Goal: Information Seeking & Learning: Understand process/instructions

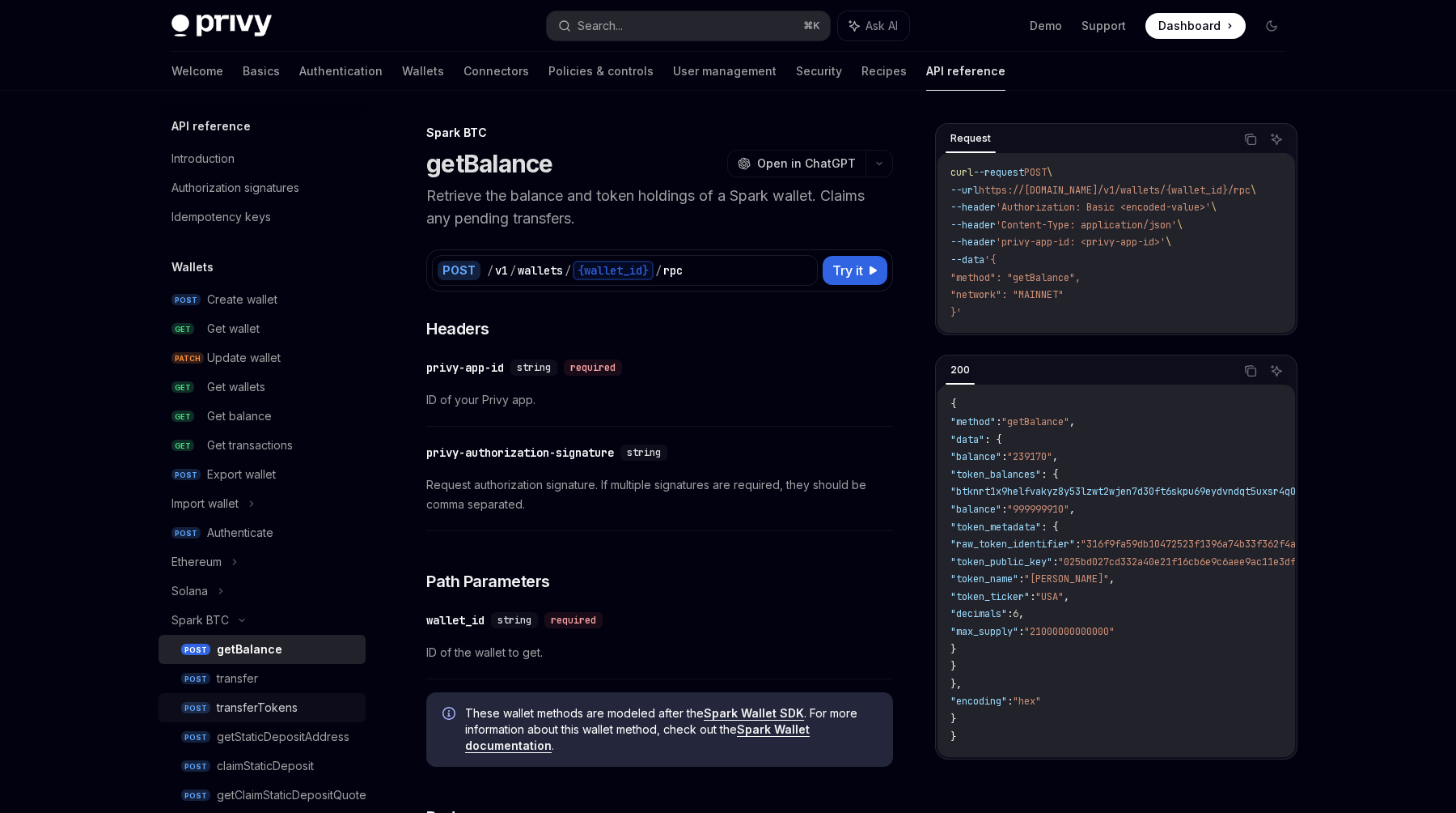
scroll to position [51, 0]
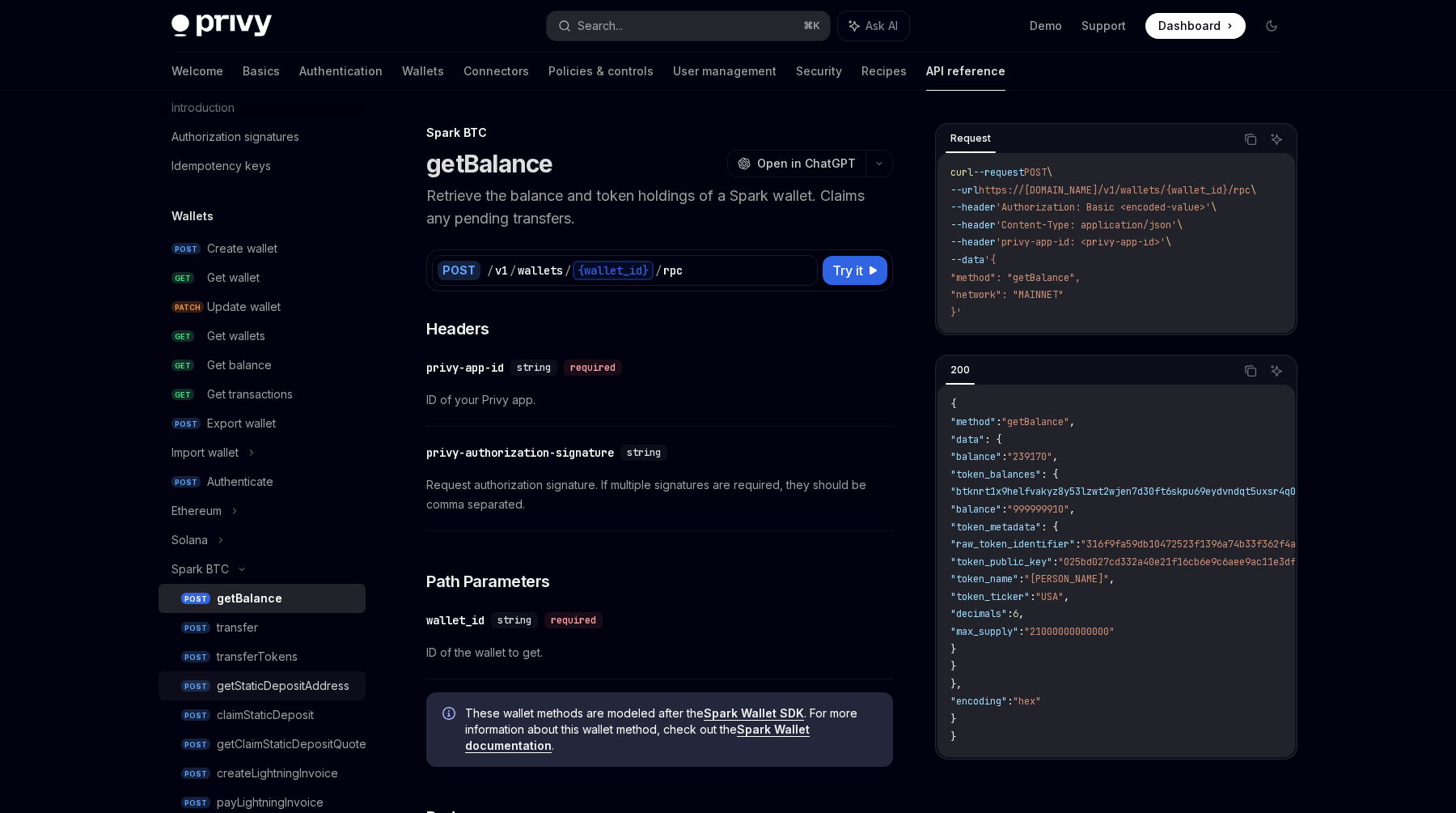
click at [276, 694] on div "getStaticDepositAddress" at bounding box center [283, 685] width 132 height 19
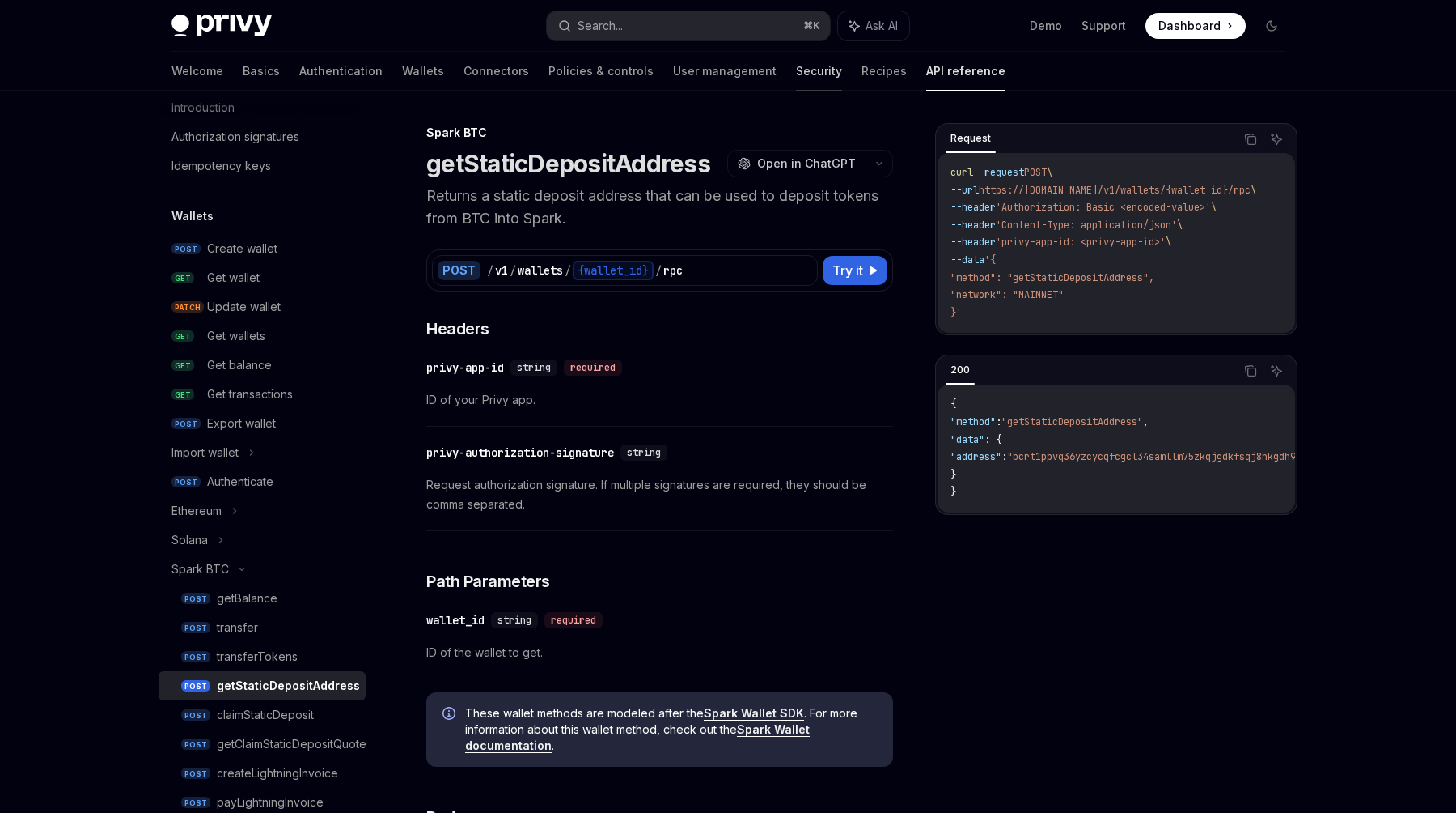
click at [796, 69] on link "Security" at bounding box center [818, 71] width 46 height 39
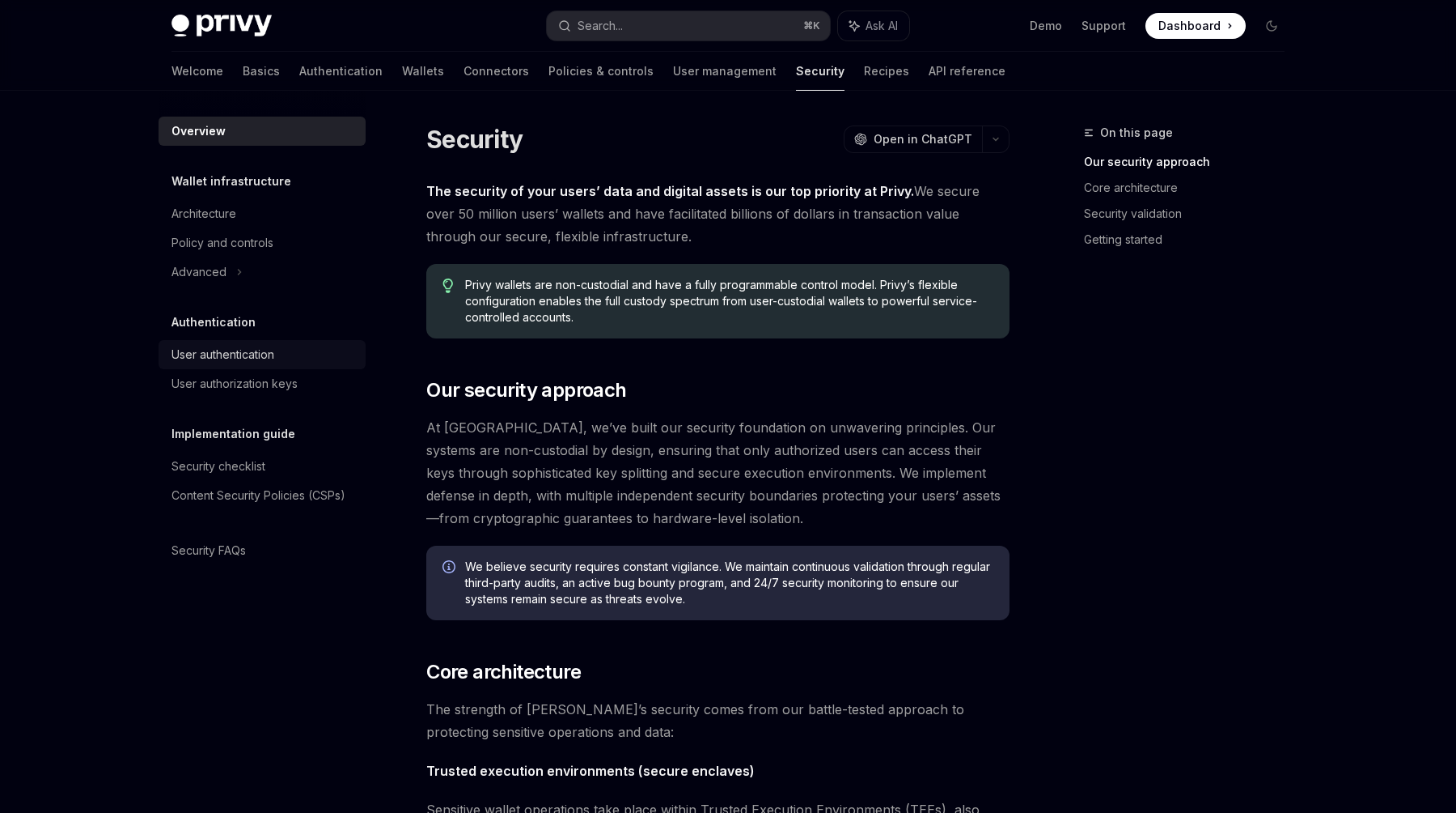
click at [228, 363] on div "User authentication" at bounding box center [223, 354] width 103 height 19
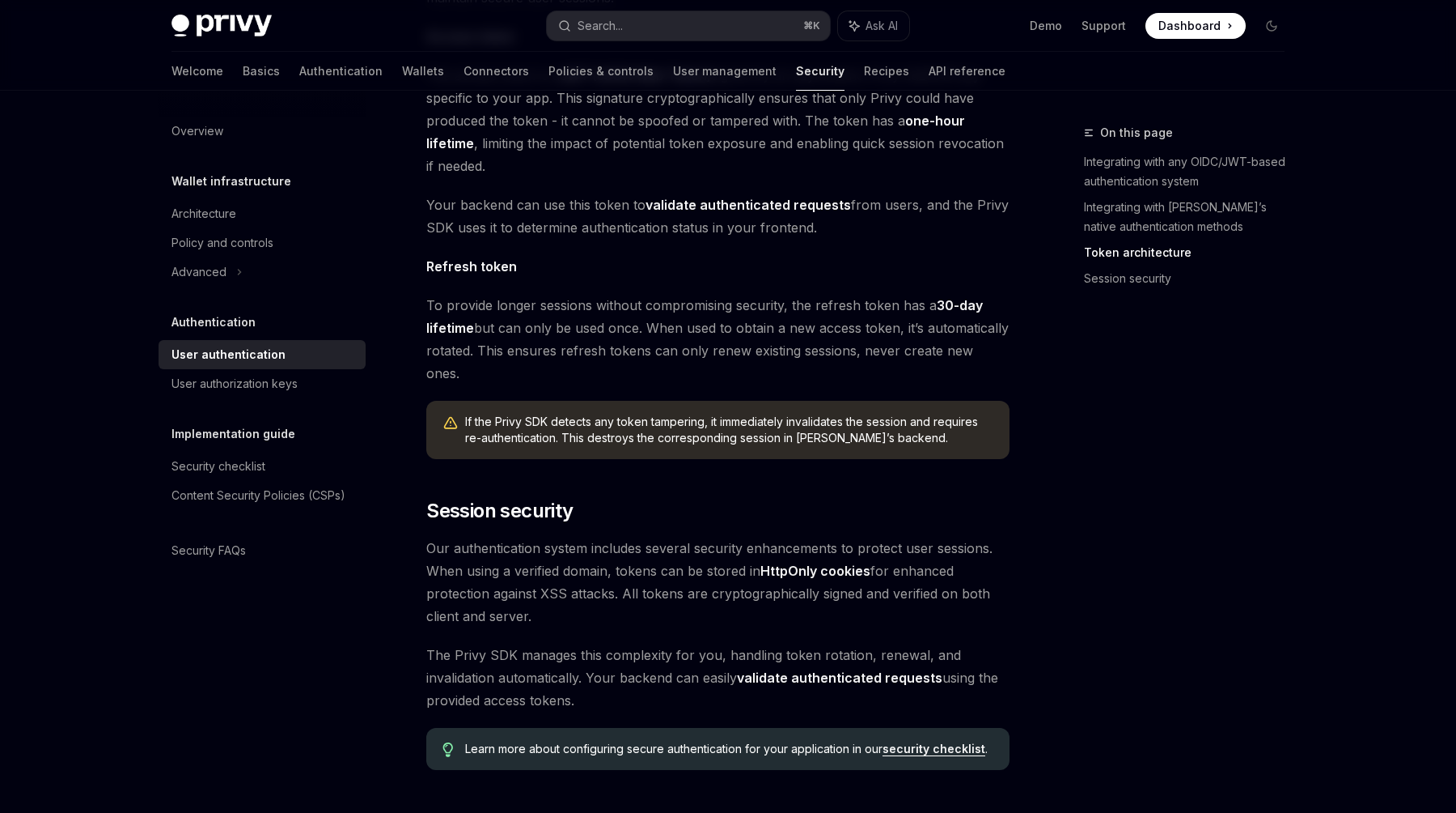
scroll to position [1193, 0]
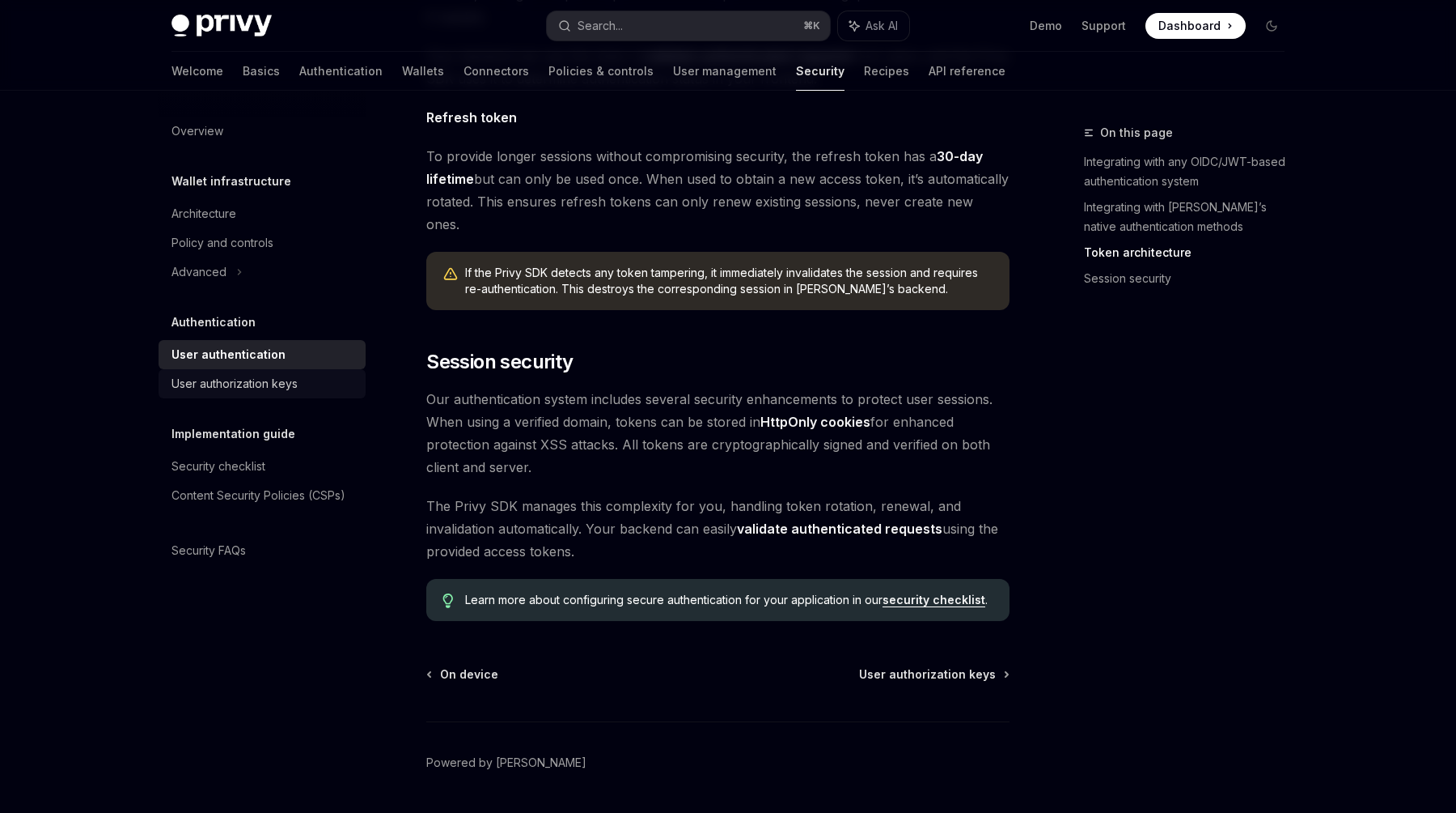
click at [223, 393] on link "User authorization keys" at bounding box center [261, 383] width 207 height 29
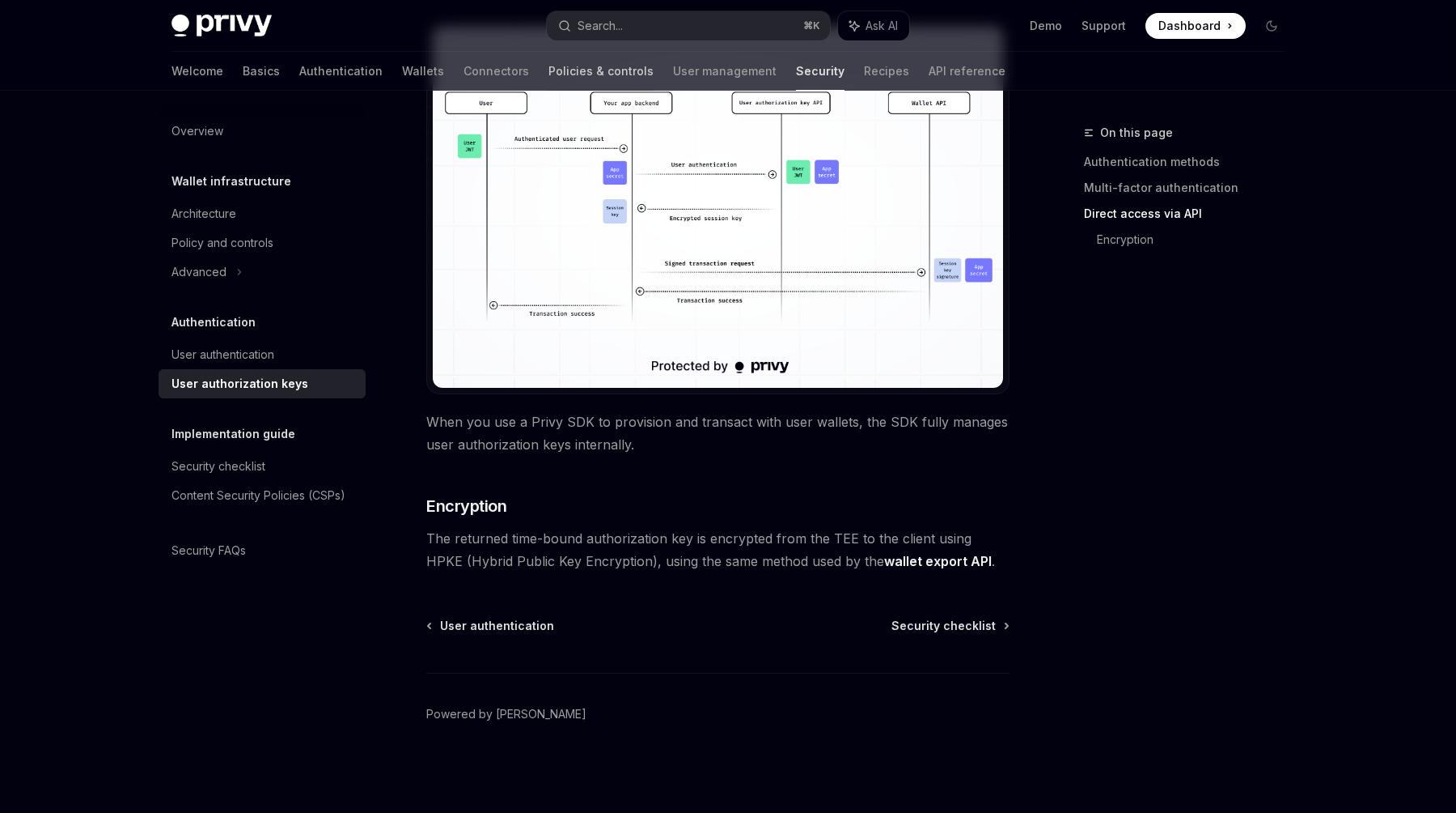
scroll to position [1157, 0]
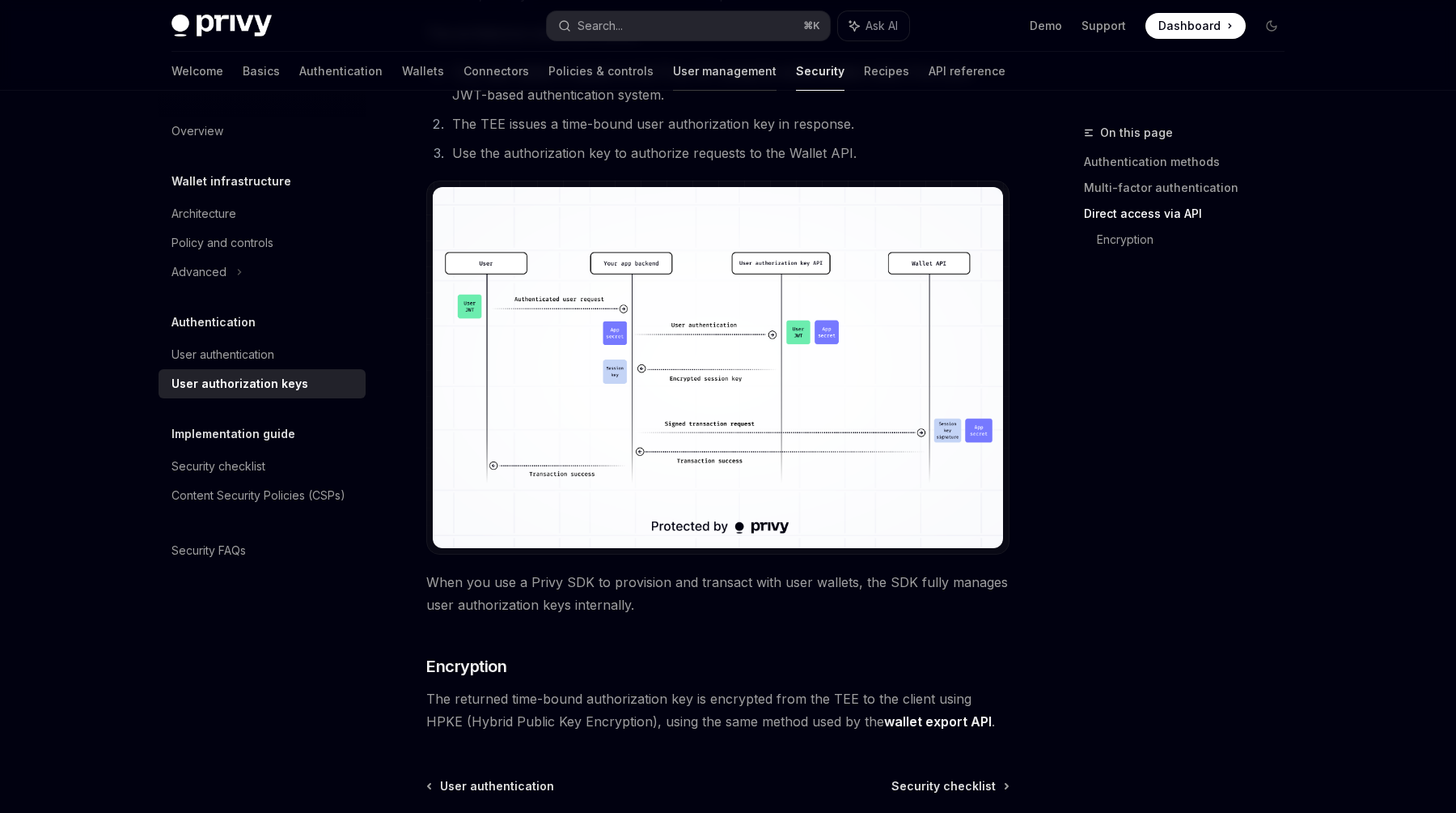
click at [674, 67] on link "User management" at bounding box center [725, 71] width 104 height 39
type textarea "*"
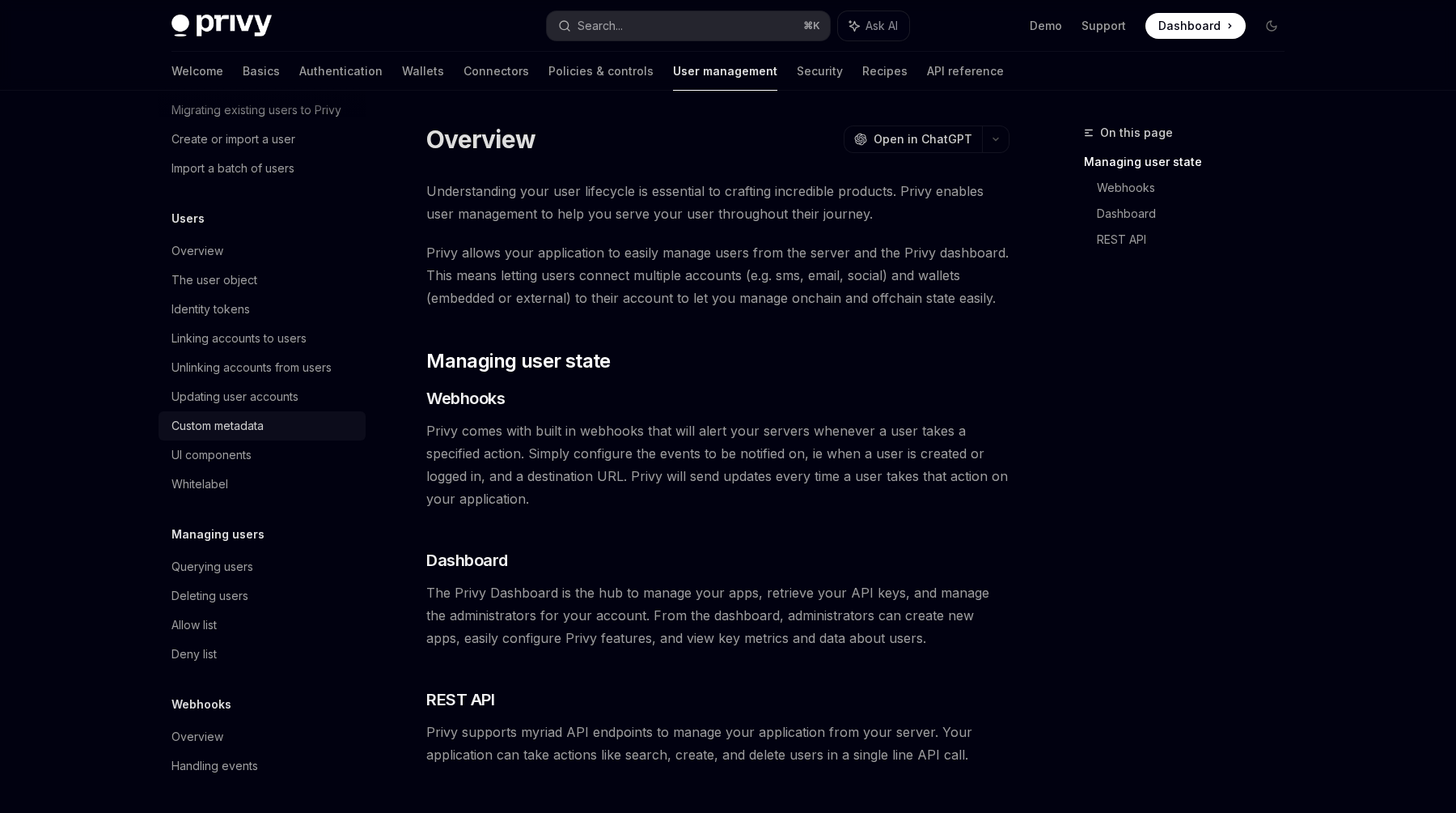
scroll to position [93, 0]
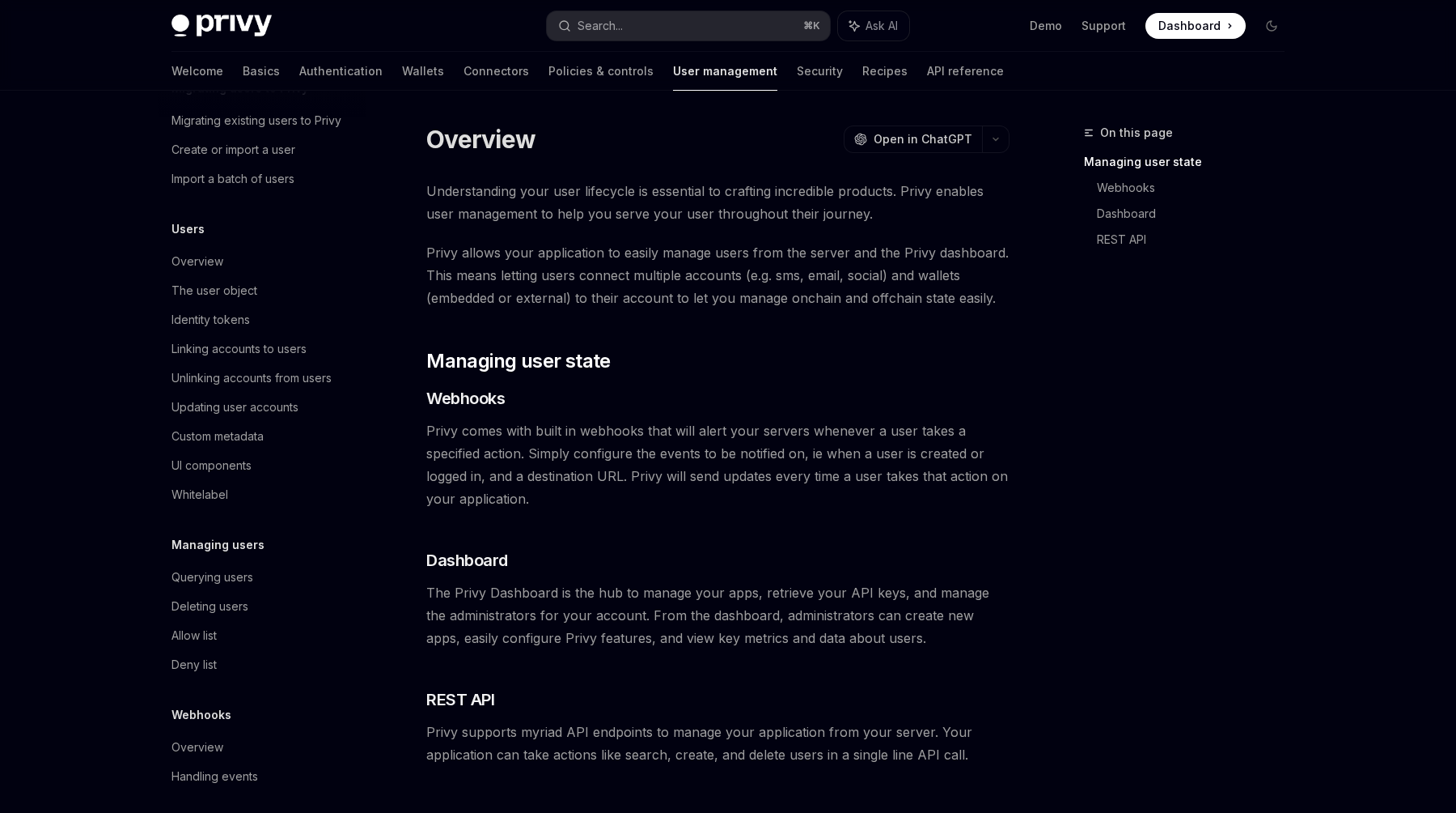
click at [636, 7] on div "Privy Docs home page Search... ⌘ K Ask AI Demo Support Dashboard Dashboard Sear…" at bounding box center [728, 26] width 1113 height 52
click at [633, 25] on button "Search... ⌘ K" at bounding box center [689, 26] width 283 height 29
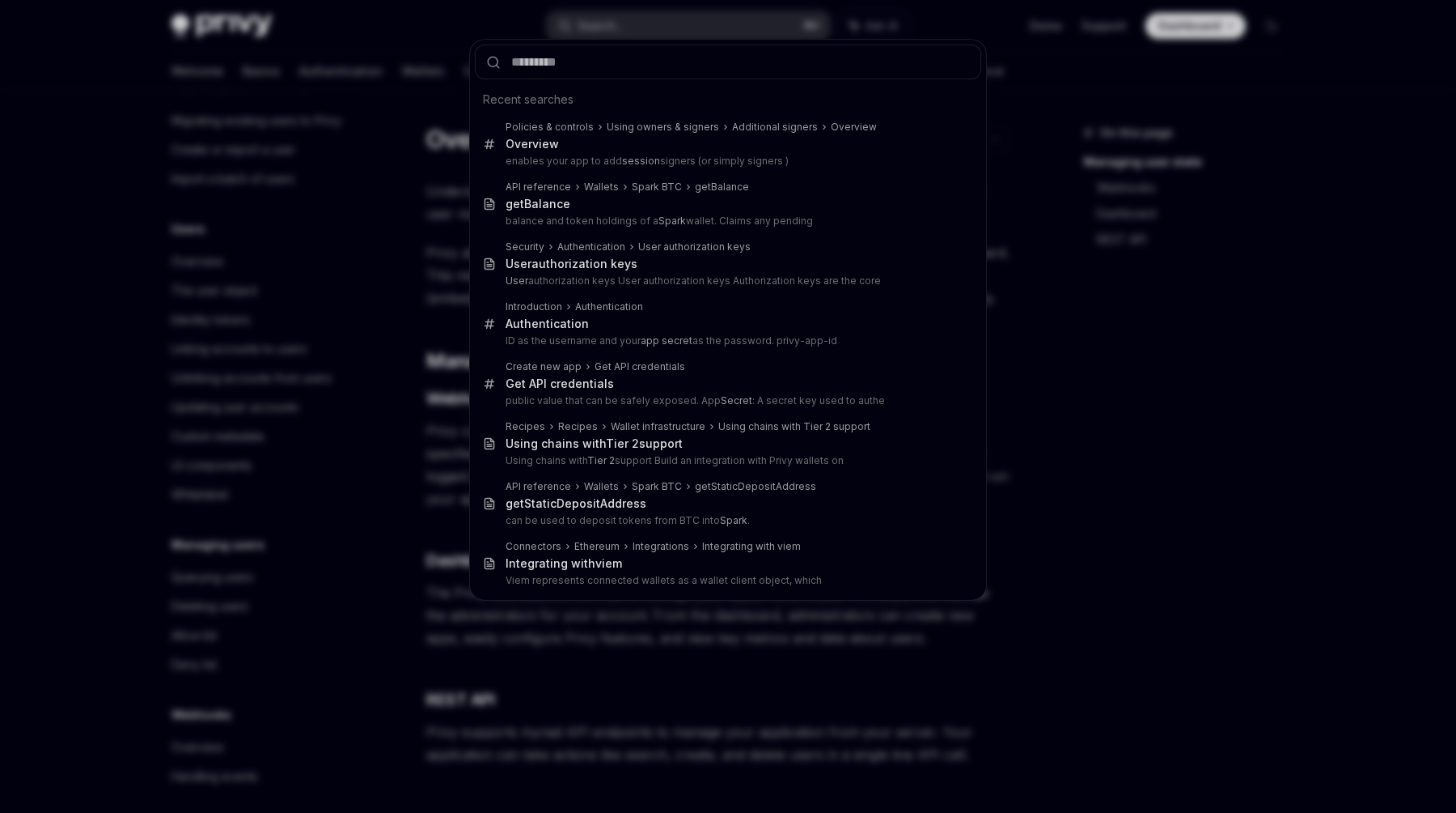
type input "*"
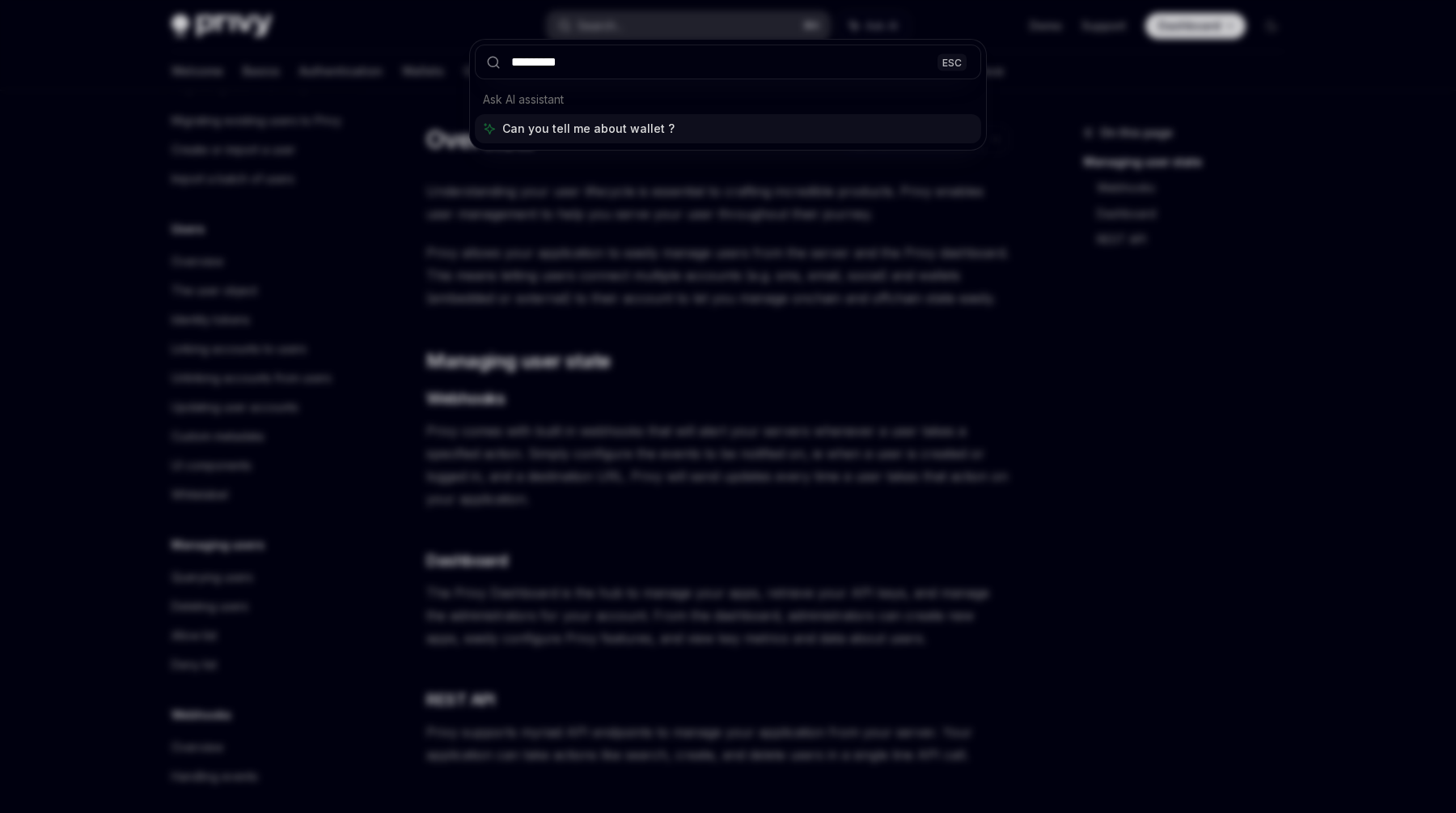
type input "**********"
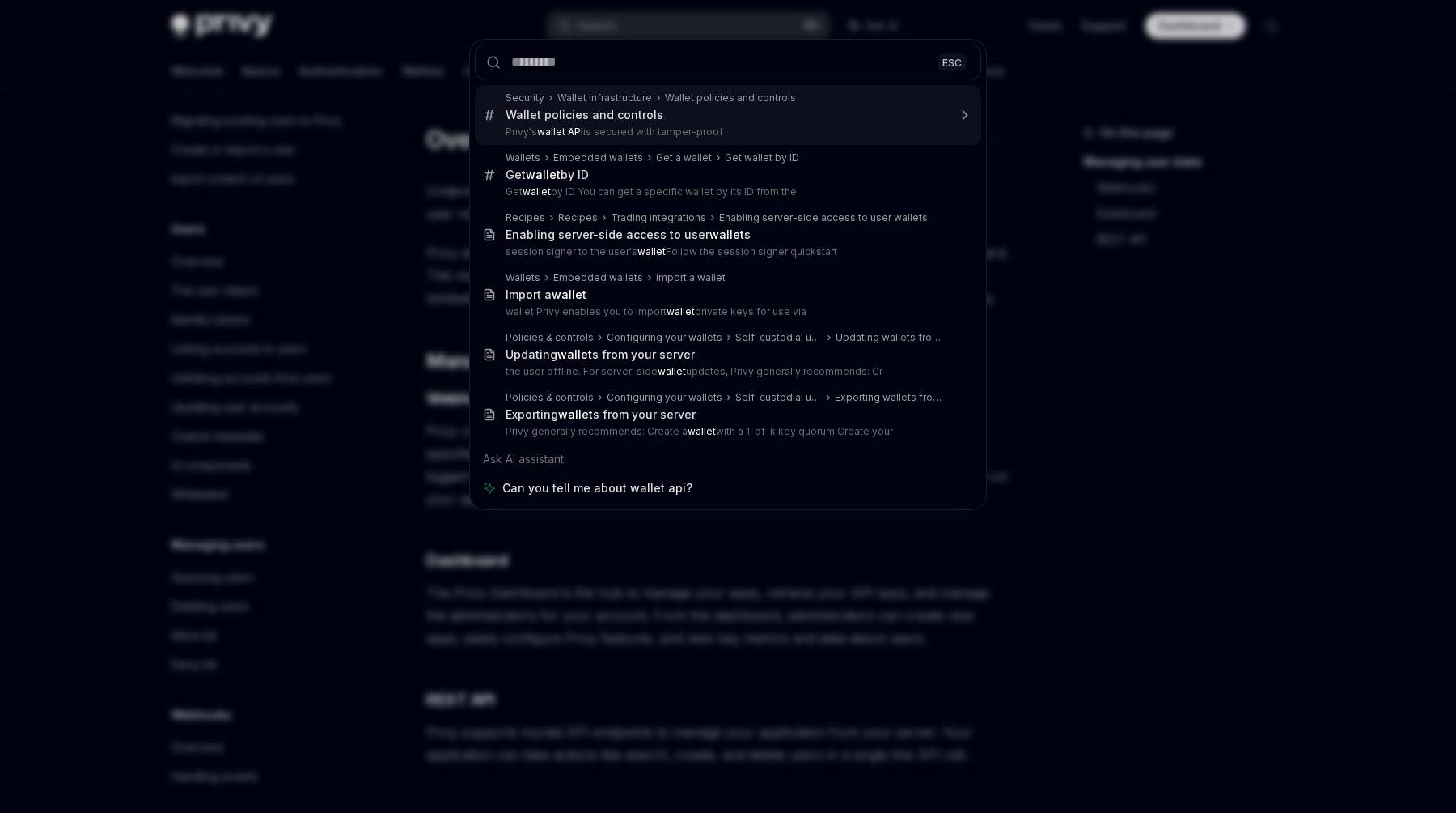
type textarea "*"
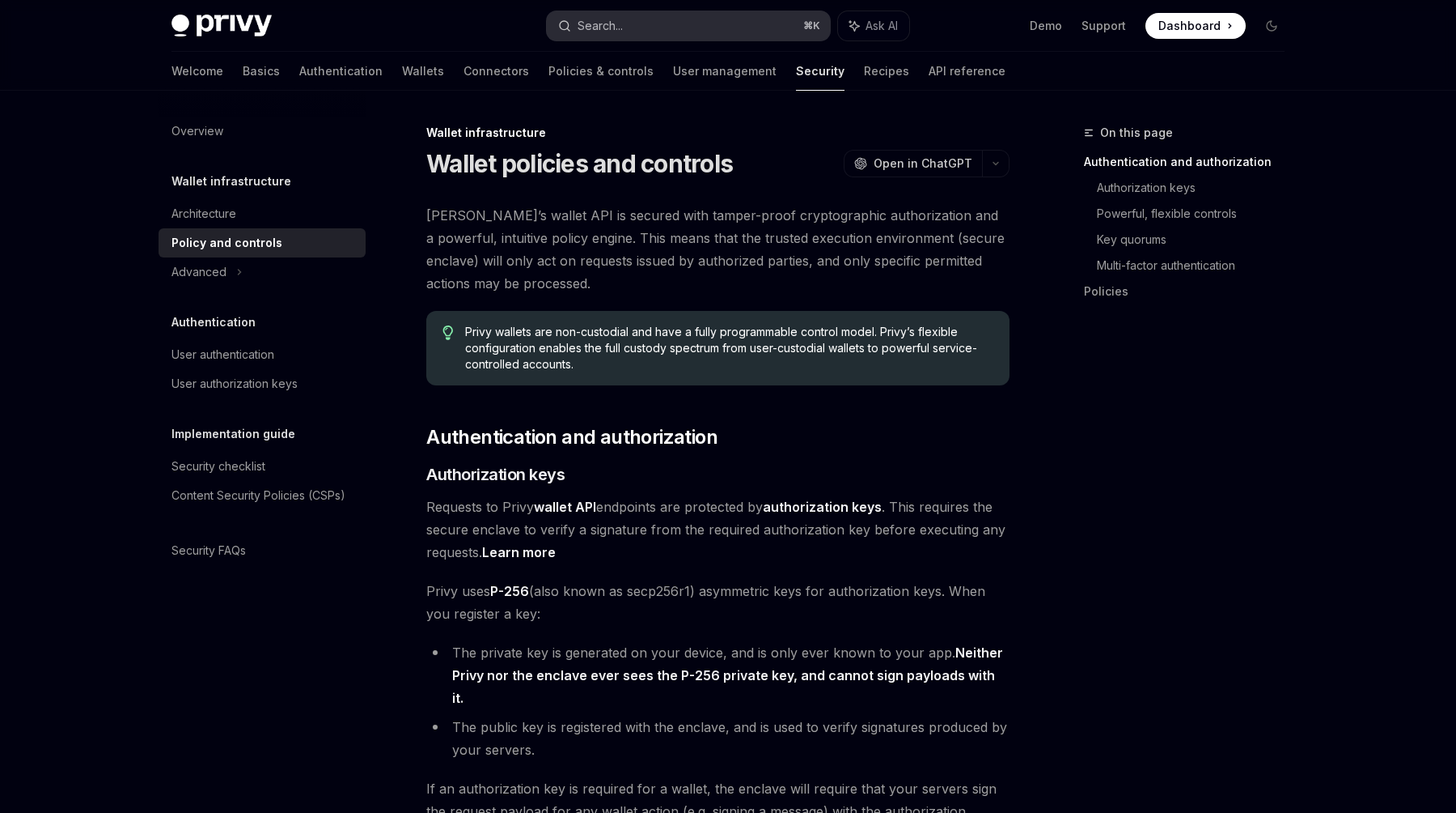
click at [635, 25] on button "Search... ⌘ K" at bounding box center [689, 26] width 283 height 29
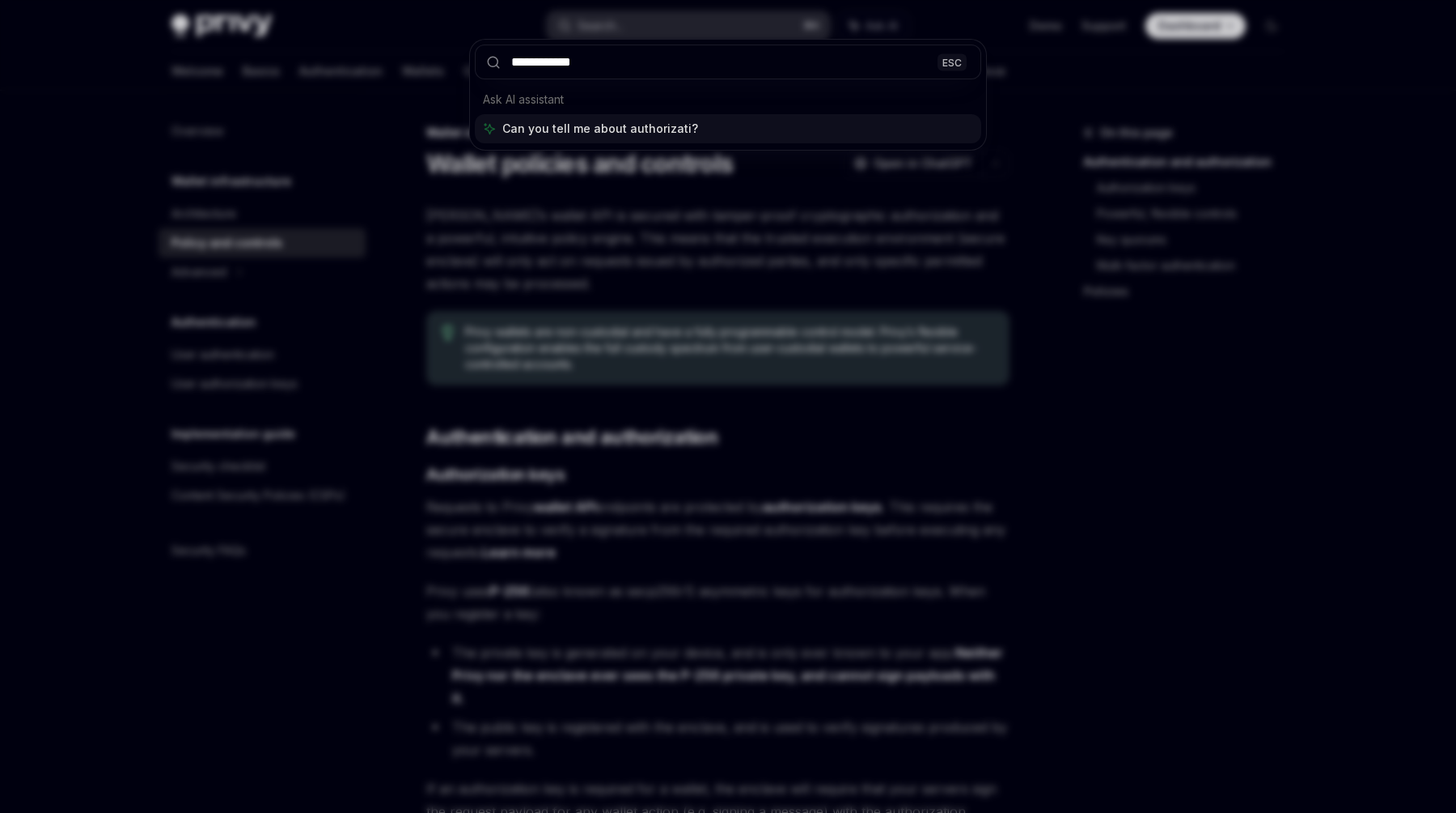
type input "**********"
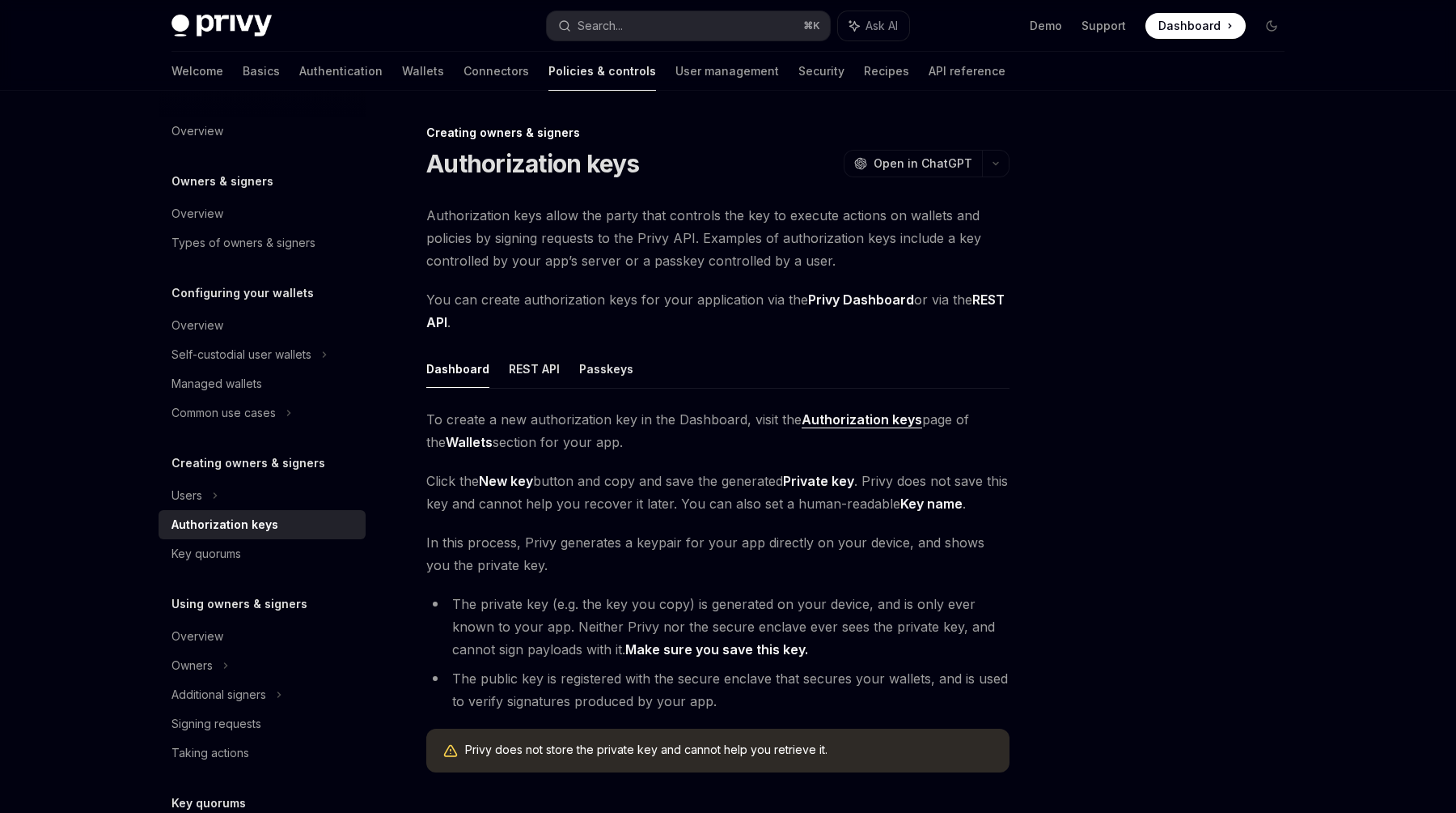
scroll to position [91, 0]
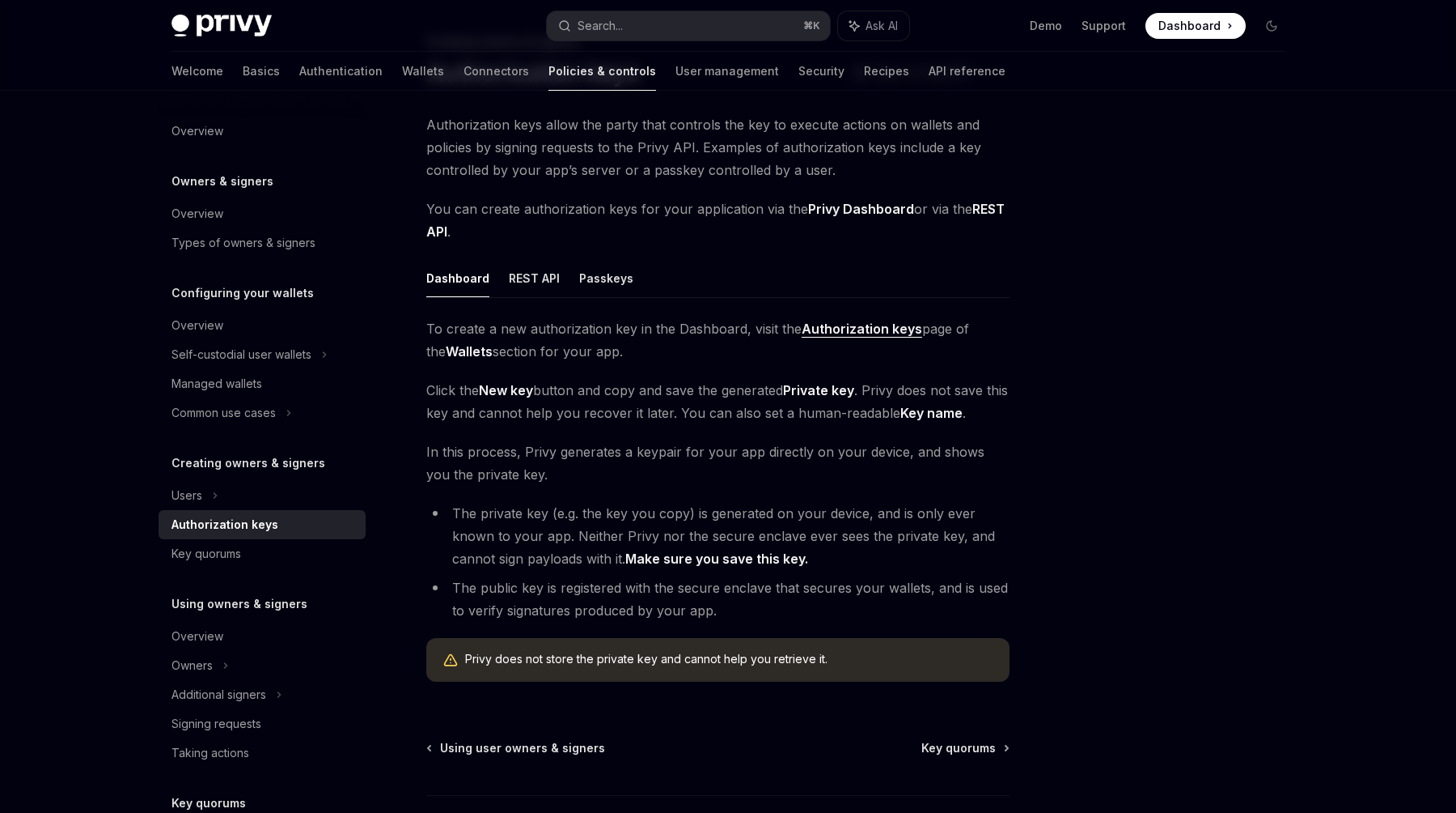
click at [857, 329] on strong "Authorization keys" at bounding box center [862, 328] width 121 height 16
click at [510, 270] on button "REST API" at bounding box center [534, 277] width 51 height 38
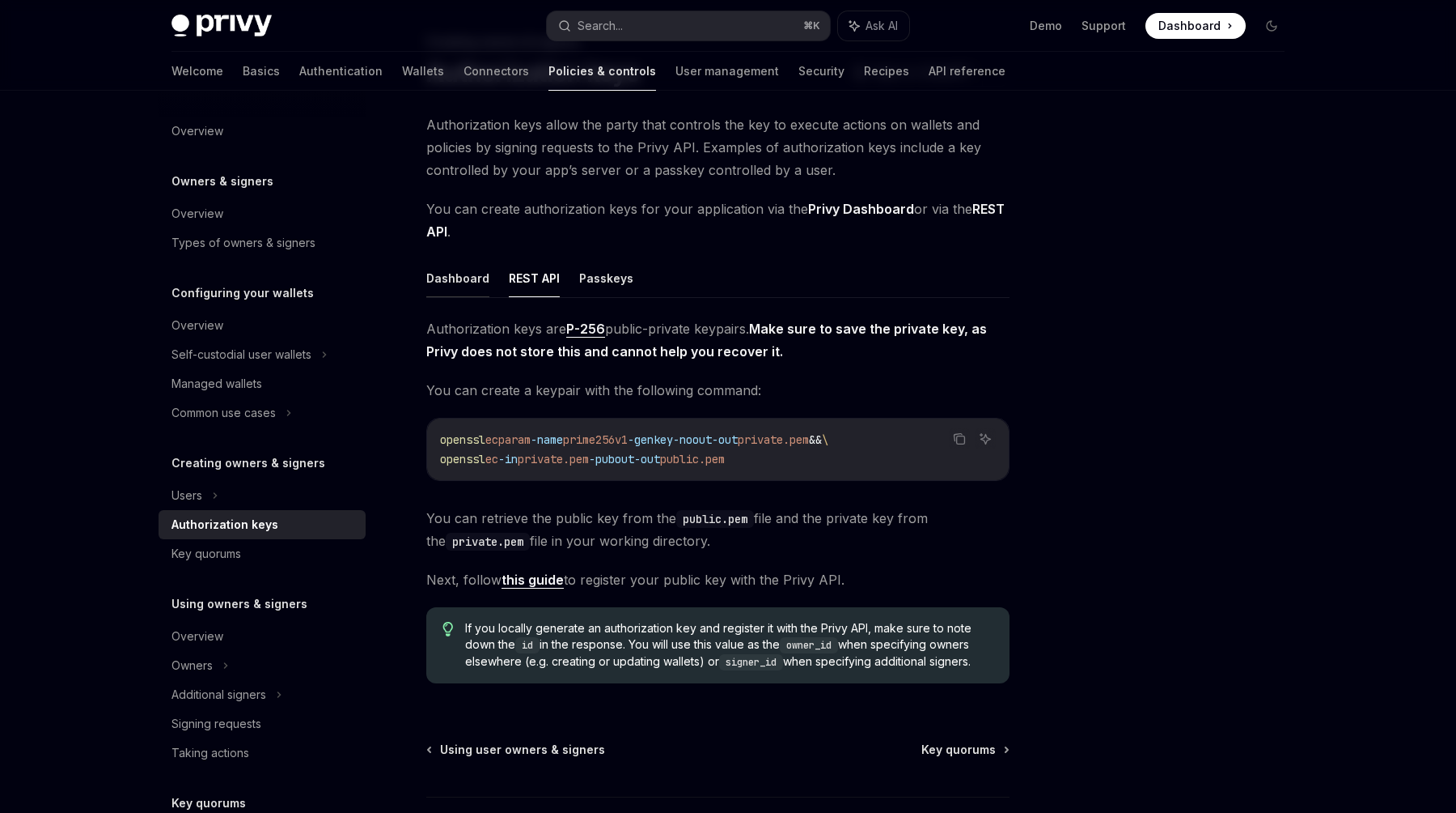
click at [464, 278] on button "Dashboard" at bounding box center [457, 277] width 63 height 38
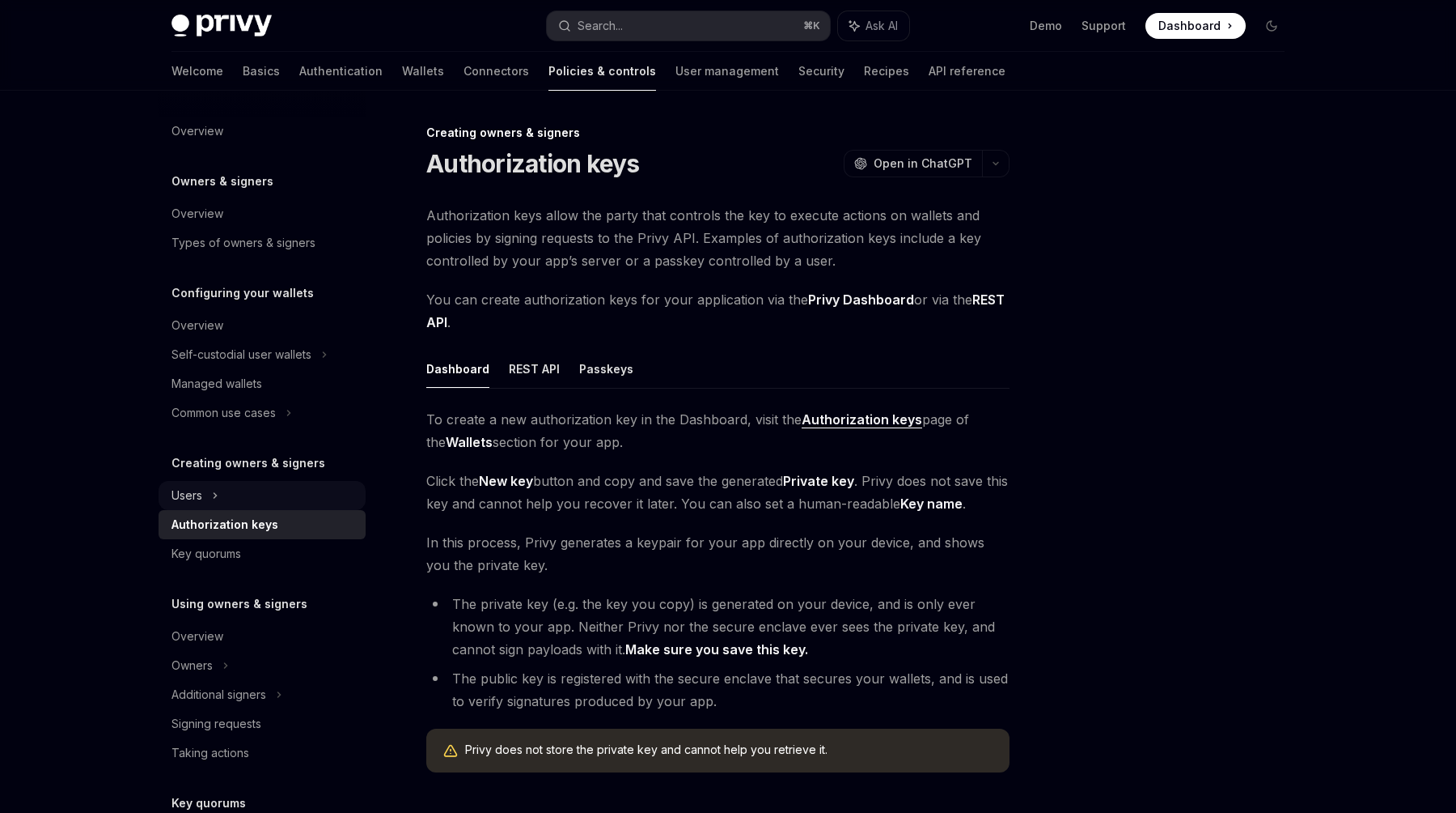
click at [209, 495] on div "Users" at bounding box center [261, 495] width 207 height 29
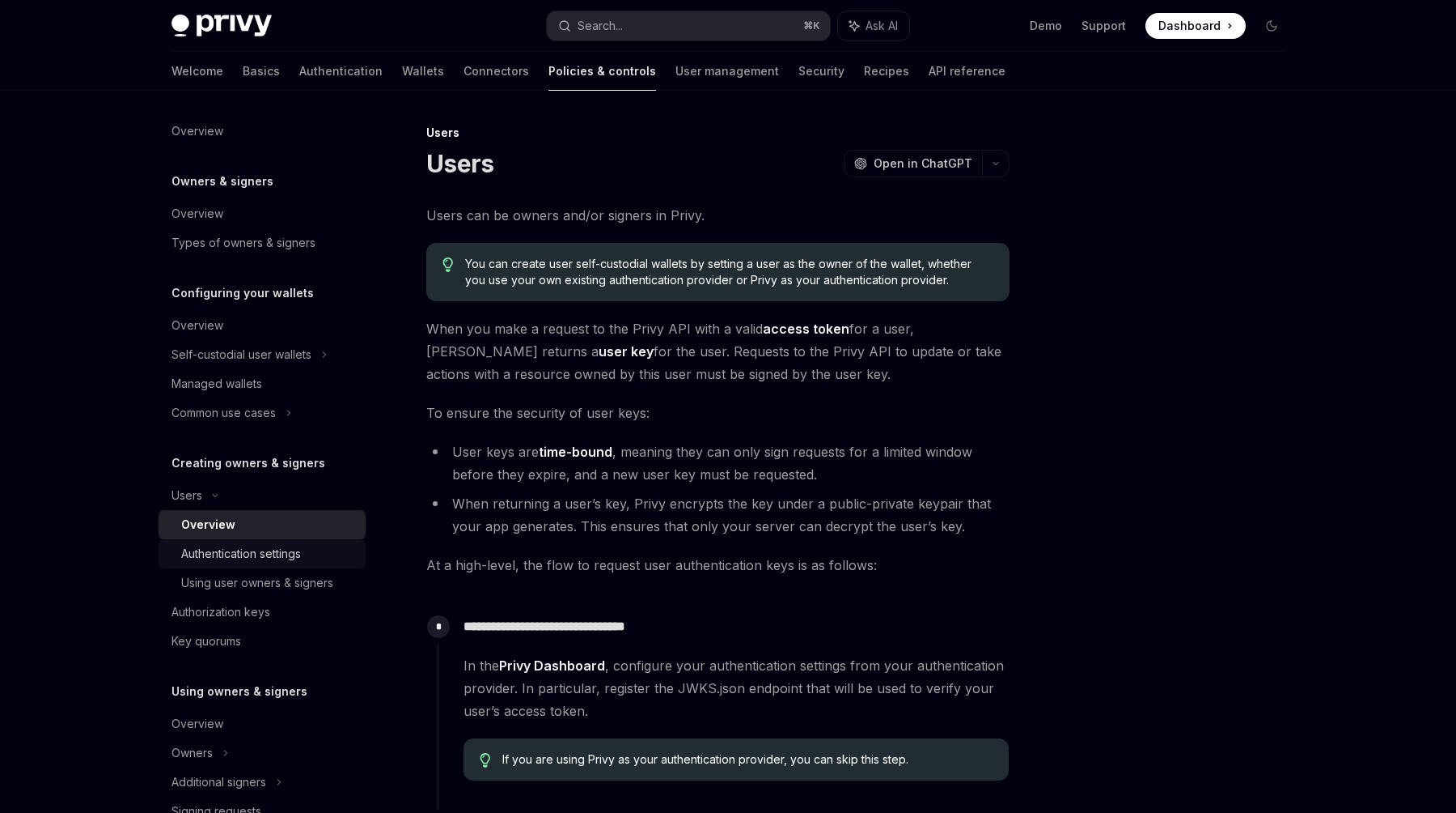
click at [307, 559] on div "Authentication settings" at bounding box center [268, 553] width 175 height 19
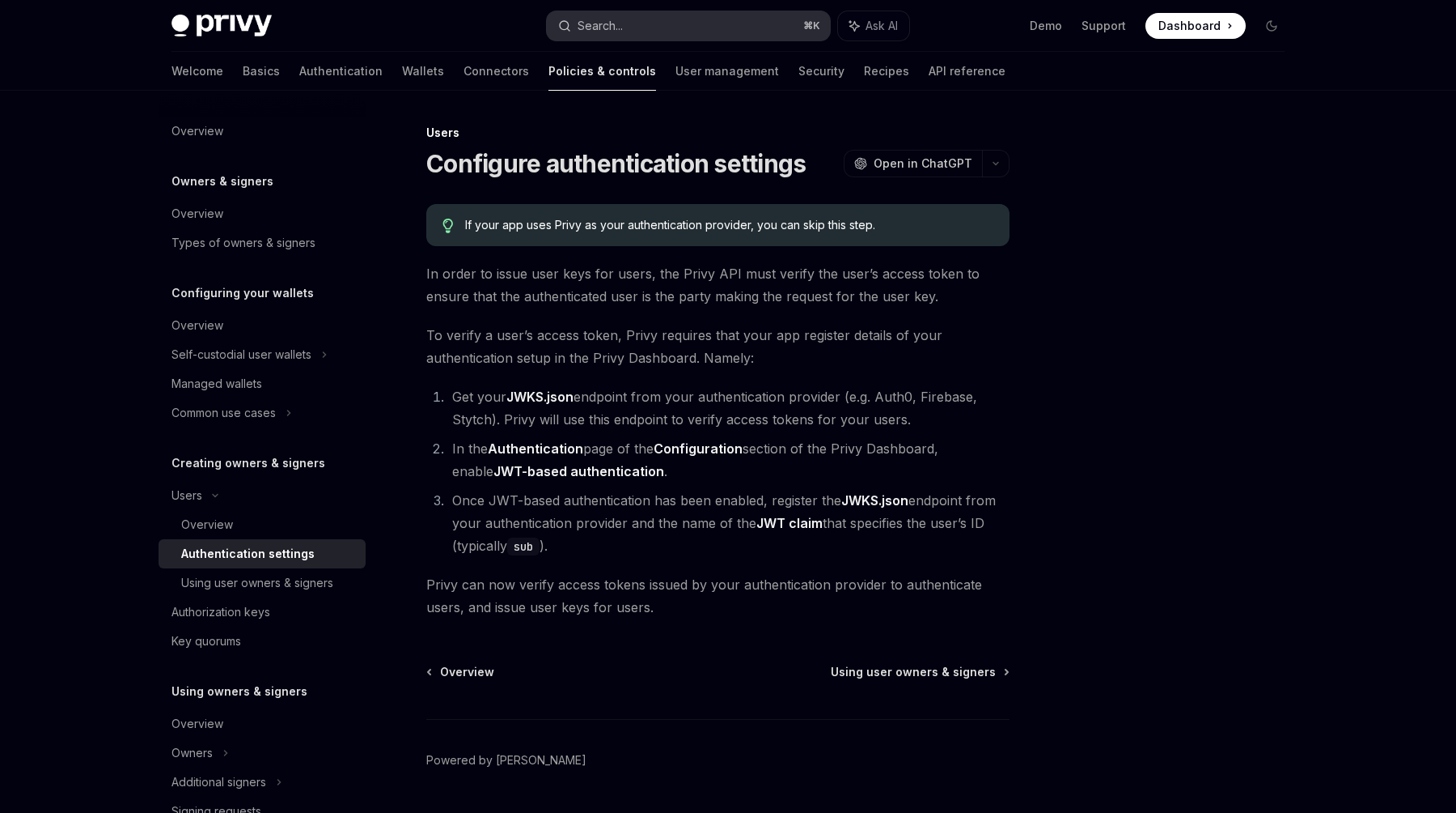
click at [693, 21] on button "Search... ⌘ K" at bounding box center [689, 26] width 283 height 29
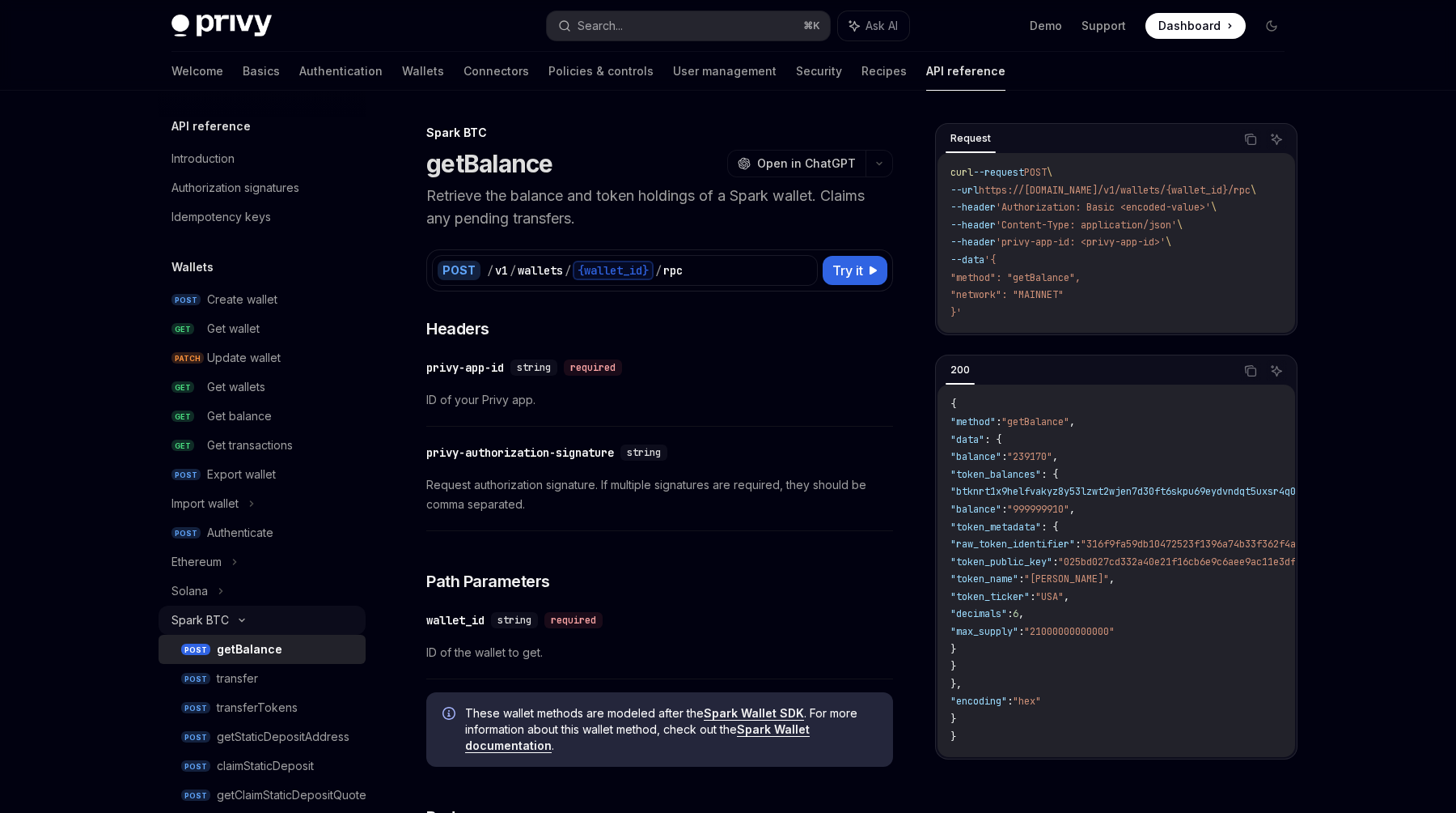
click at [242, 615] on div "Spark BTC" at bounding box center [261, 619] width 207 height 29
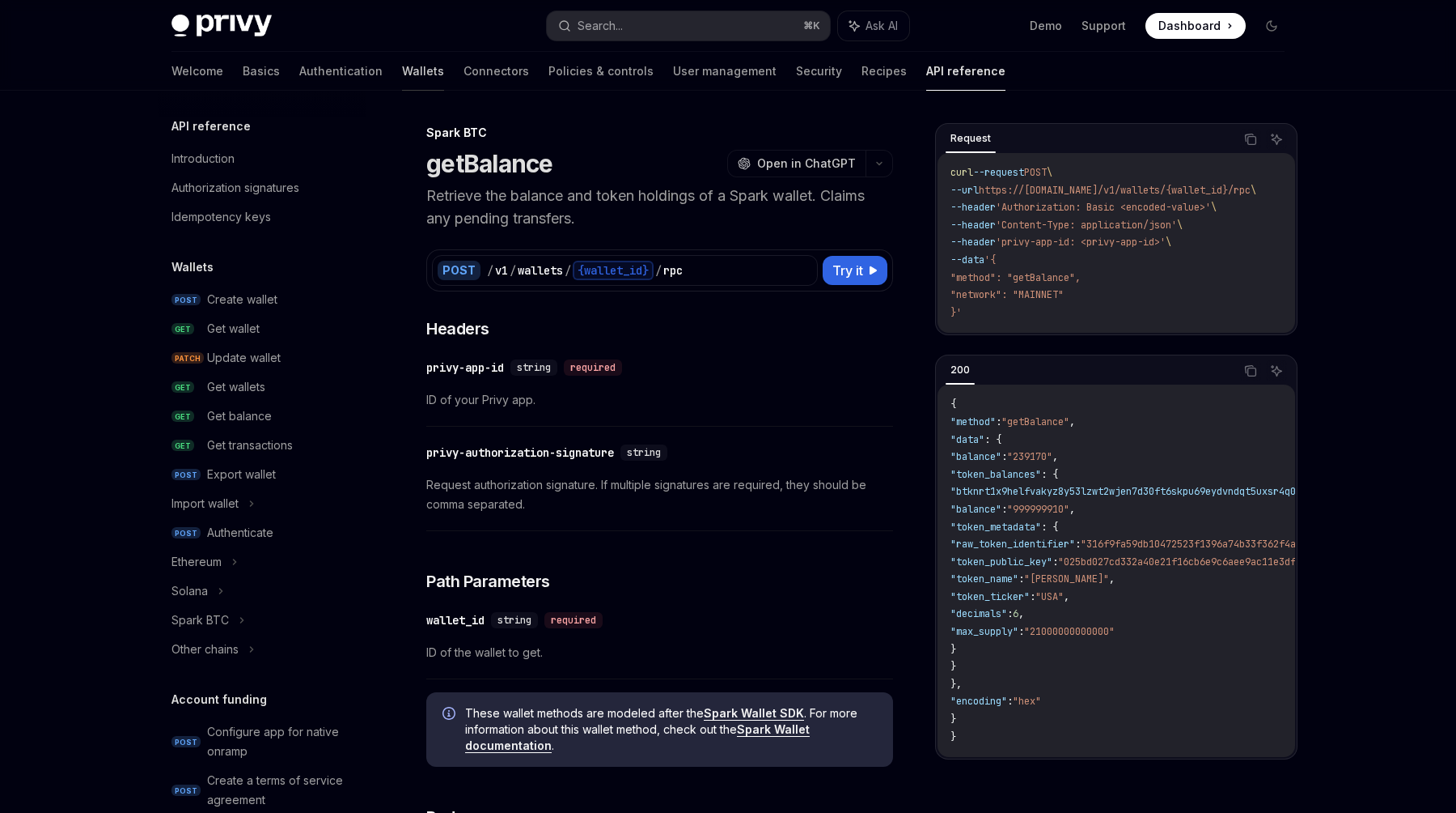
click at [402, 62] on link "Wallets" at bounding box center [423, 71] width 42 height 39
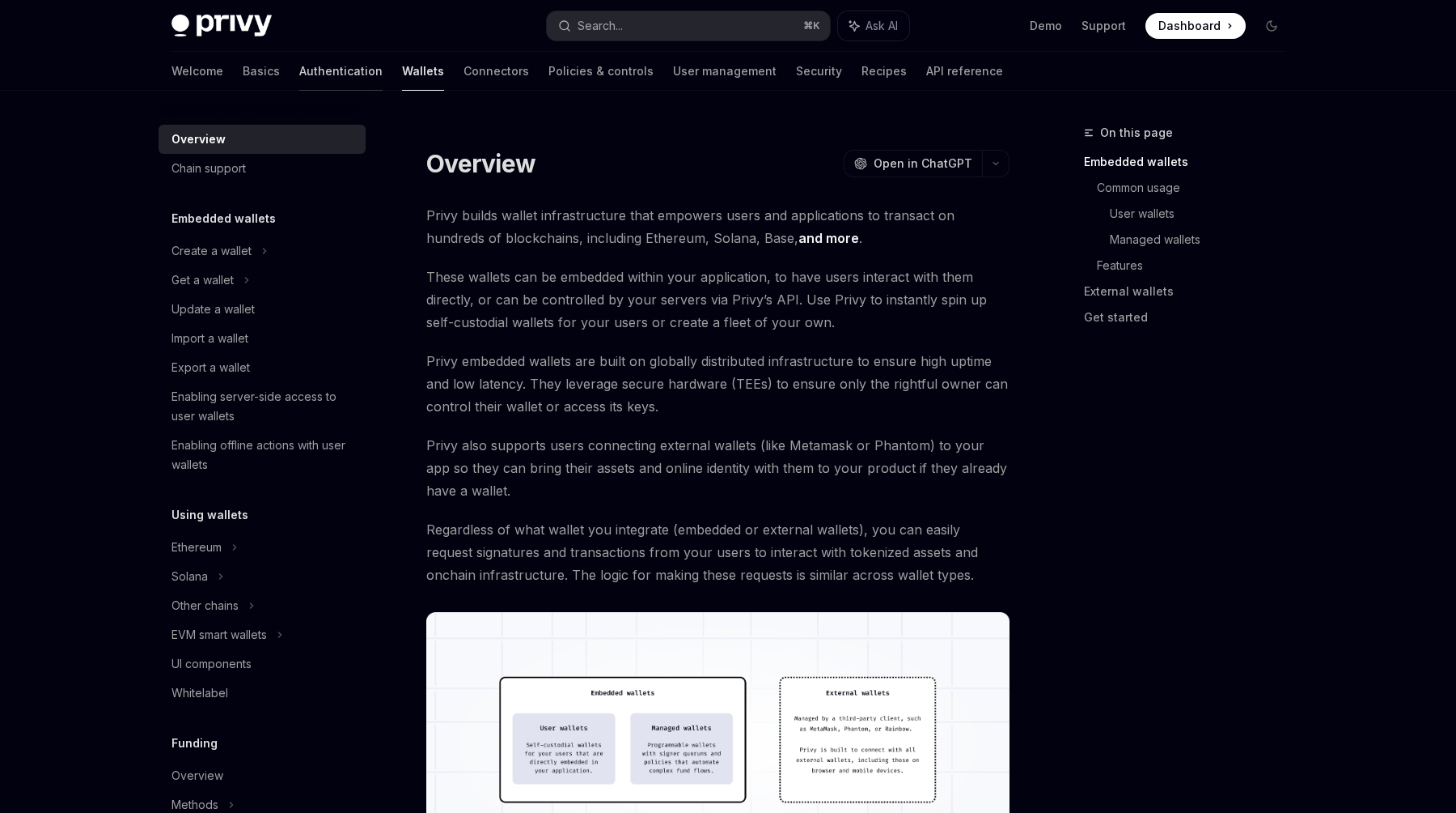
click at [299, 62] on link "Authentication" at bounding box center [340, 71] width 83 height 39
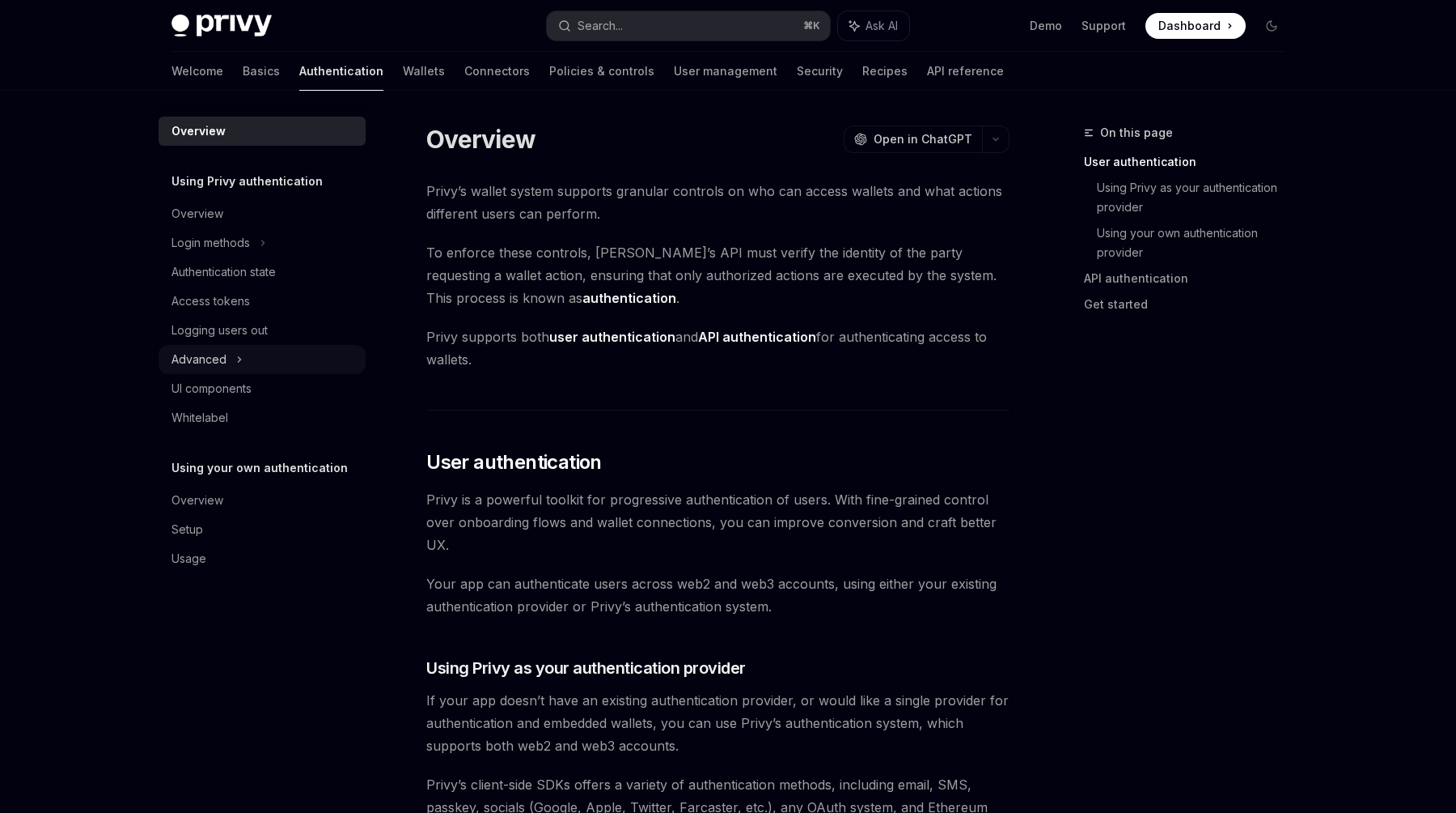
click at [248, 353] on div "Advanced" at bounding box center [261, 359] width 207 height 29
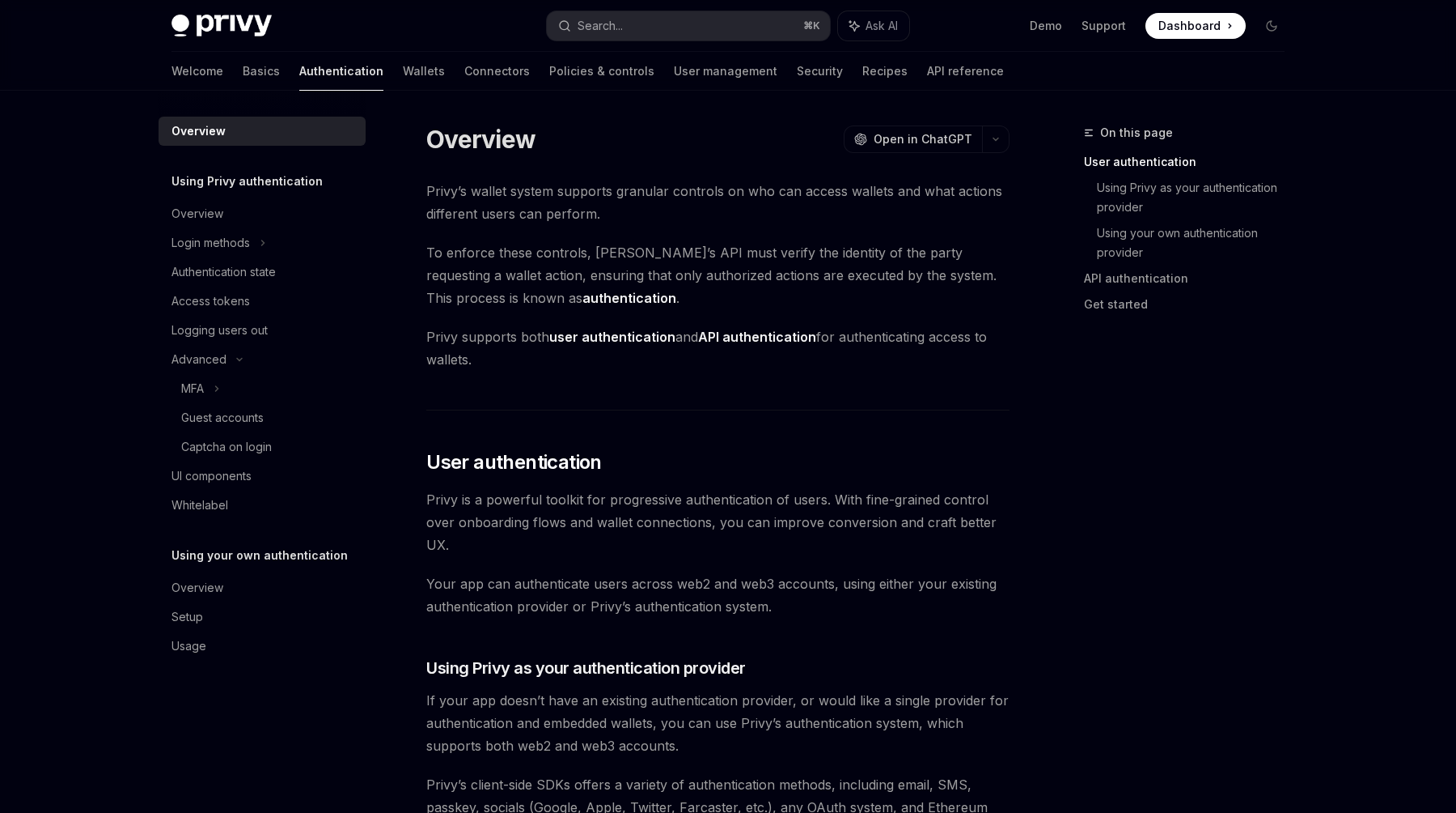
click at [325, 78] on div "Welcome Basics Authentication Wallets Connectors Policies & controls User manag…" at bounding box center [588, 71] width 833 height 39
click at [403, 67] on link "Wallets" at bounding box center [424, 71] width 42 height 39
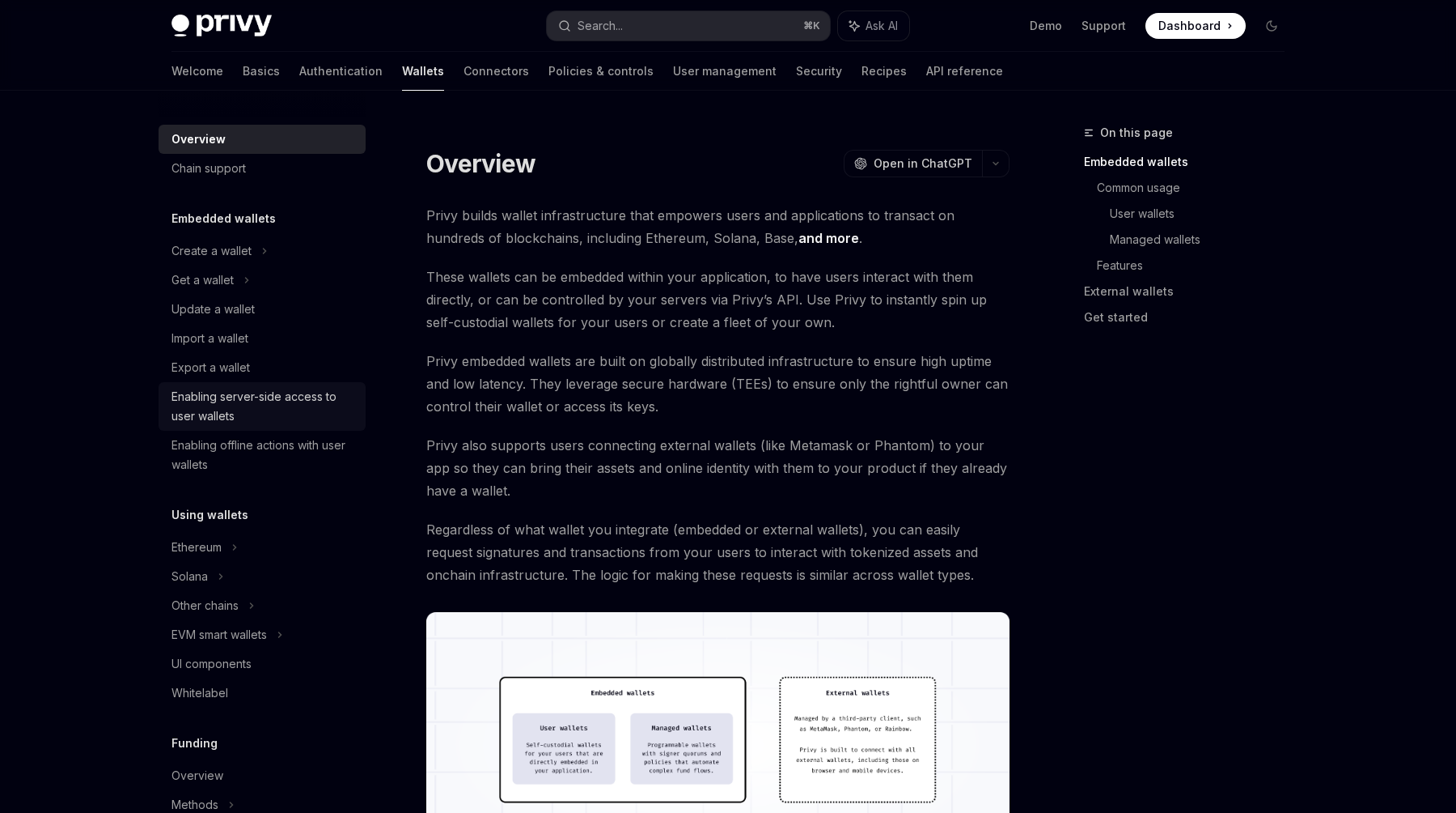
click at [281, 400] on div "Enabling server-side access to user wallets" at bounding box center [264, 406] width 184 height 39
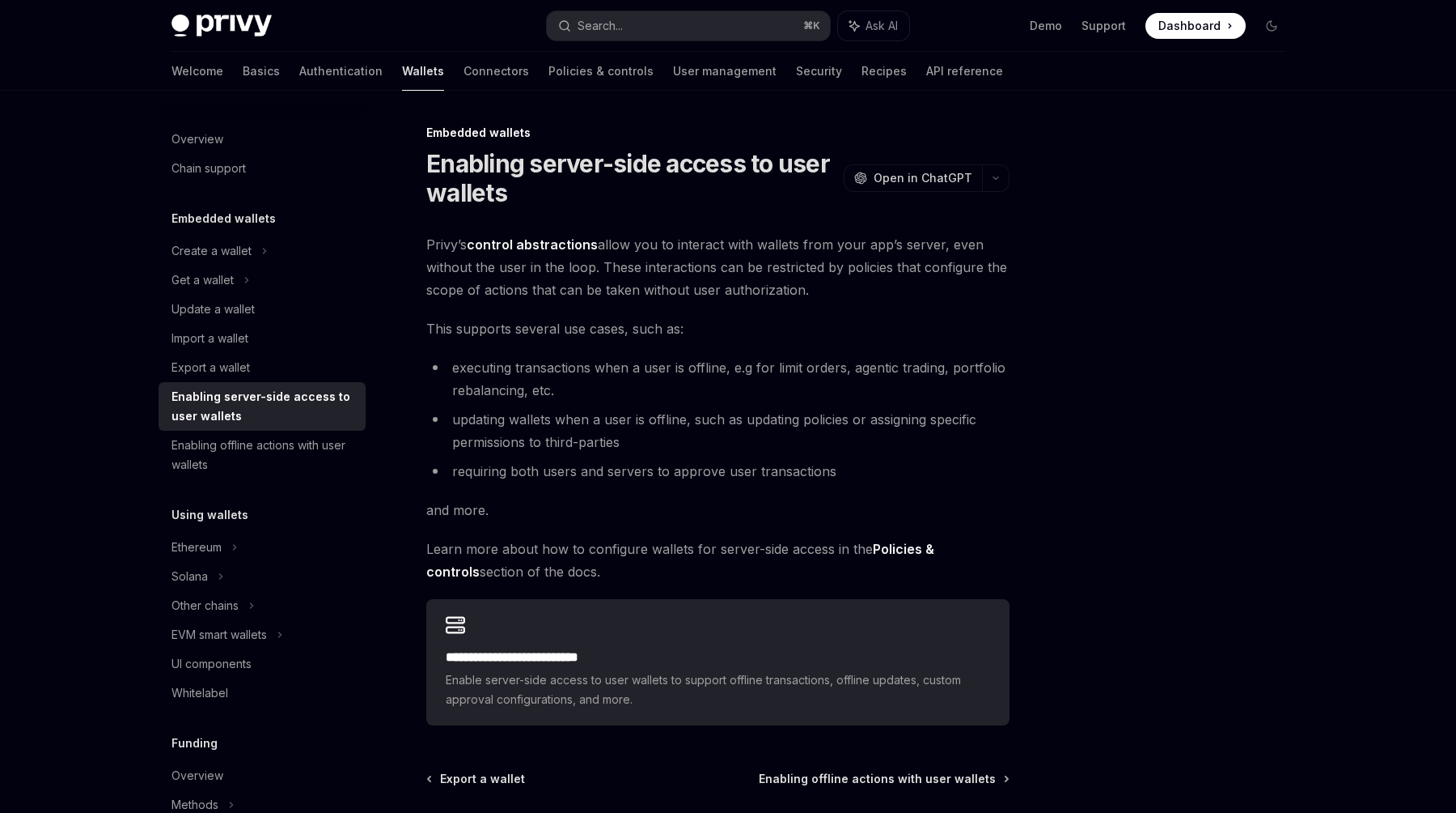
scroll to position [153, 0]
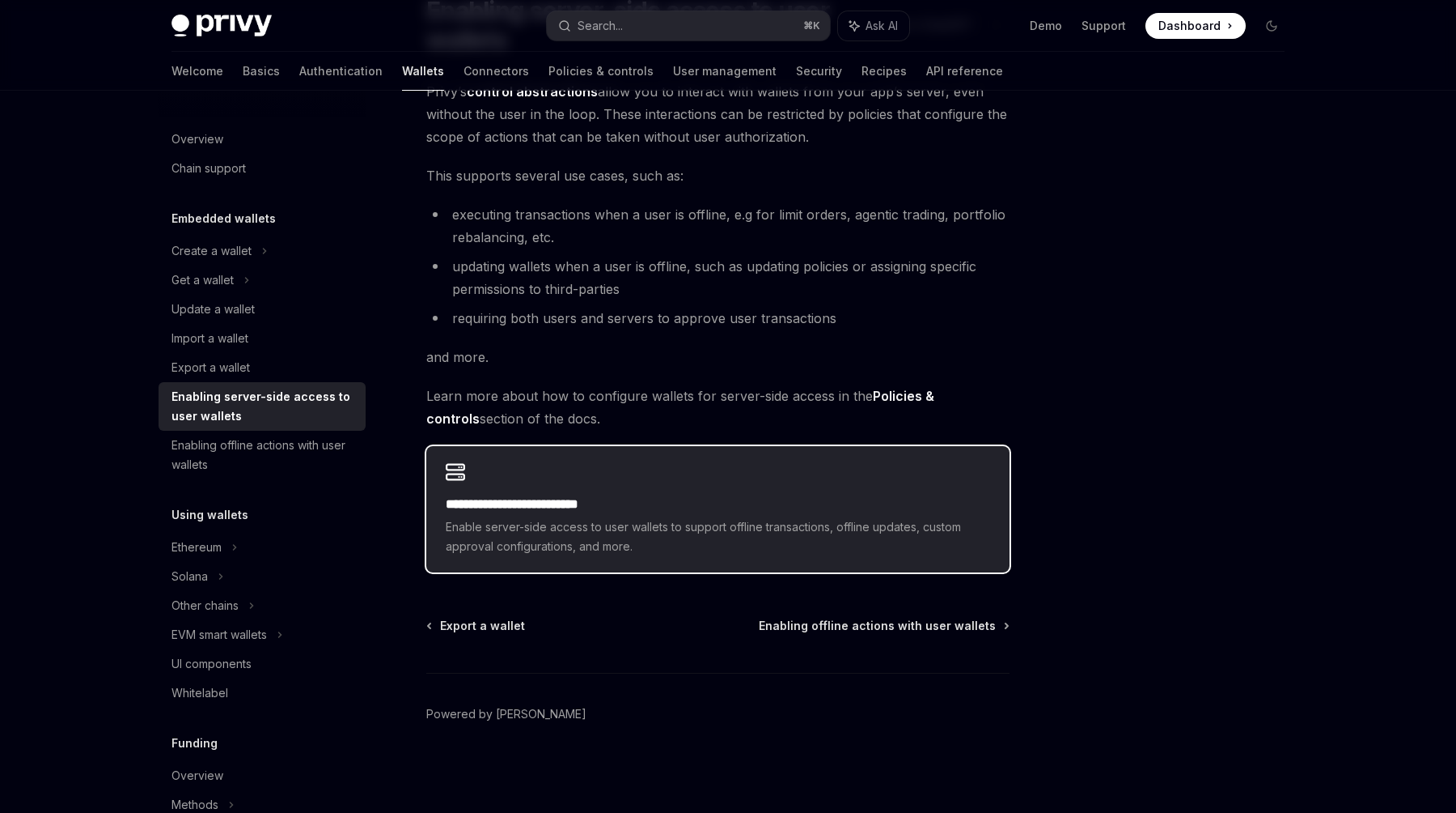
click at [555, 509] on h2 "**********" at bounding box center [718, 504] width 545 height 19
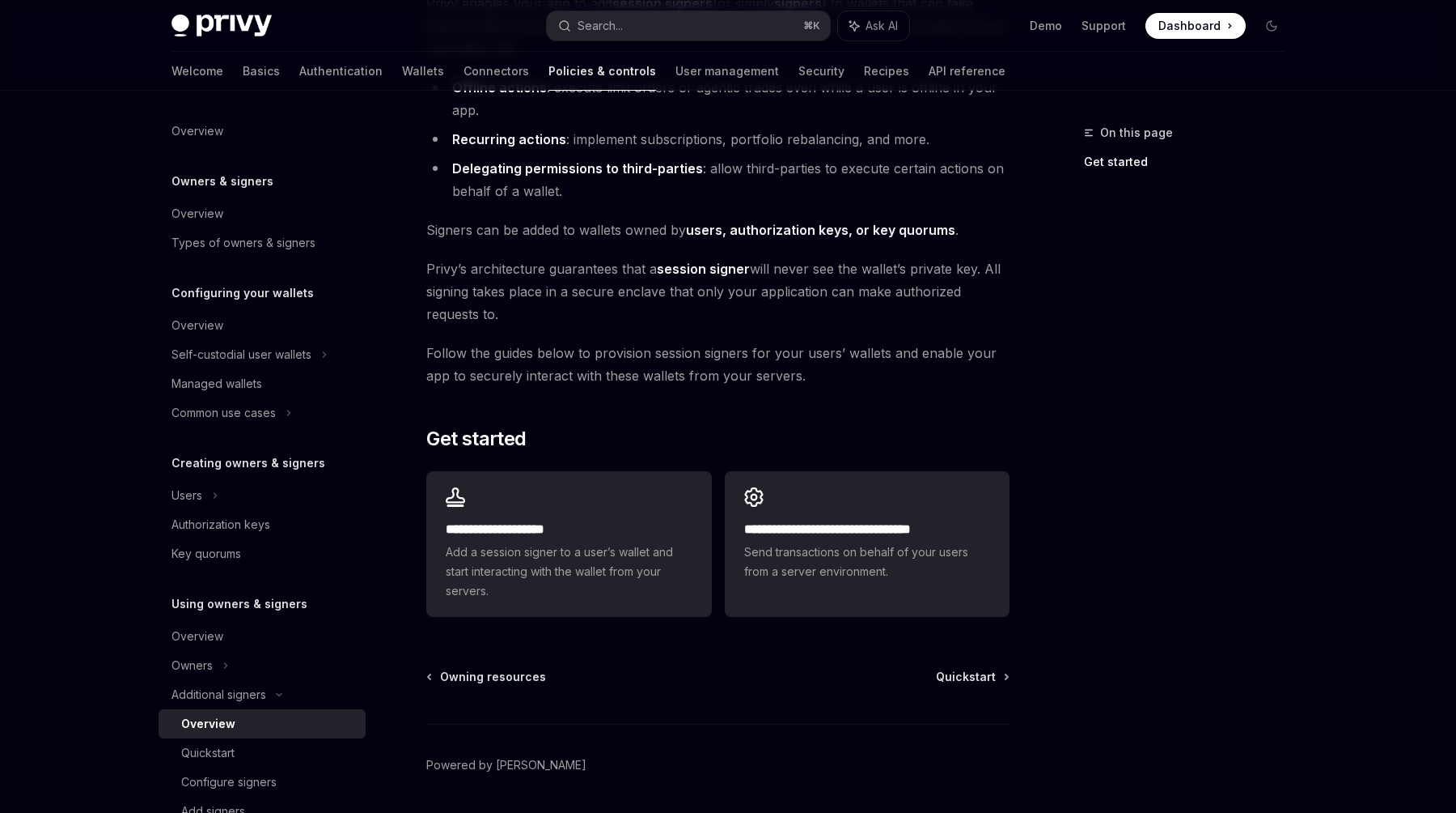
scroll to position [263, 0]
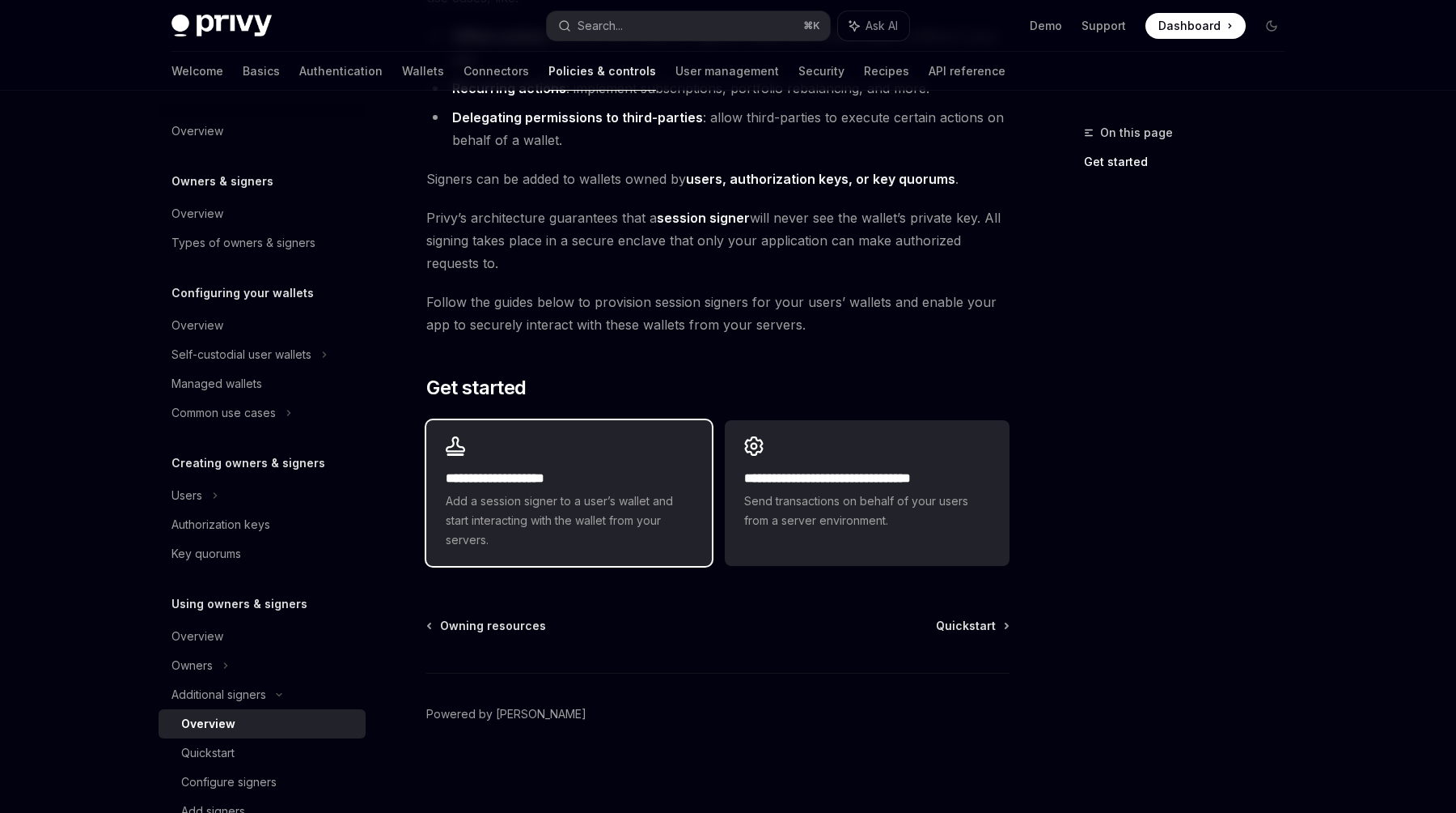
click at [677, 528] on span "Add a session signer to a user’s wallet and start interacting with the wallet f…" at bounding box center [569, 520] width 246 height 59
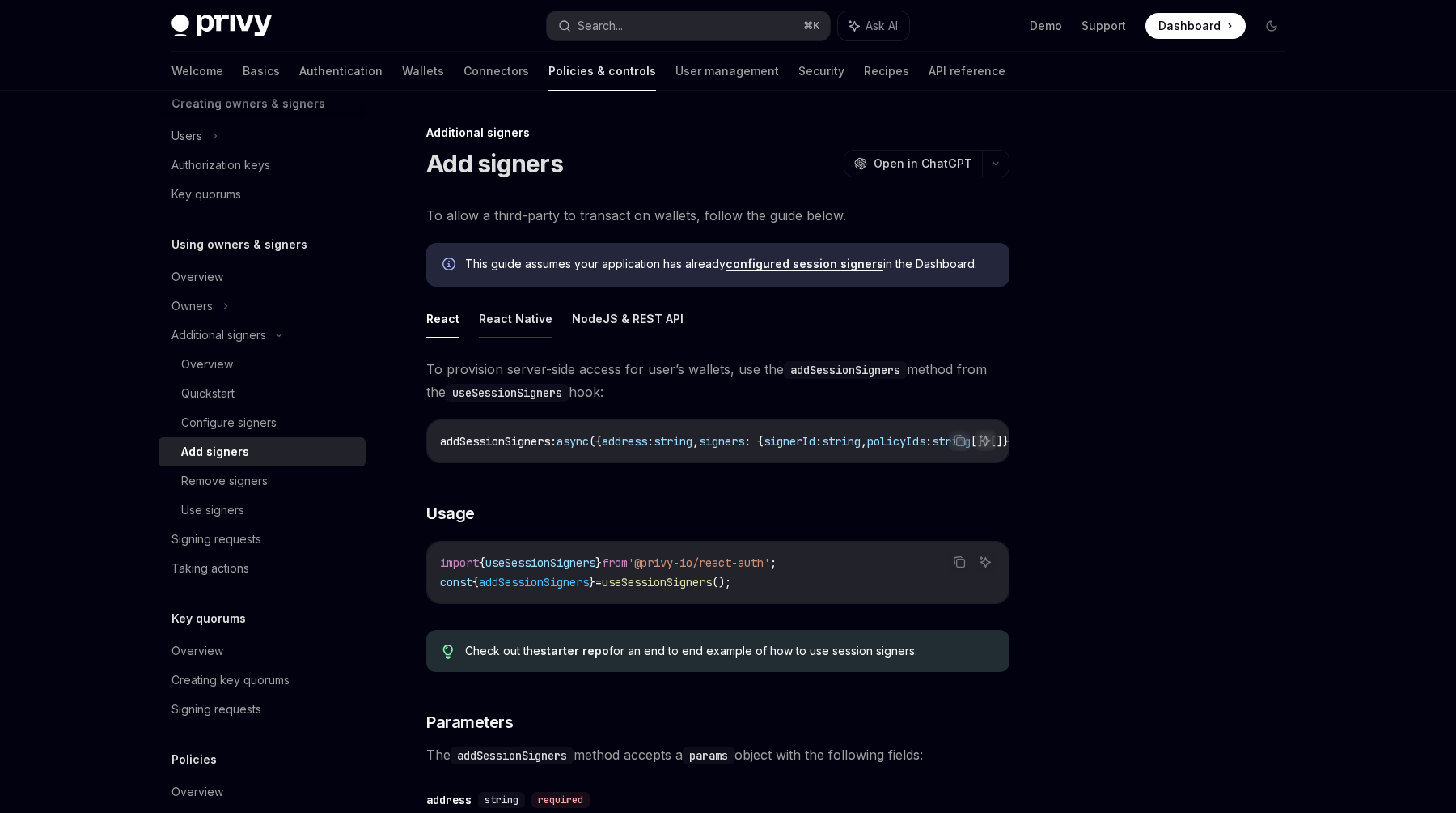
click at [512, 319] on button "React Native" at bounding box center [516, 318] width 74 height 38
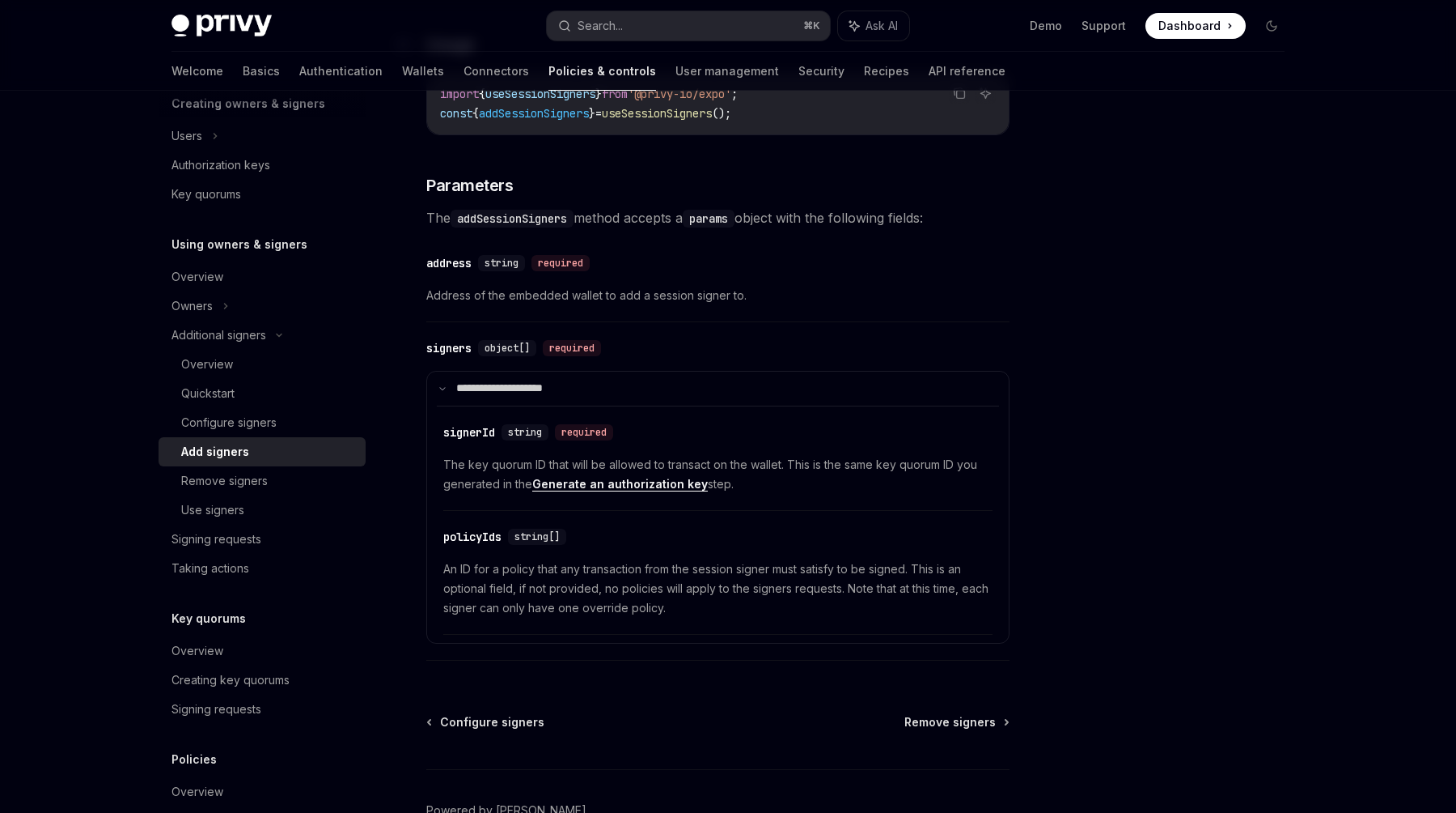
scroll to position [480, 0]
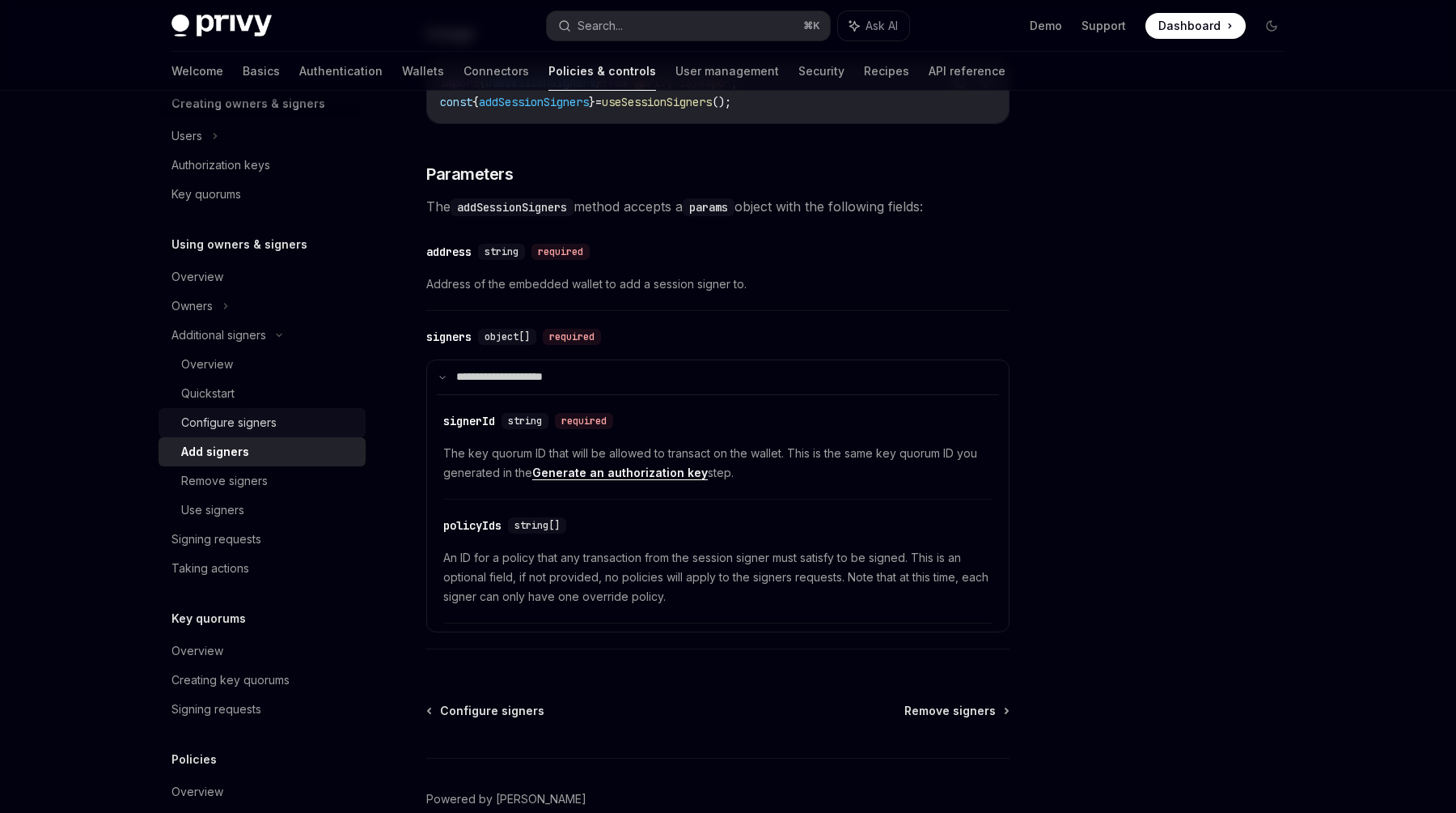
click at [247, 419] on div "Configure signers" at bounding box center [229, 422] width 96 height 19
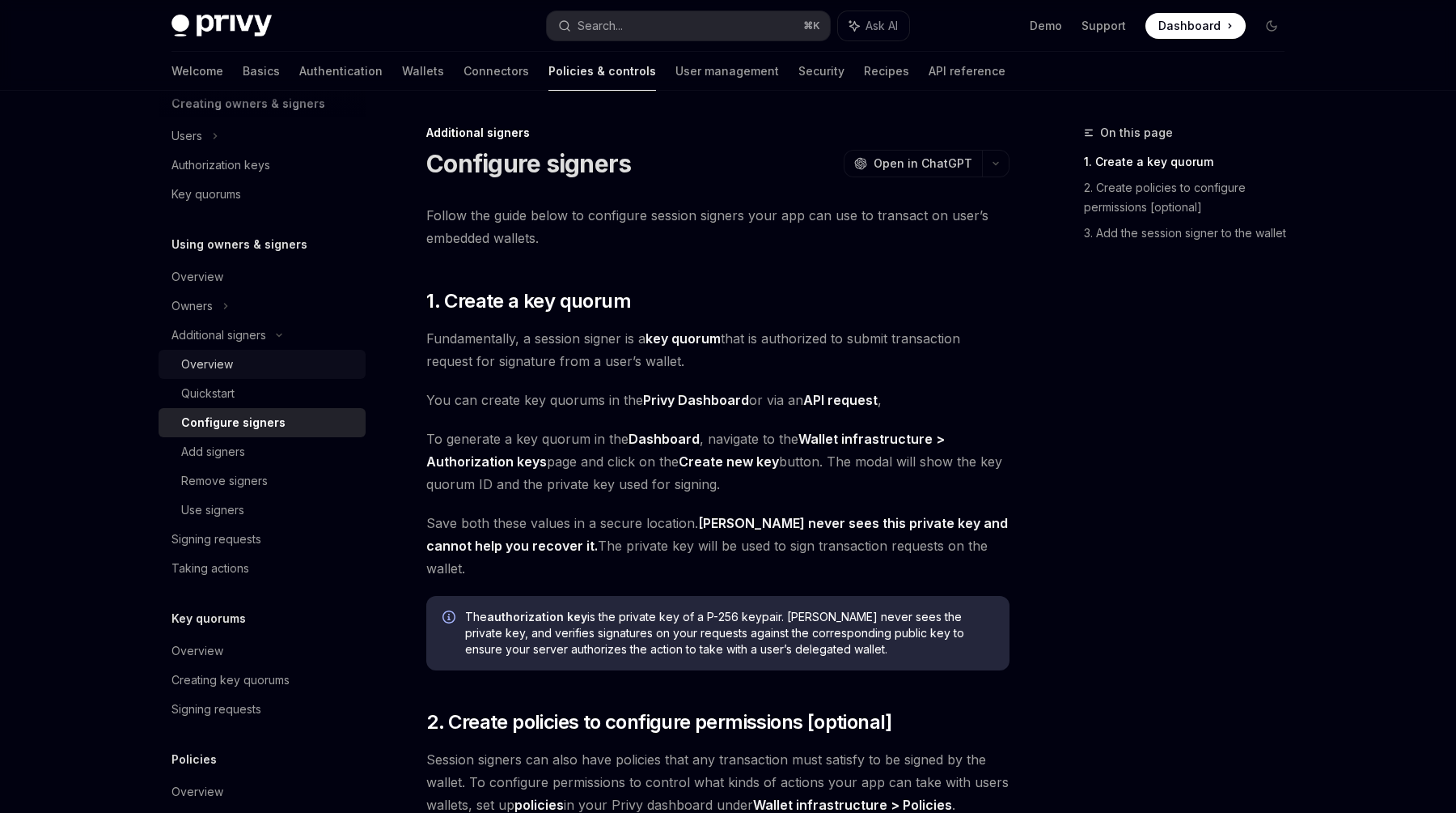
click at [231, 368] on div "Overview" at bounding box center [207, 364] width 52 height 19
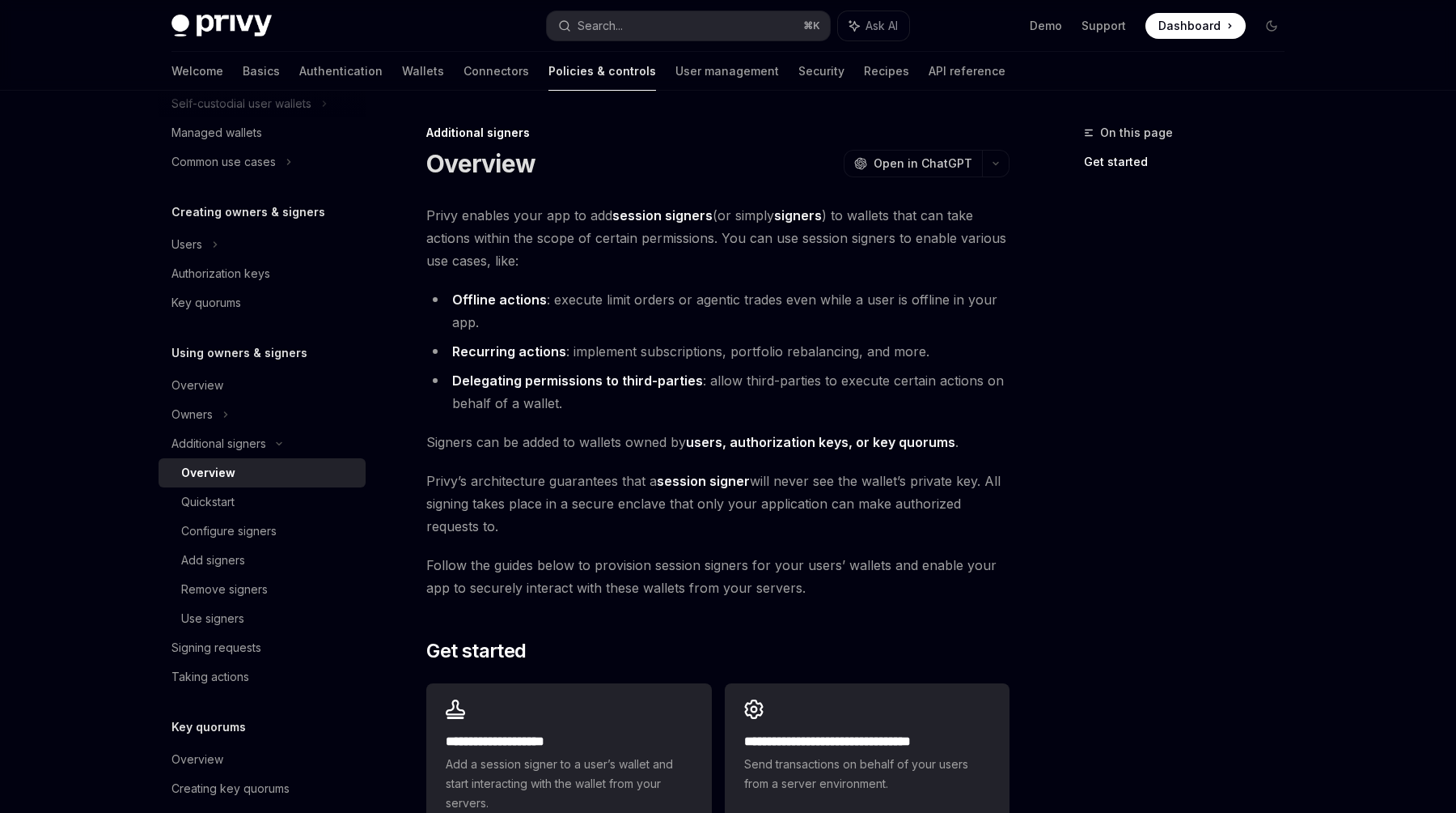
scroll to position [248, 0]
click at [239, 448] on div "Additional signers" at bounding box center [219, 447] width 95 height 19
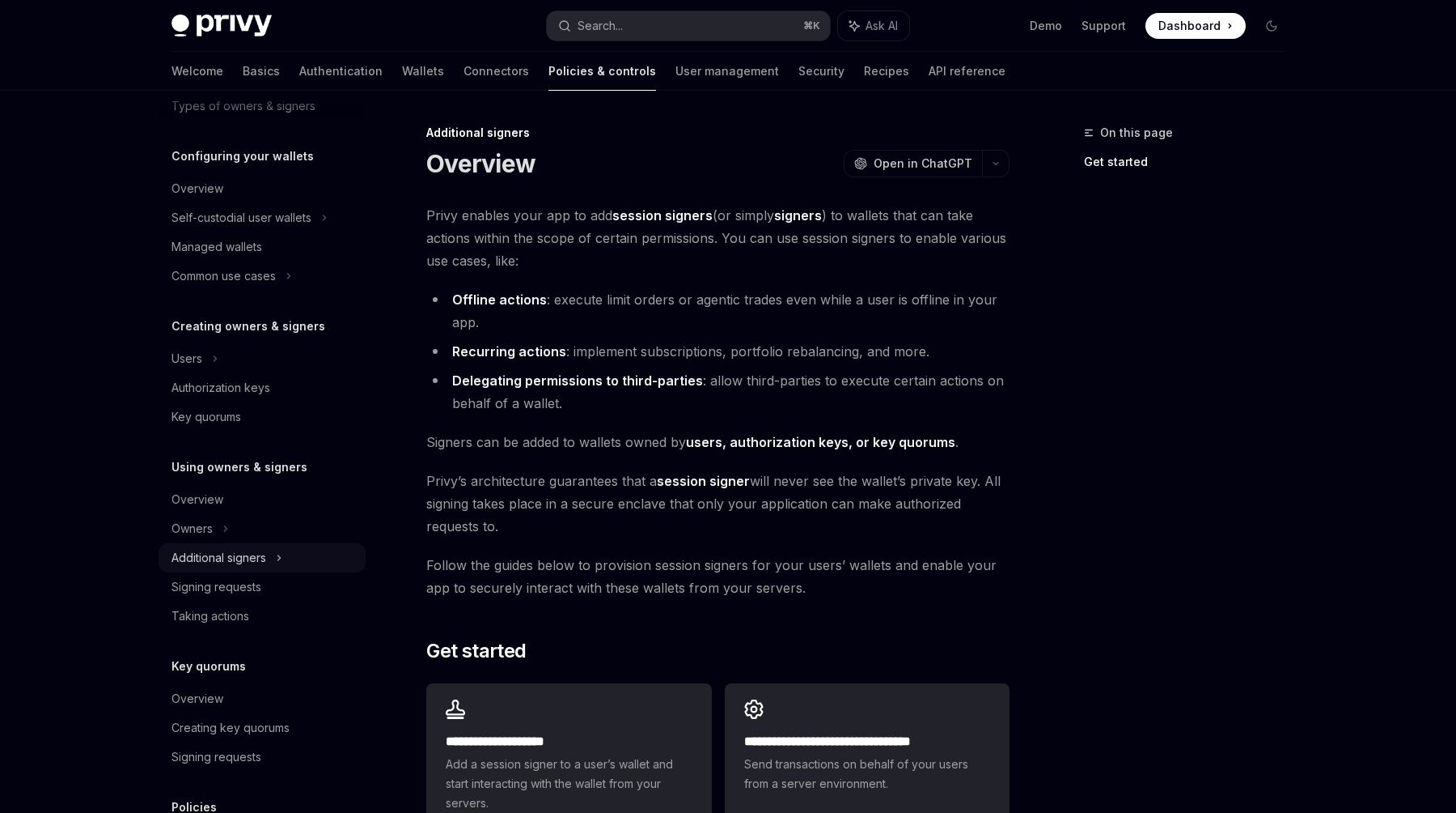
scroll to position [16, 0]
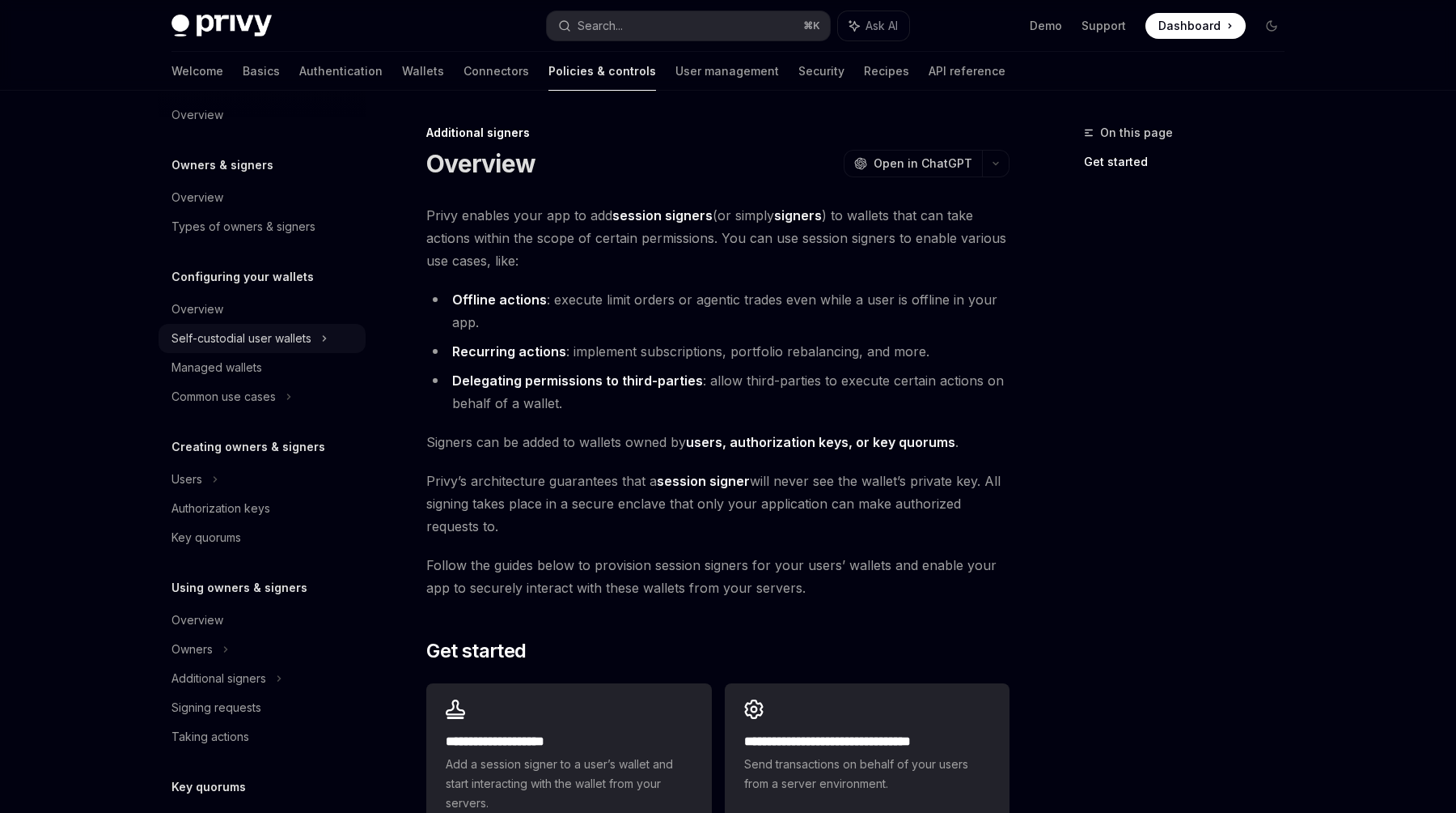
click at [276, 339] on div "Self-custodial user wallets" at bounding box center [241, 338] width 140 height 19
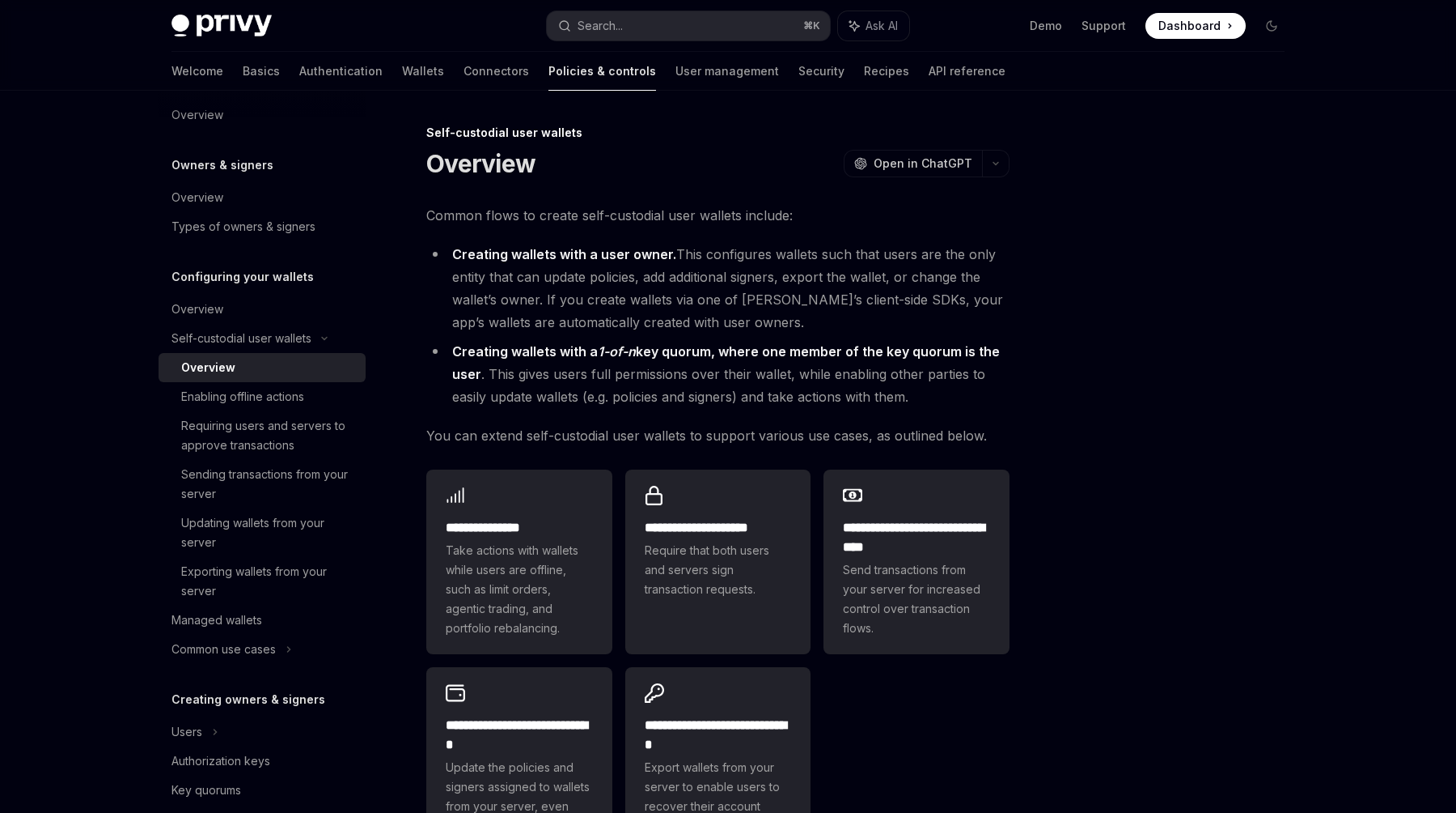
click at [267, 365] on div "Overview" at bounding box center [268, 367] width 175 height 19
click at [274, 426] on div "Requiring users and servers to approve transactions" at bounding box center [268, 435] width 175 height 39
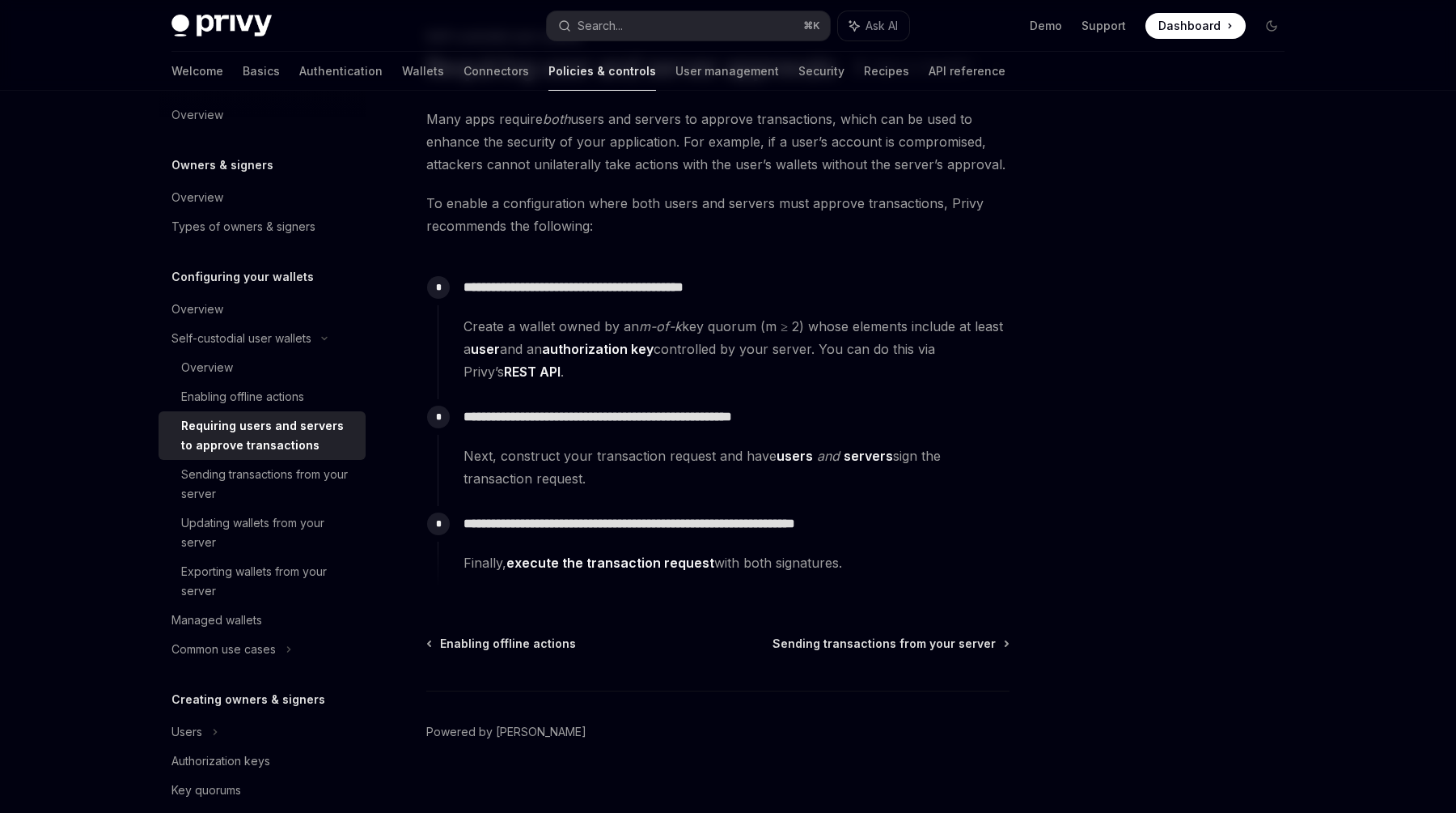
scroll to position [99, 0]
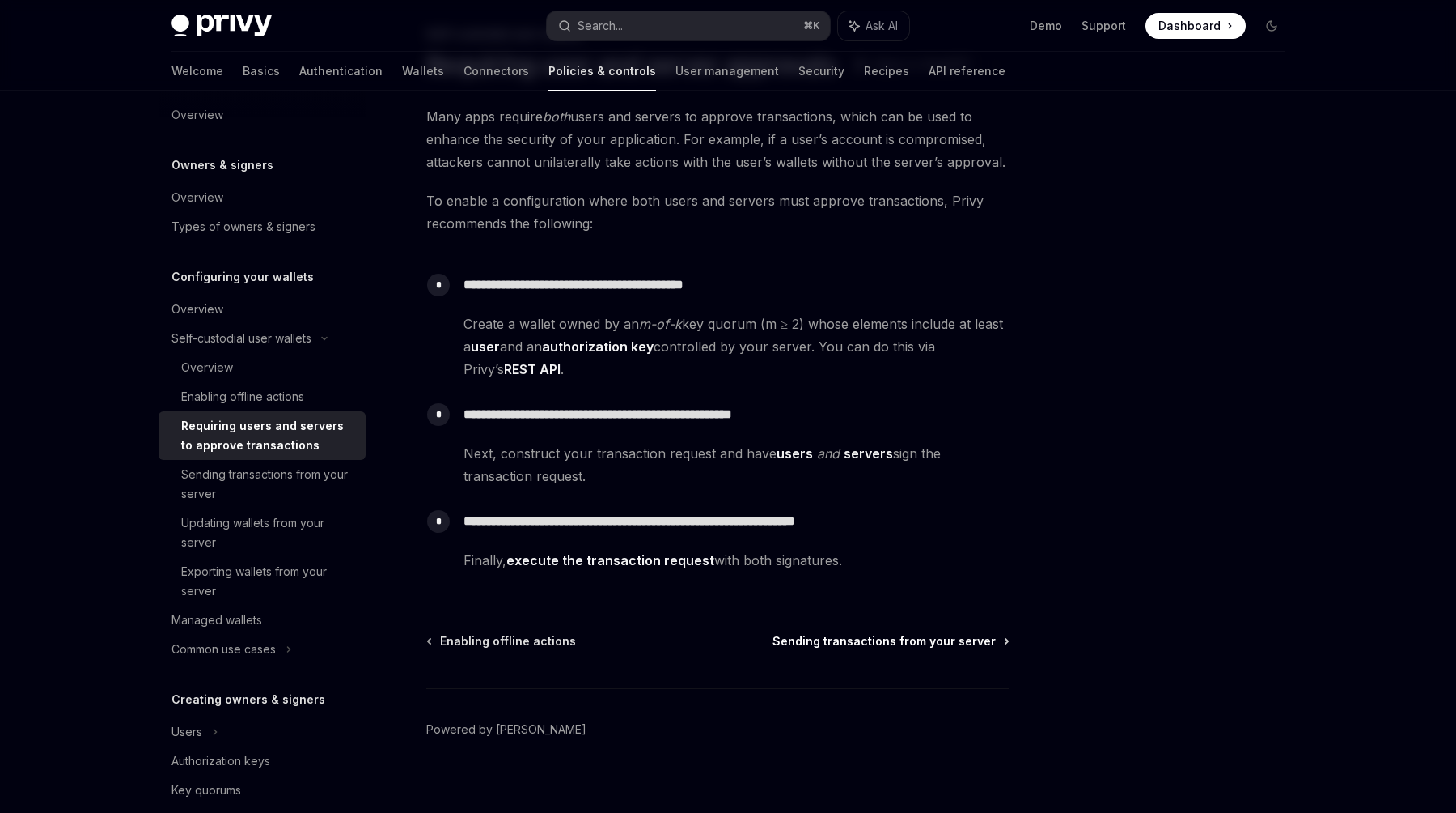
click at [851, 640] on span "Sending transactions from your server" at bounding box center [884, 640] width 224 height 16
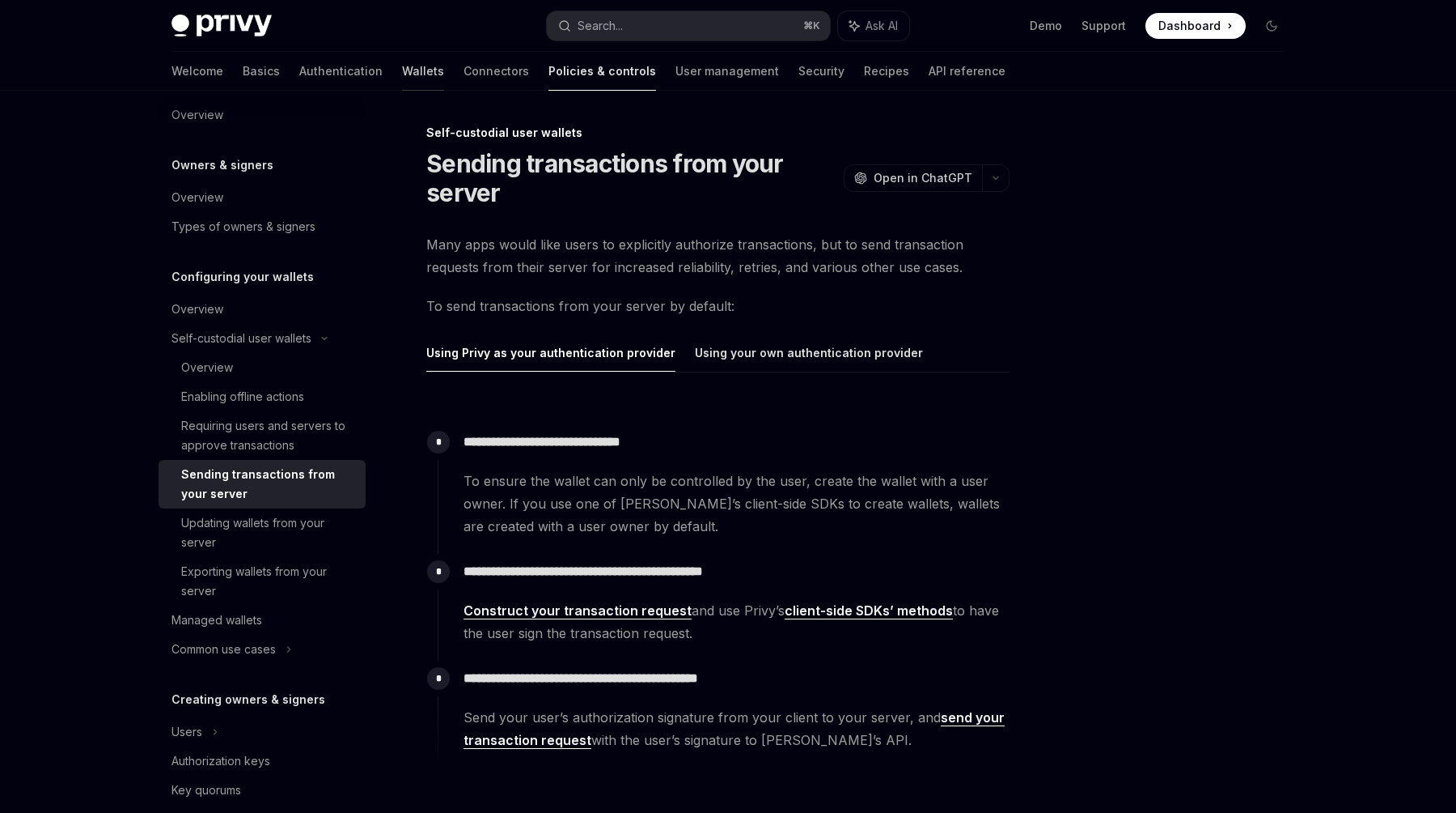
click at [402, 67] on link "Wallets" at bounding box center [423, 71] width 42 height 39
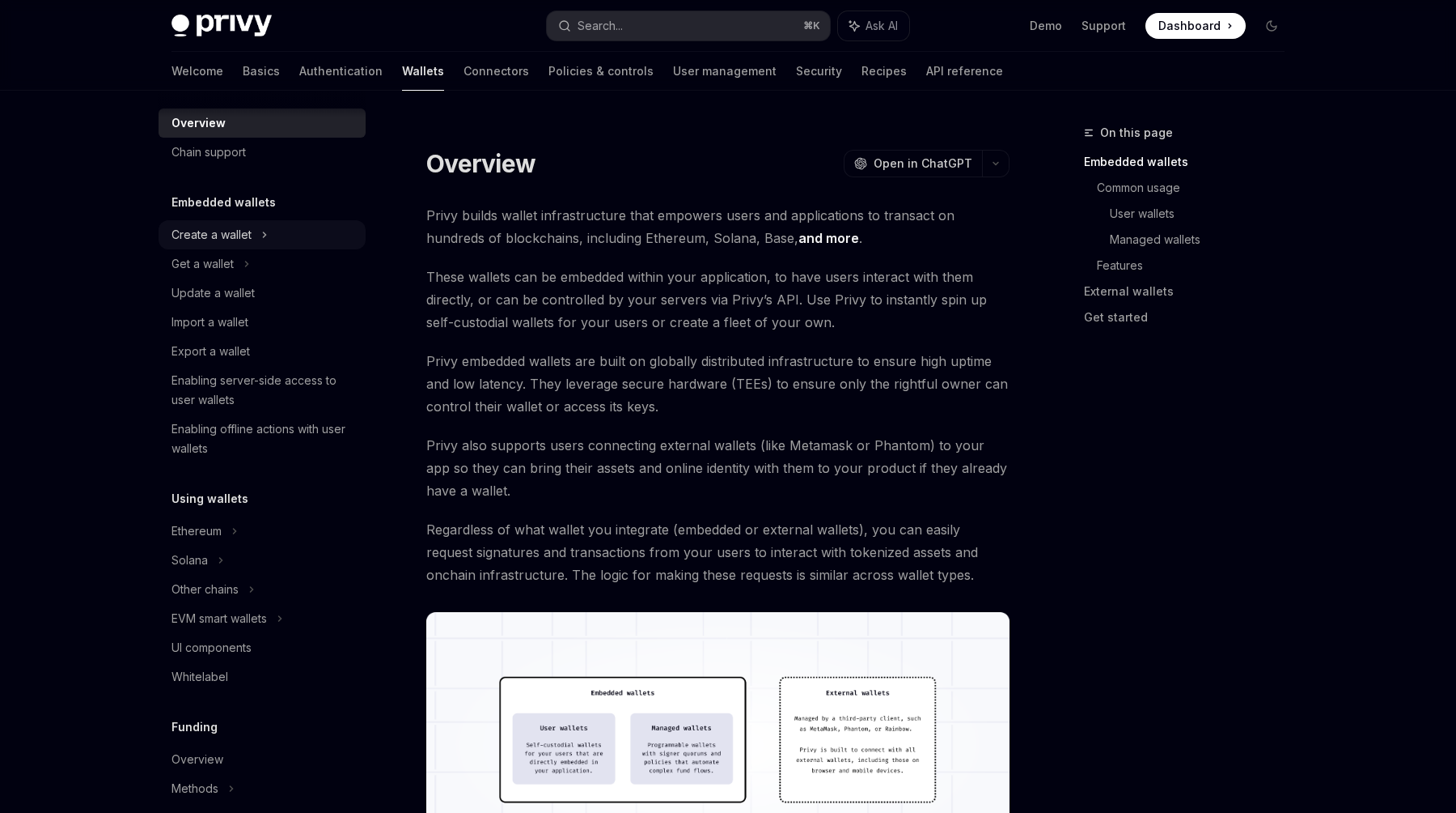
click at [239, 234] on div "Create a wallet" at bounding box center [212, 234] width 80 height 19
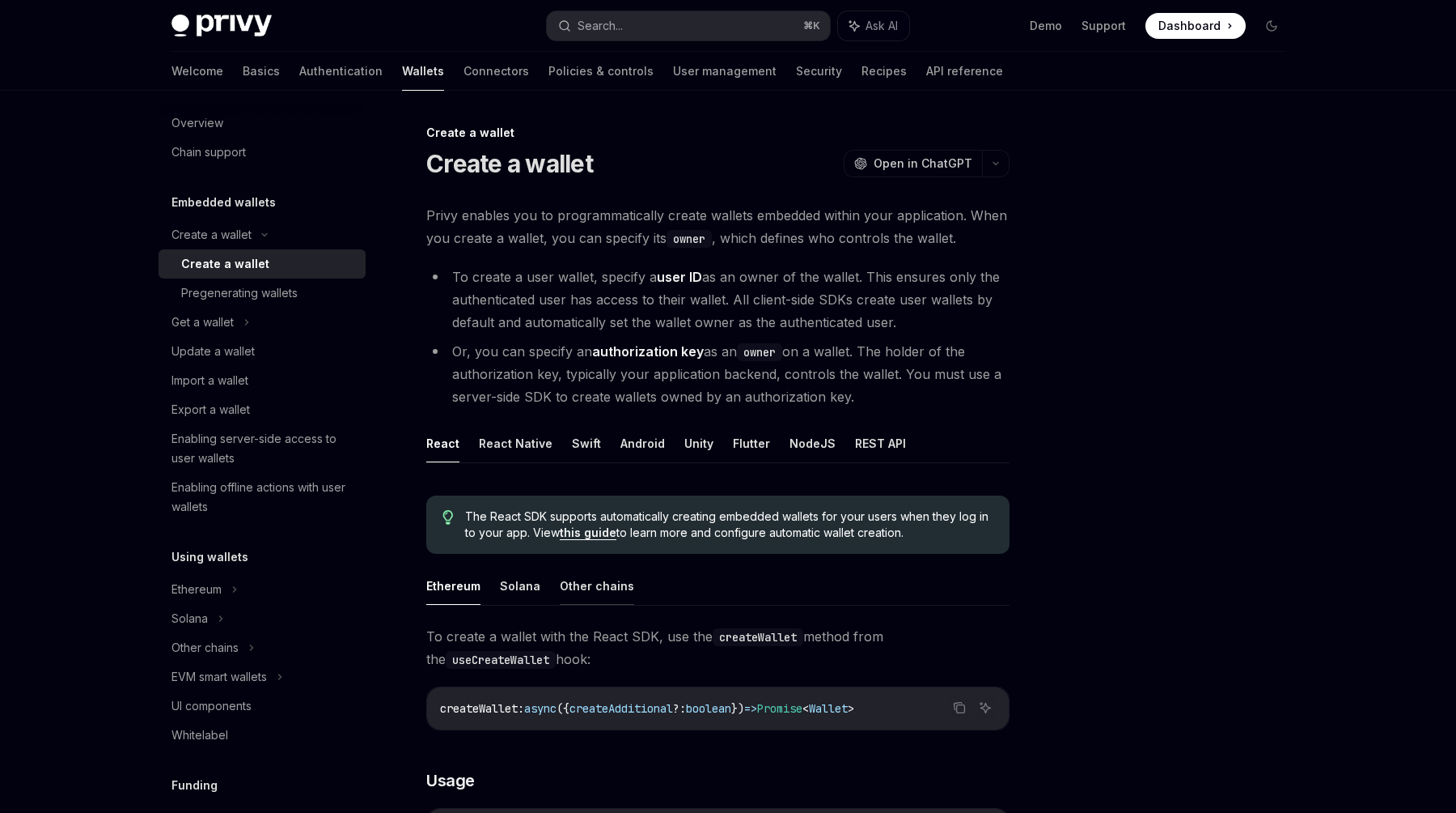
click at [585, 584] on button "Other chains" at bounding box center [596, 585] width 75 height 38
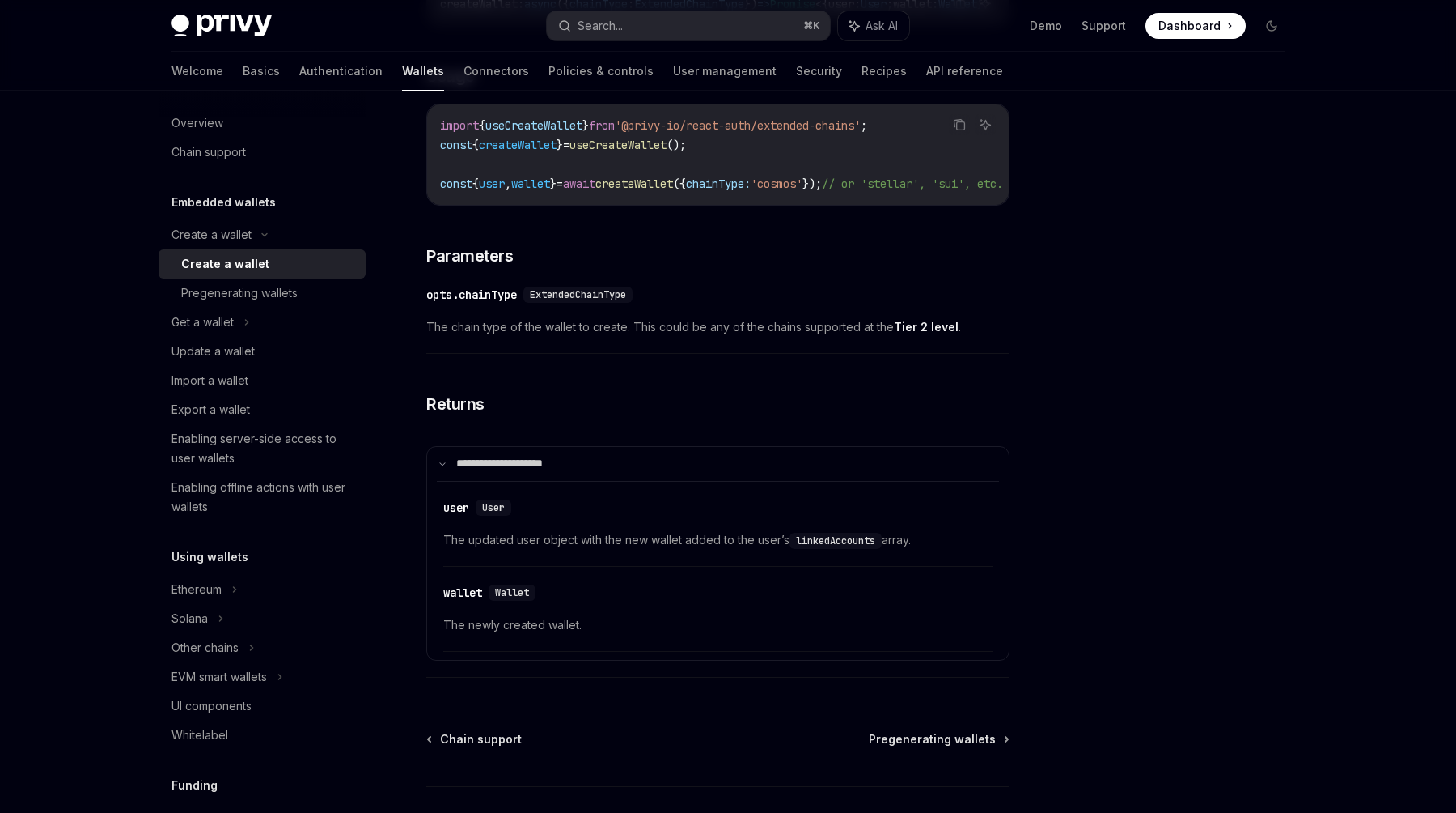
scroll to position [833, 0]
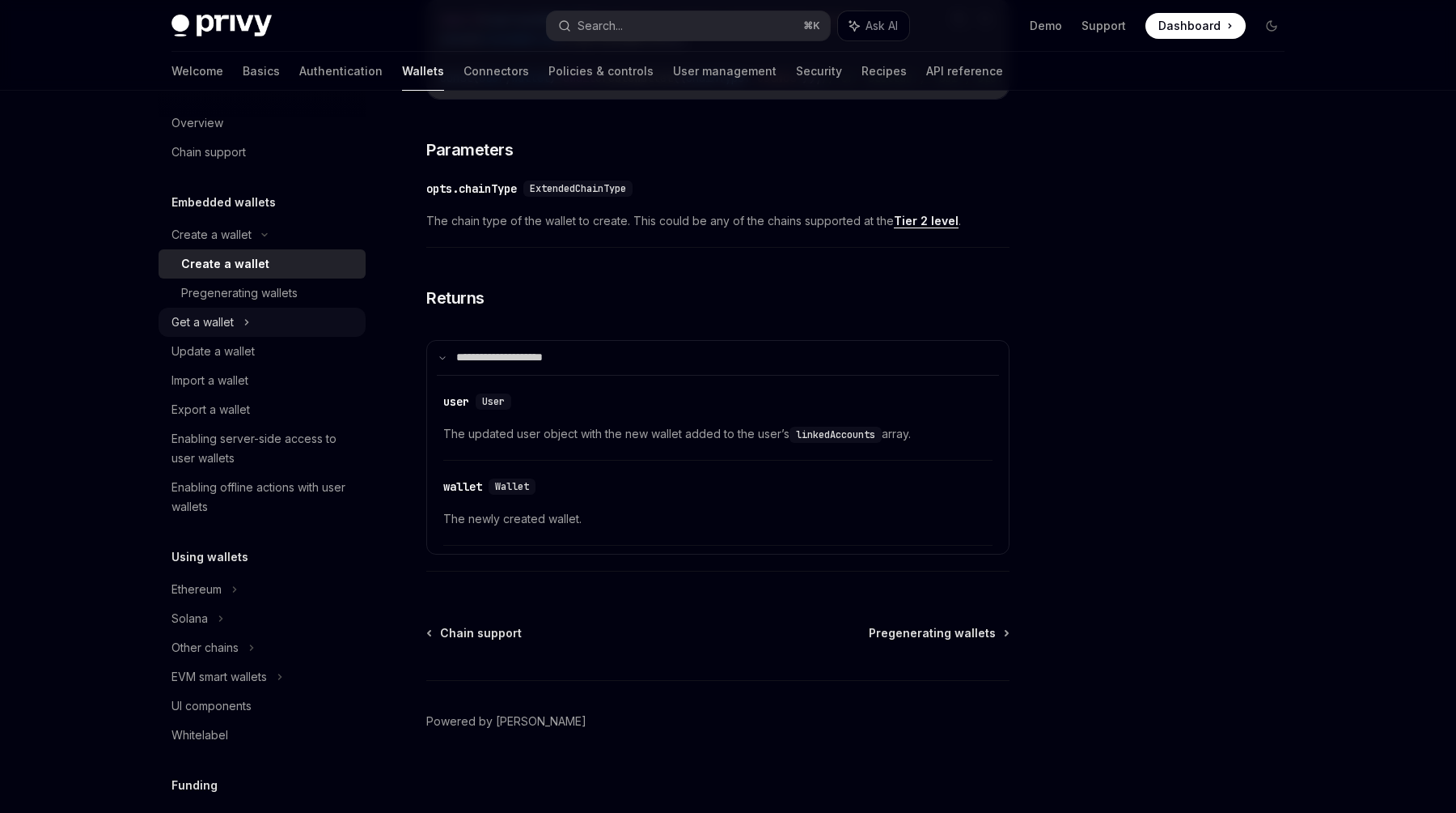
click at [260, 322] on div "Get a wallet" at bounding box center [261, 322] width 207 height 29
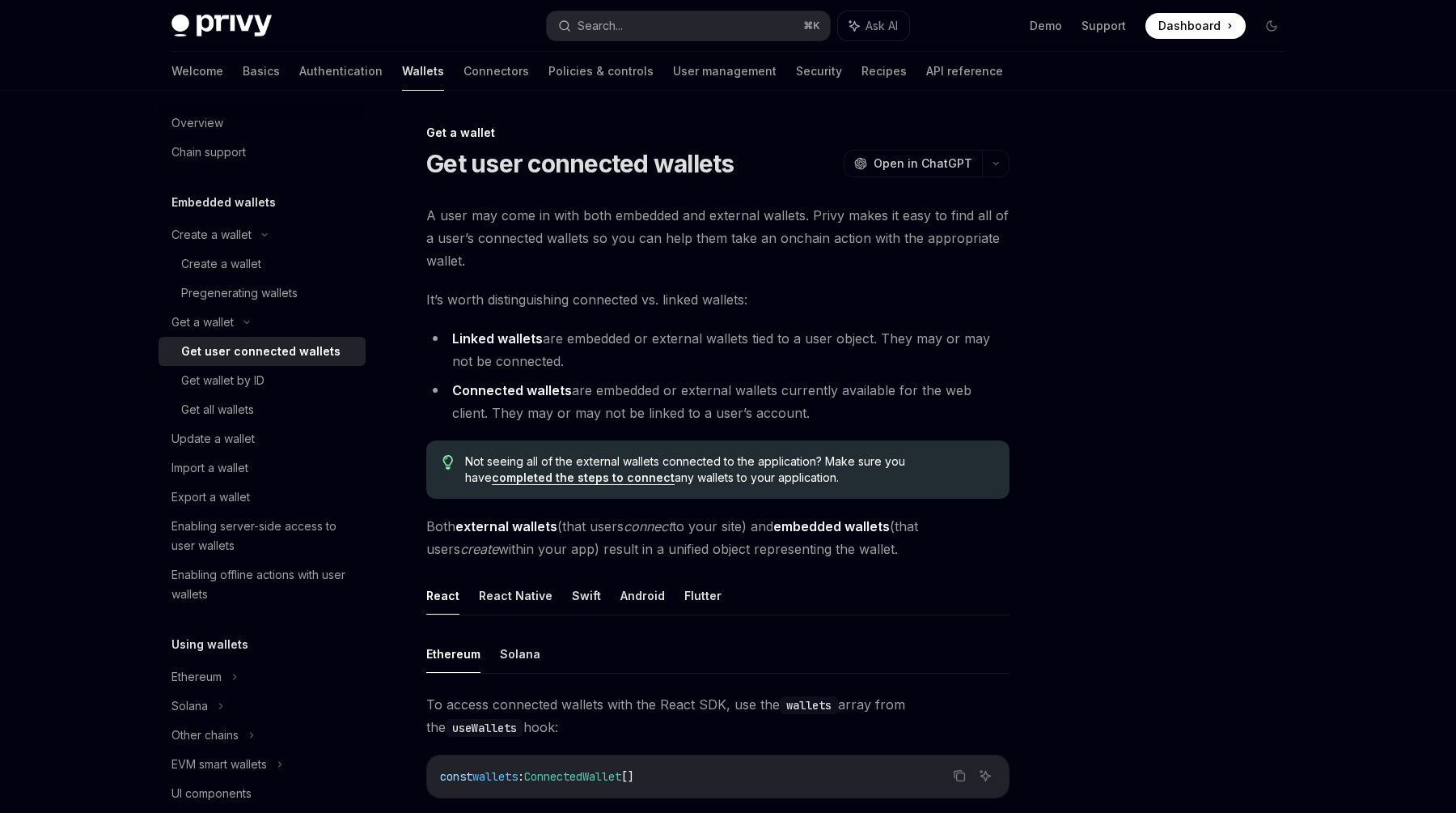
click at [260, 355] on div "Get user connected wallets" at bounding box center [261, 351] width 159 height 19
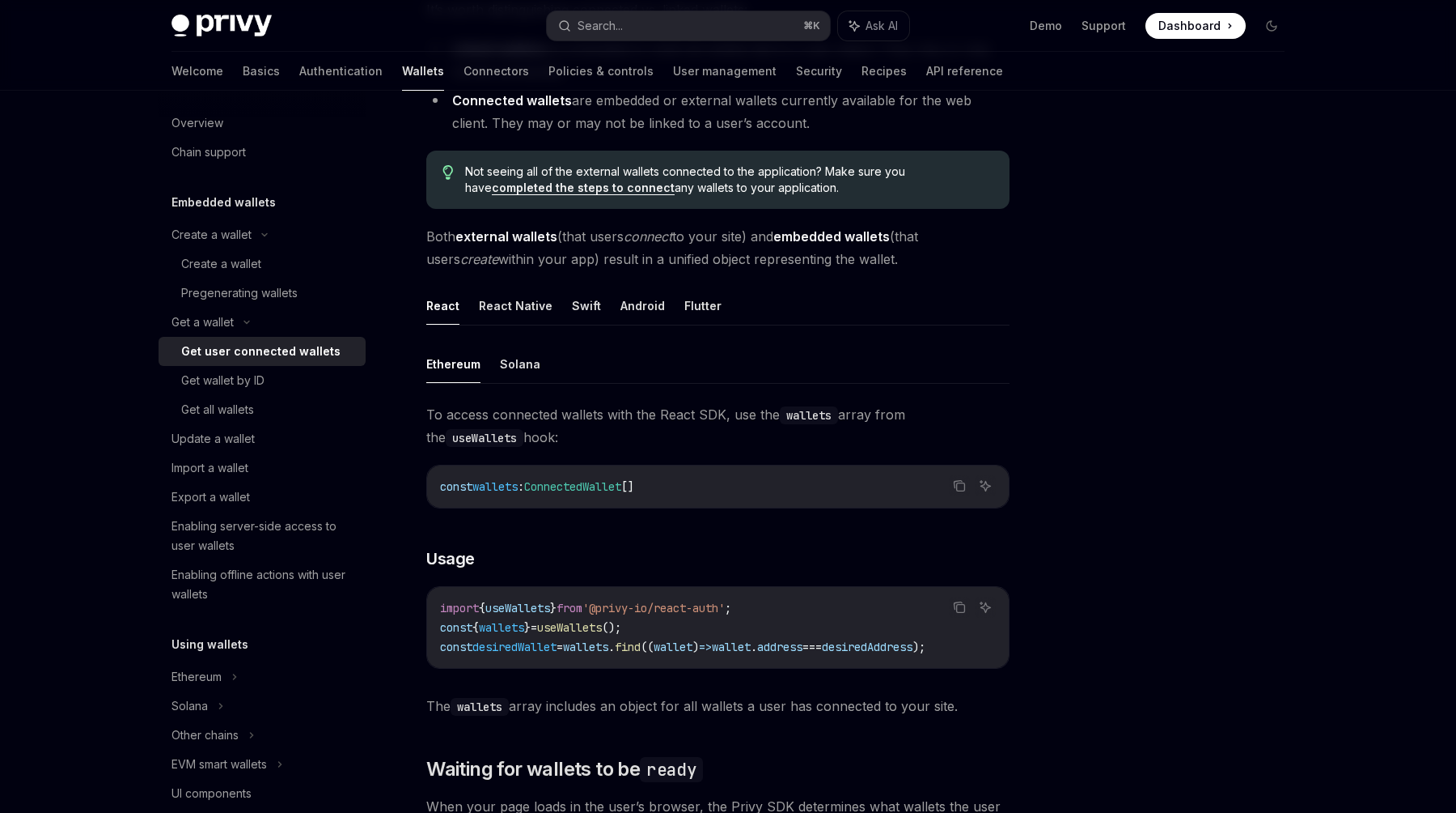
scroll to position [368, 0]
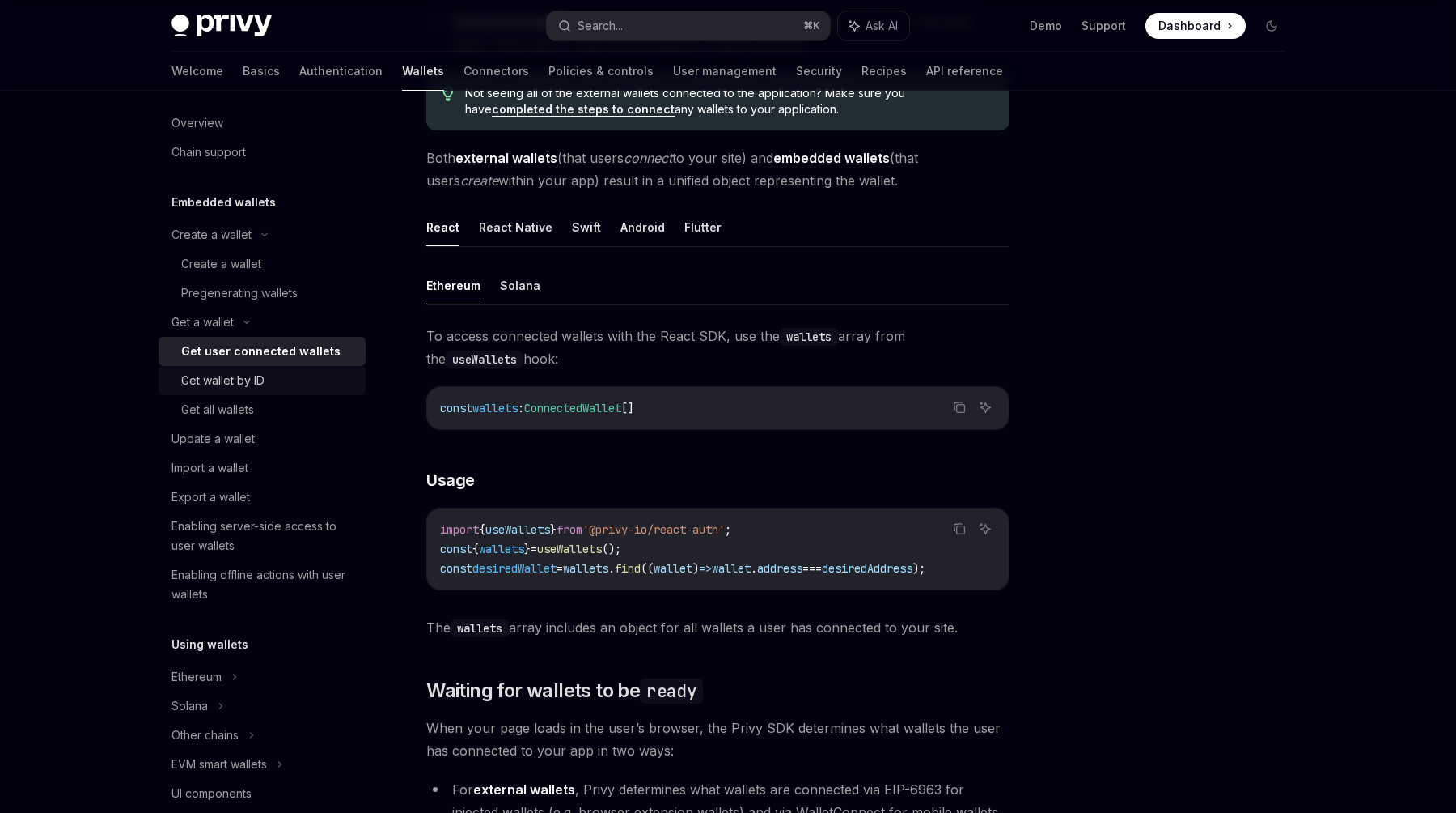
click at [299, 384] on div "Get wallet by ID" at bounding box center [268, 380] width 175 height 19
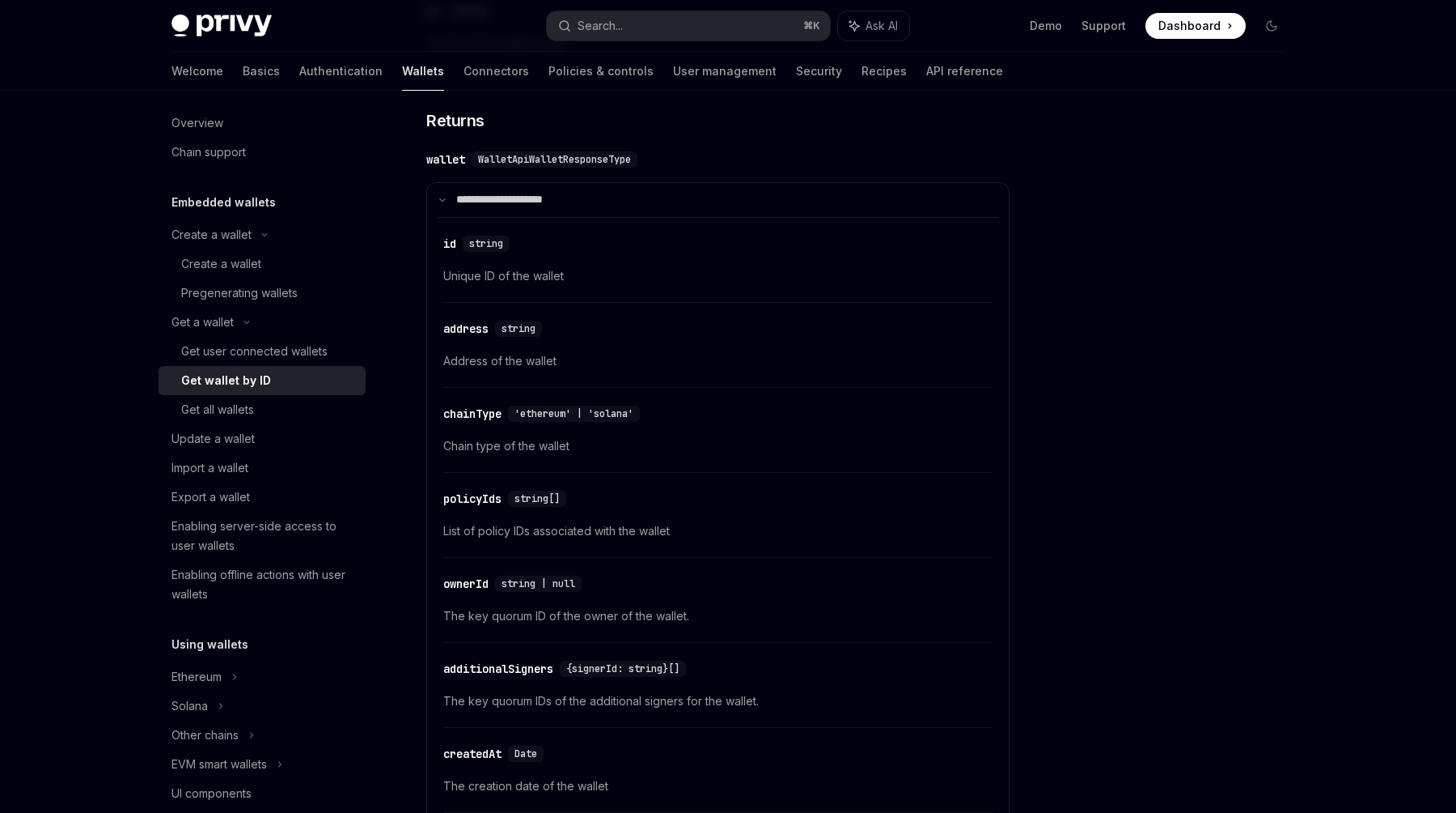
scroll to position [645, 0]
click at [250, 414] on div "Get all wallets" at bounding box center [217, 409] width 73 height 19
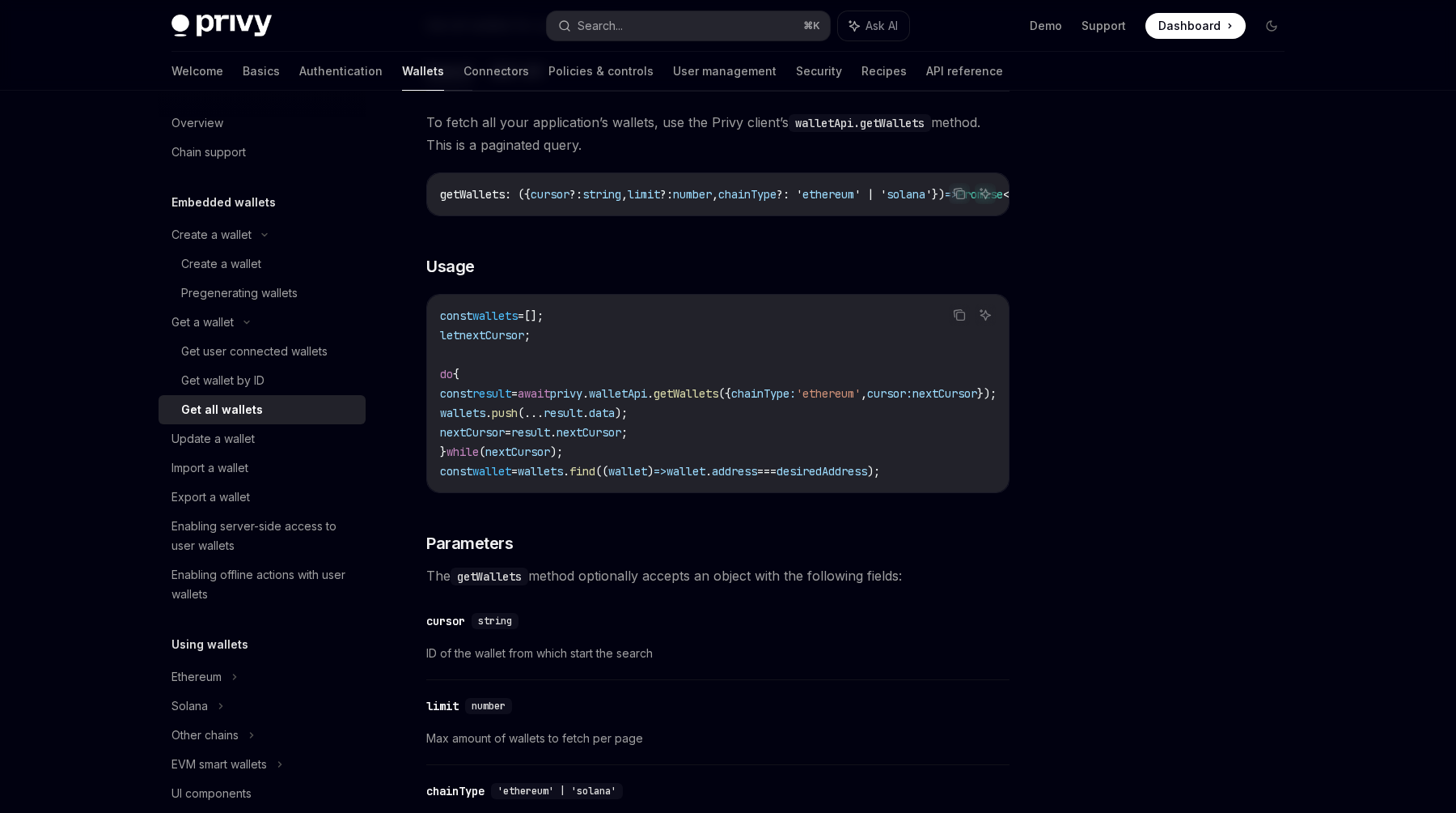
scroll to position [264, 0]
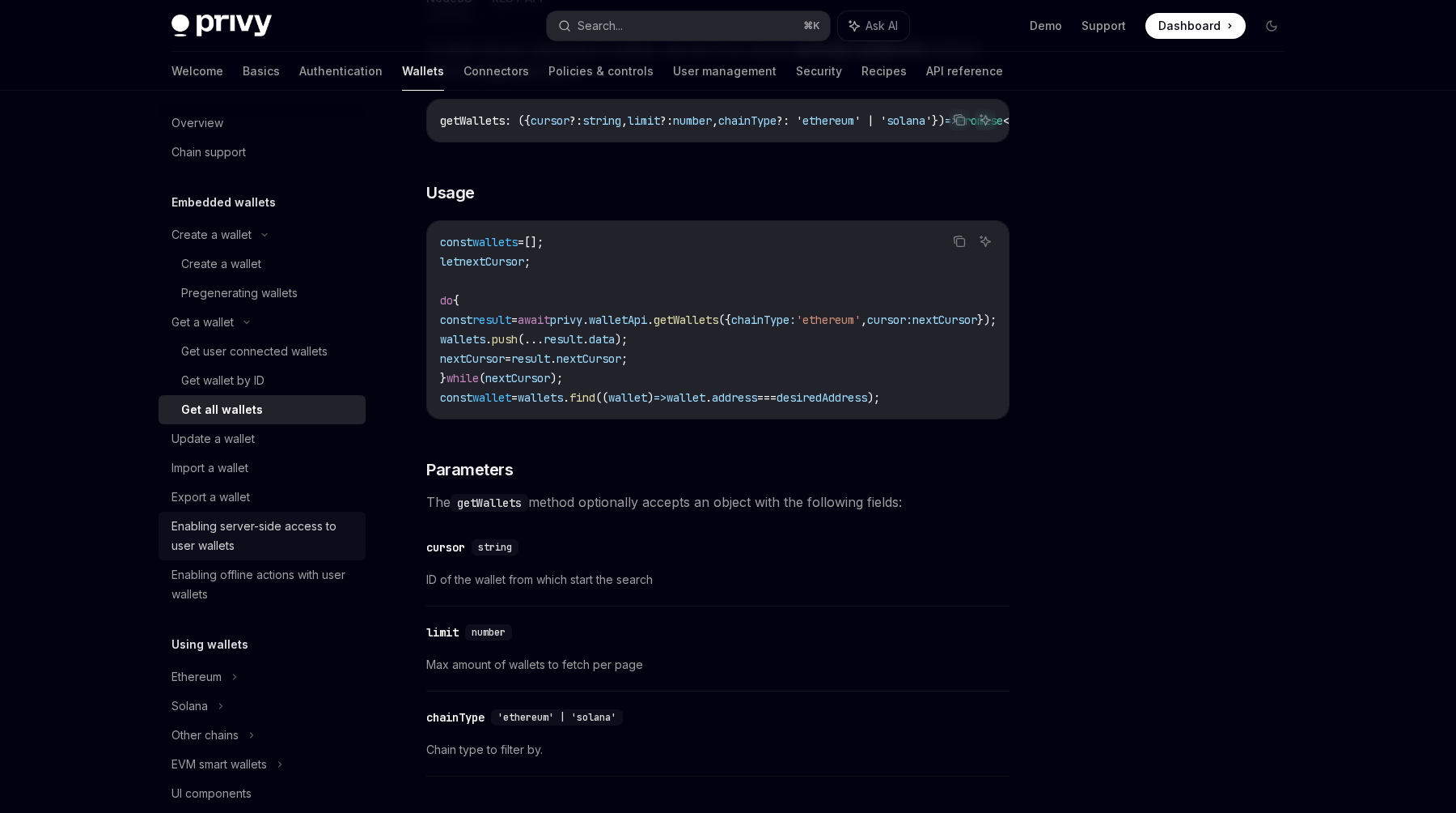
click at [266, 527] on div "Enabling server-side access to user wallets" at bounding box center [264, 536] width 184 height 39
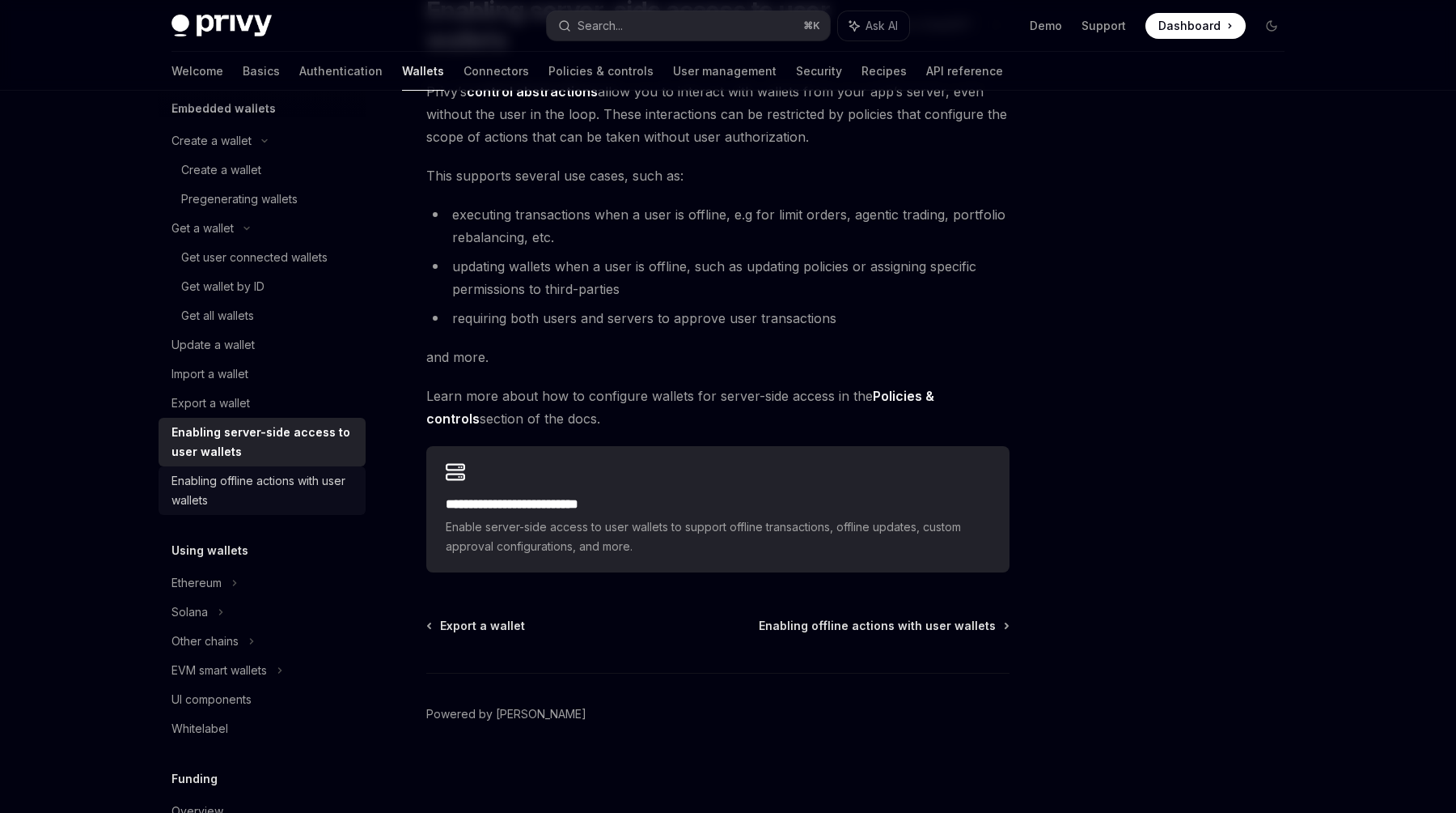
scroll to position [203, 0]
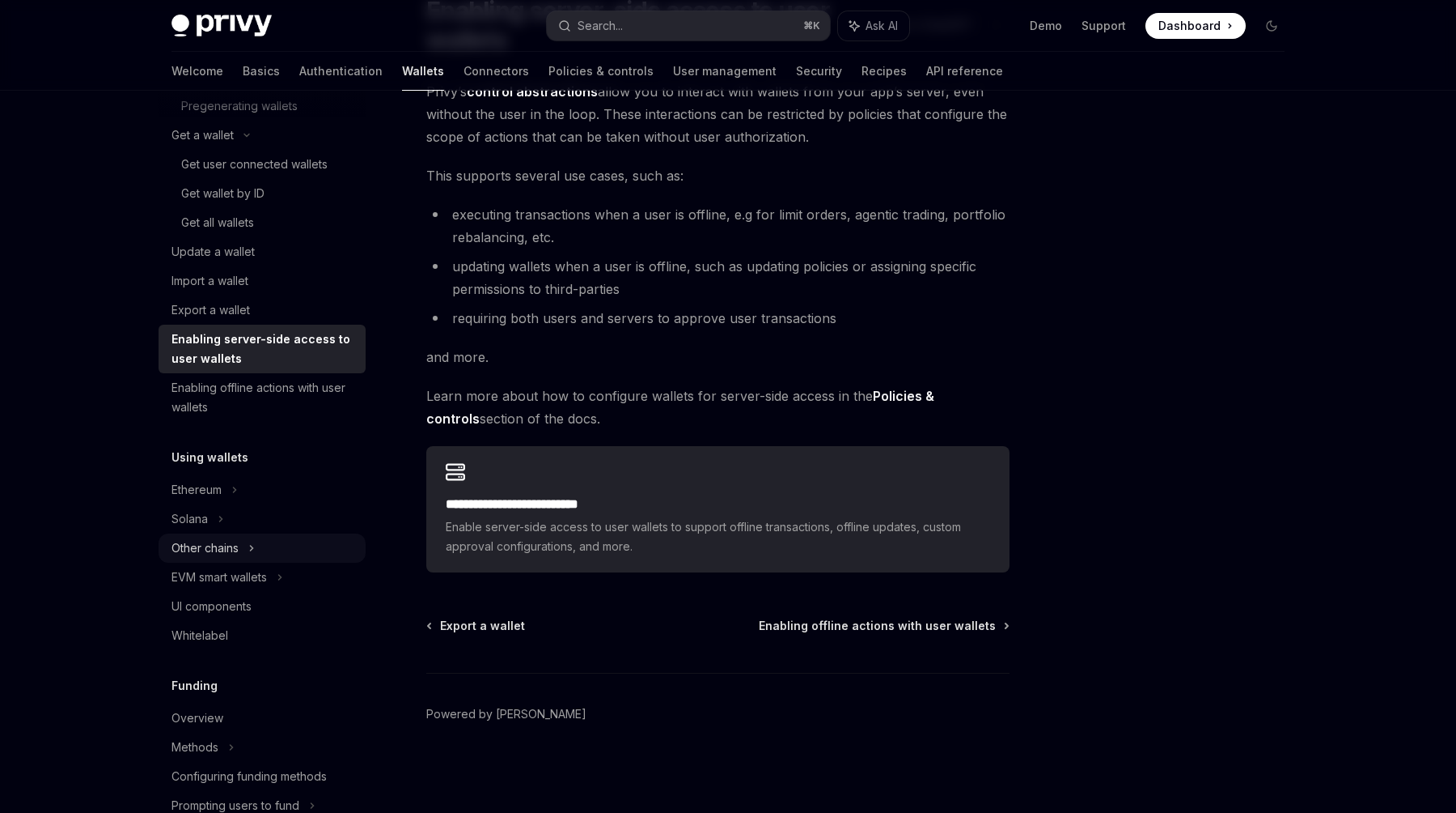
click at [256, 543] on div "Other chains" at bounding box center [261, 547] width 207 height 29
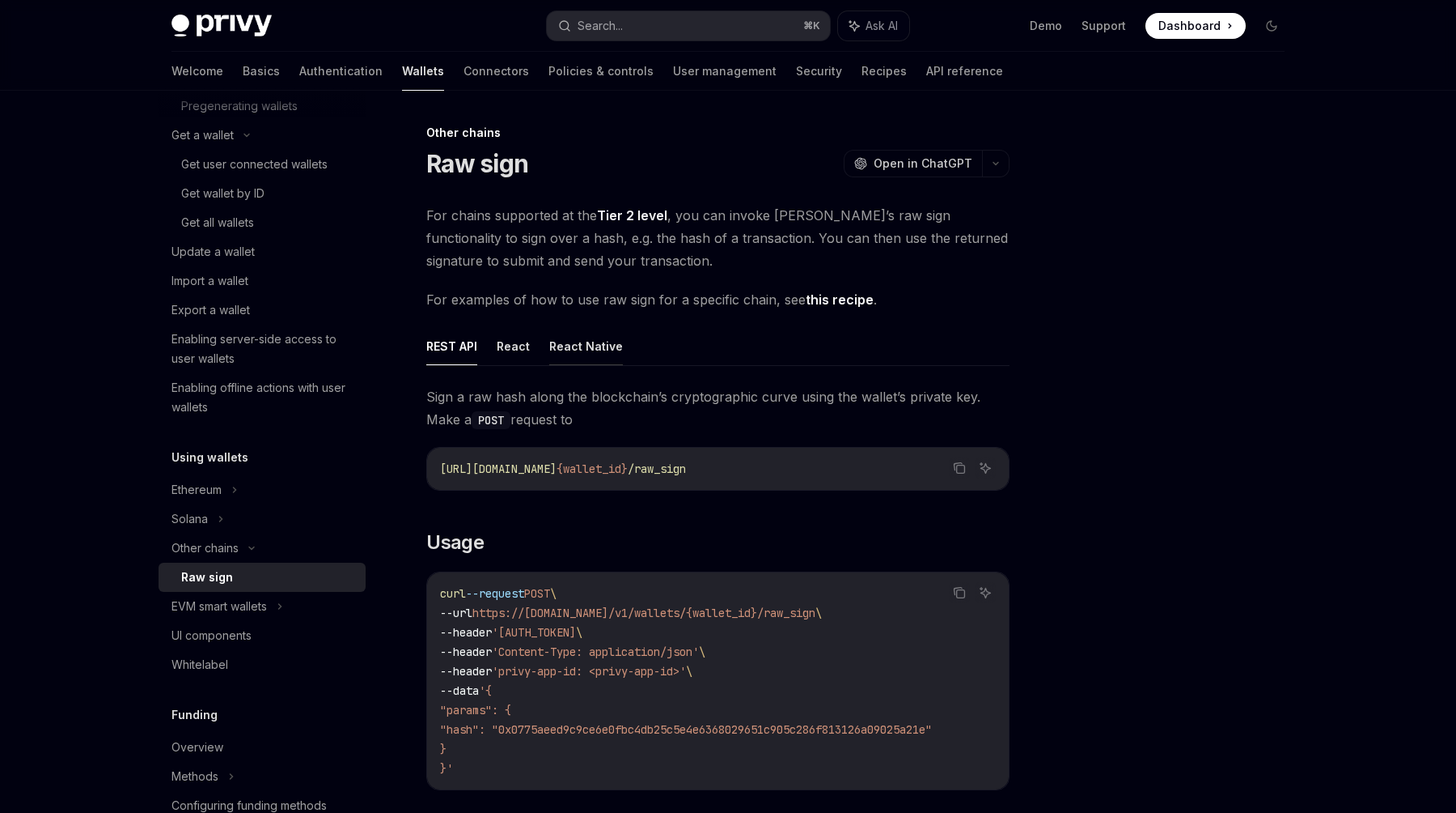
click at [590, 345] on button "React Native" at bounding box center [586, 345] width 74 height 38
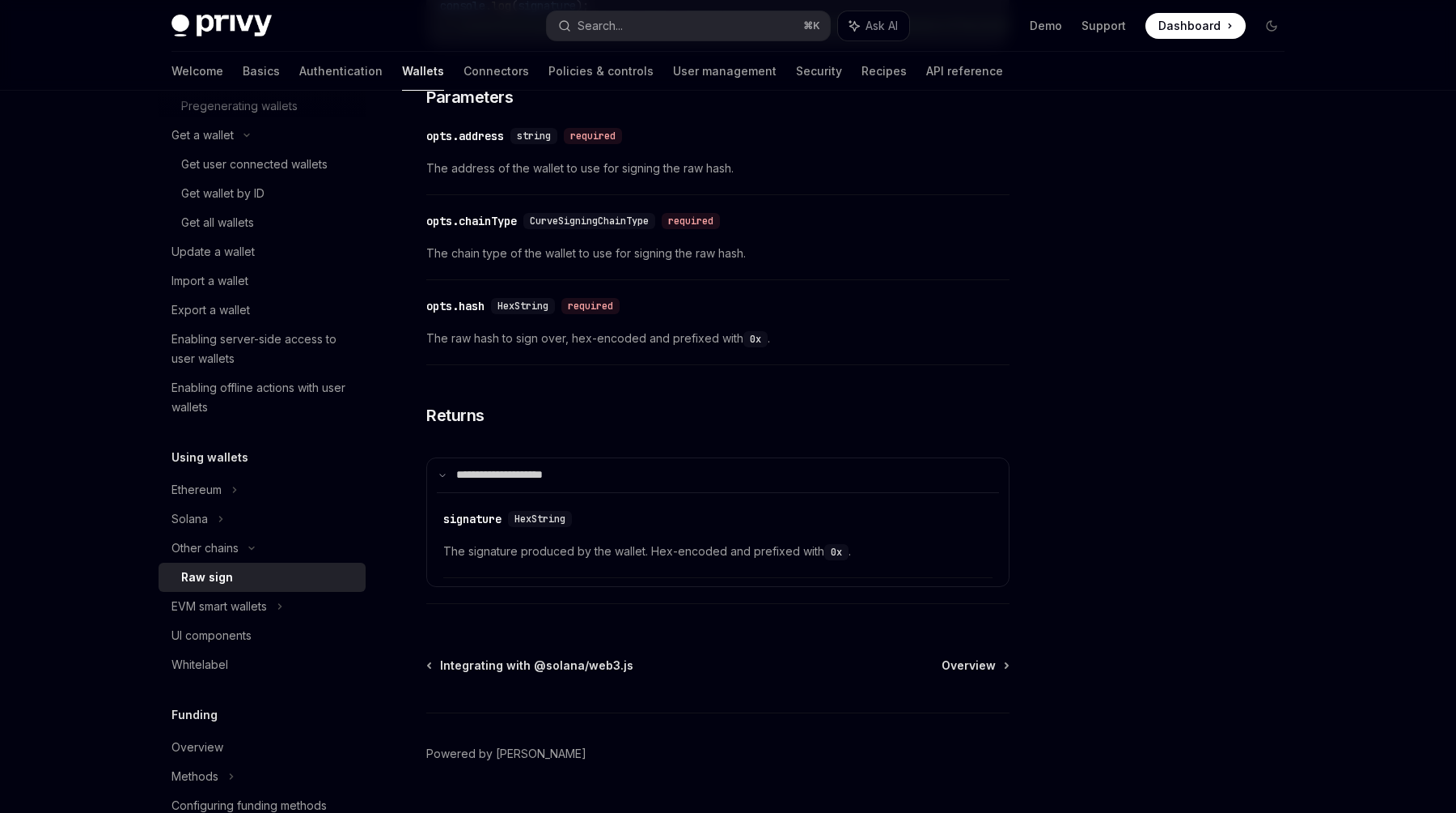
scroll to position [827, 0]
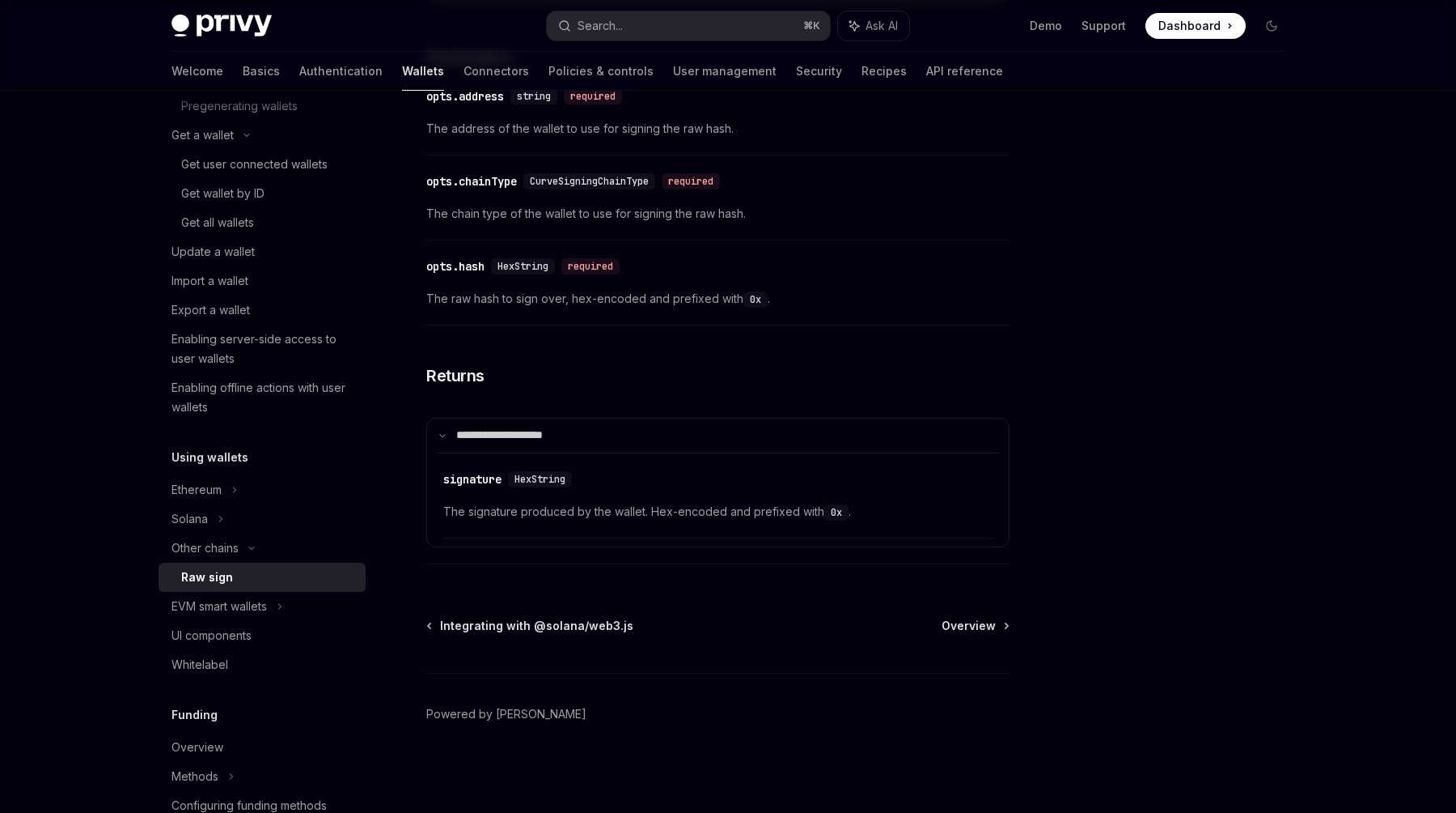
click at [972, 612] on div "Other chains Raw sign OpenAI Open in ChatGPT OpenAI Open in ChatGPT For chains …" at bounding box center [566, 60] width 893 height 1504
click at [960, 629] on span "Overview" at bounding box center [968, 625] width 54 height 16
type textarea "*"
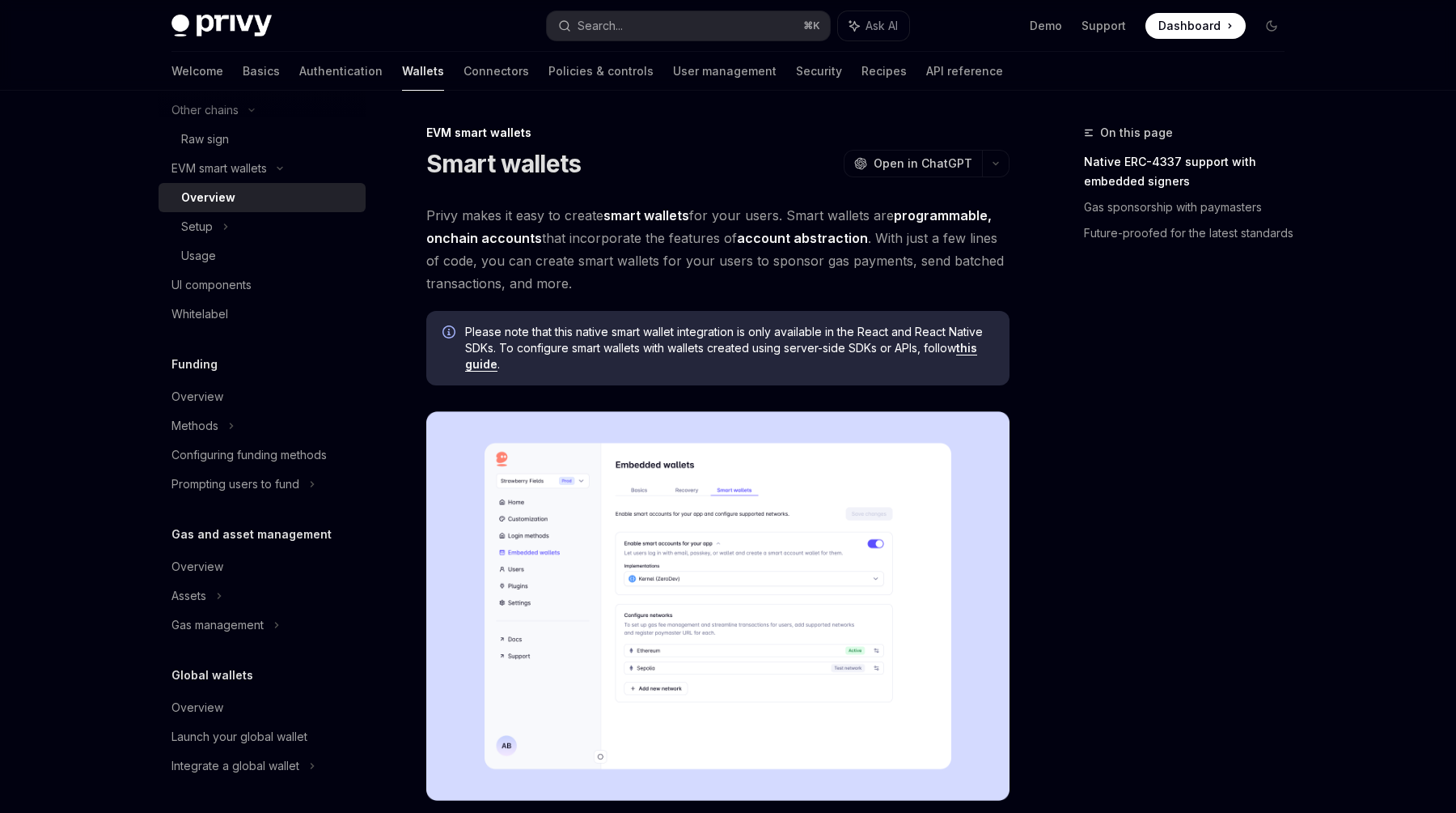
scroll to position [44, 0]
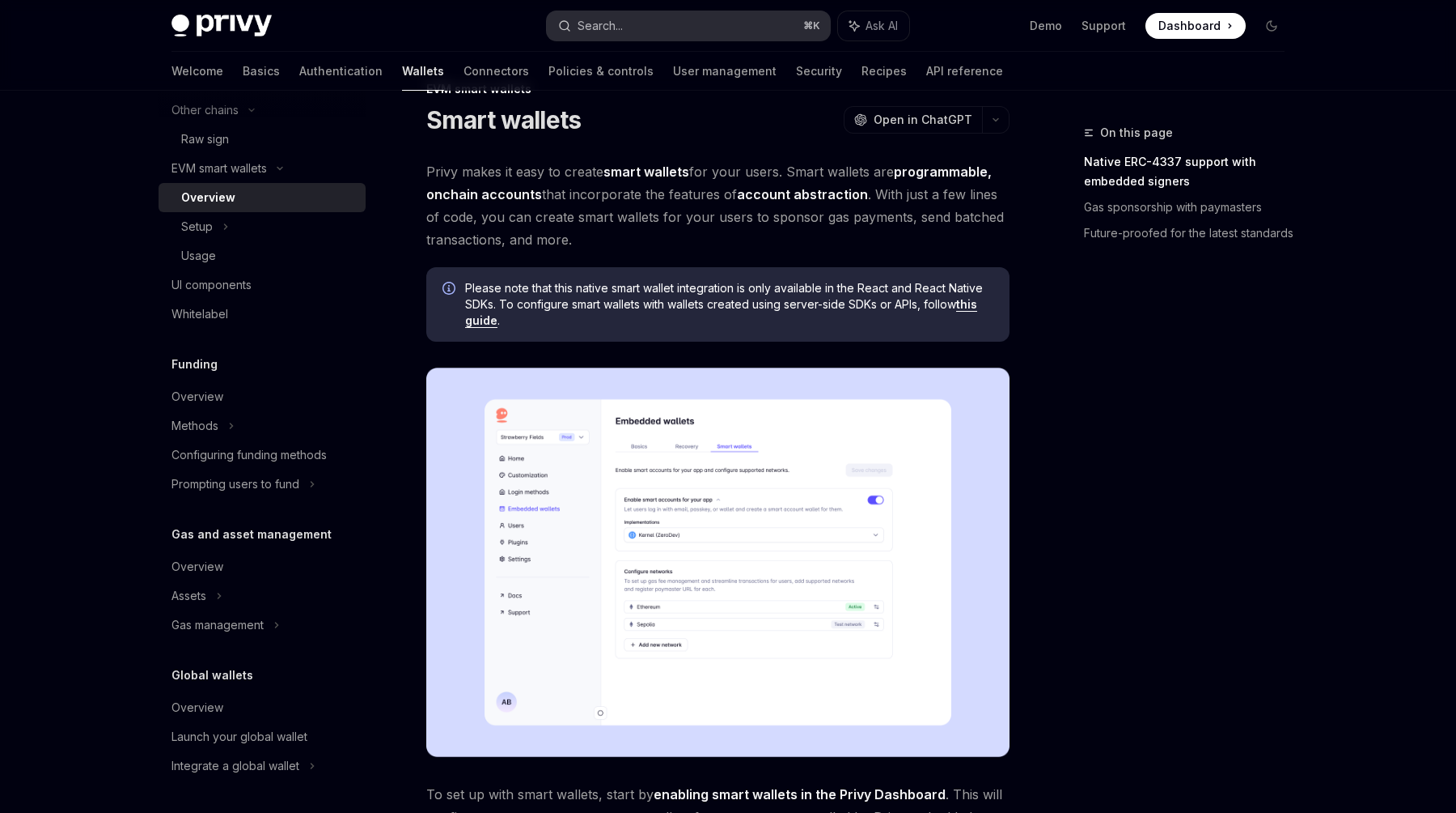
click at [730, 19] on button "Search... ⌘ K" at bounding box center [689, 26] width 283 height 29
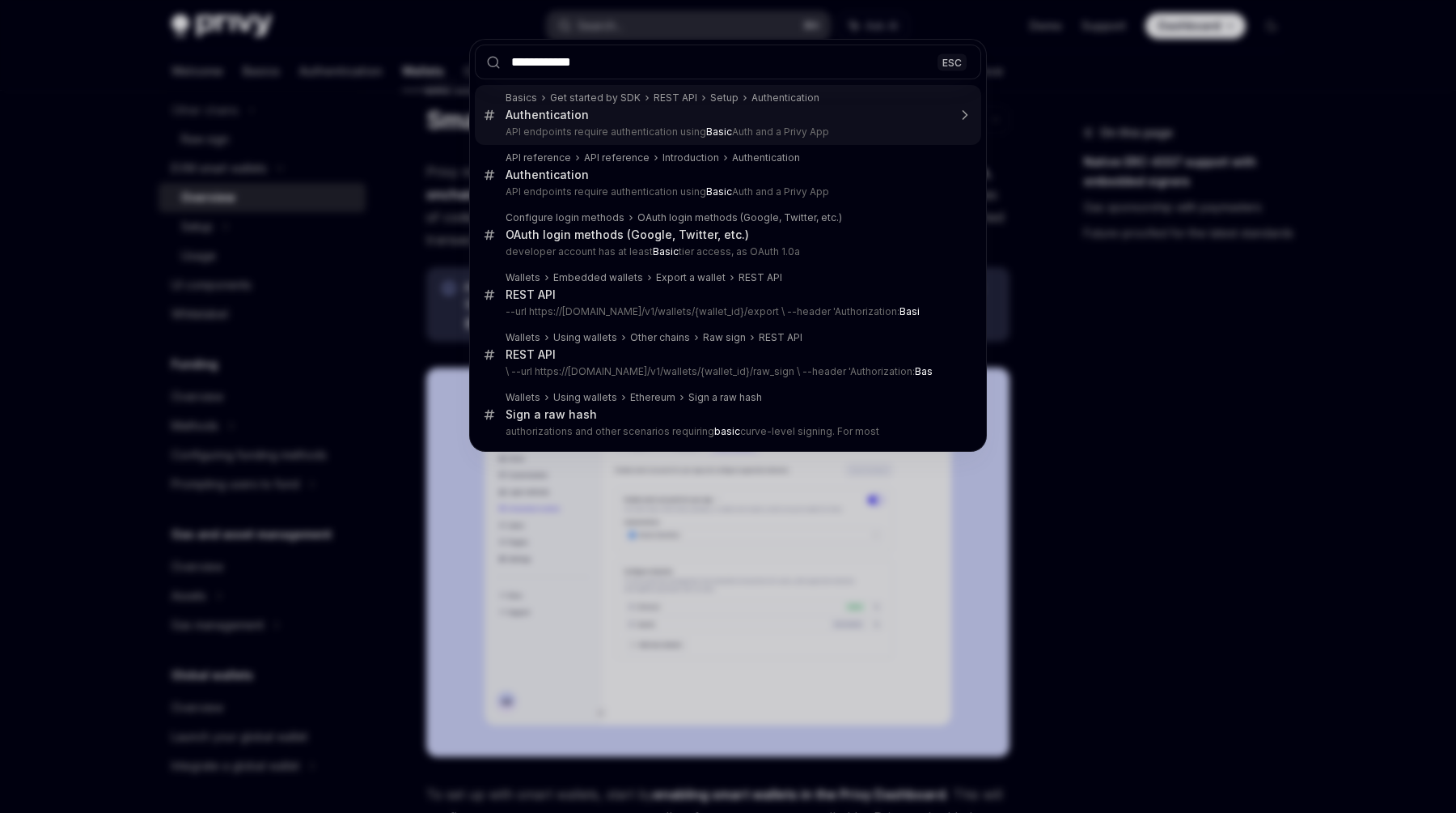
type input "**********"
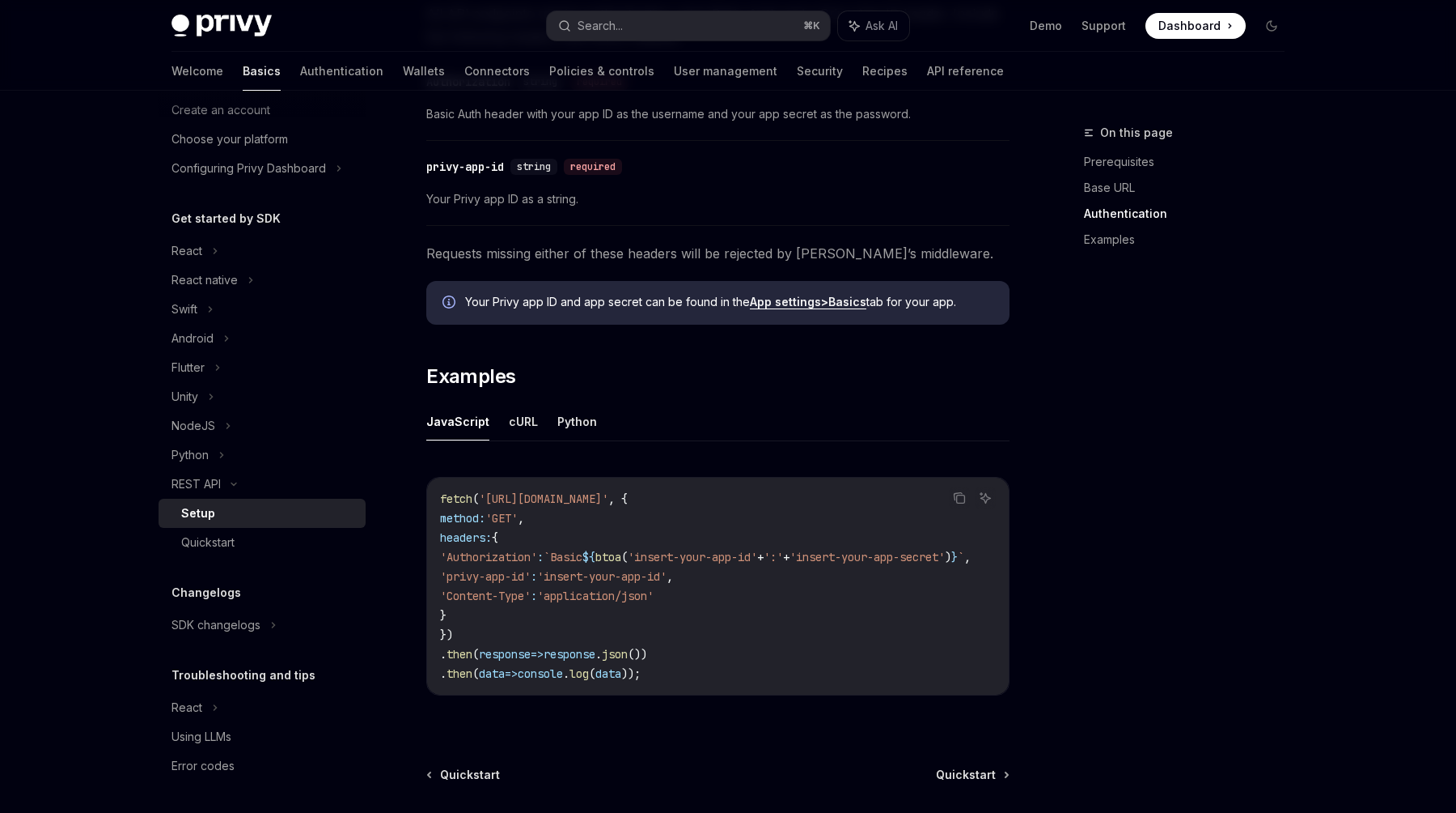
scroll to position [560, 0]
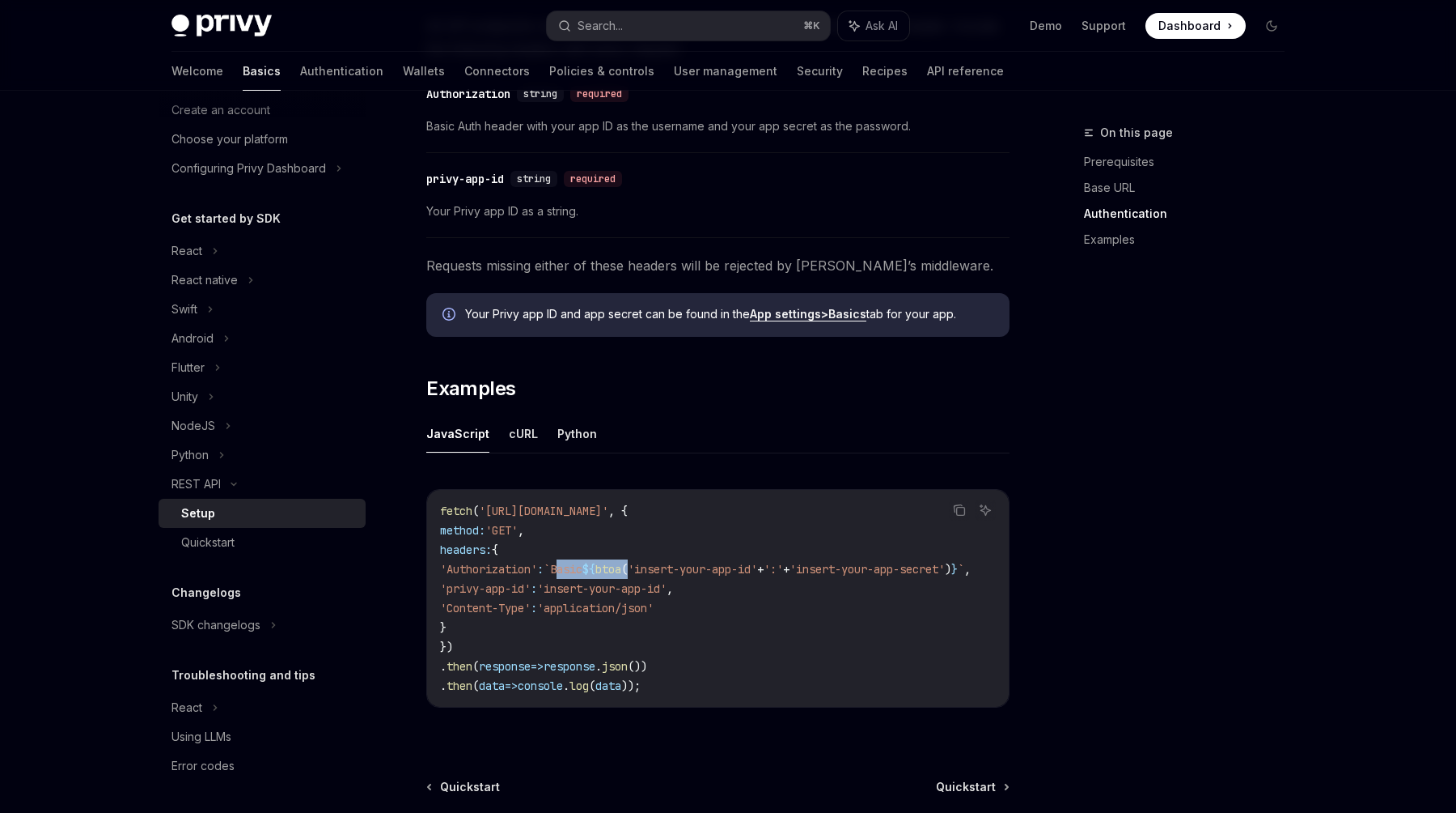
drag, startPoint x: 589, startPoint y: 570, endPoint x: 677, endPoint y: 567, distance: 88.1
click at [677, 567] on span "'Authorization' : `Basic ${ btoa ( 'insert-your-app-id' + ':' + 'insert-your-ap…" at bounding box center [705, 568] width 531 height 14
copy span "Basic ${ btoa ("
click at [674, 599] on code "fetch ( '[URL][DOMAIN_NAME]' , { method: 'GET' , headers: { 'Authorization' : `…" at bounding box center [725, 598] width 570 height 194
drag, startPoint x: 673, startPoint y: 572, endPoint x: 587, endPoint y: 572, distance: 86.0
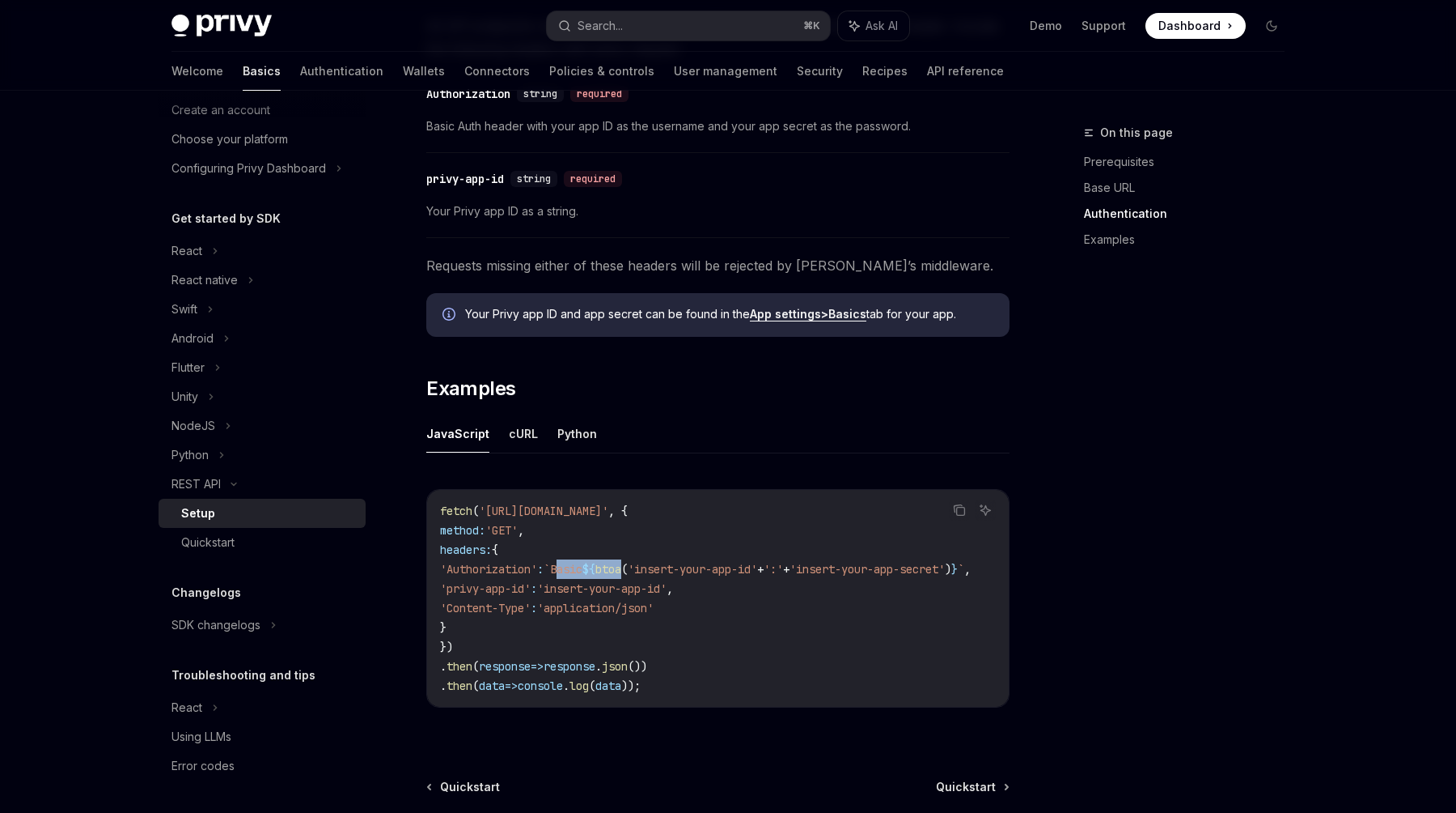
click at [587, 572] on span "'Authorization' : `Basic ${ btoa ( 'insert-your-app-id' + ':' + 'insert-your-ap…" at bounding box center [705, 568] width 531 height 14
copy span "Basic ${ btoa"
click at [251, 282] on icon at bounding box center [251, 280] width 7 height 19
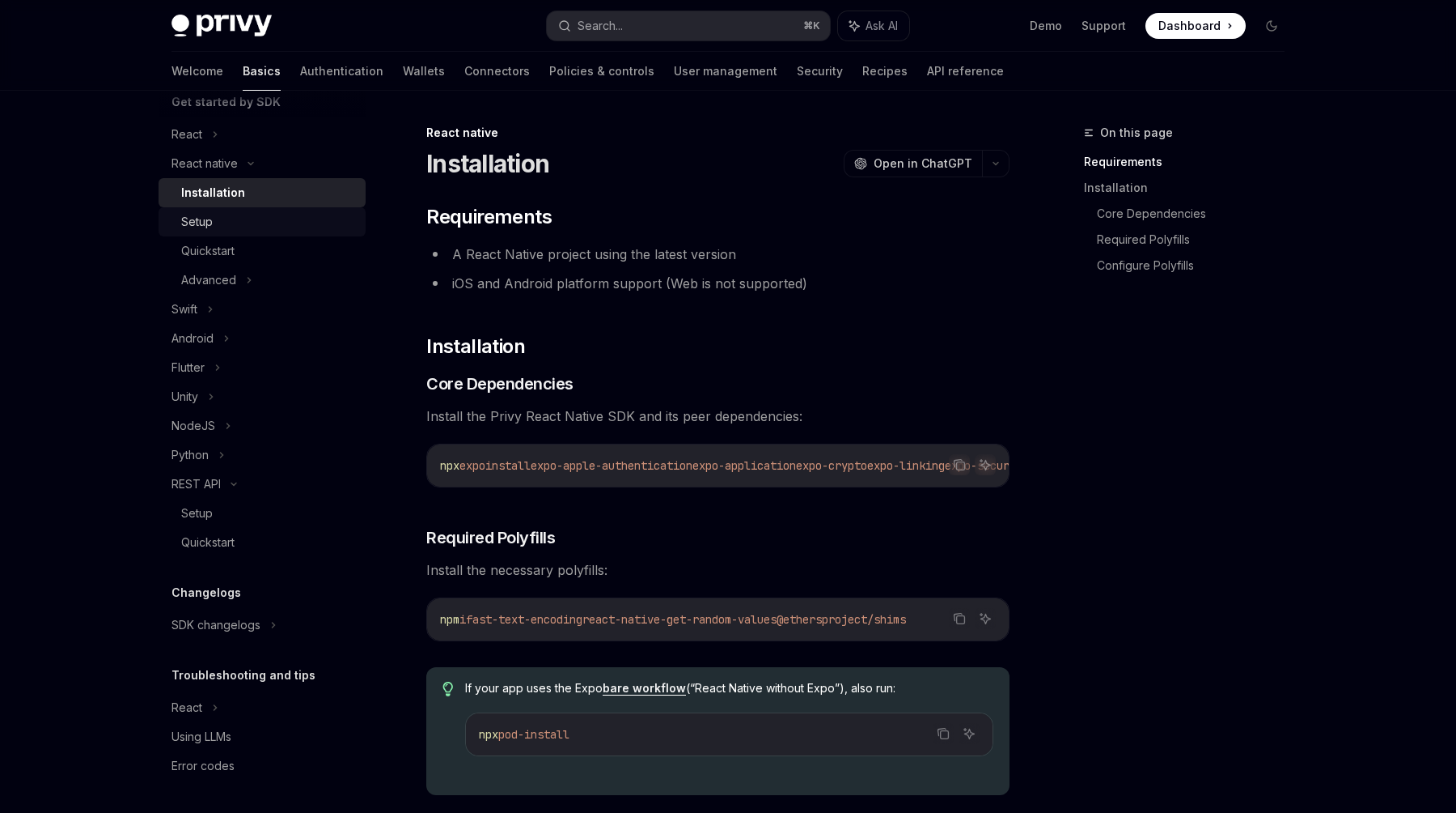
click at [208, 232] on link "Setup" at bounding box center [261, 221] width 207 height 29
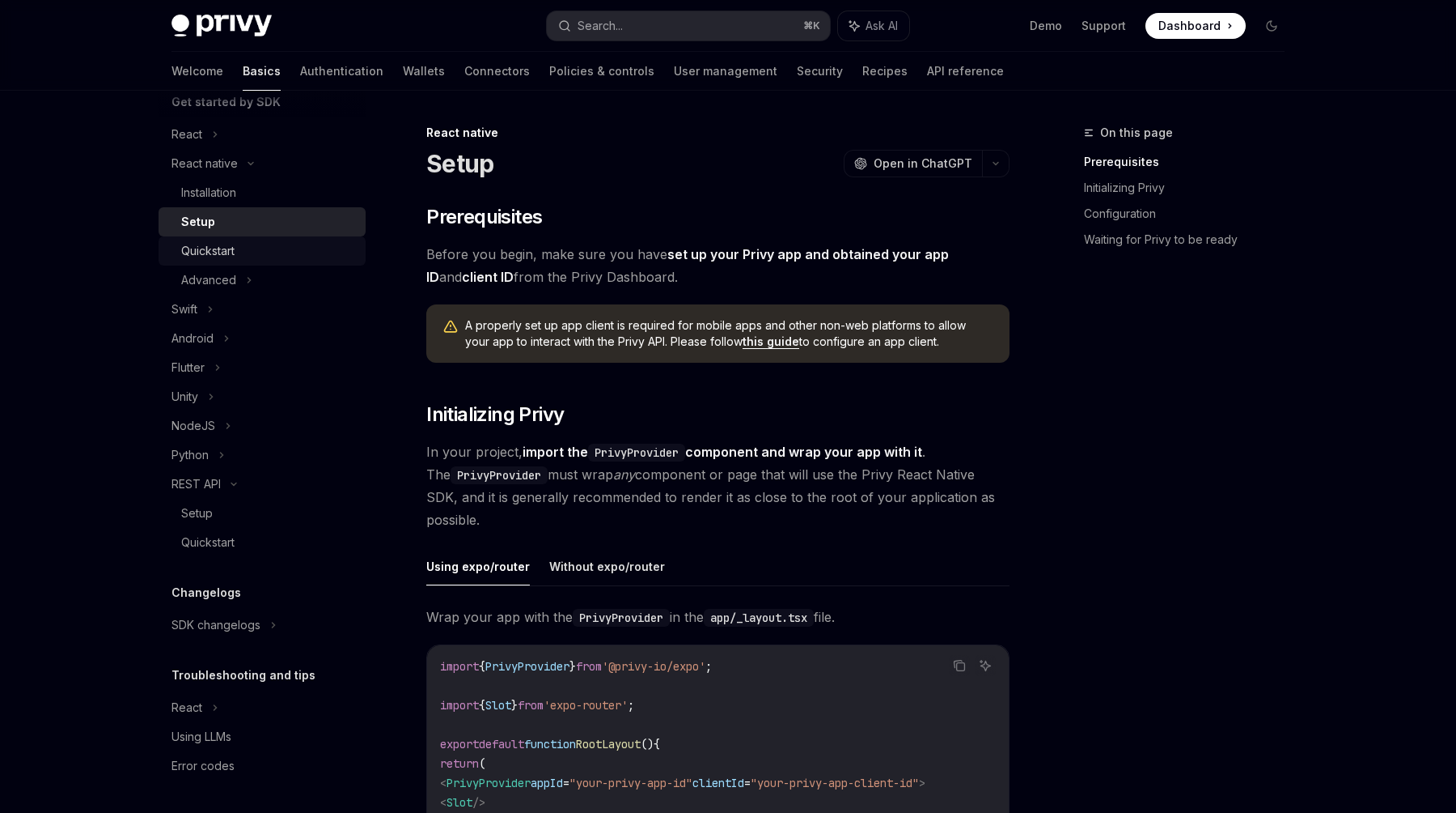
click at [223, 256] on div "Quickstart" at bounding box center [208, 251] width 54 height 19
type textarea "*"
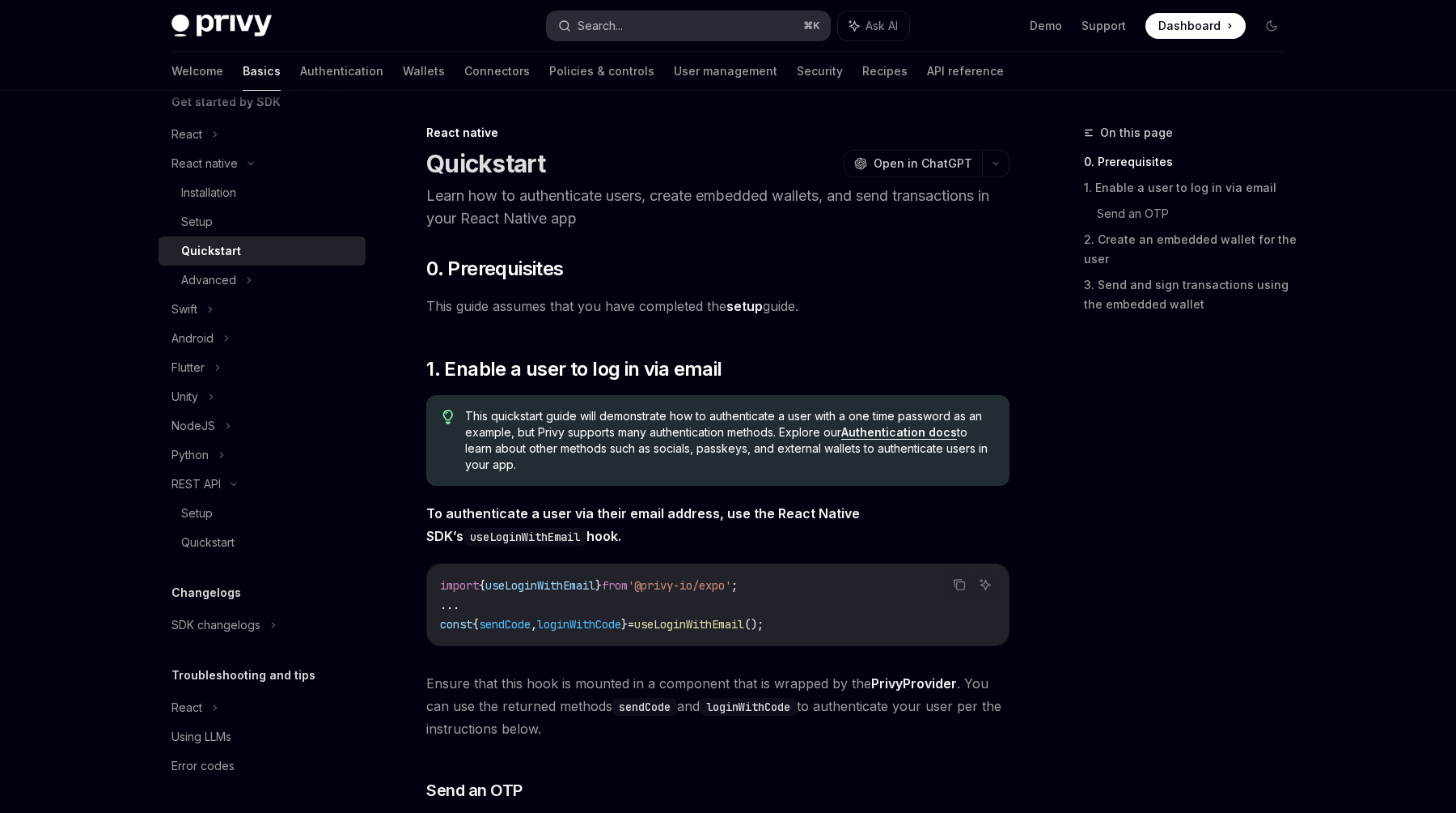
click at [684, 12] on button "Search... ⌘ K" at bounding box center [689, 26] width 283 height 29
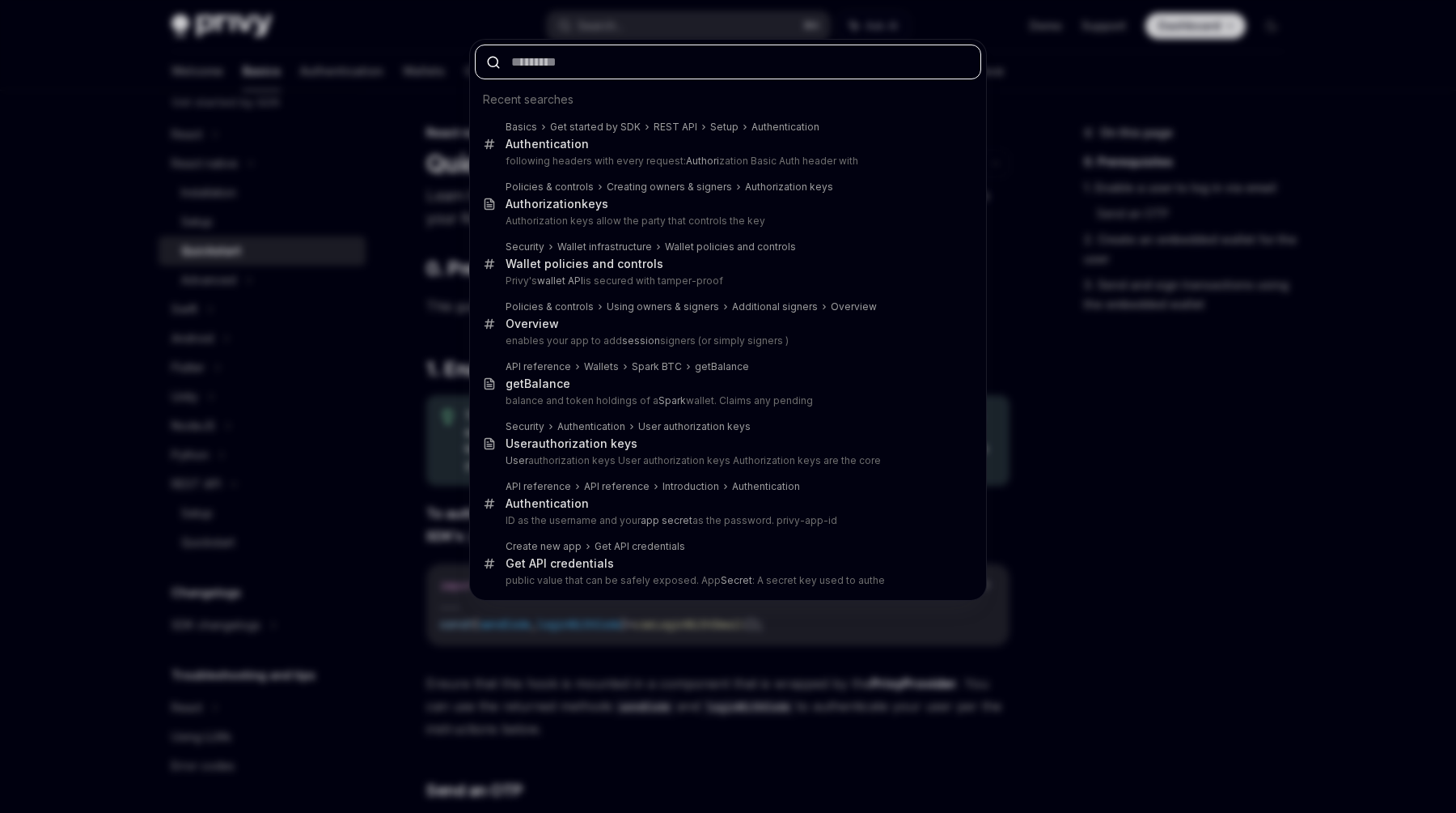
paste input "**********"
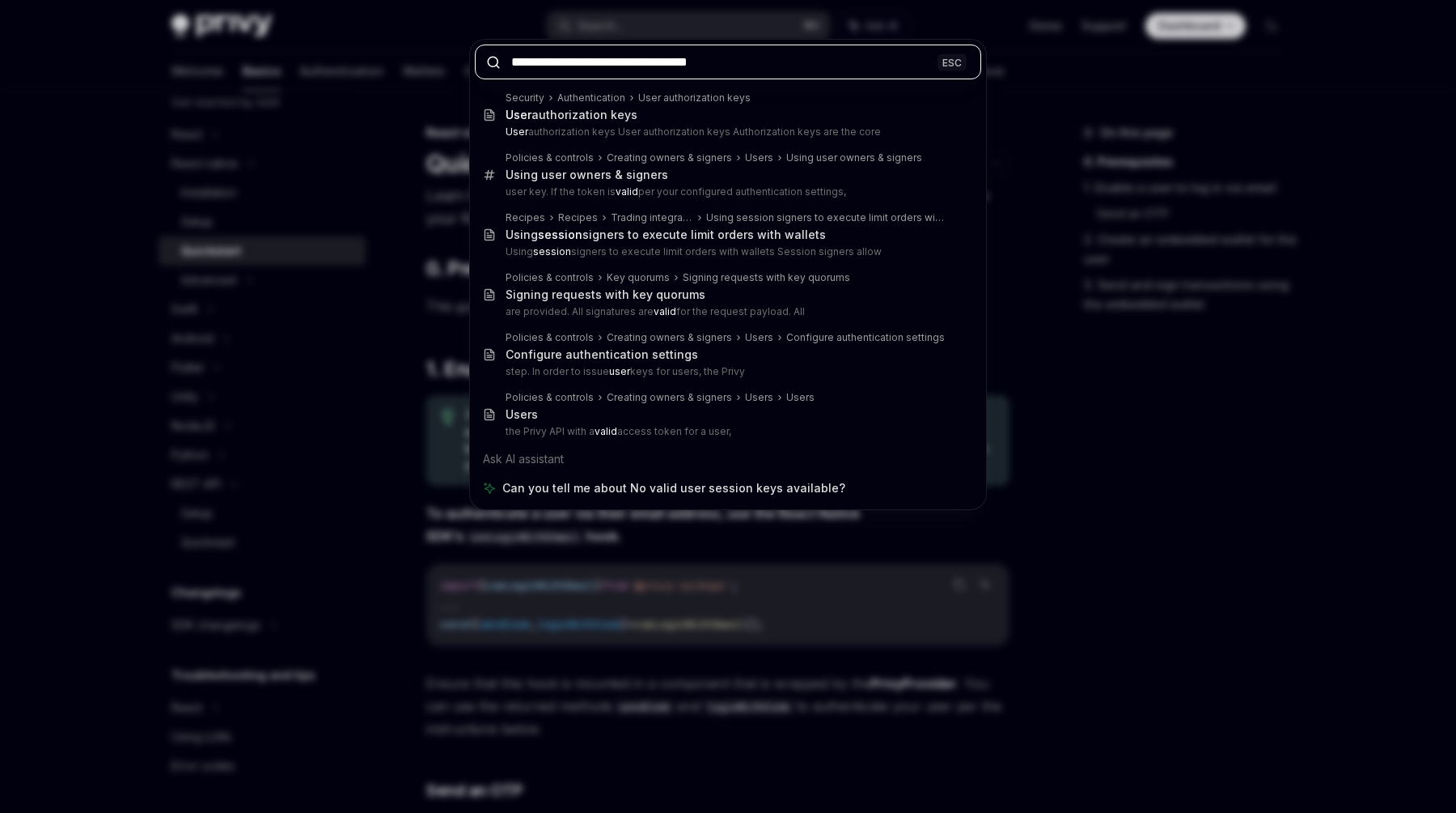
type input "**********"
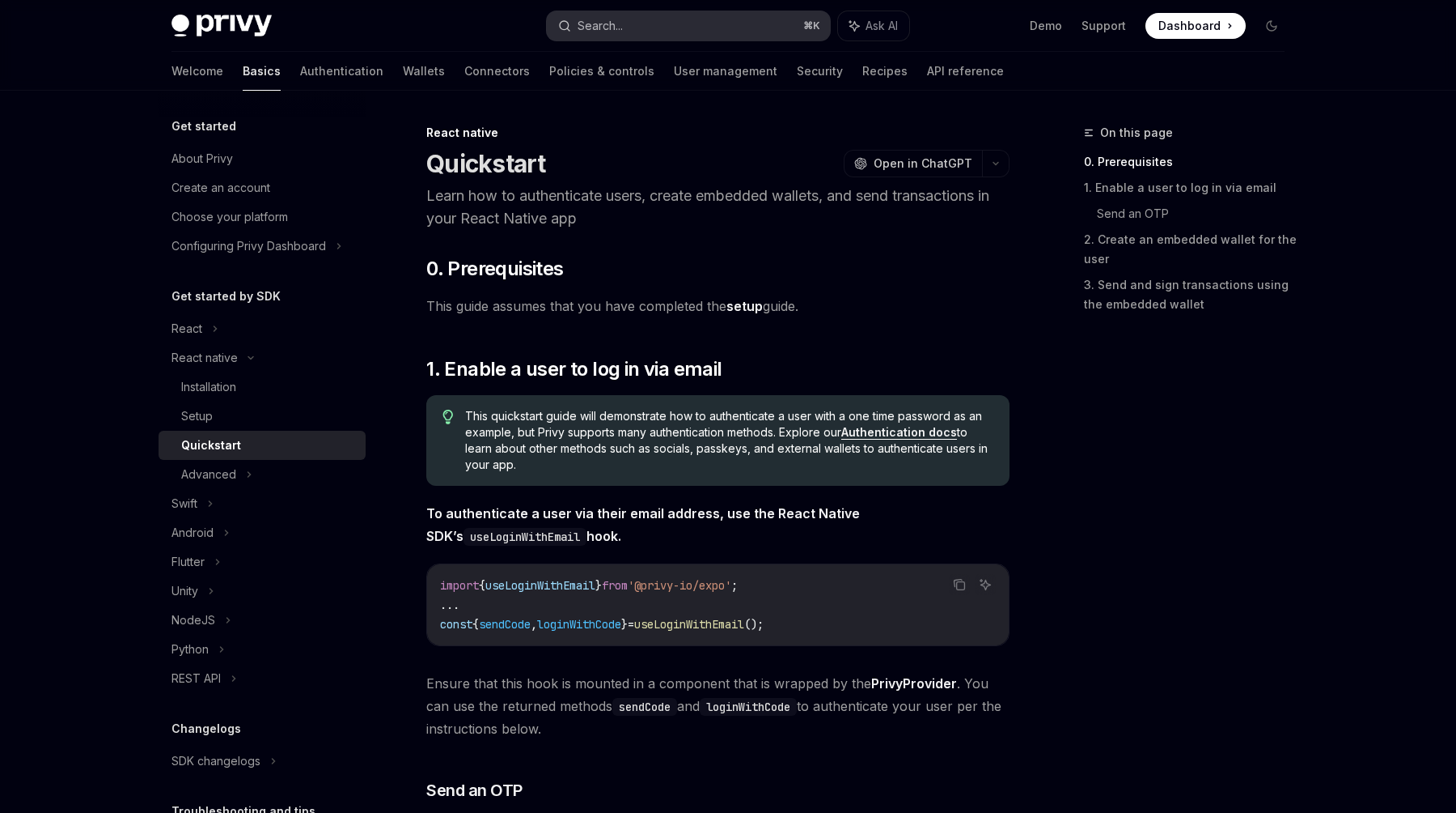
click at [576, 27] on div "Search..." at bounding box center [590, 25] width 65 height 19
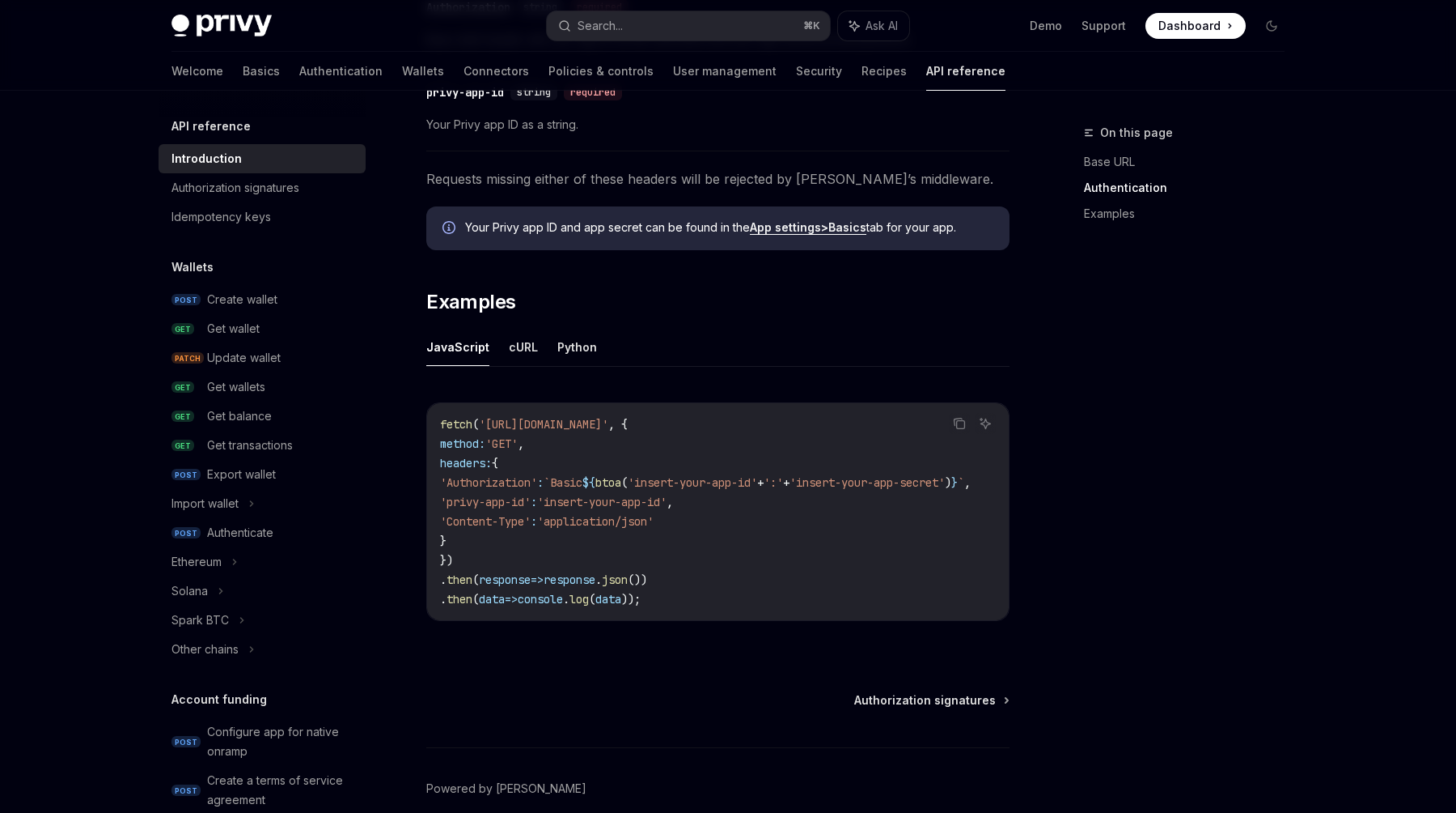
scroll to position [906, 0]
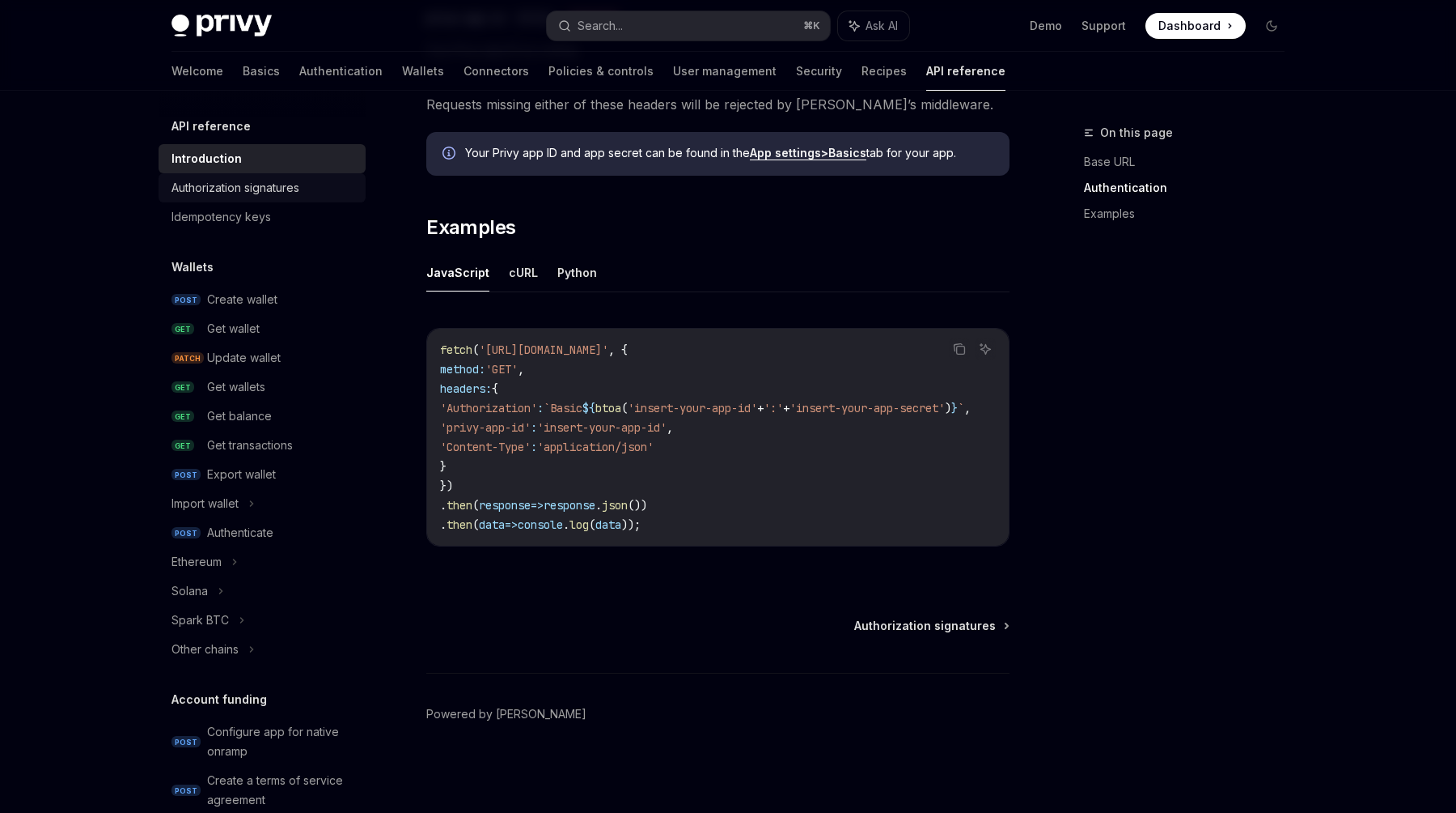
click at [288, 187] on div "Authorization signatures" at bounding box center [235, 187] width 128 height 19
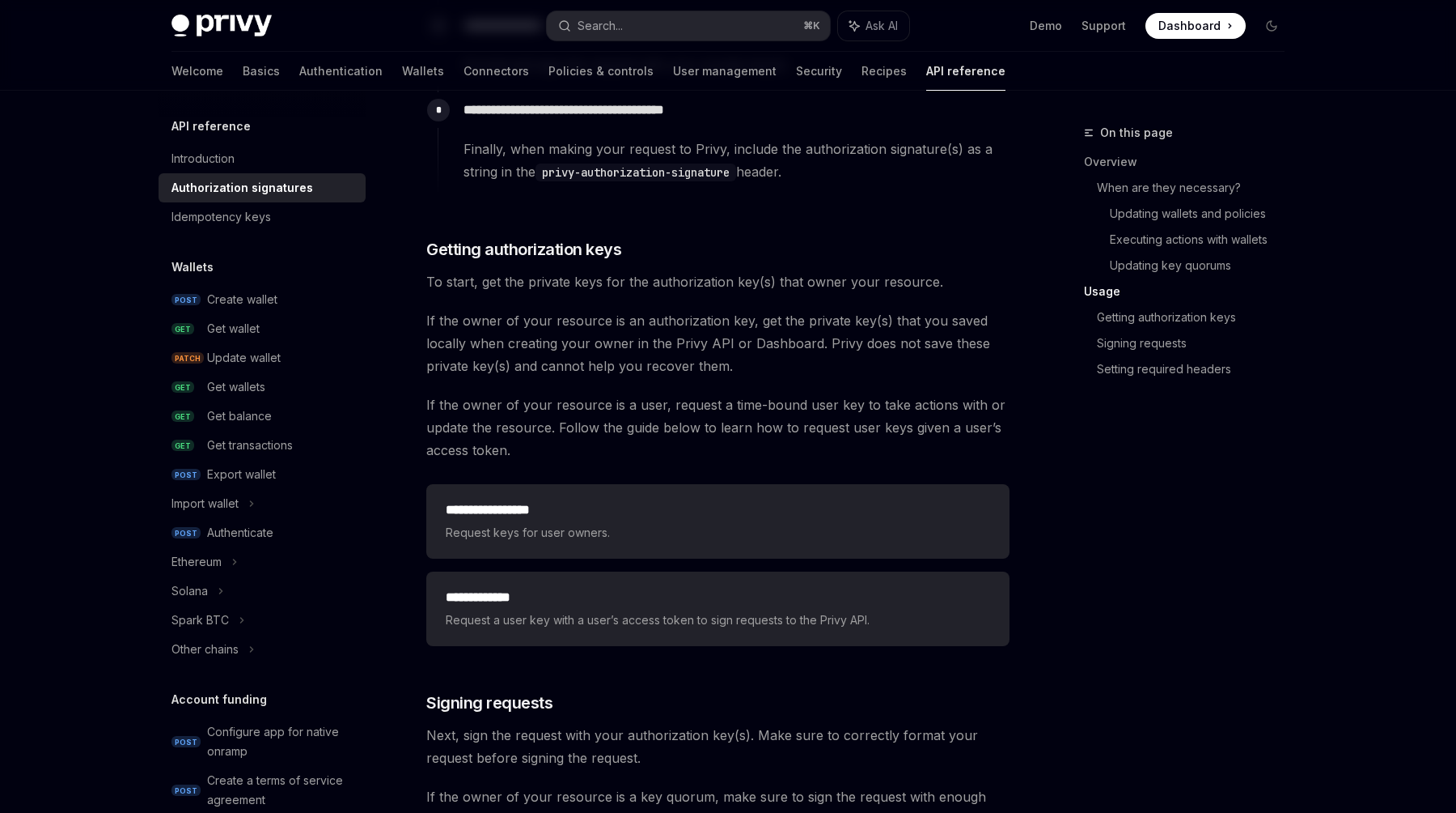
scroll to position [1956, 0]
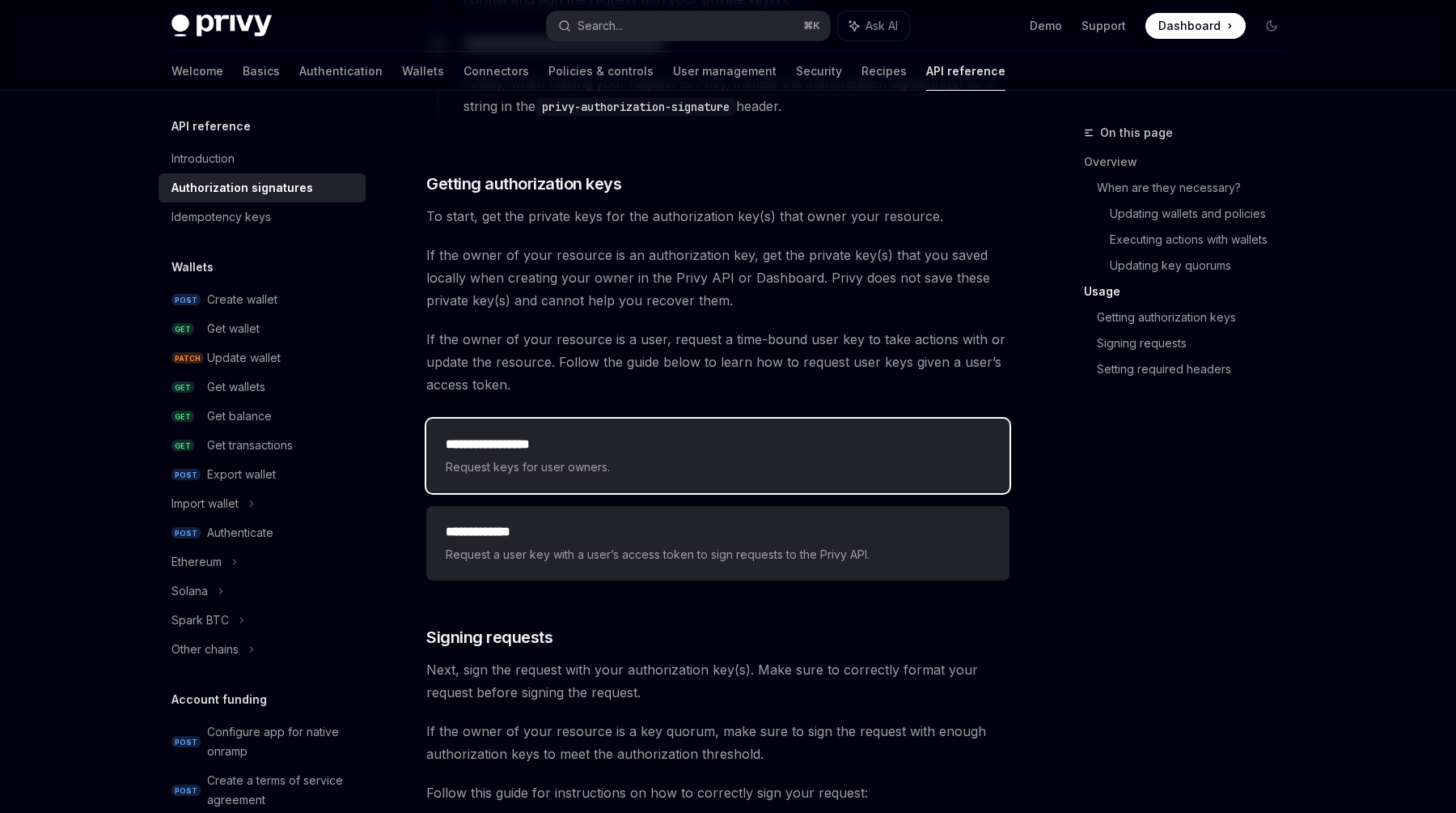
click at [679, 475] on span "Request keys for user owners." at bounding box center [718, 467] width 545 height 19
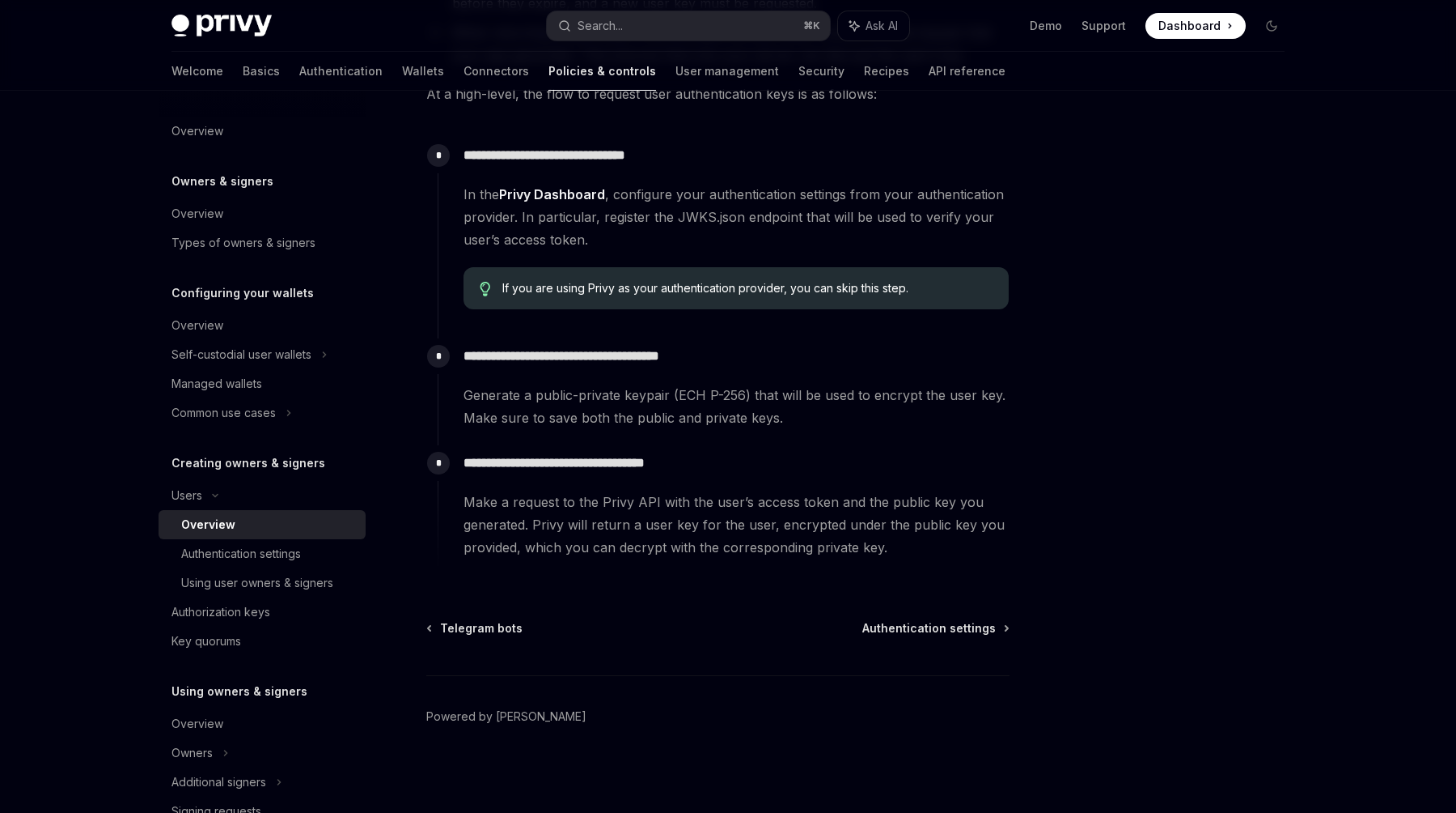
scroll to position [474, 0]
click at [900, 614] on div "**********" at bounding box center [566, 231] width 893 height 1163
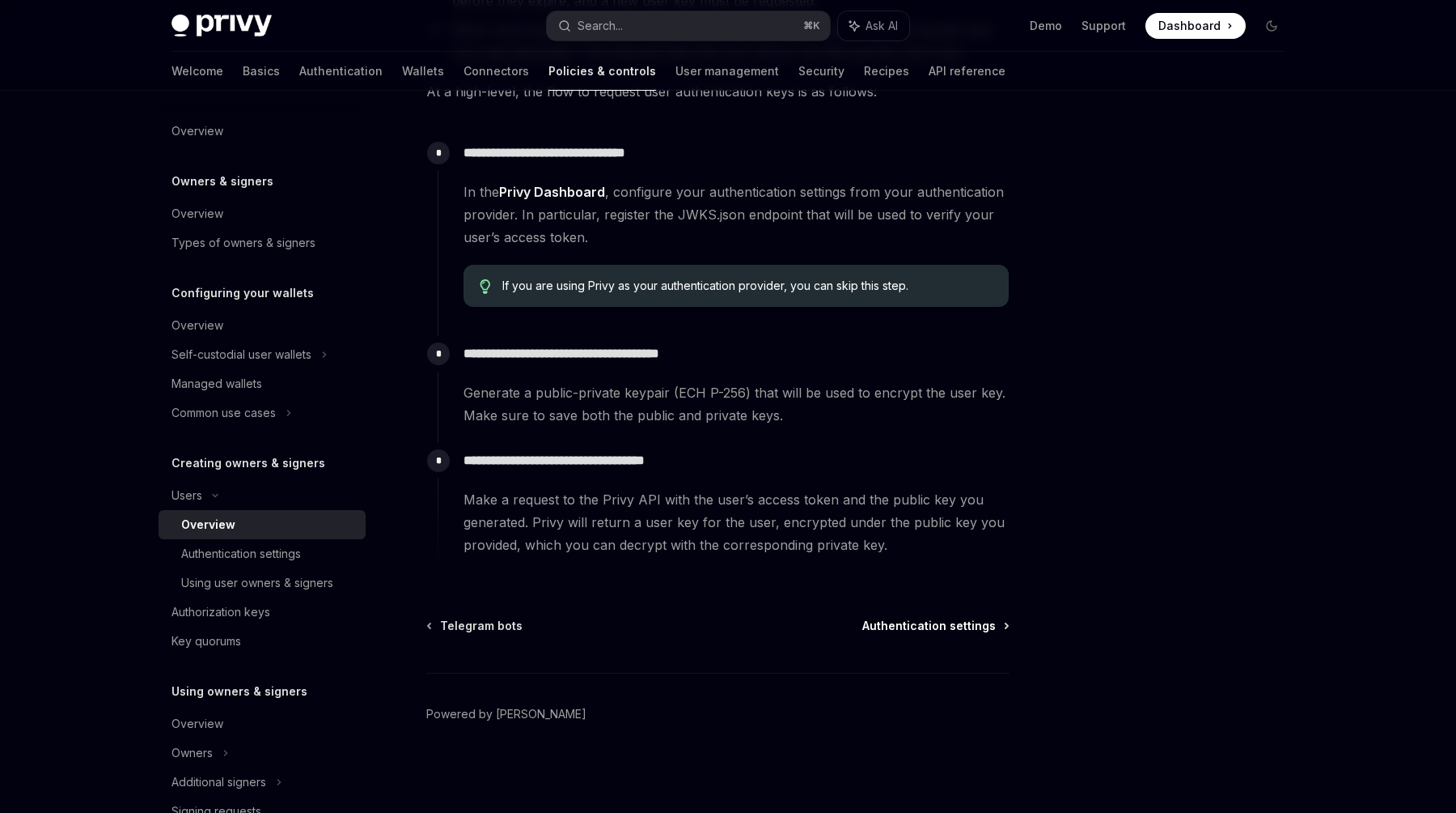
click at [907, 626] on span "Authentication settings" at bounding box center [929, 625] width 133 height 16
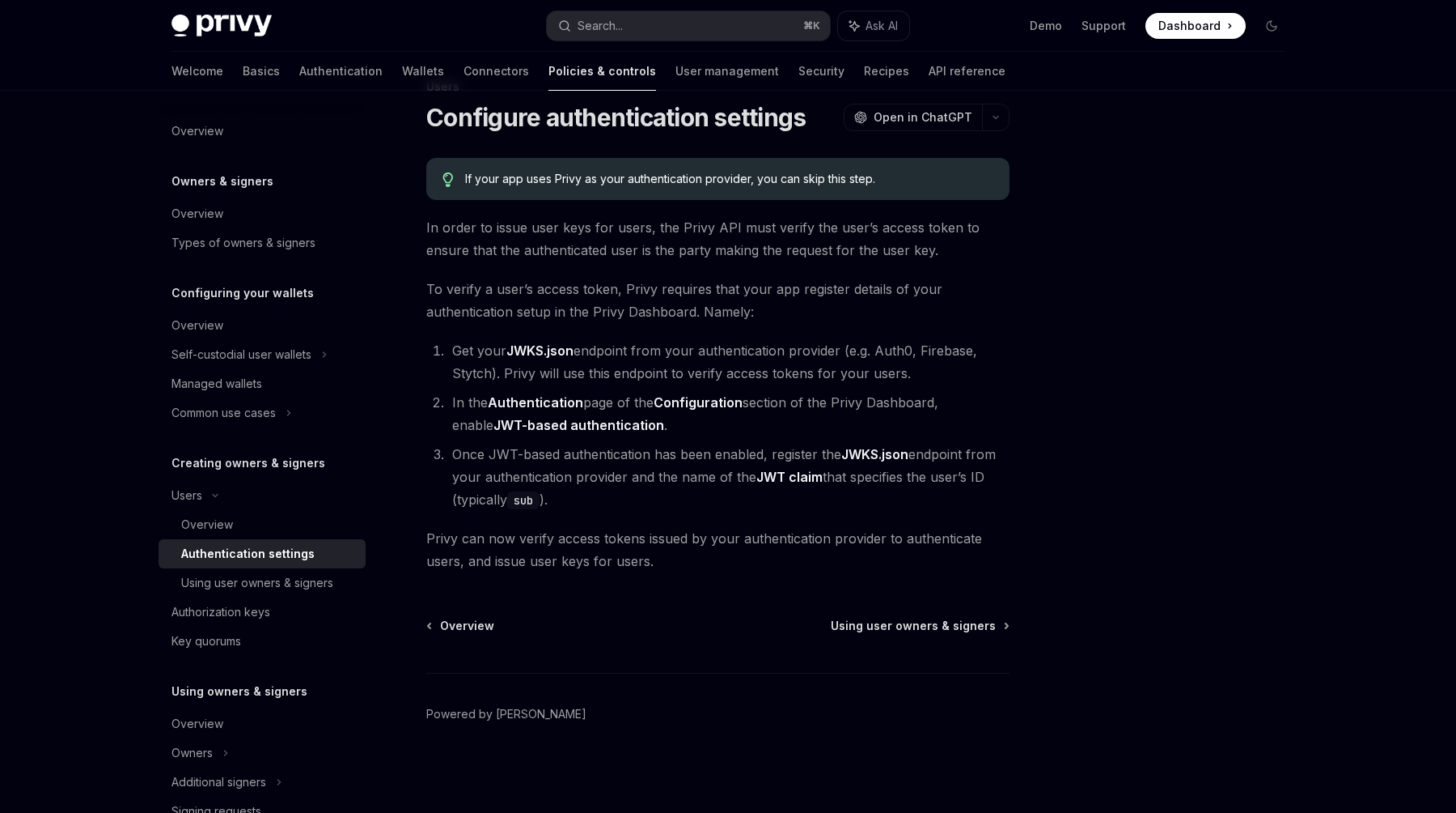
scroll to position [46, 0]
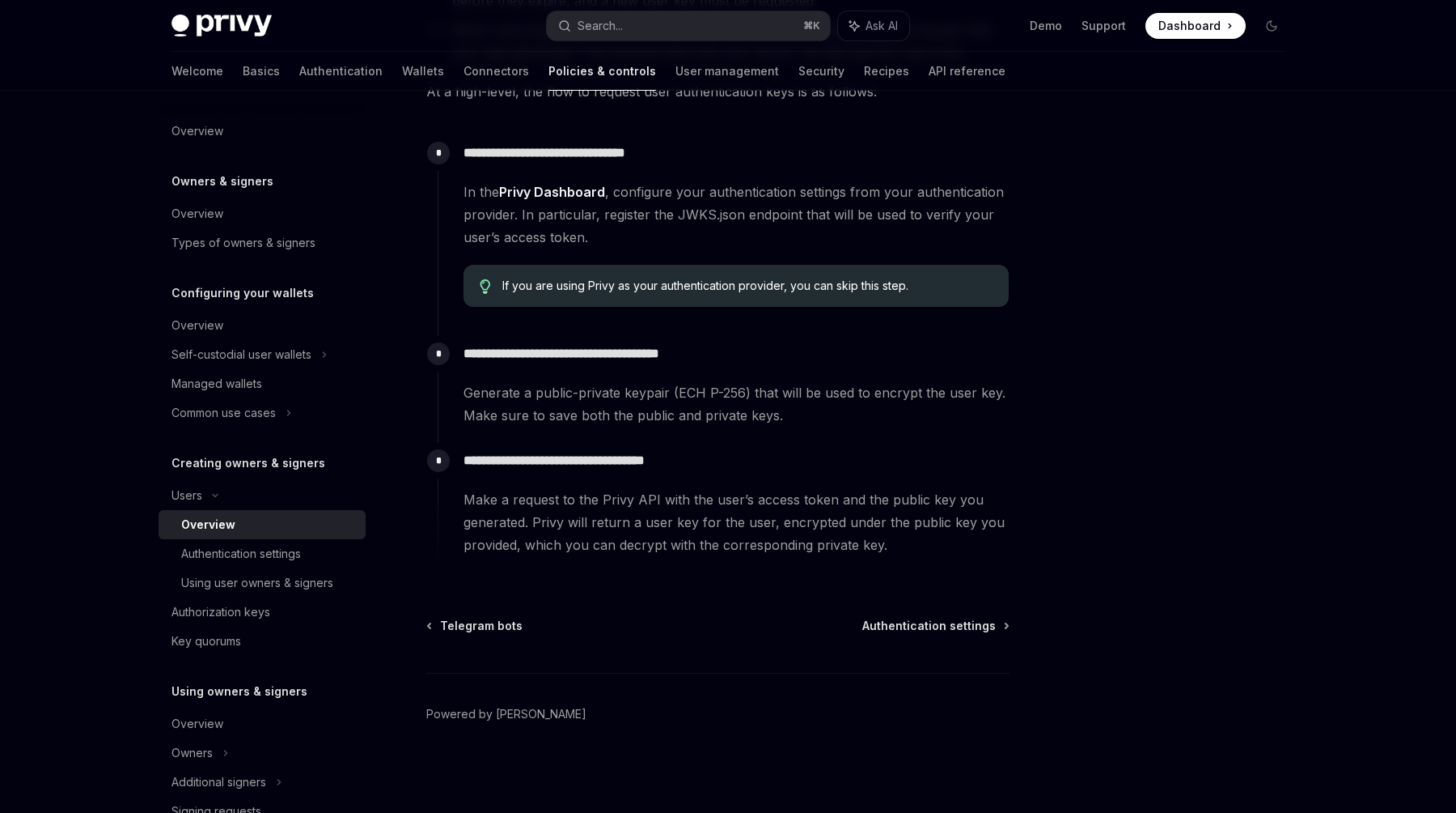
type textarea "*"
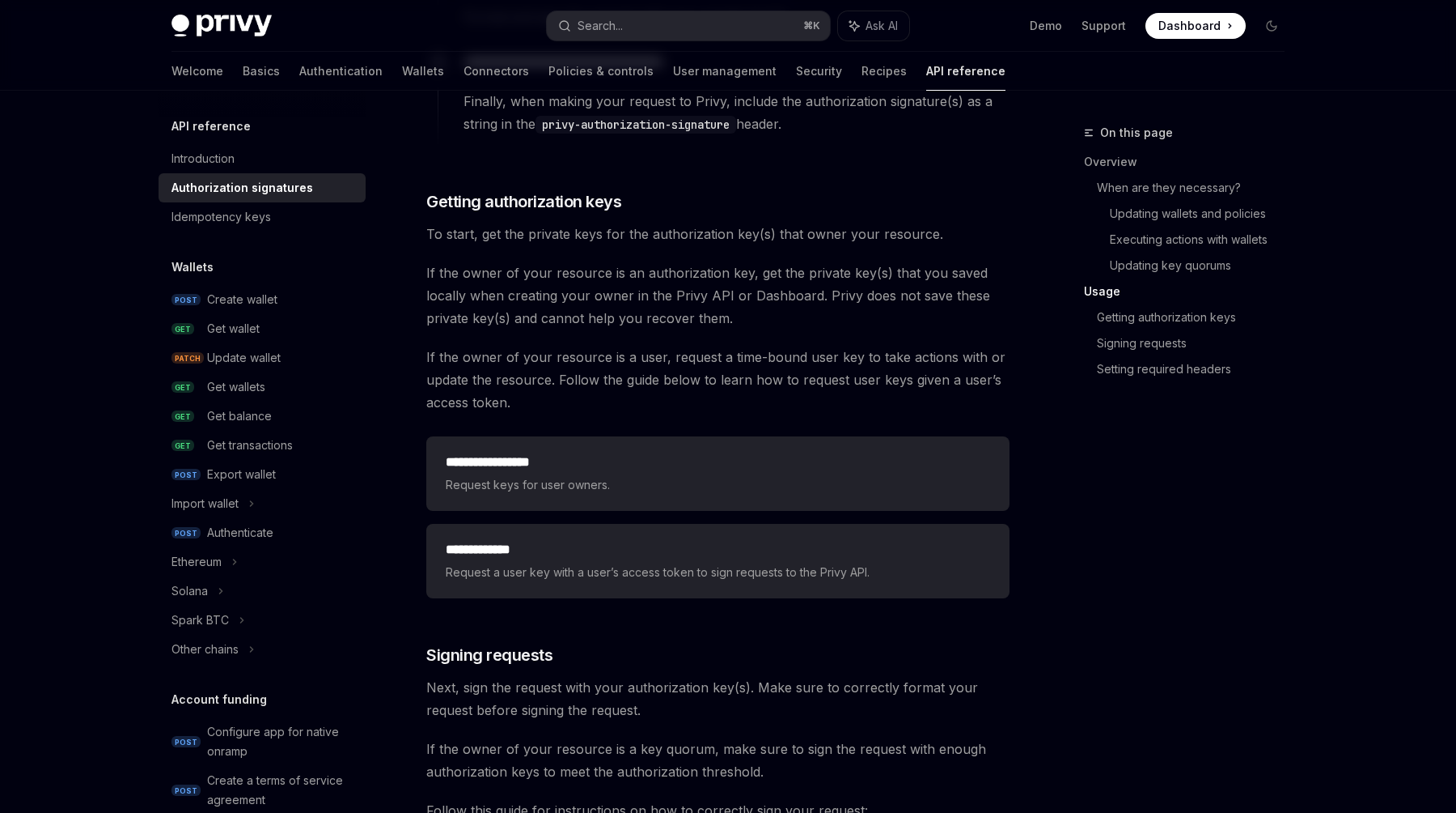
scroll to position [1956, 0]
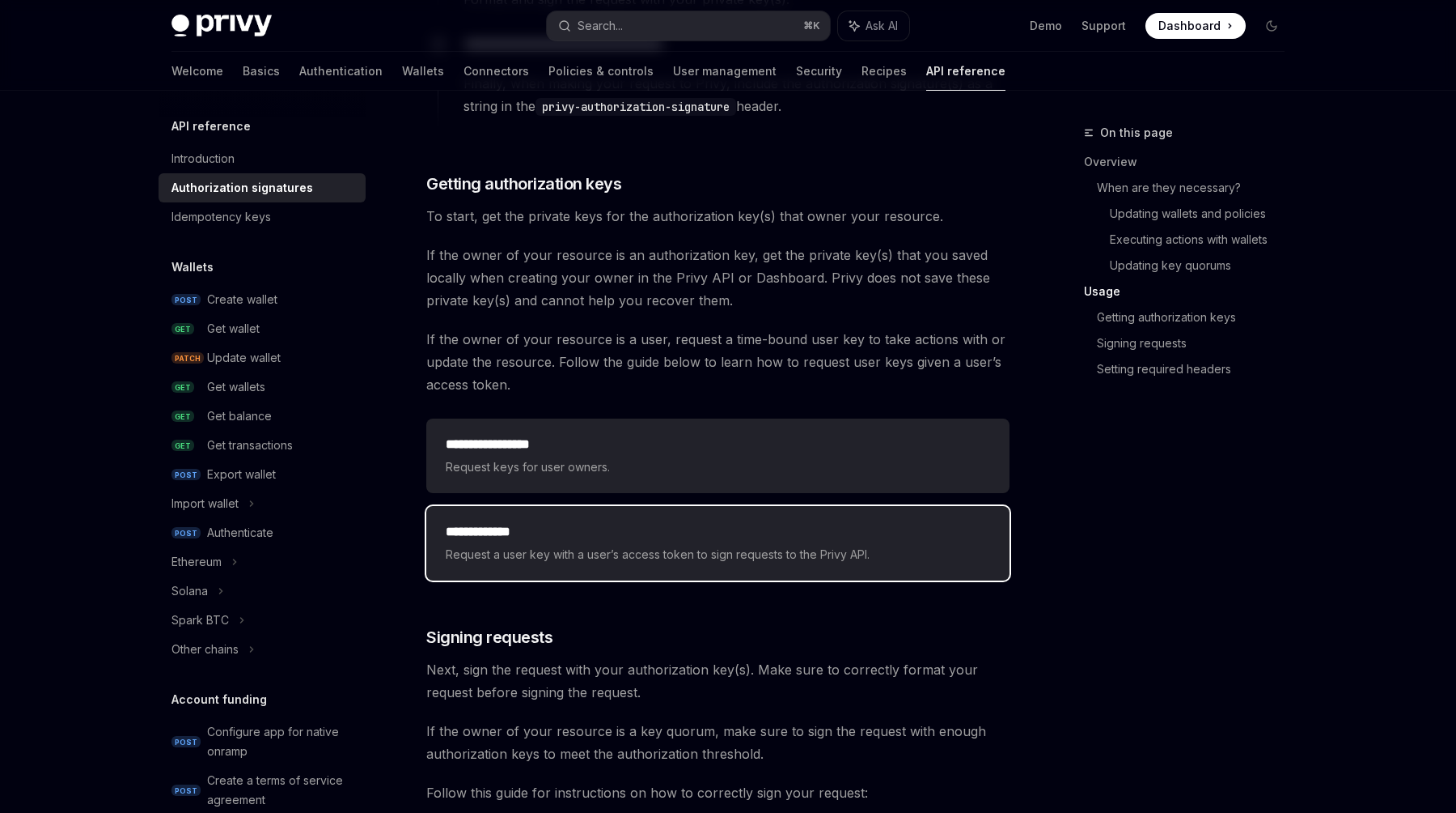
click at [684, 529] on h2 "**********" at bounding box center [718, 531] width 545 height 19
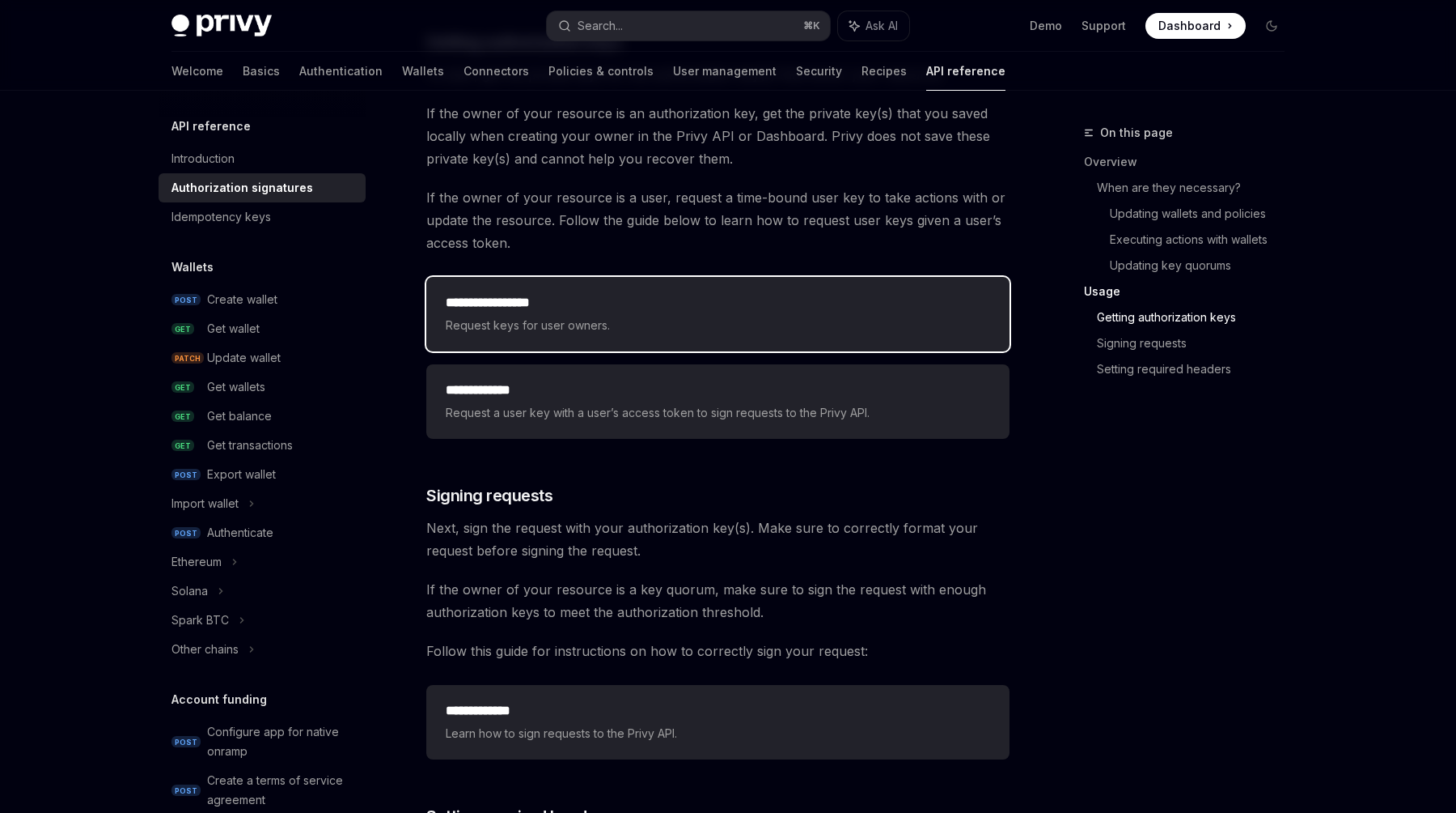
scroll to position [2286, 0]
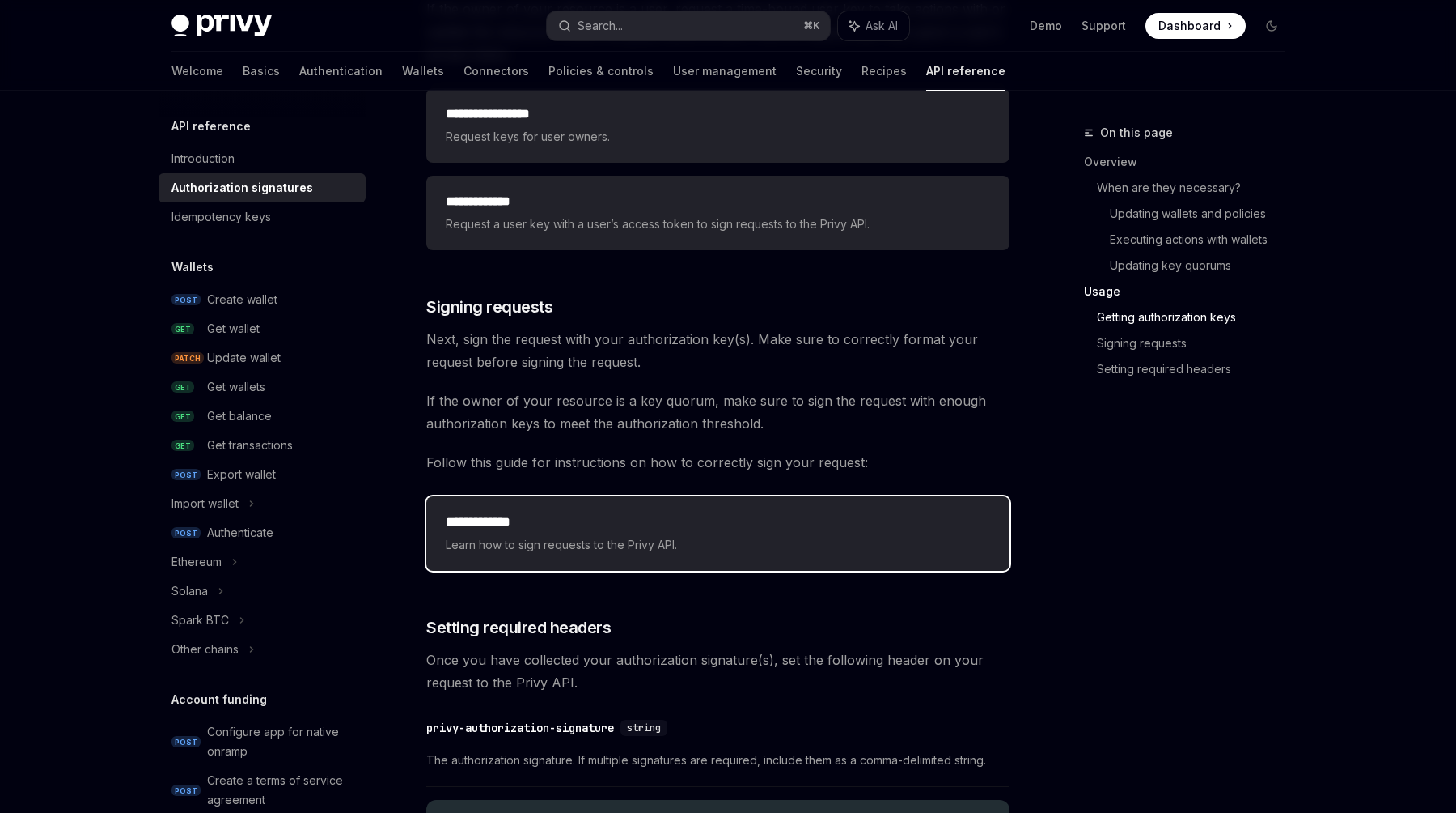
click at [885, 544] on span "Learn how to sign requests to the Privy API." at bounding box center [718, 544] width 545 height 19
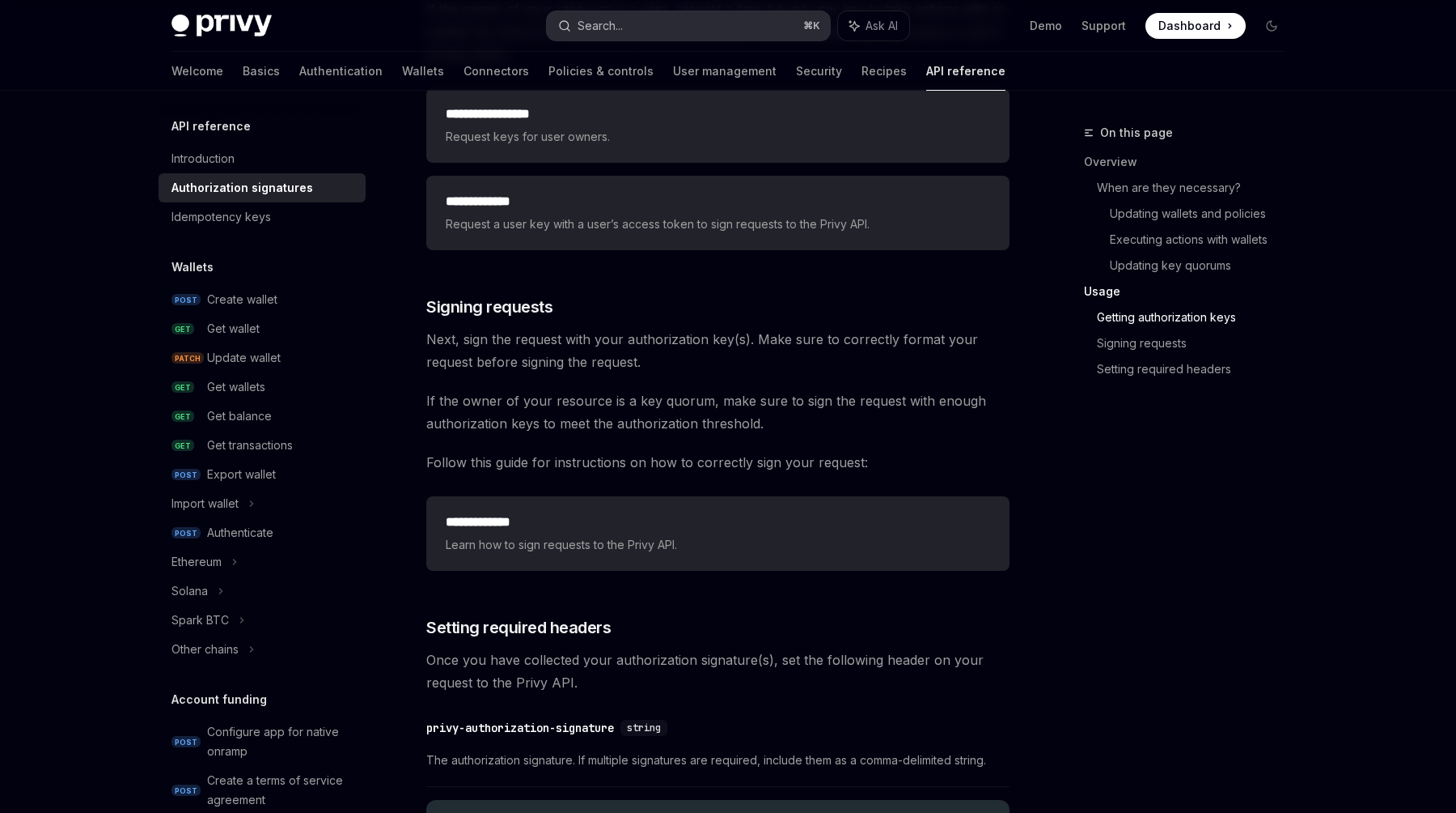
click at [637, 31] on button "Search... ⌘ K" at bounding box center [689, 26] width 283 height 29
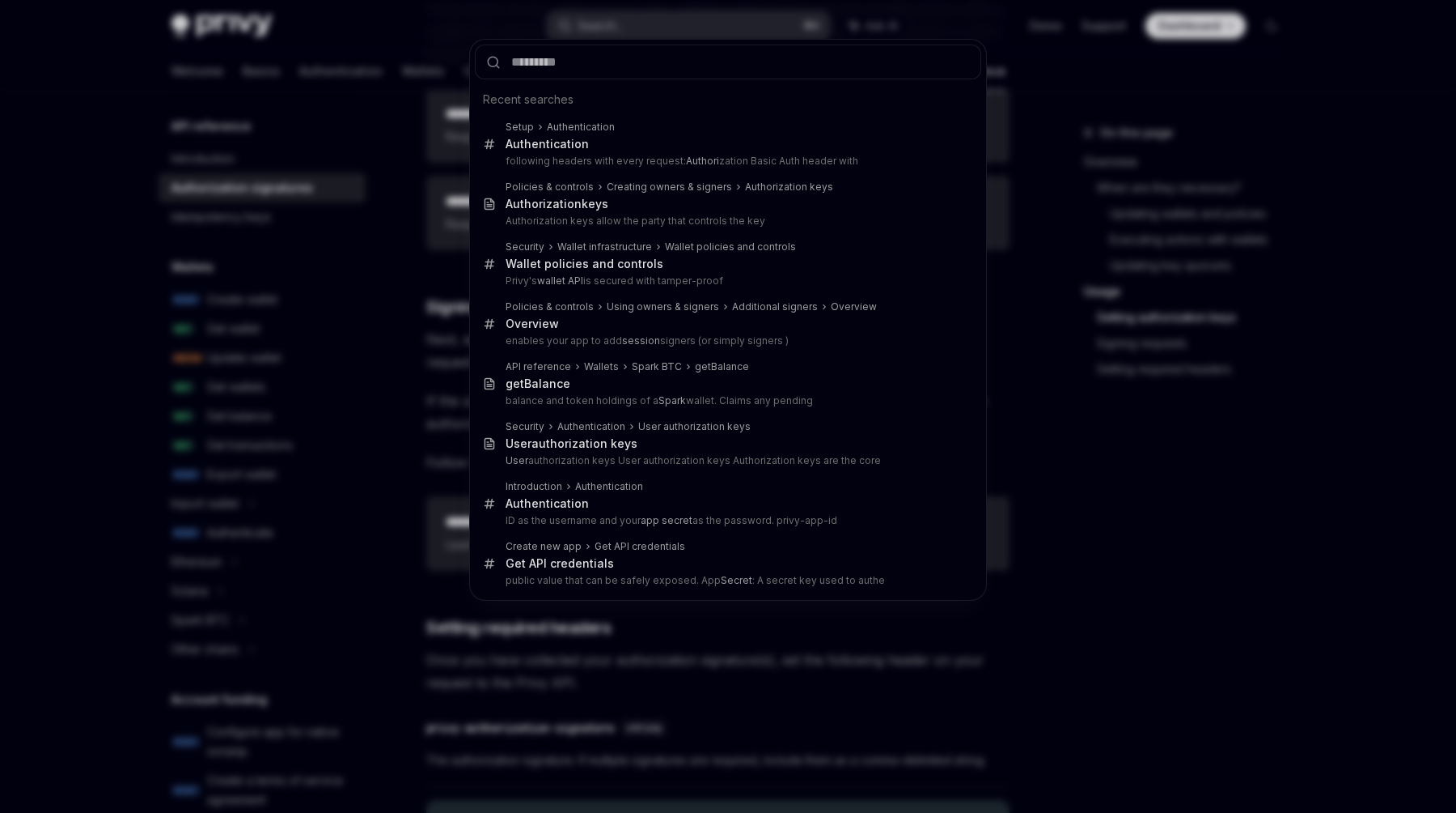
type input "**********"
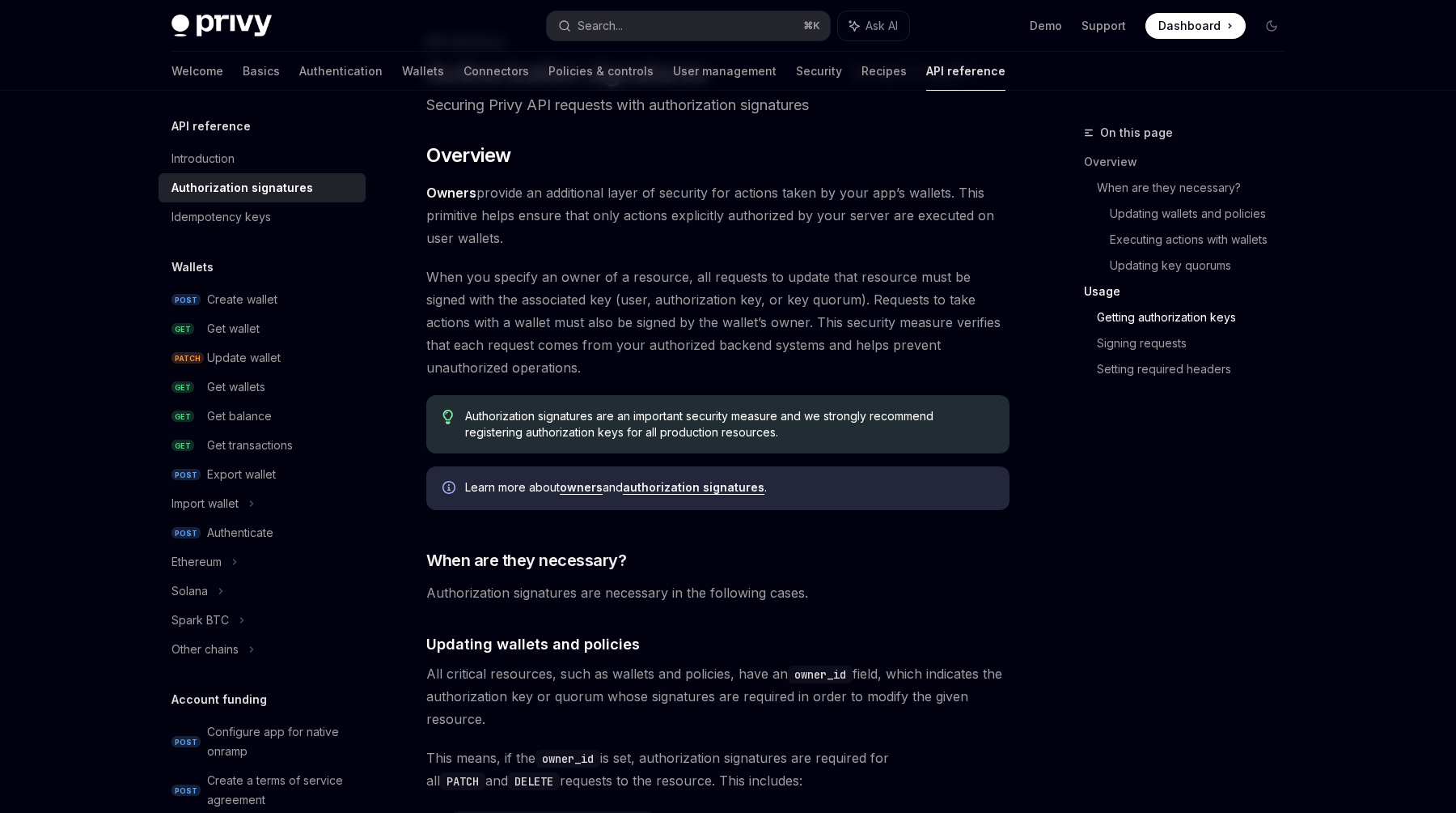
scroll to position [360, 0]
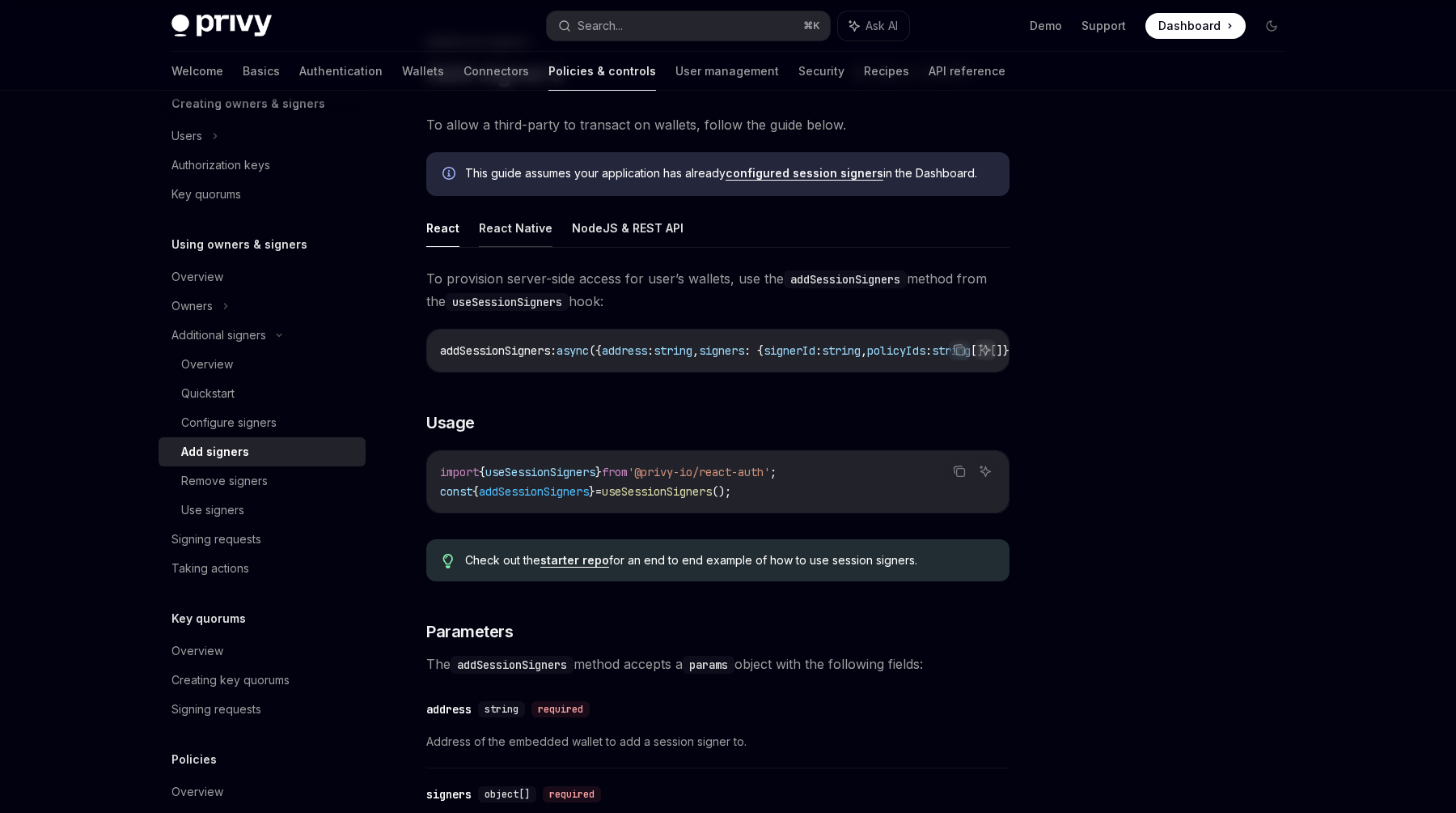
click at [523, 226] on button "React Native" at bounding box center [516, 227] width 74 height 38
type textarea "*"
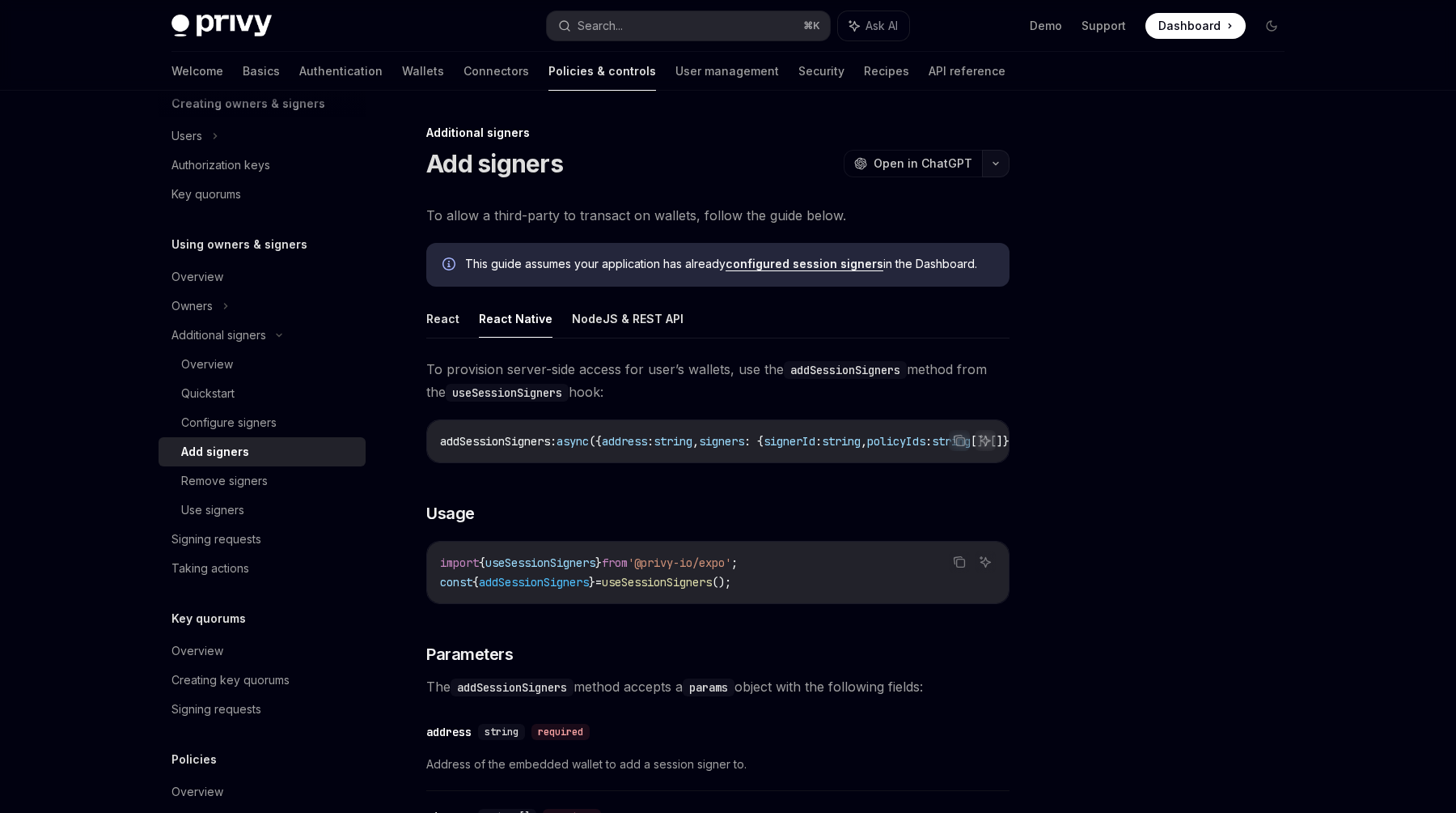
click at [993, 159] on button "button" at bounding box center [995, 163] width 28 height 28
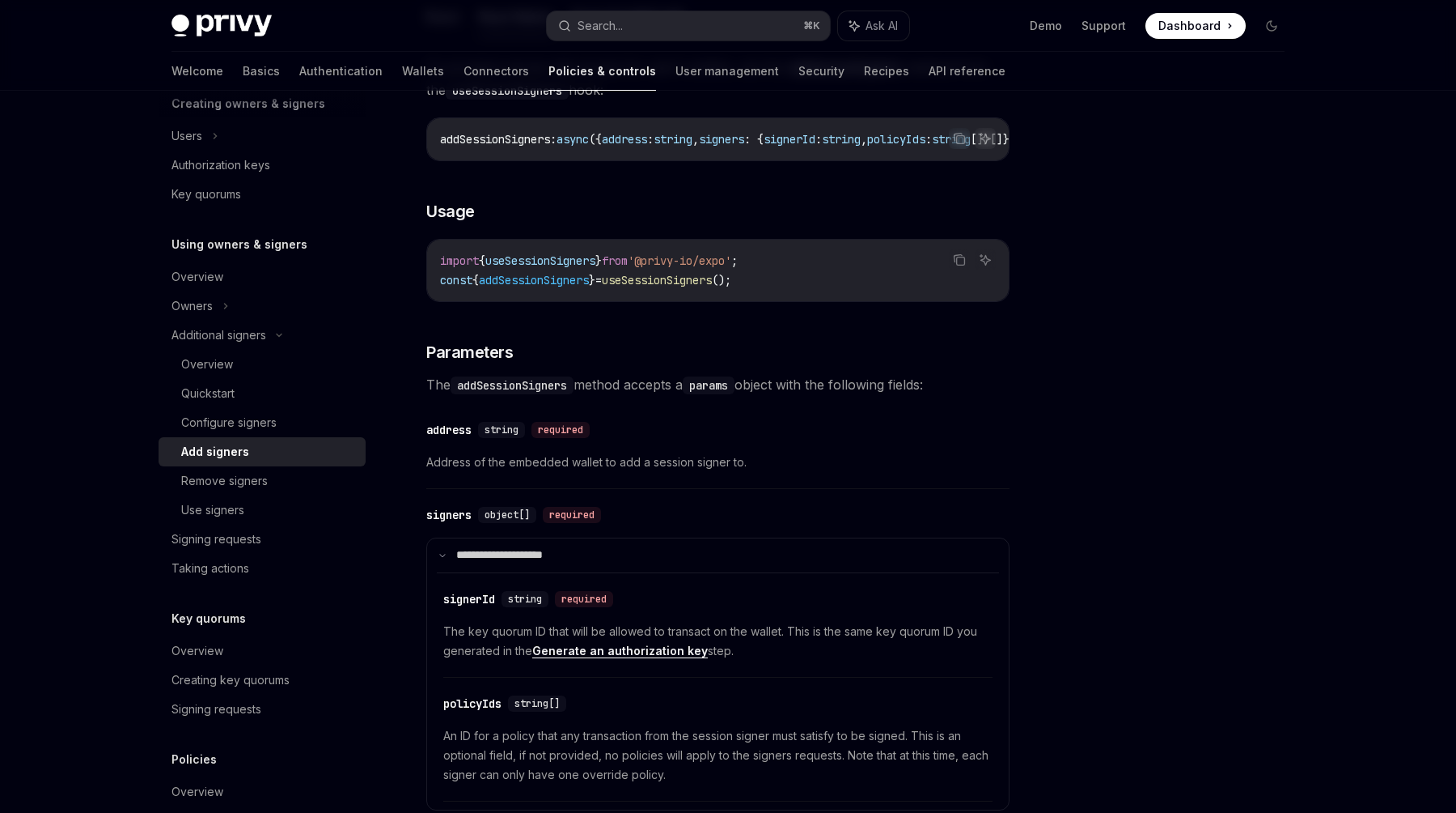
scroll to position [482, 0]
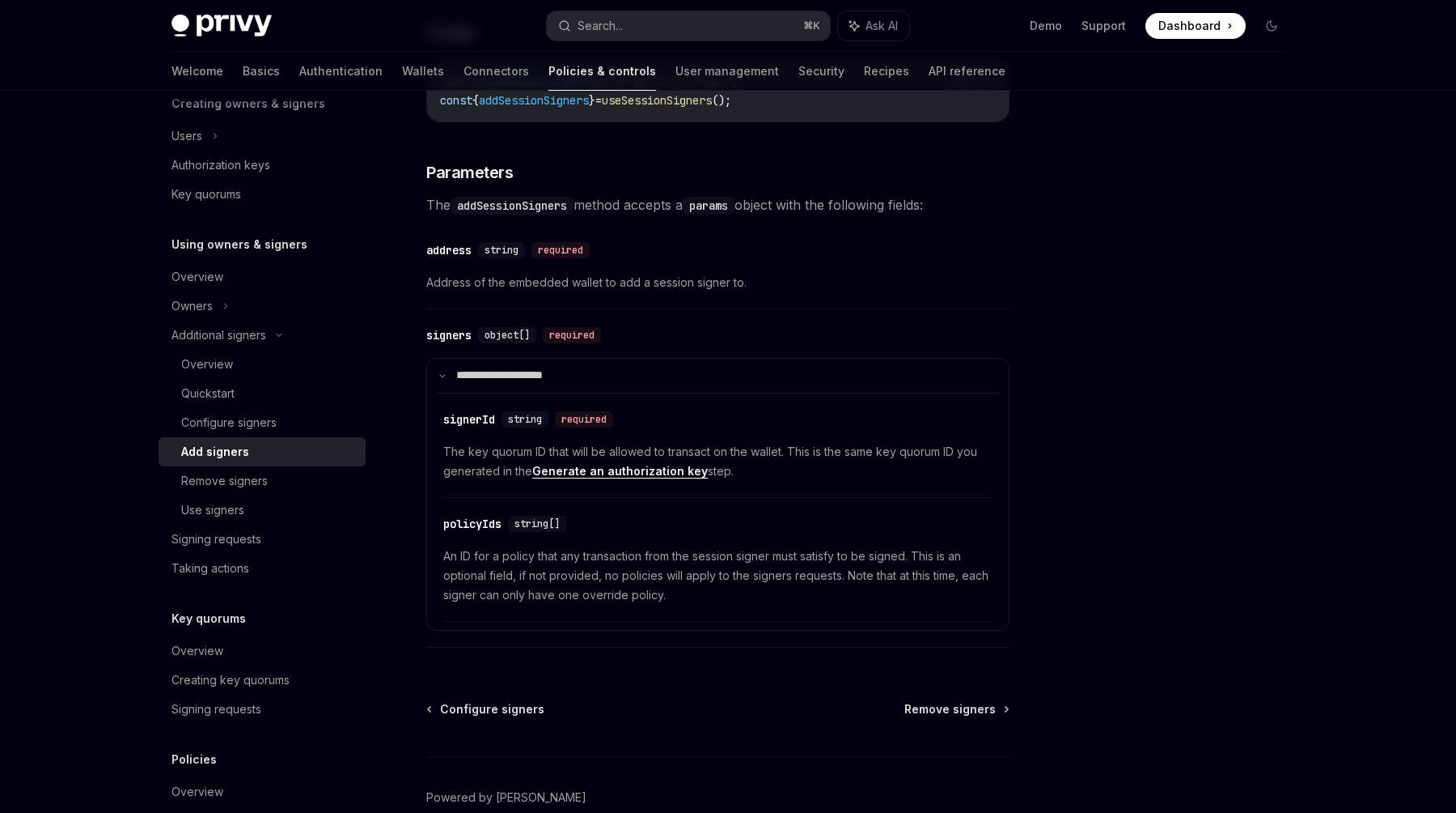
click at [654, 476] on link "Generate an authorization key" at bounding box center [620, 470] width 176 height 14
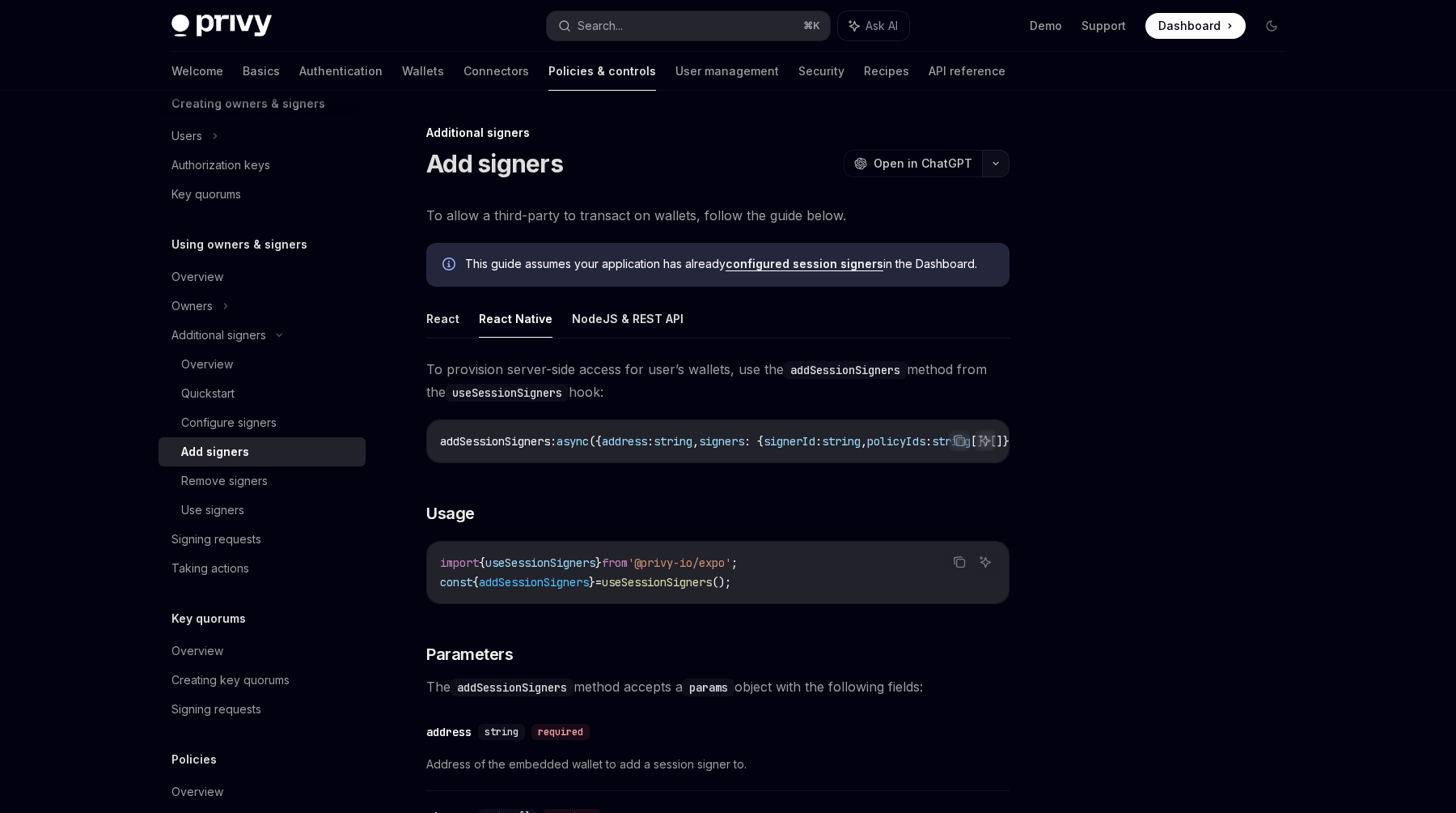
click at [992, 163] on icon "button" at bounding box center [995, 163] width 19 height 7
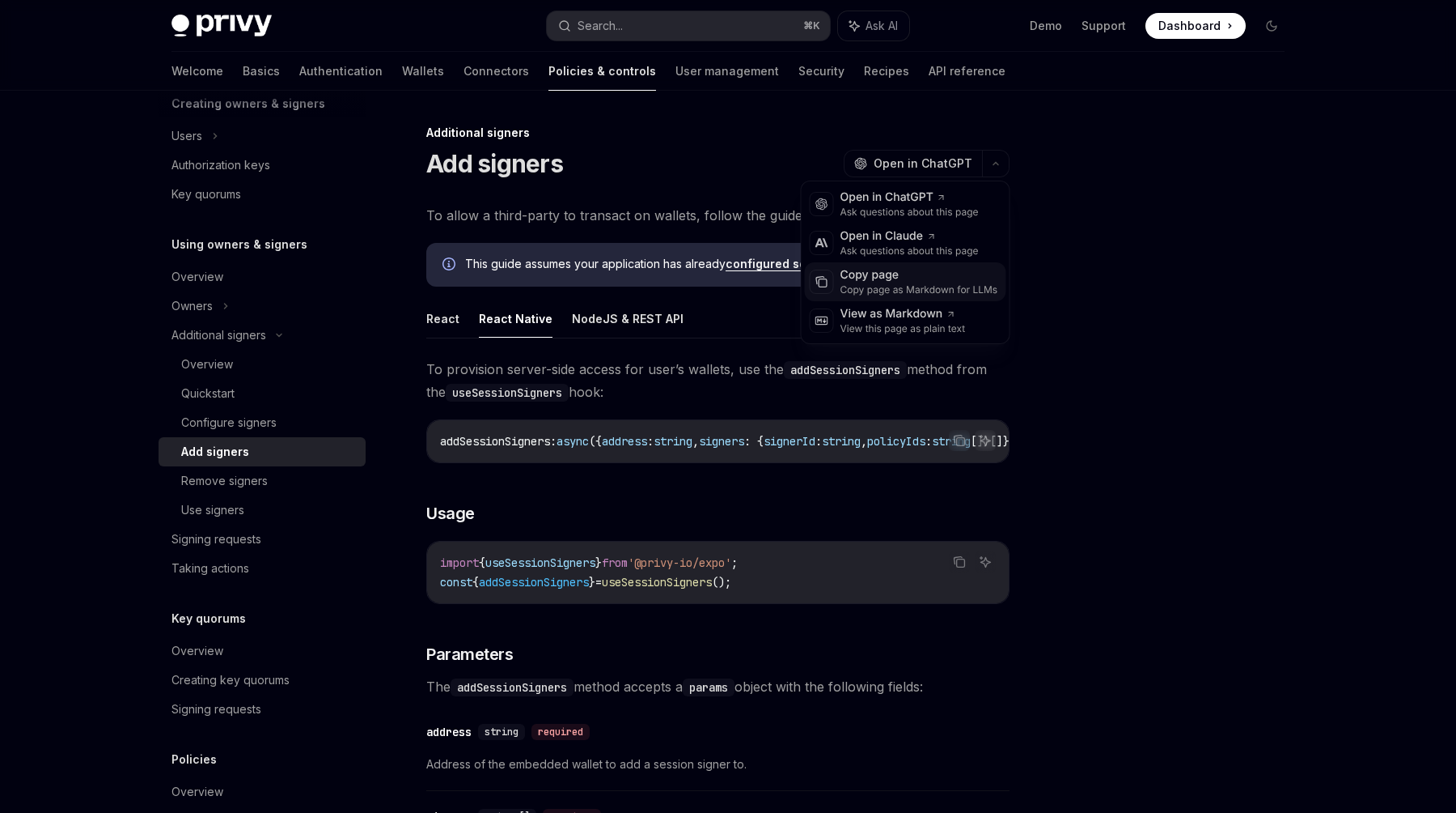
click at [962, 275] on div "Copy page" at bounding box center [919, 275] width 157 height 16
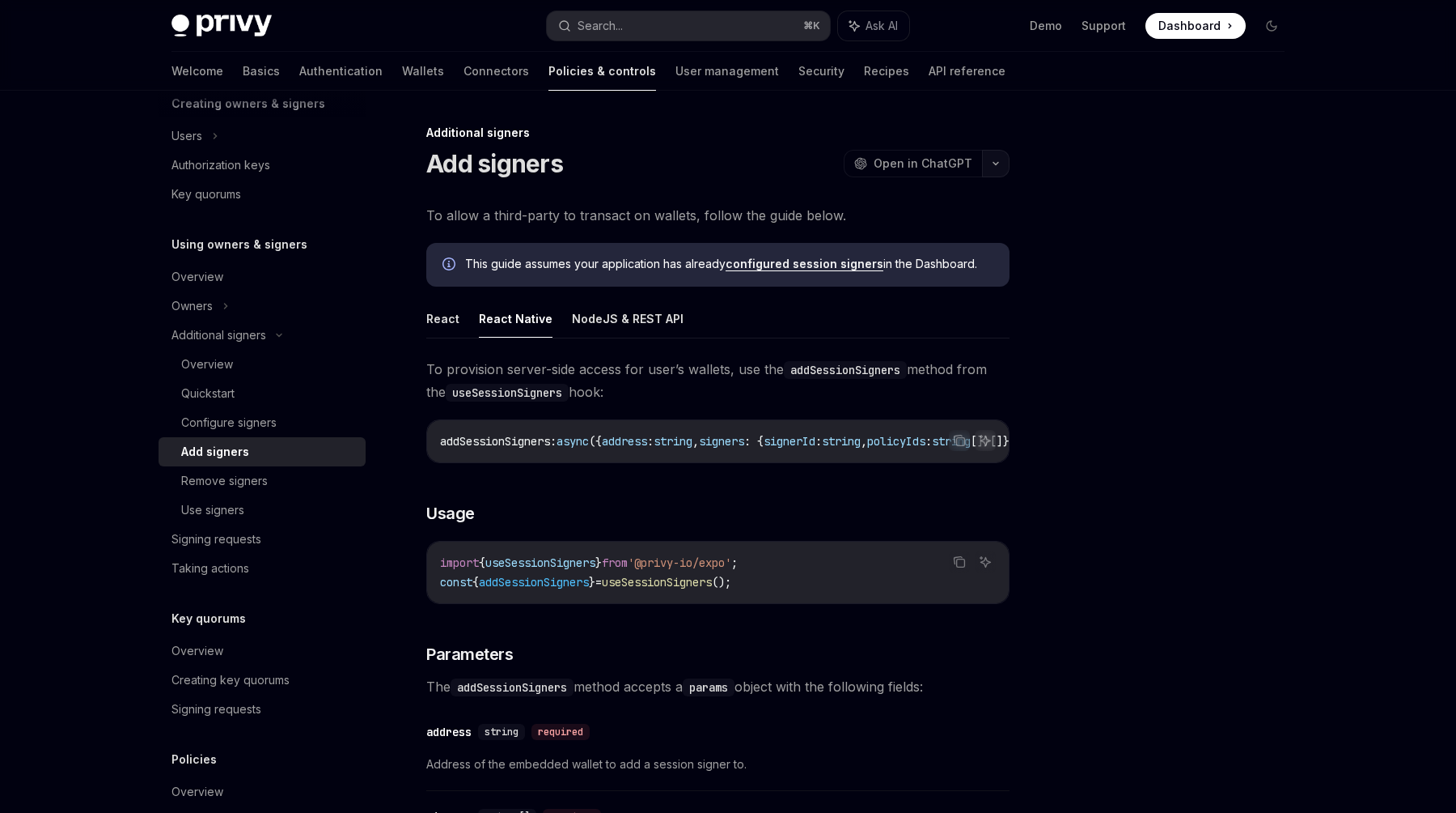
click at [993, 163] on icon "button" at bounding box center [995, 163] width 19 height 7
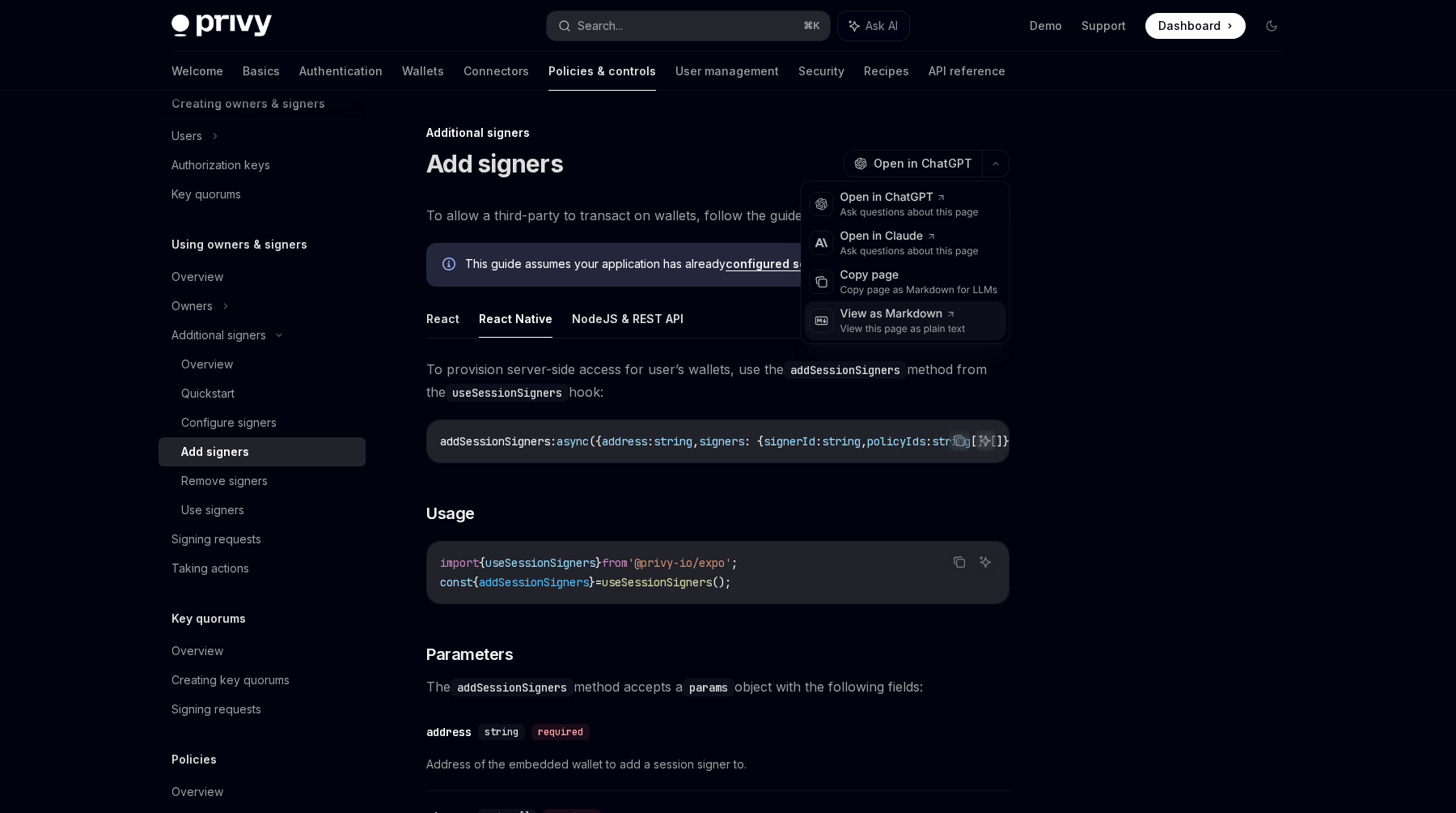
click at [889, 319] on div "View as Markdown" at bounding box center [903, 313] width 126 height 16
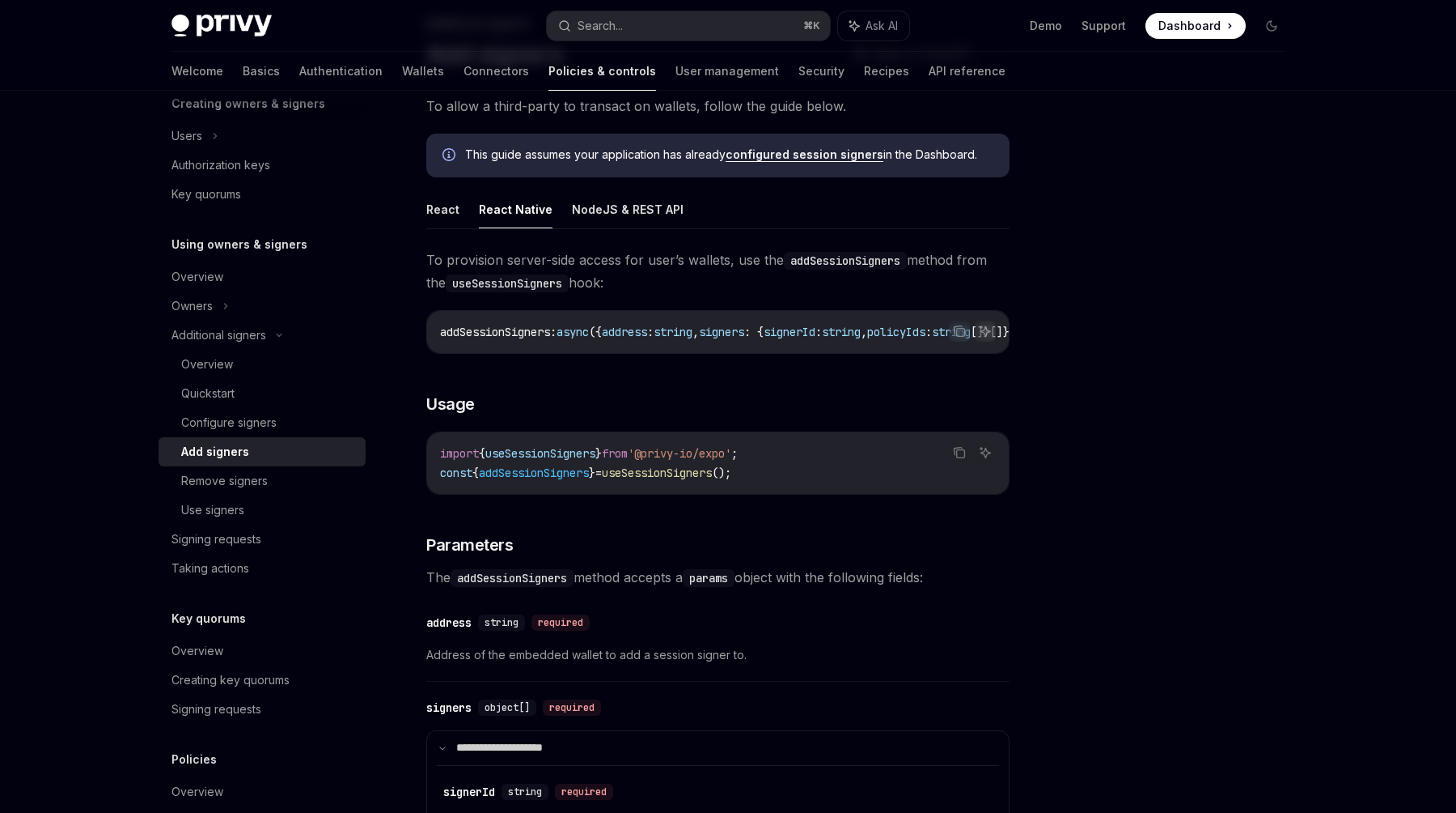
scroll to position [258, 0]
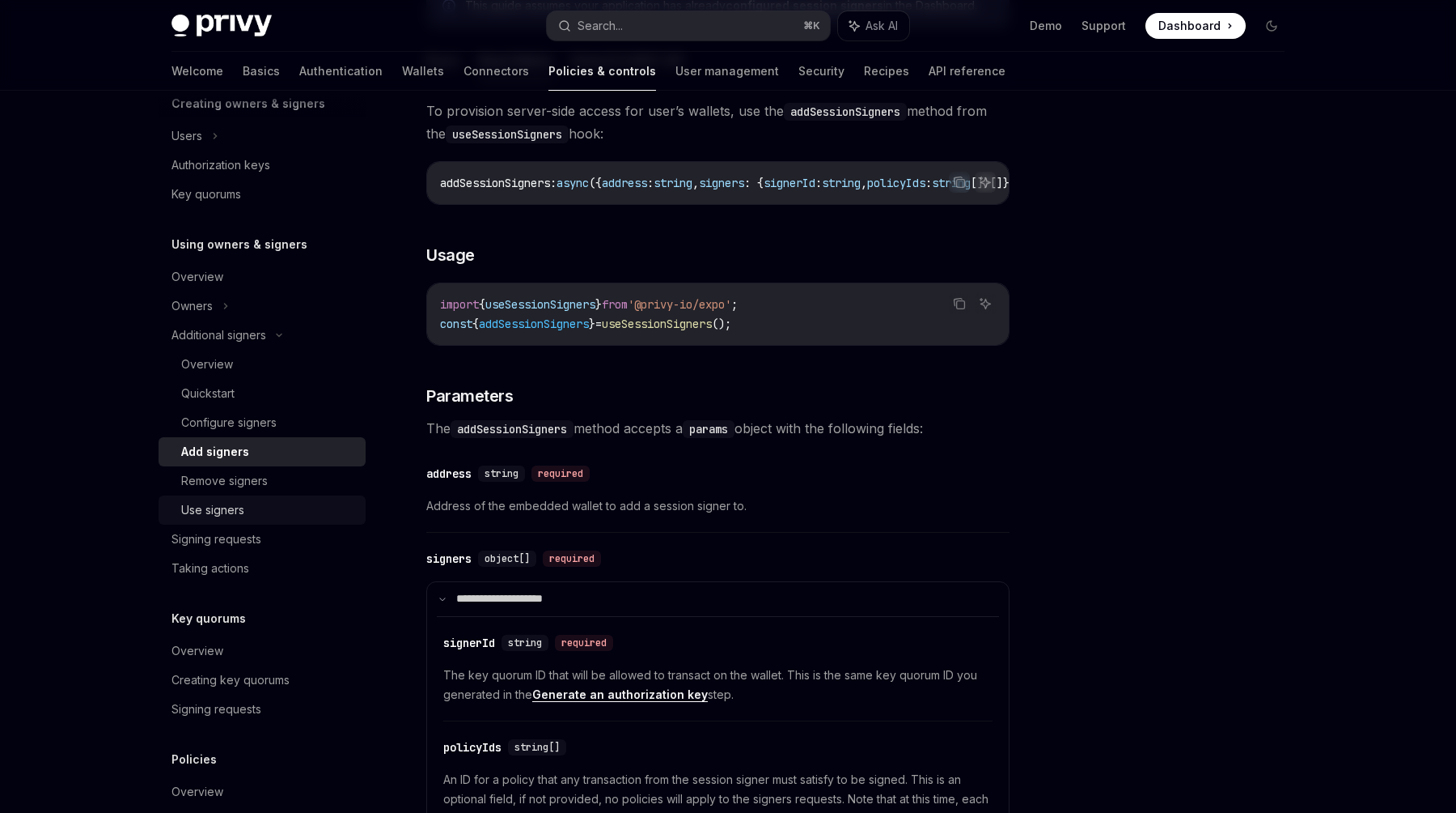
click at [233, 512] on div "Use signers" at bounding box center [212, 510] width 63 height 19
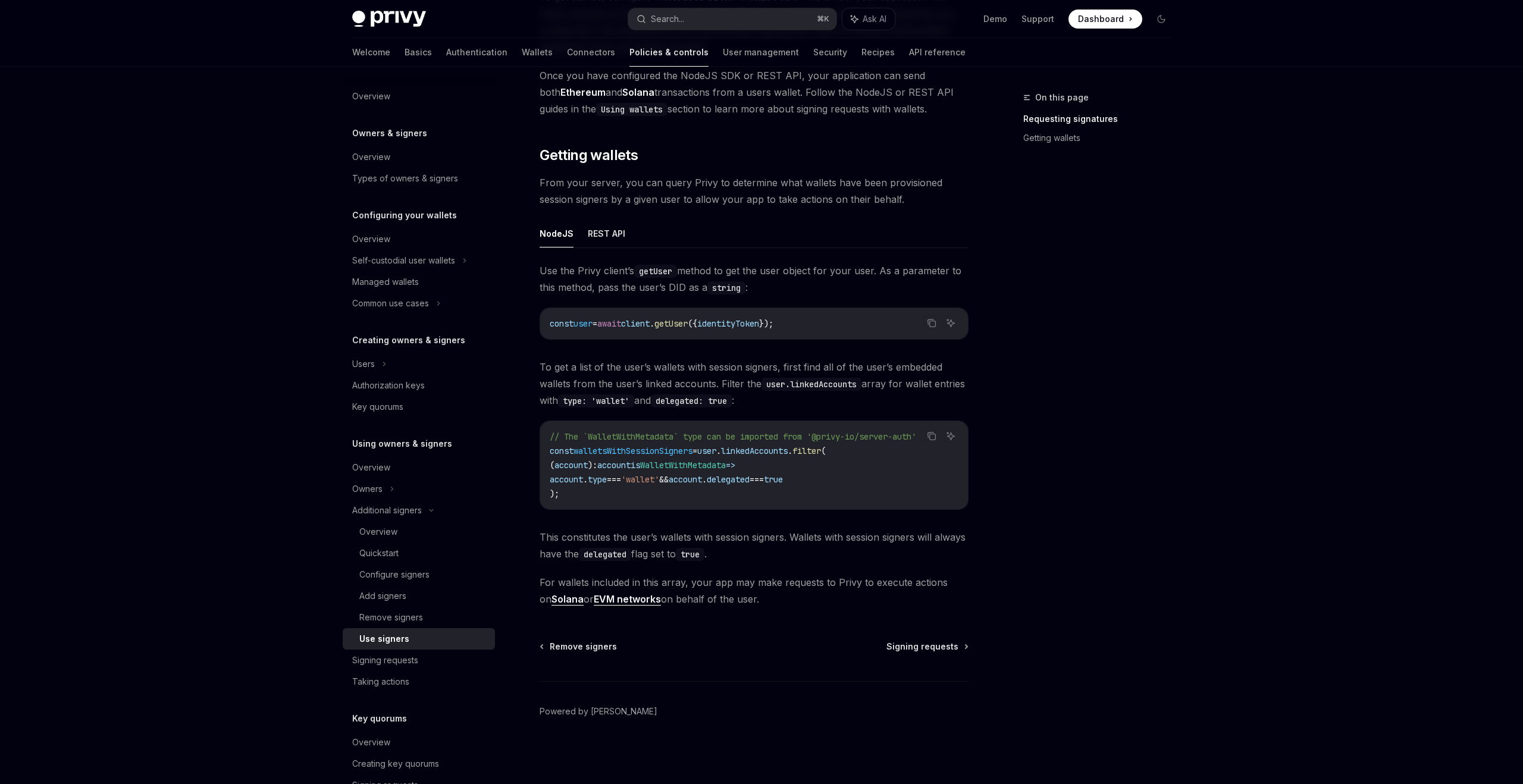
type textarea "*"
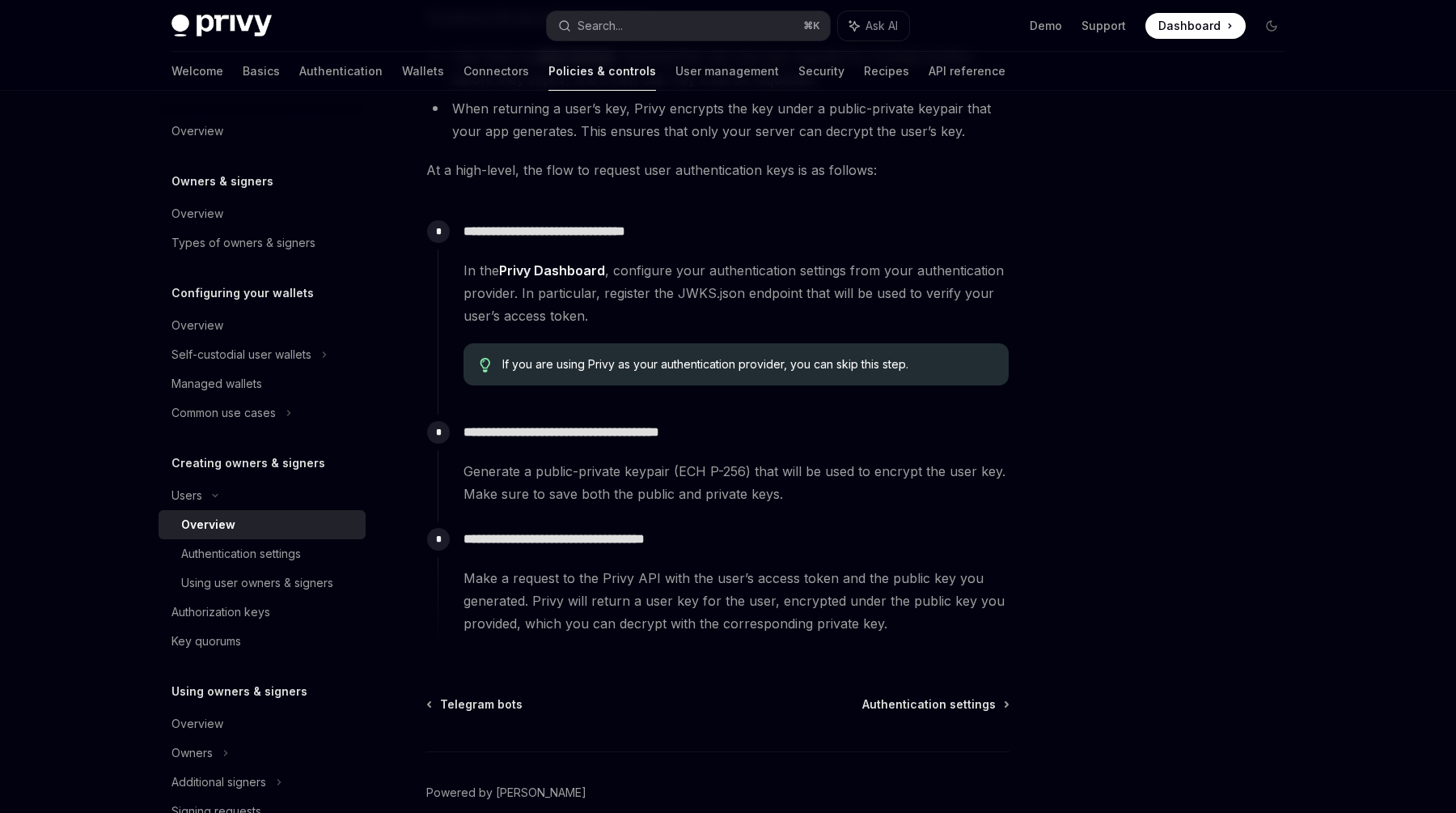
scroll to position [396, 0]
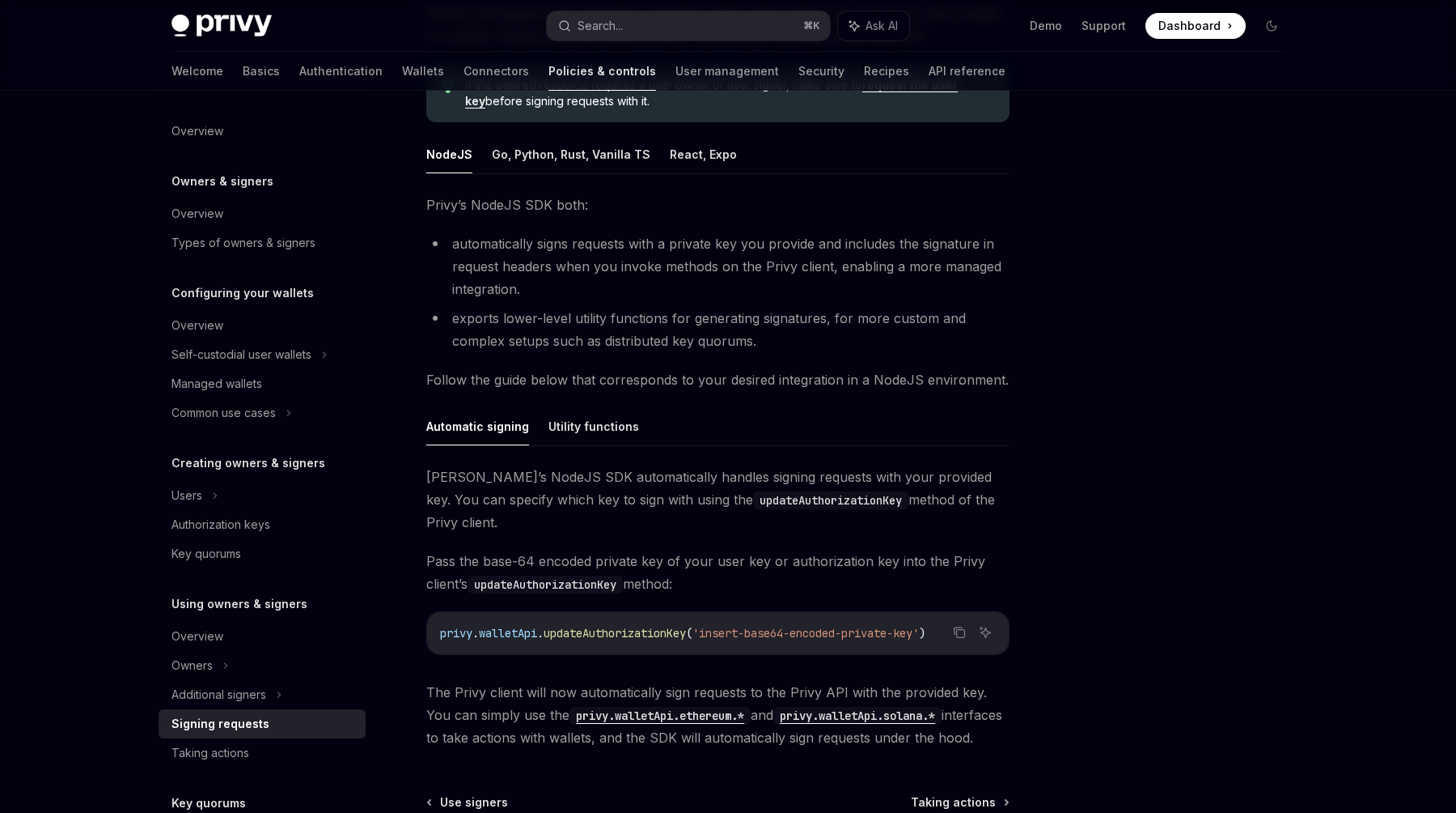
scroll to position [204, 0]
click at [819, 624] on span "'insert-base64-encoded-private-key'" at bounding box center [806, 630] width 226 height 14
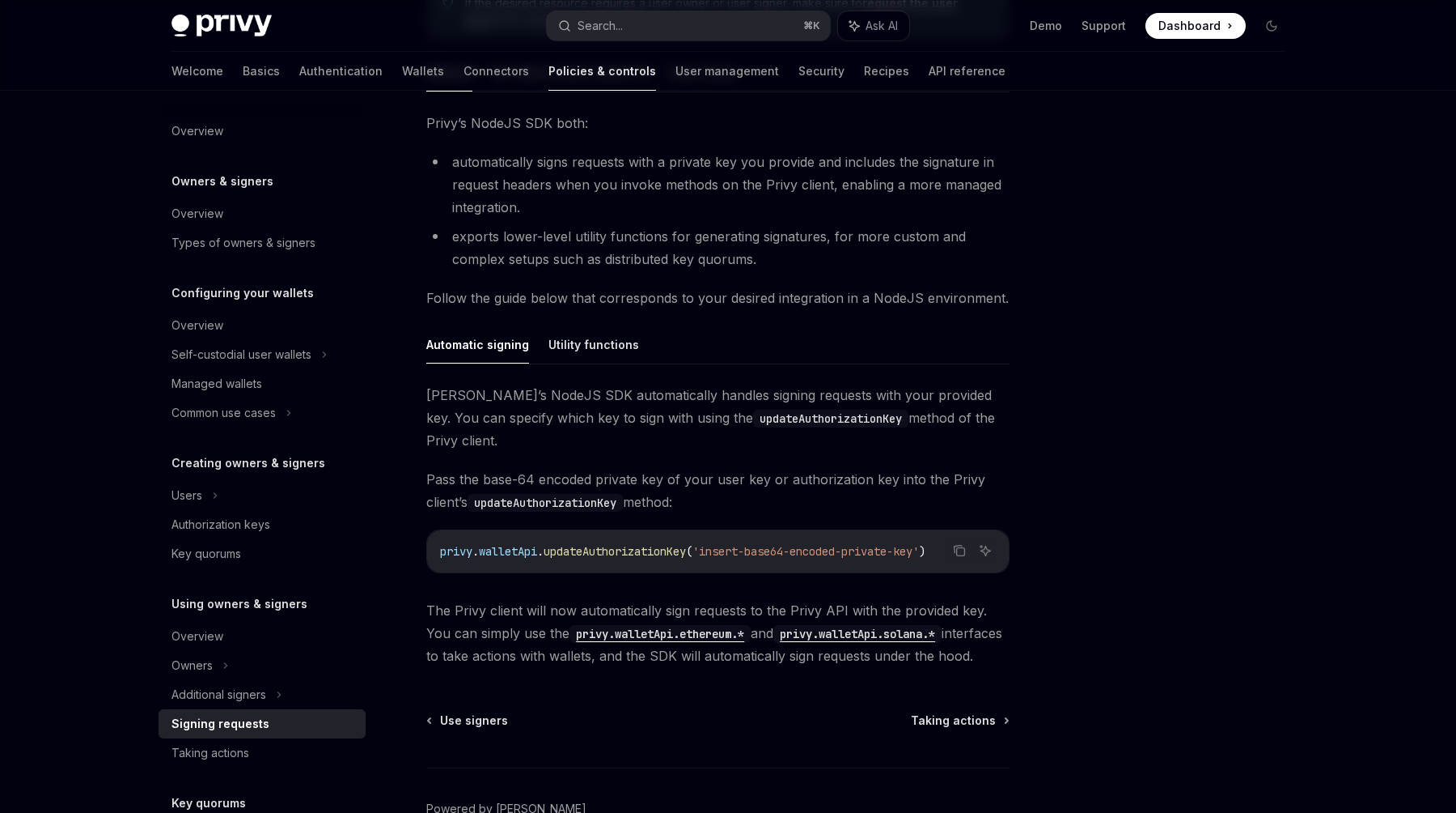
scroll to position [292, 0]
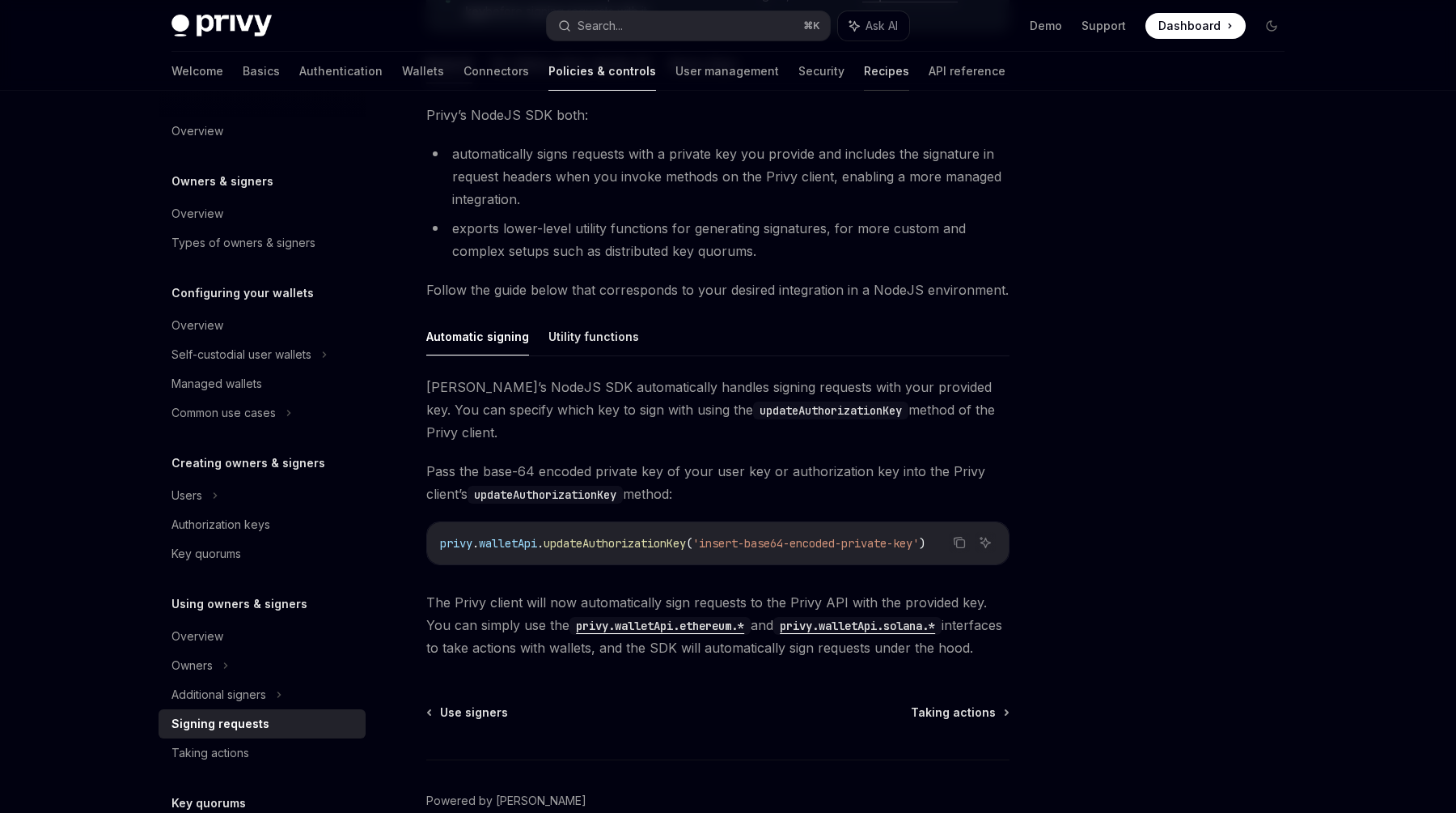
click at [864, 69] on link "Recipes" at bounding box center [886, 71] width 45 height 39
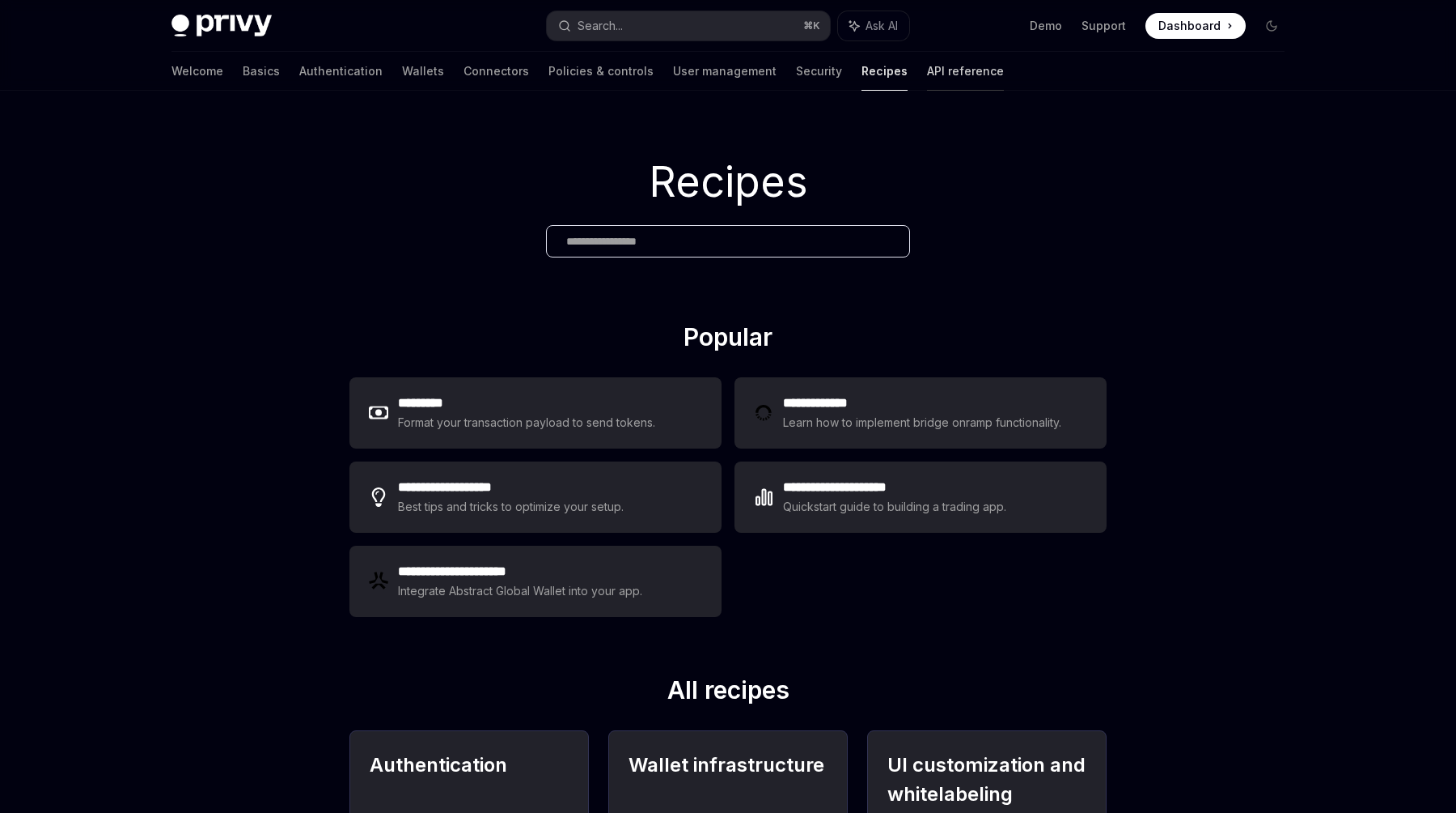
click at [927, 70] on link "API reference" at bounding box center [966, 71] width 77 height 39
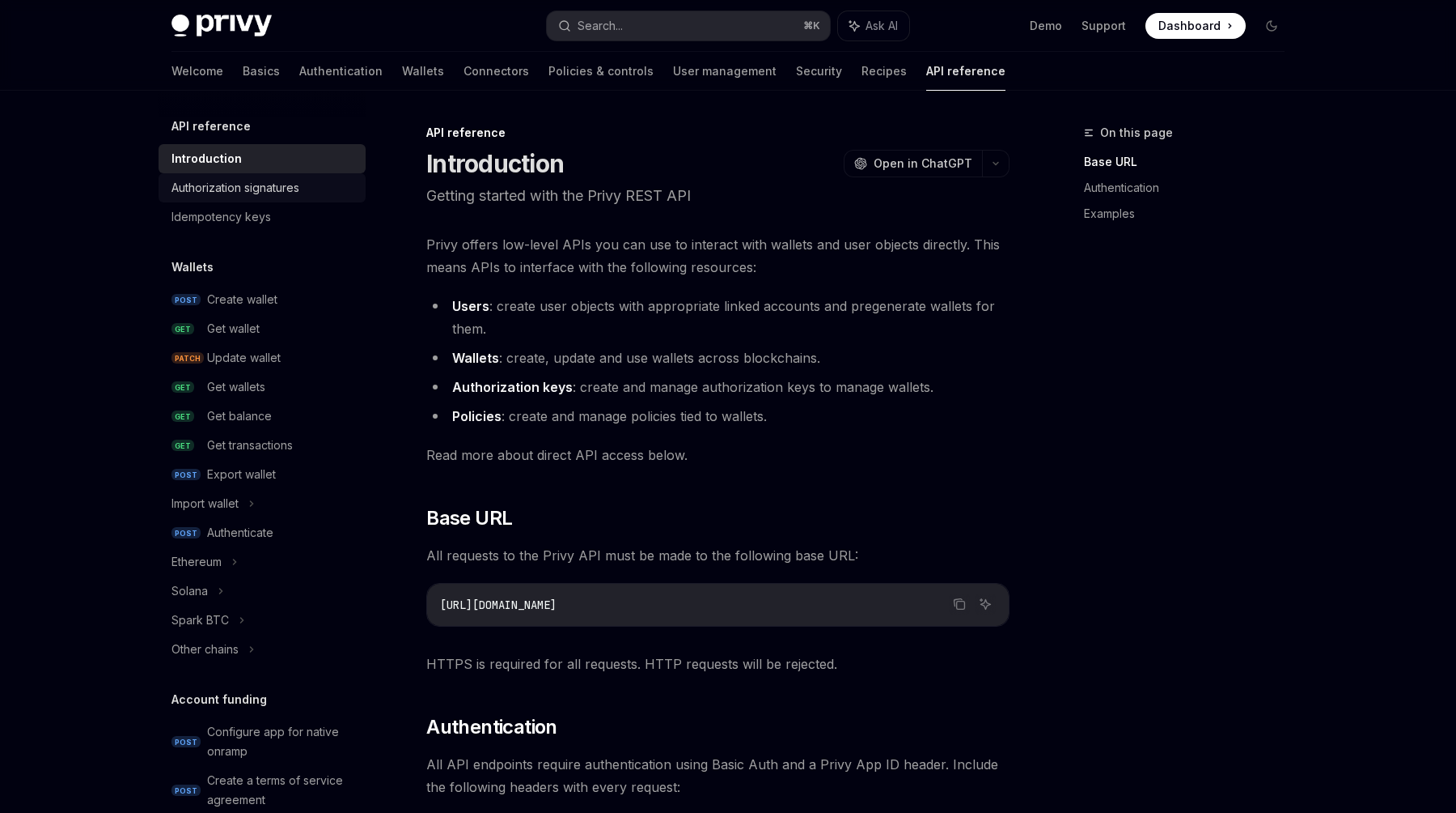
click at [295, 182] on div "Authorization signatures" at bounding box center [235, 187] width 128 height 19
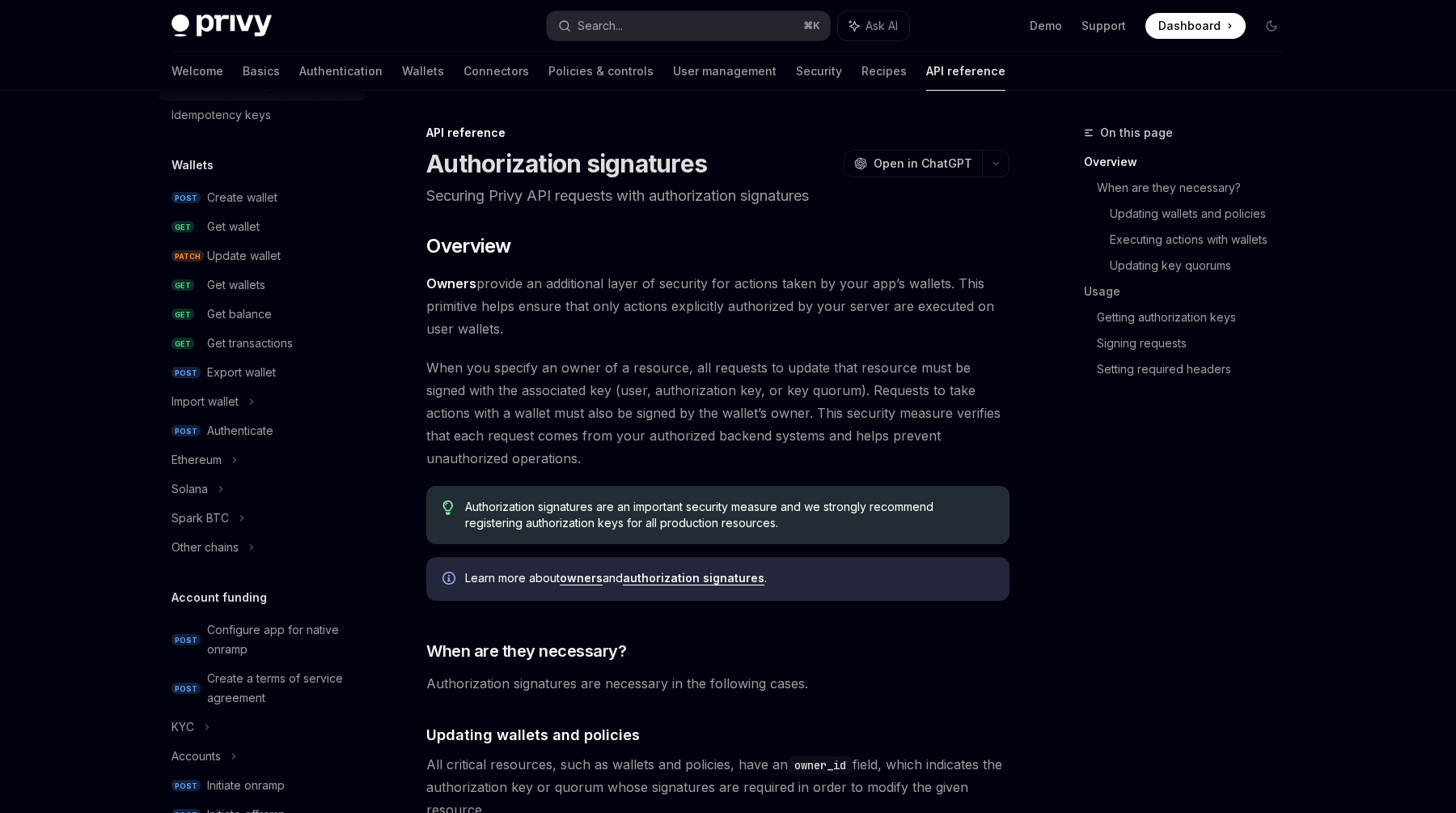
scroll to position [106, 0]
click at [279, 199] on div "Create wallet" at bounding box center [281, 192] width 149 height 19
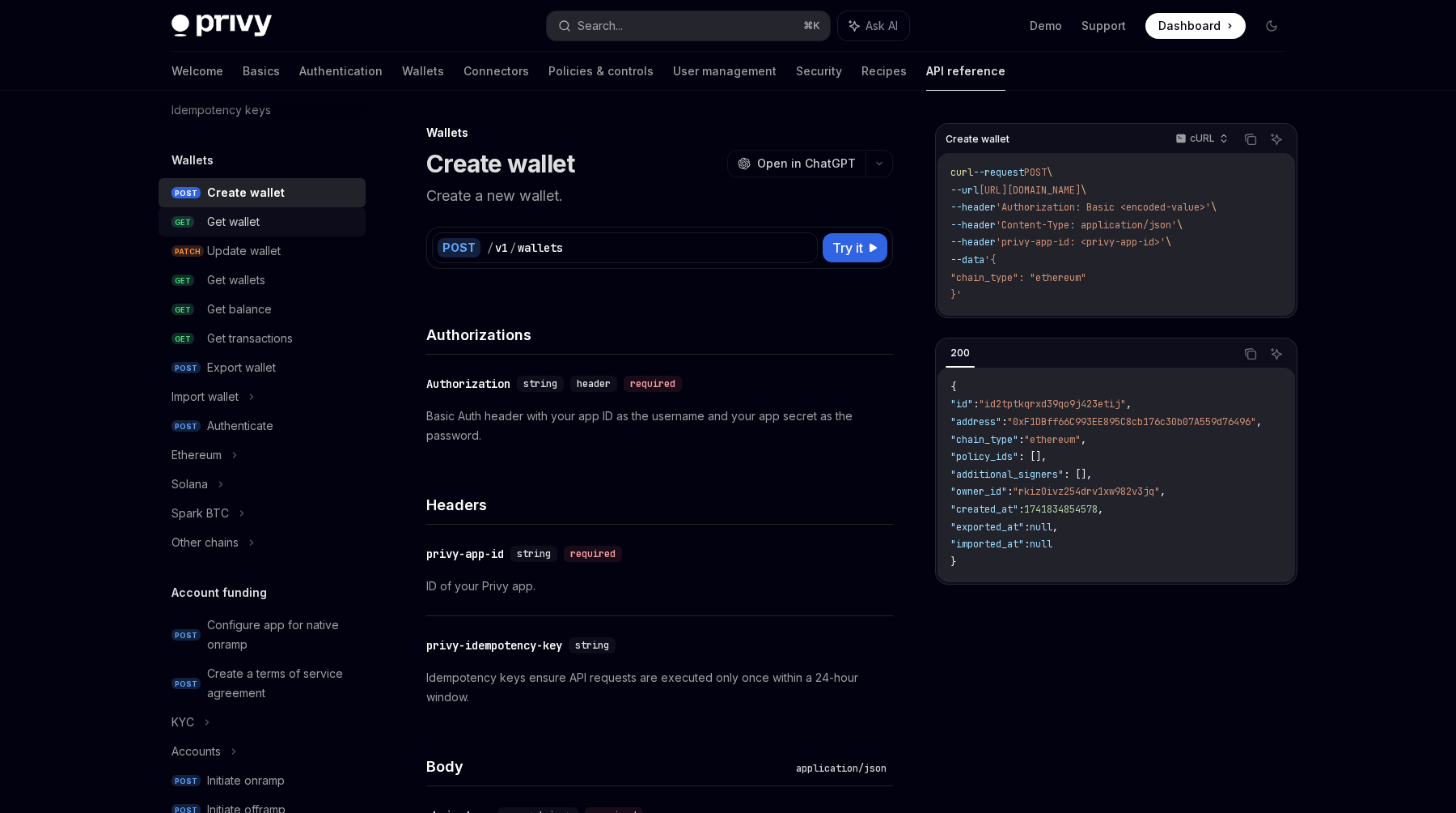
click at [283, 221] on div "Get wallet" at bounding box center [281, 221] width 149 height 19
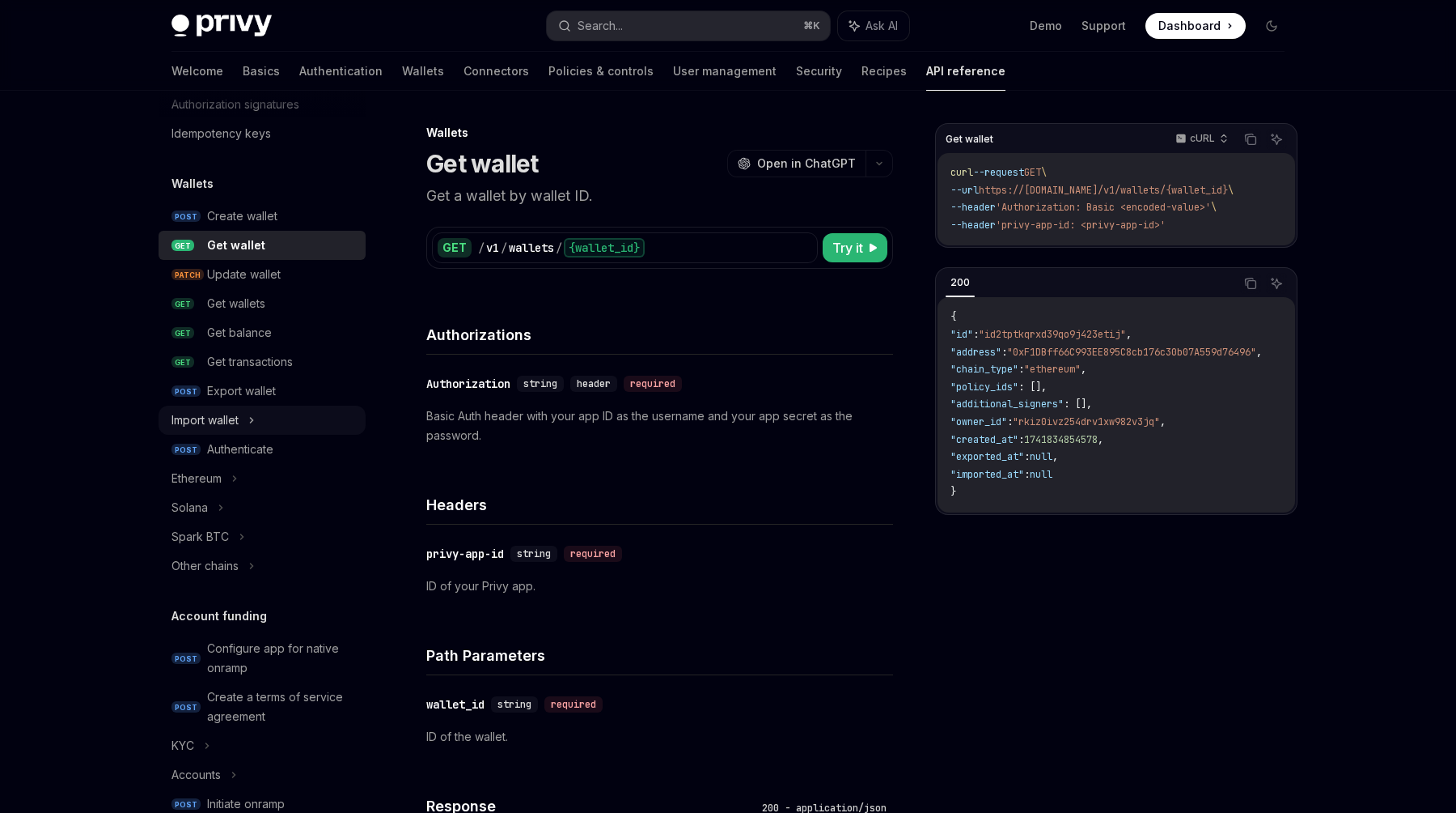
scroll to position [82, 0]
click at [259, 509] on div "Solana" at bounding box center [261, 509] width 207 height 29
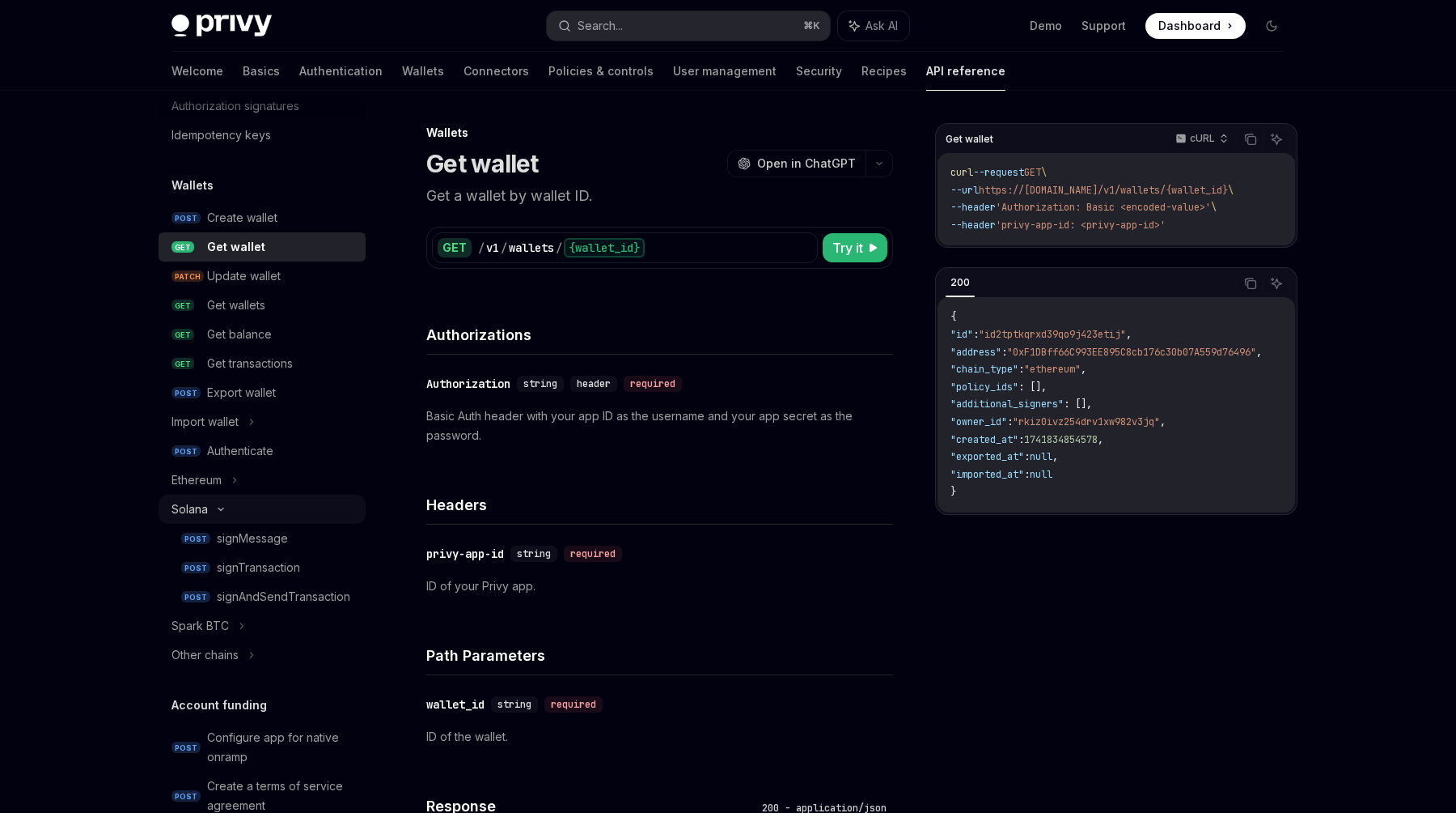
click at [259, 509] on div "Solana" at bounding box center [261, 509] width 207 height 29
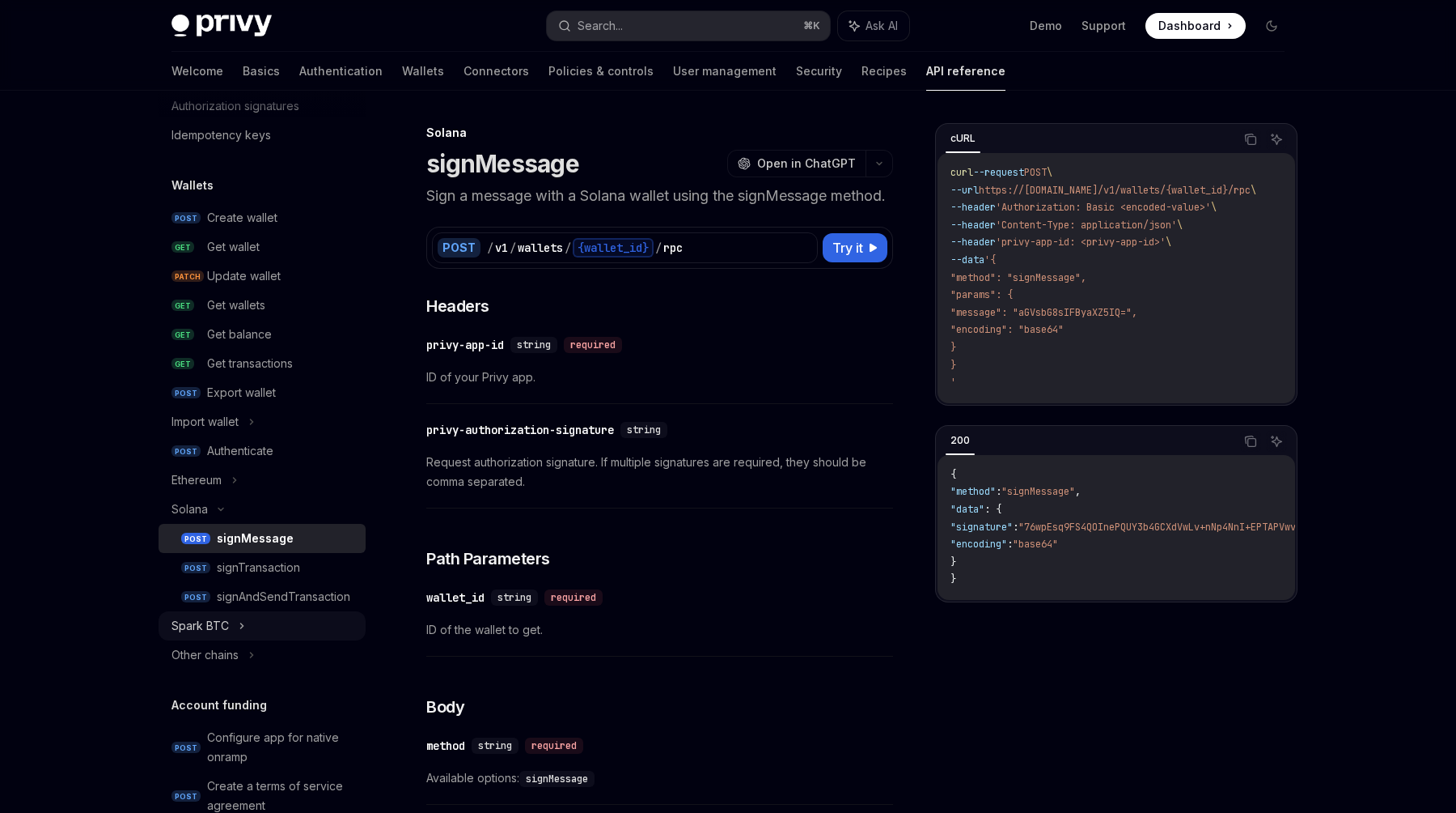
click at [247, 627] on div "Spark BTC" at bounding box center [261, 625] width 207 height 29
type textarea "*"
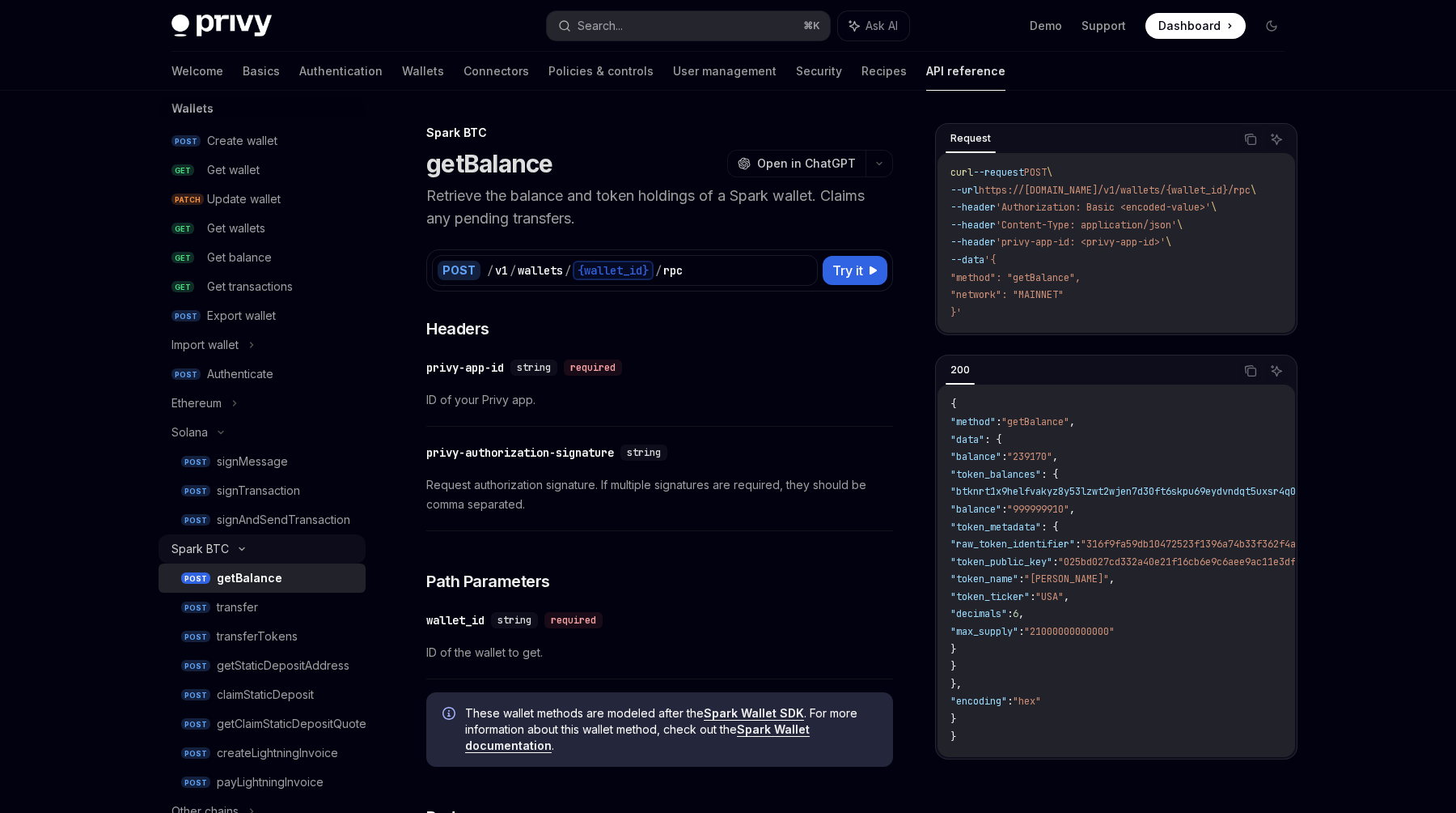
scroll to position [257, 0]
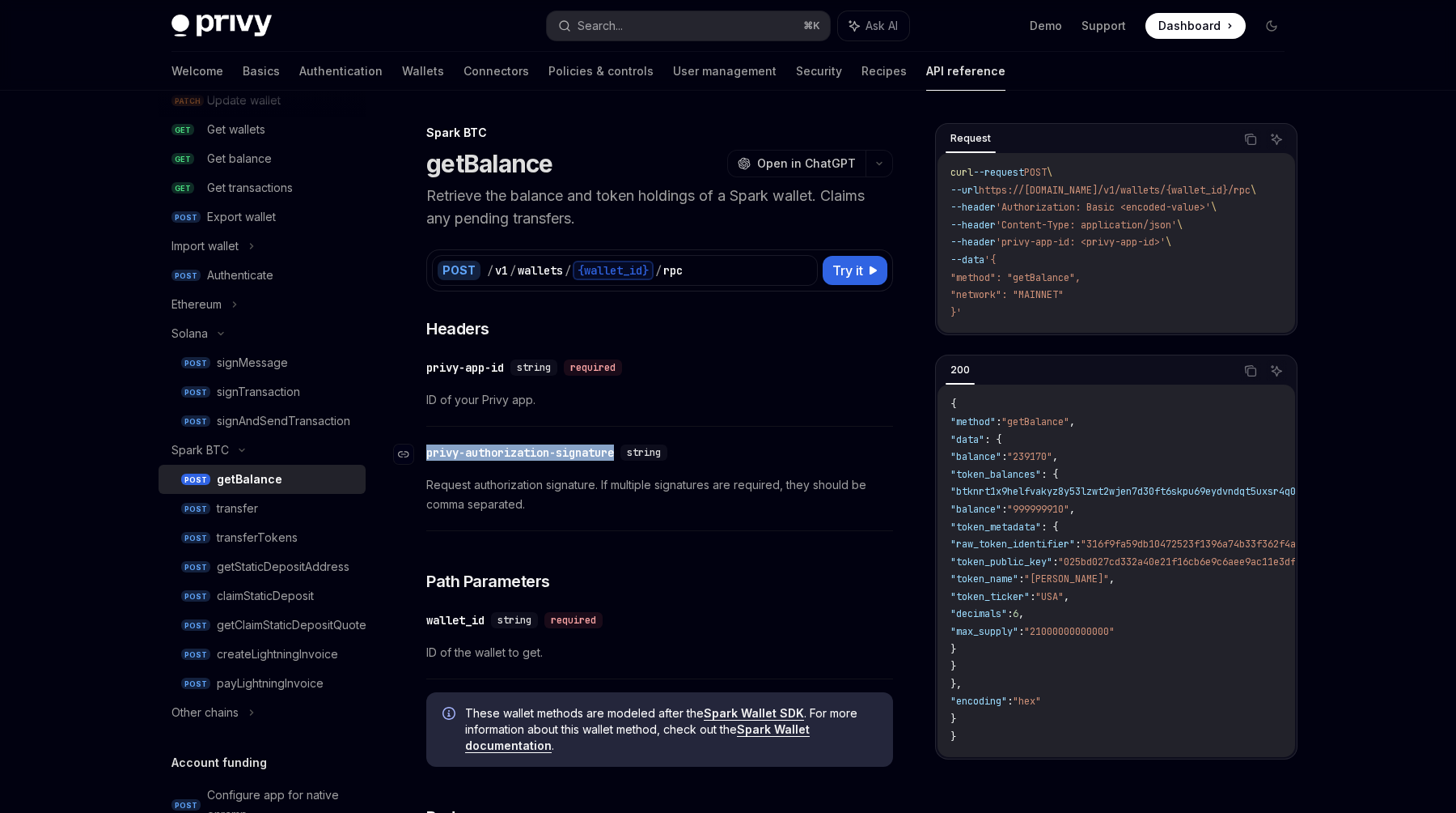
drag, startPoint x: 428, startPoint y: 453, endPoint x: 621, endPoint y: 456, distance: 193.0
click at [614, 456] on div "privy-authorization-signature" at bounding box center [520, 452] width 188 height 16
click at [643, 18] on button "Search... ⌘ K" at bounding box center [689, 26] width 283 height 29
type input "**********"
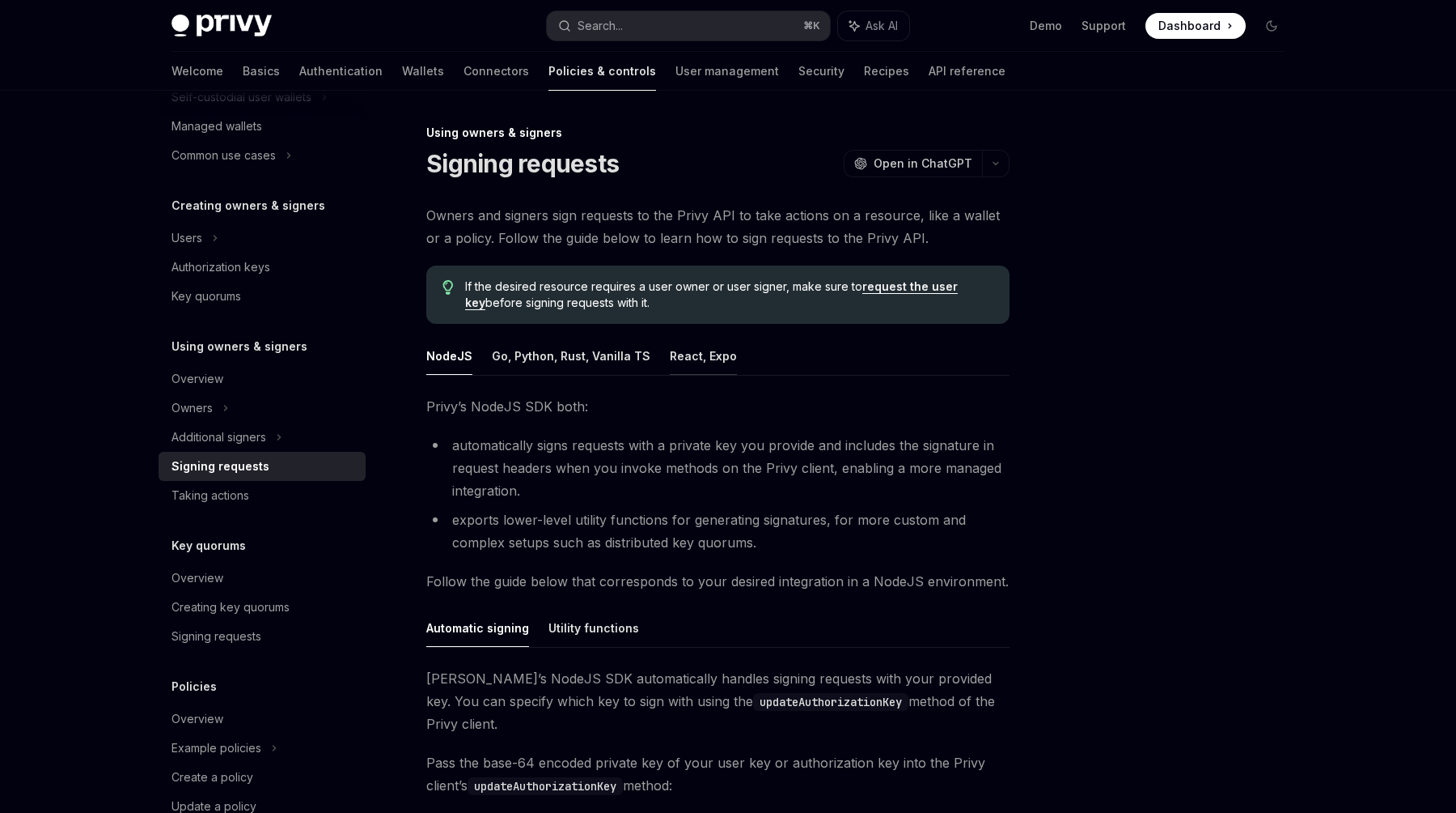
click at [697, 365] on button "React, Expo" at bounding box center [704, 355] width 67 height 38
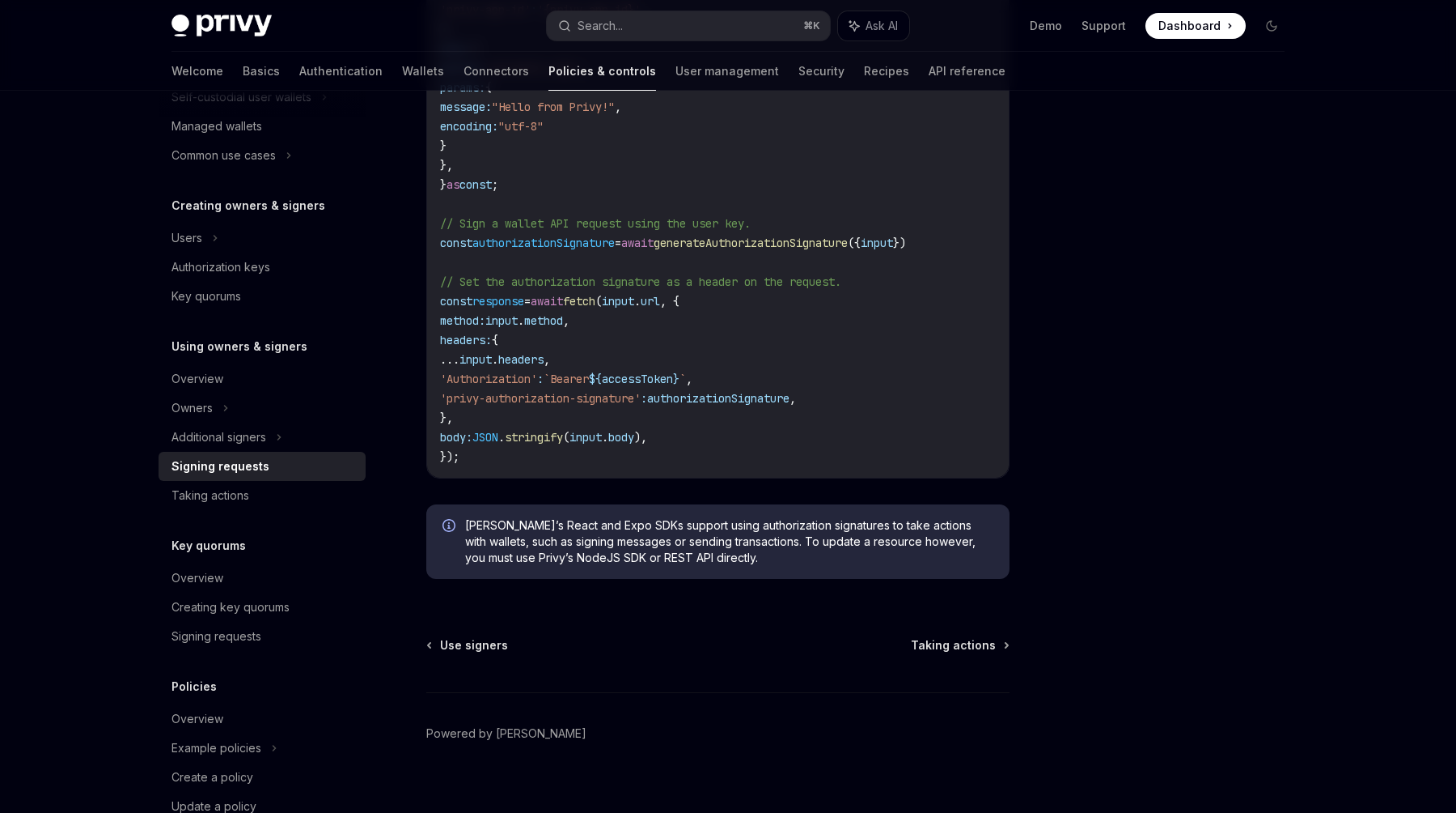
scroll to position [857, 0]
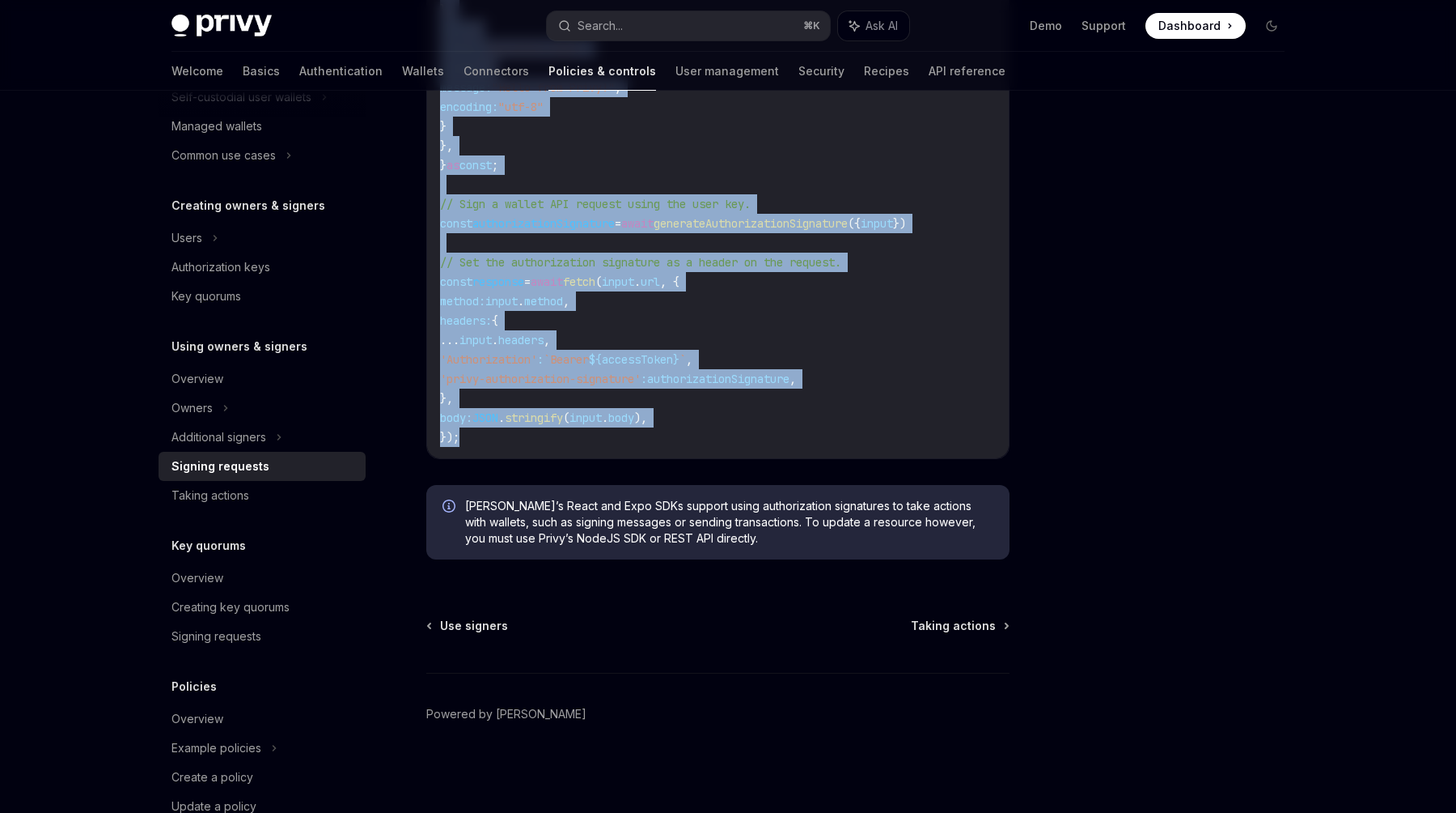
drag, startPoint x: 437, startPoint y: 281, endPoint x: 661, endPoint y: 438, distance: 273.5
click at [661, 438] on div "import { useAuthorizationSignature } from '@privy-io/react-auth' ; // or '@priv…" at bounding box center [718, 117] width 581 height 683
copy code "import { useAuthorizationSignature } from '@privy-io/react-auth' ; // or '@priv…"
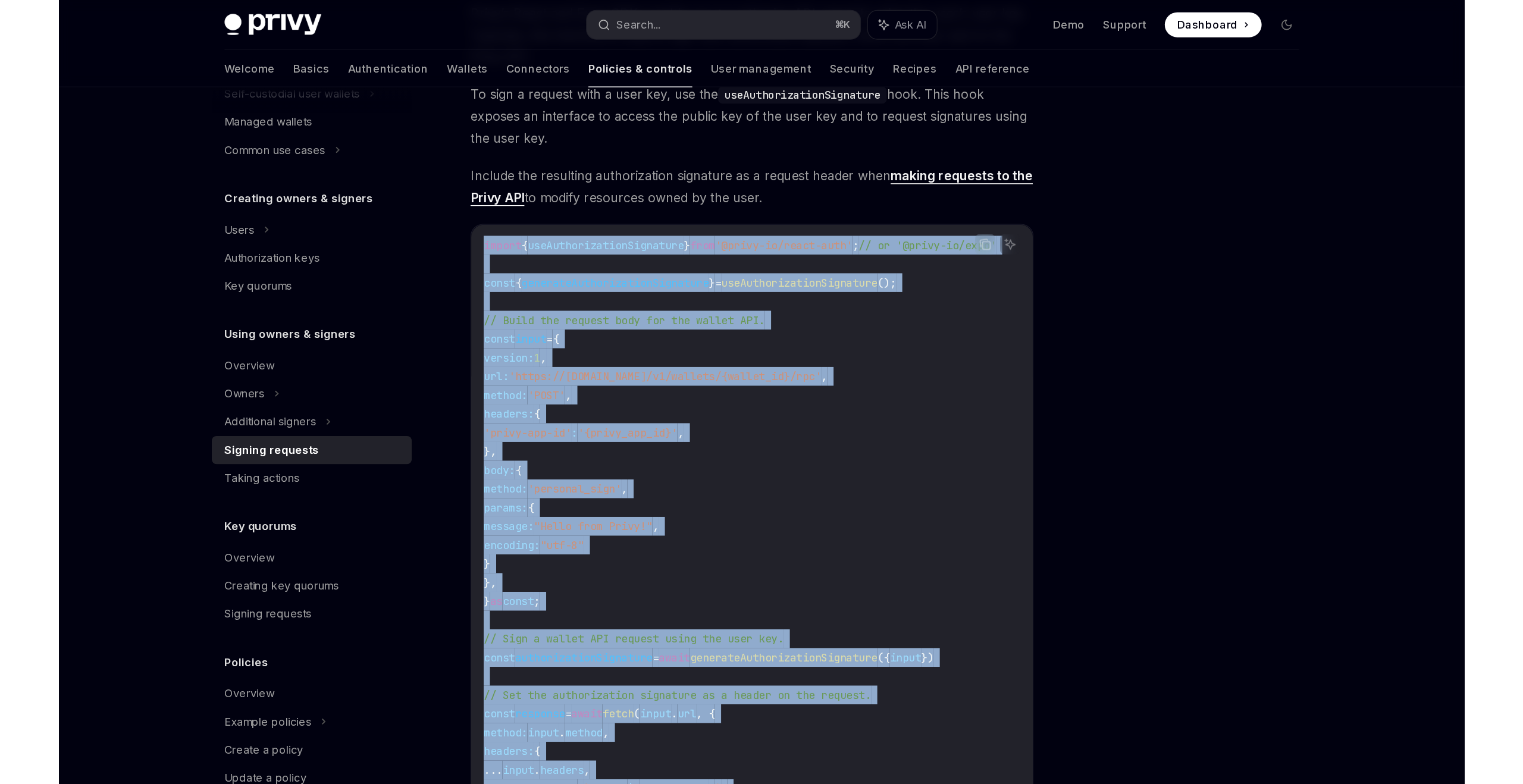
scroll to position [0, 0]
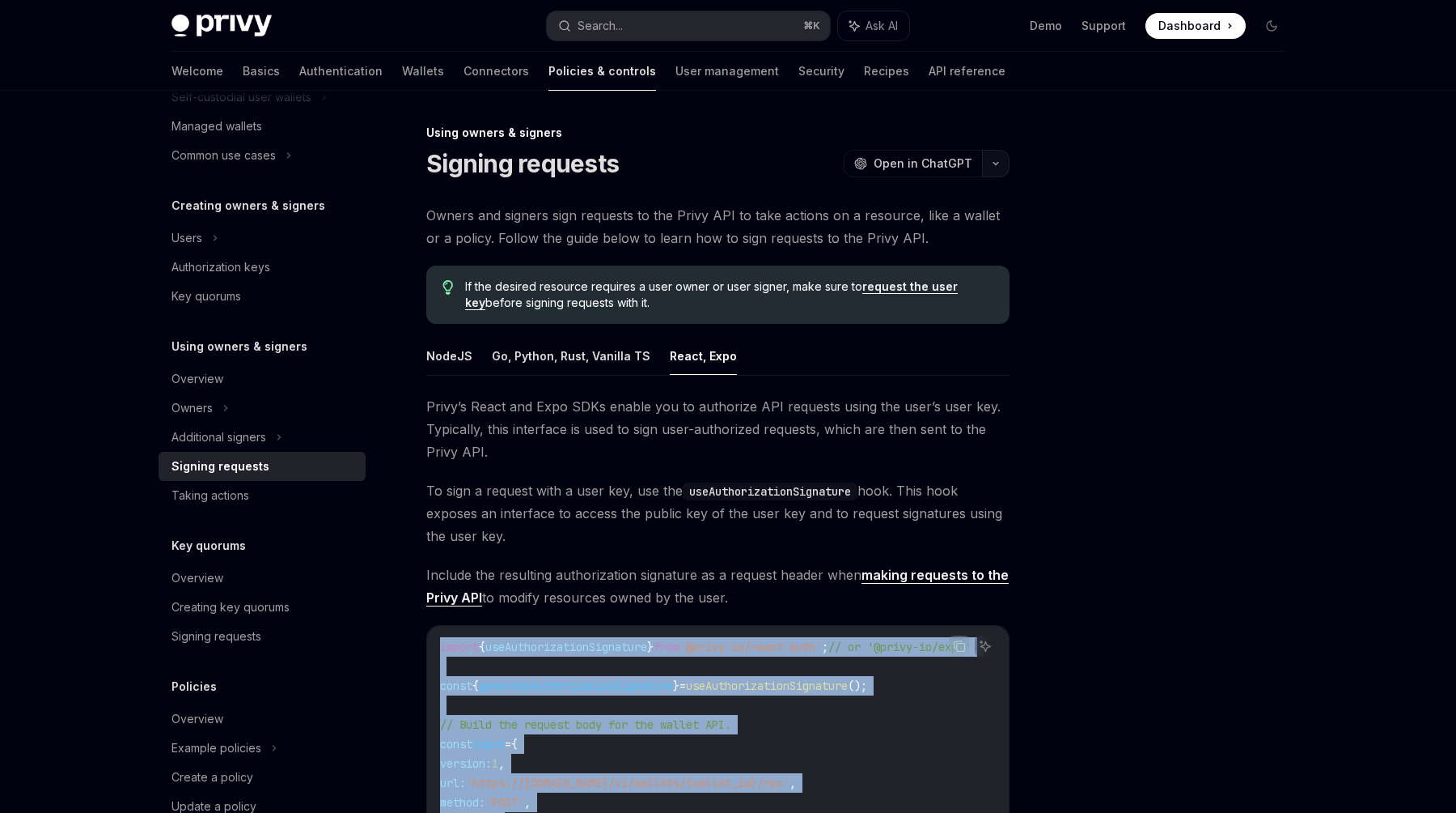
click at [995, 172] on button "button" at bounding box center [995, 163] width 28 height 28
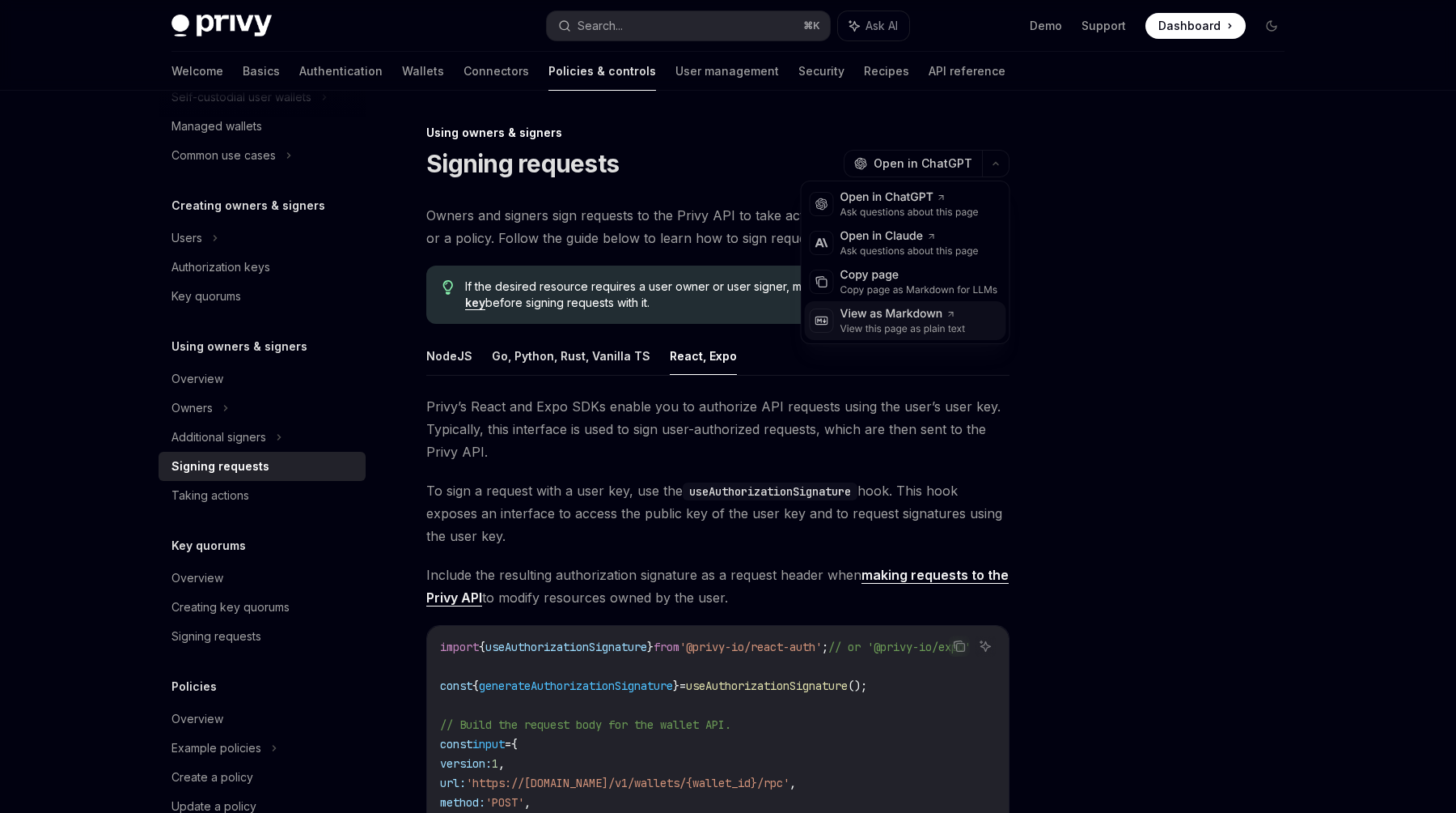
click at [914, 318] on div "View as Markdown" at bounding box center [903, 313] width 126 height 16
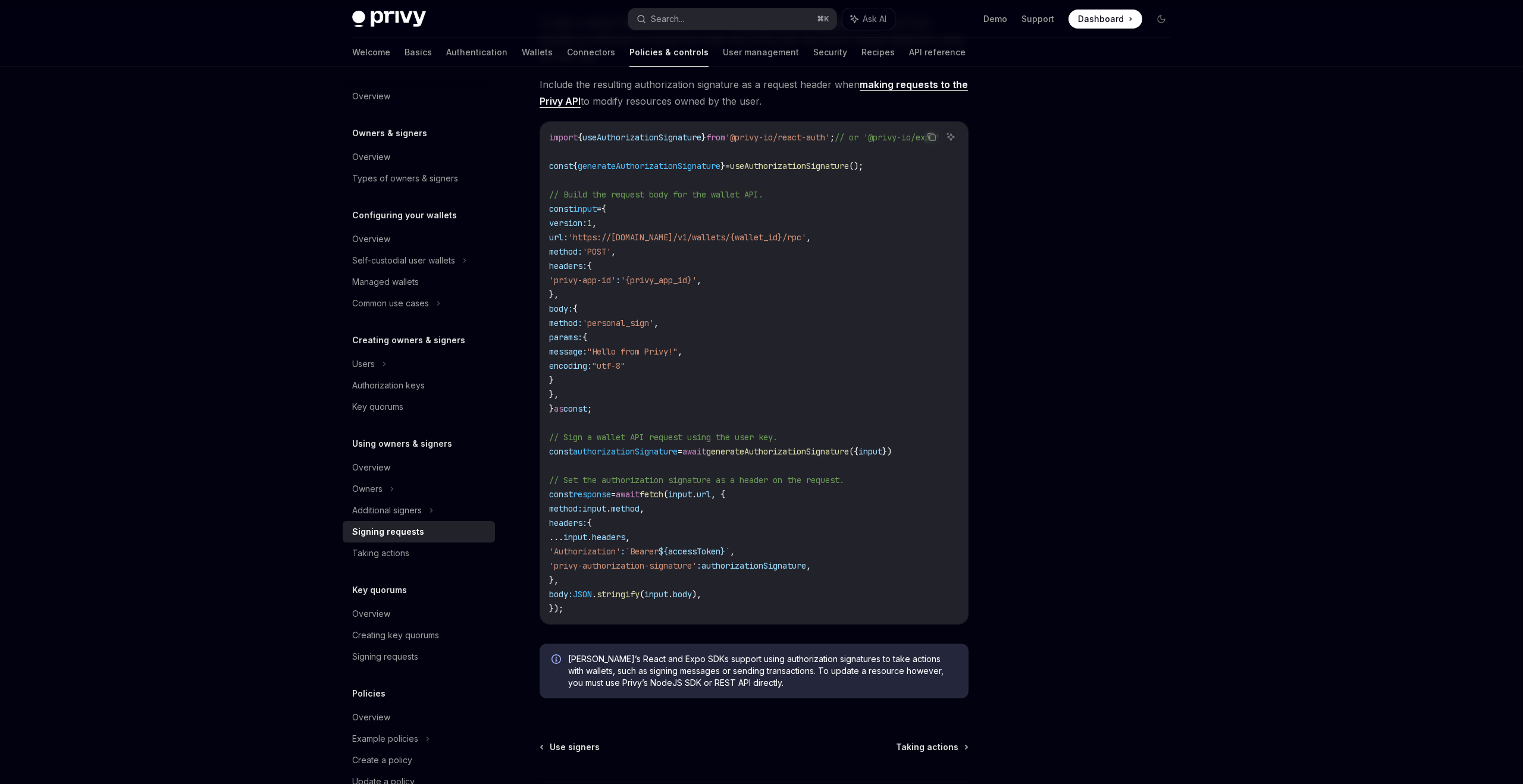
scroll to position [352, 0]
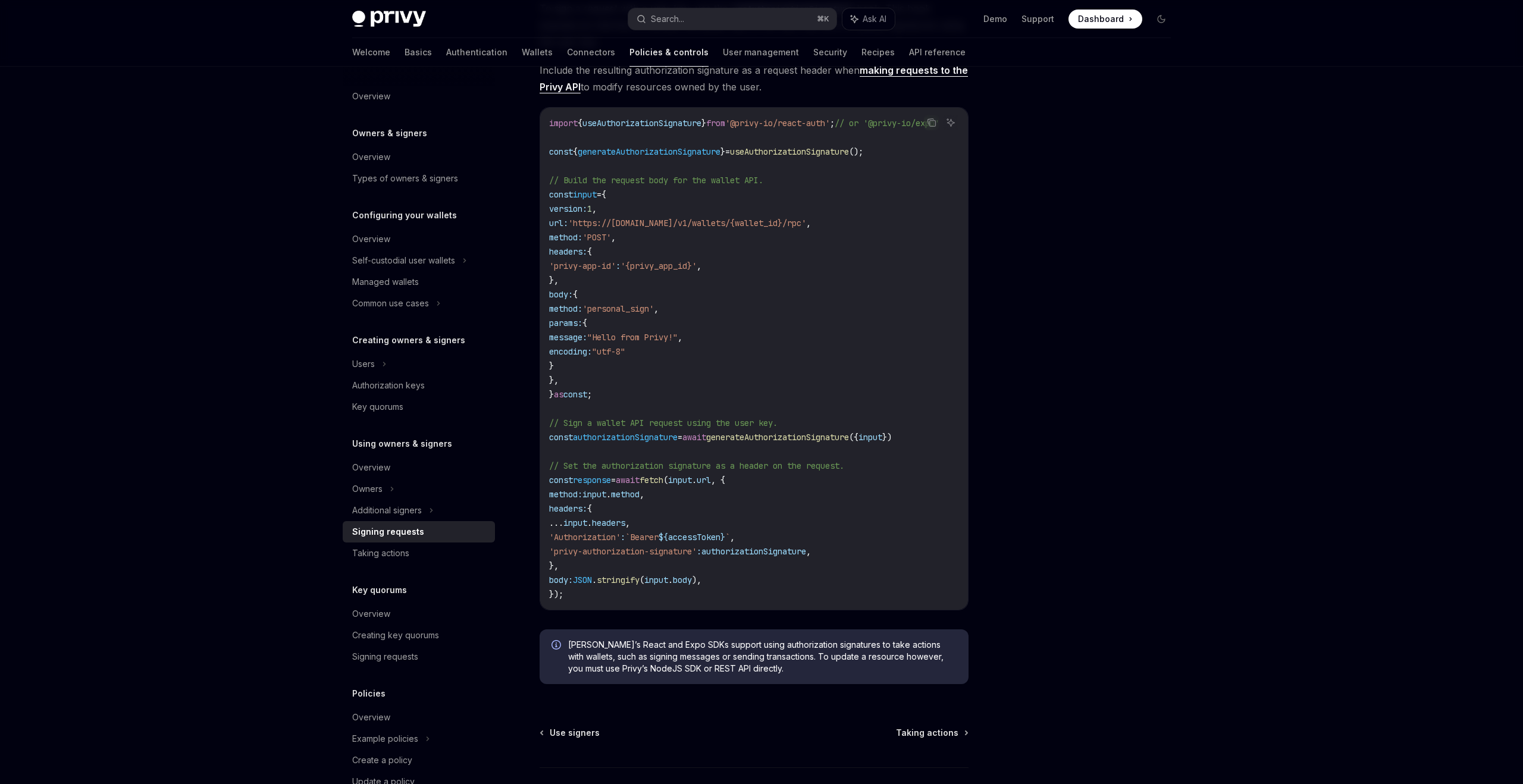
click at [981, 180] on div "Using owners & signers Signing requests OpenAI Open in ChatGPT OpenAI Open in C…" at bounding box center [762, 292] width 838 height 1155
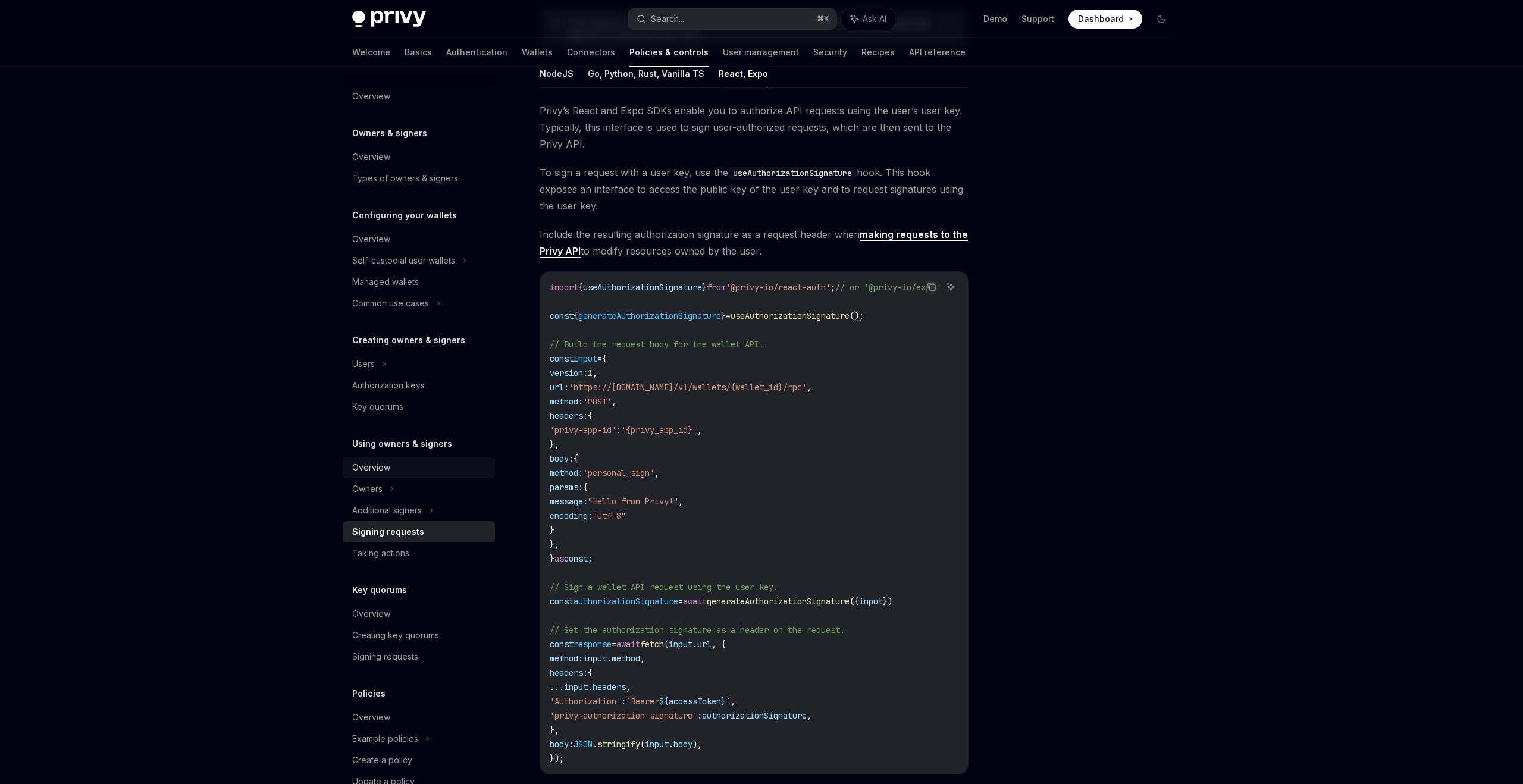
scroll to position [8, 0]
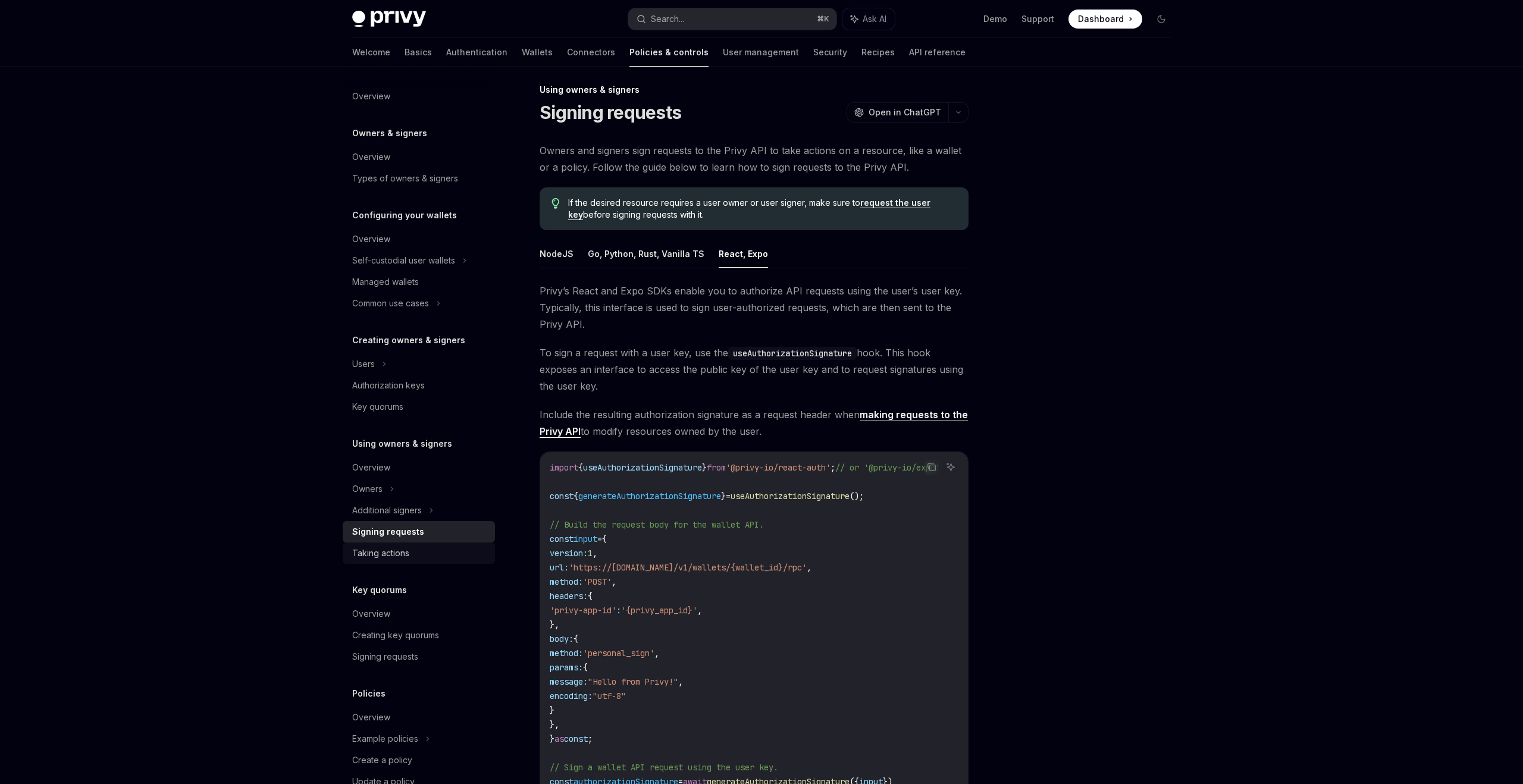
click at [388, 549] on div "Taking actions" at bounding box center [381, 553] width 57 height 14
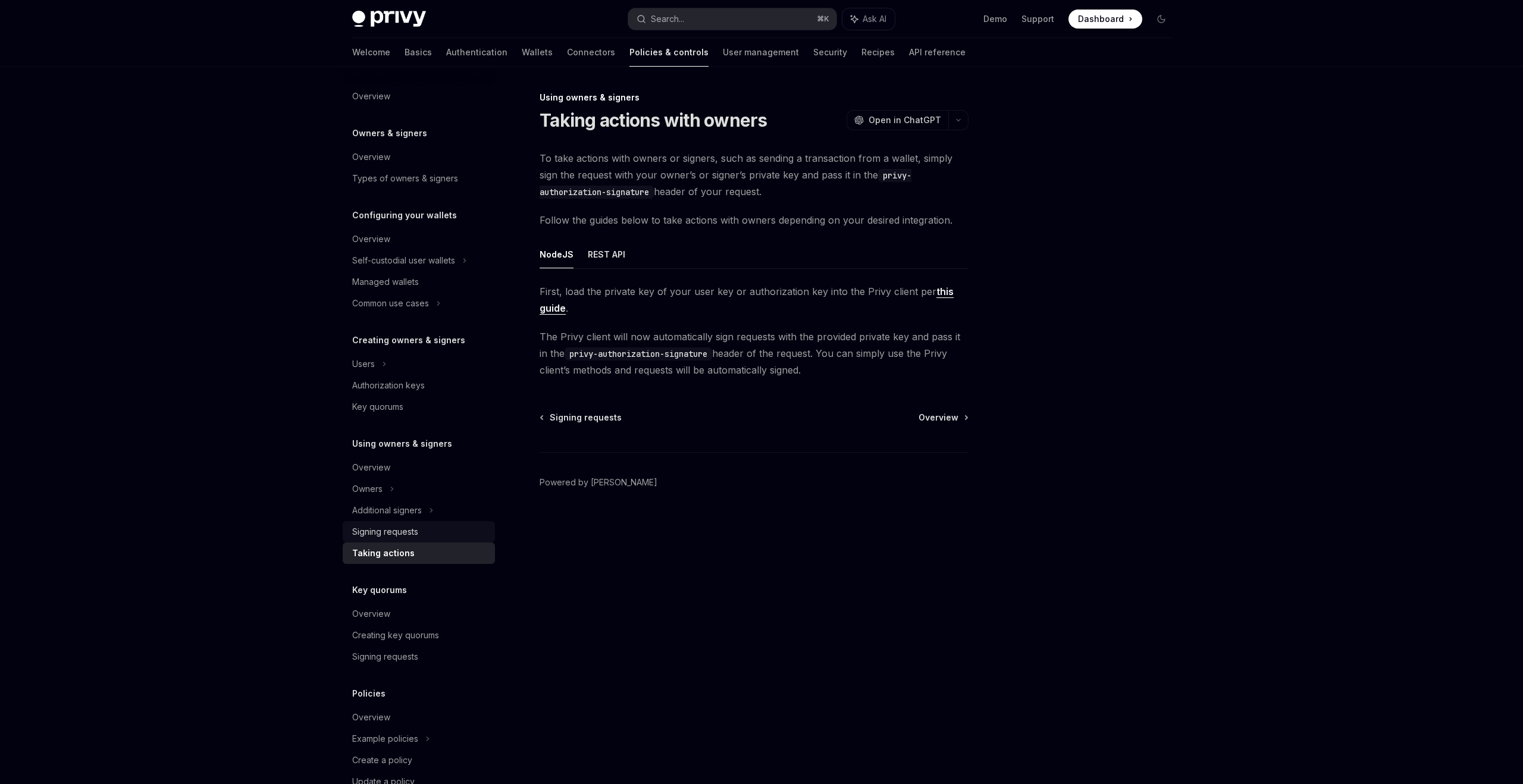
click at [426, 538] on link "Signing requests" at bounding box center [418, 531] width 152 height 22
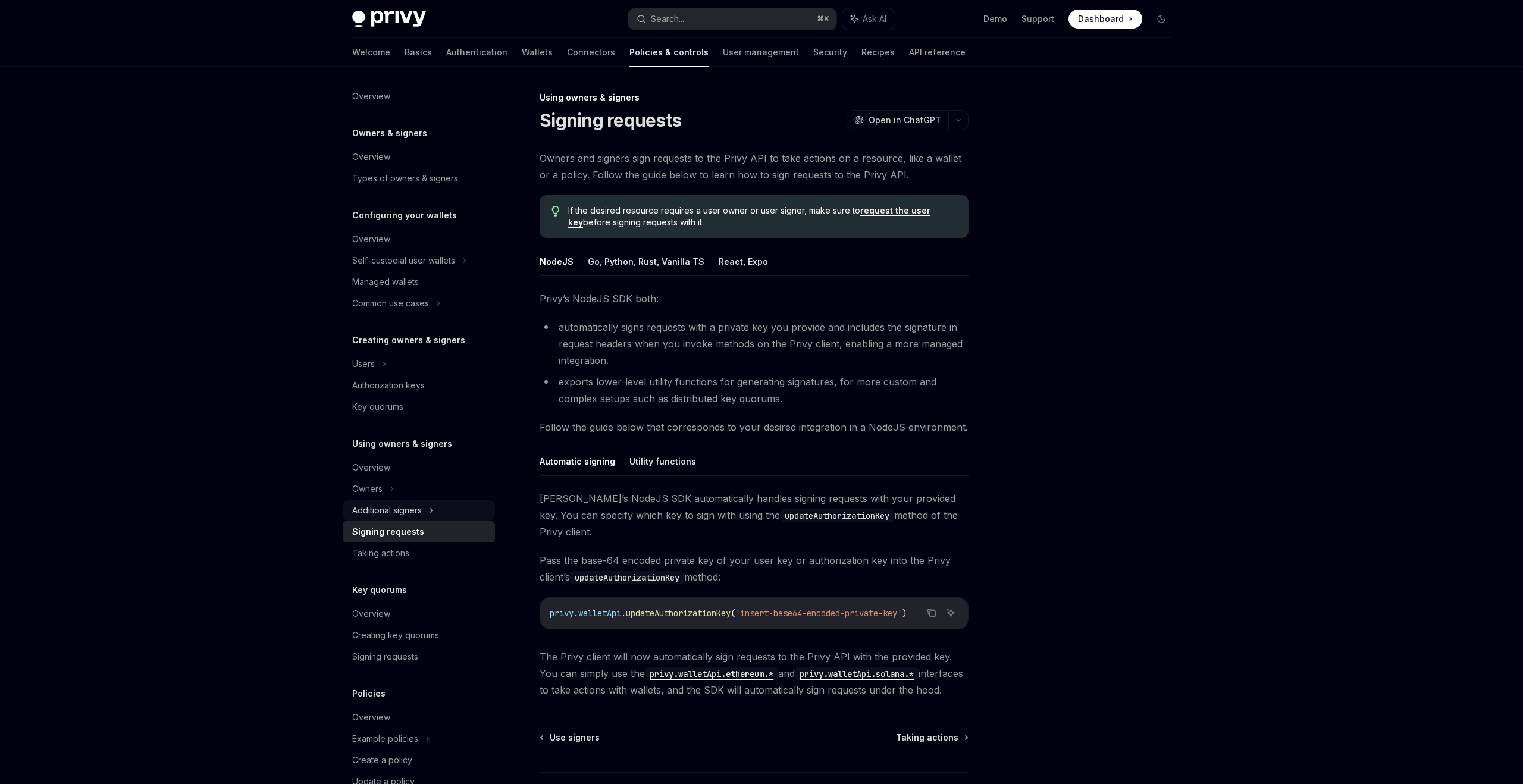
click at [426, 511] on div "Additional signers" at bounding box center [418, 510] width 152 height 22
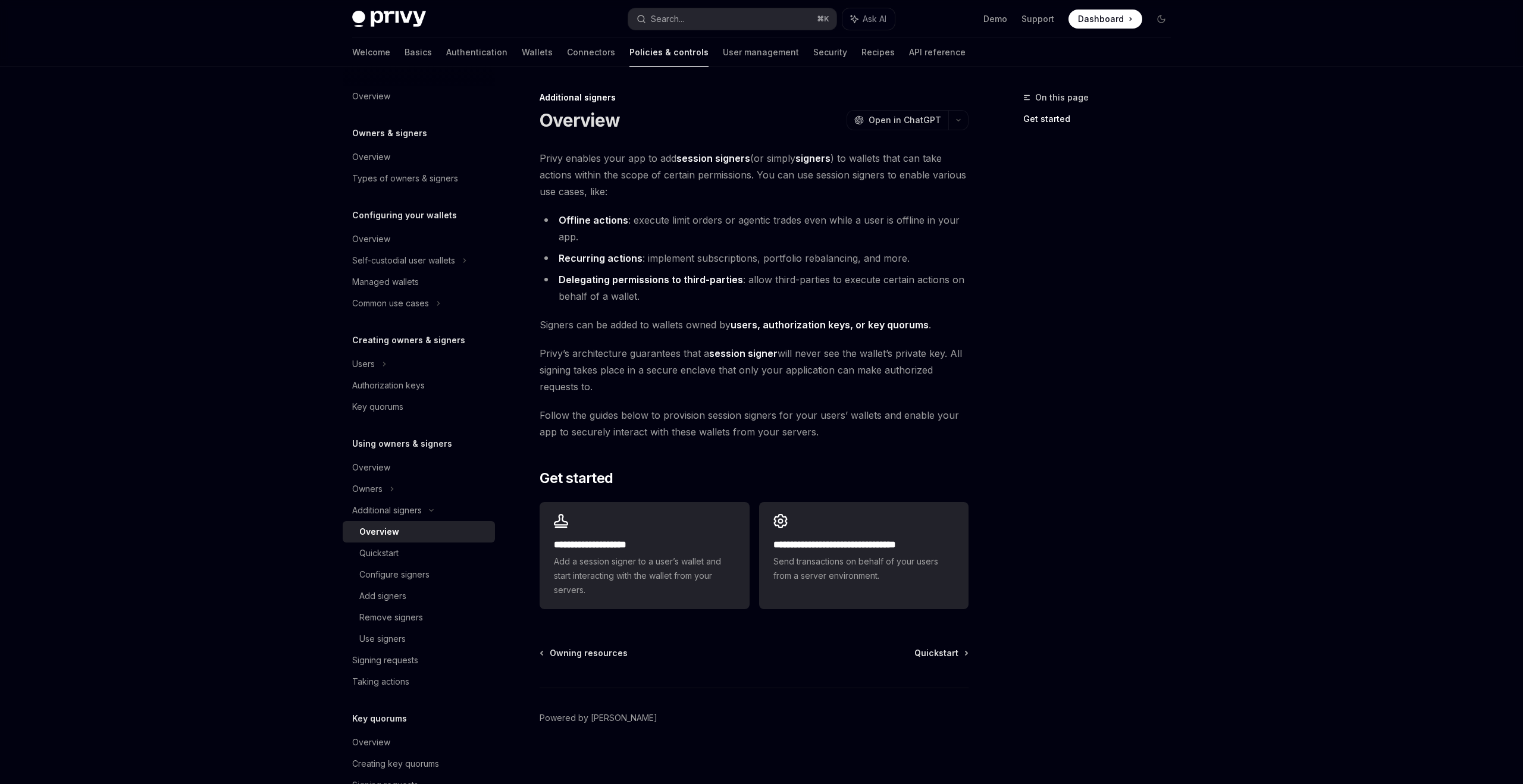
click at [841, 69] on div "**********" at bounding box center [762, 428] width 838 height 724
click at [909, 59] on link "API reference" at bounding box center [938, 52] width 57 height 28
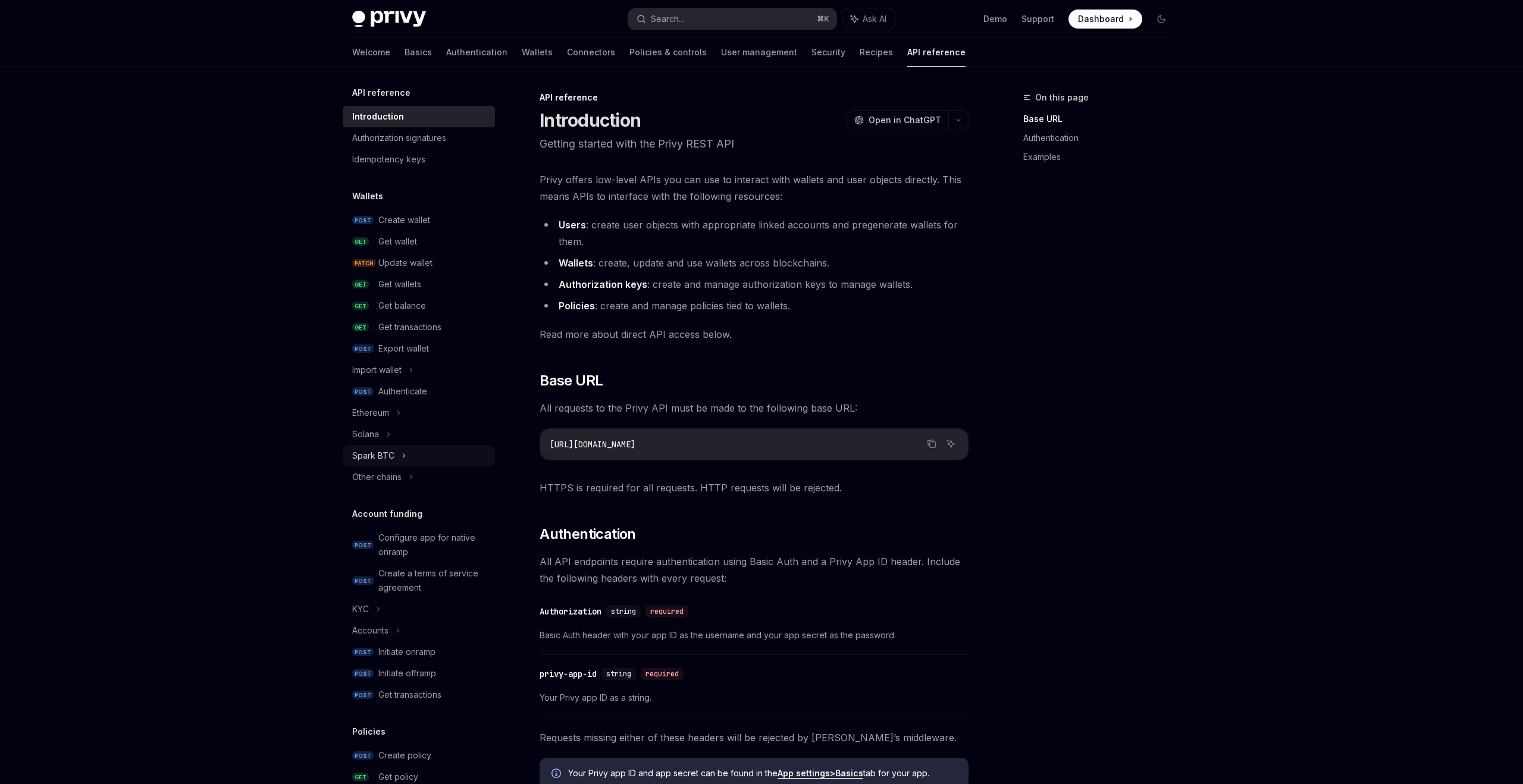
click at [388, 453] on div "Spark BTC" at bounding box center [373, 455] width 43 height 14
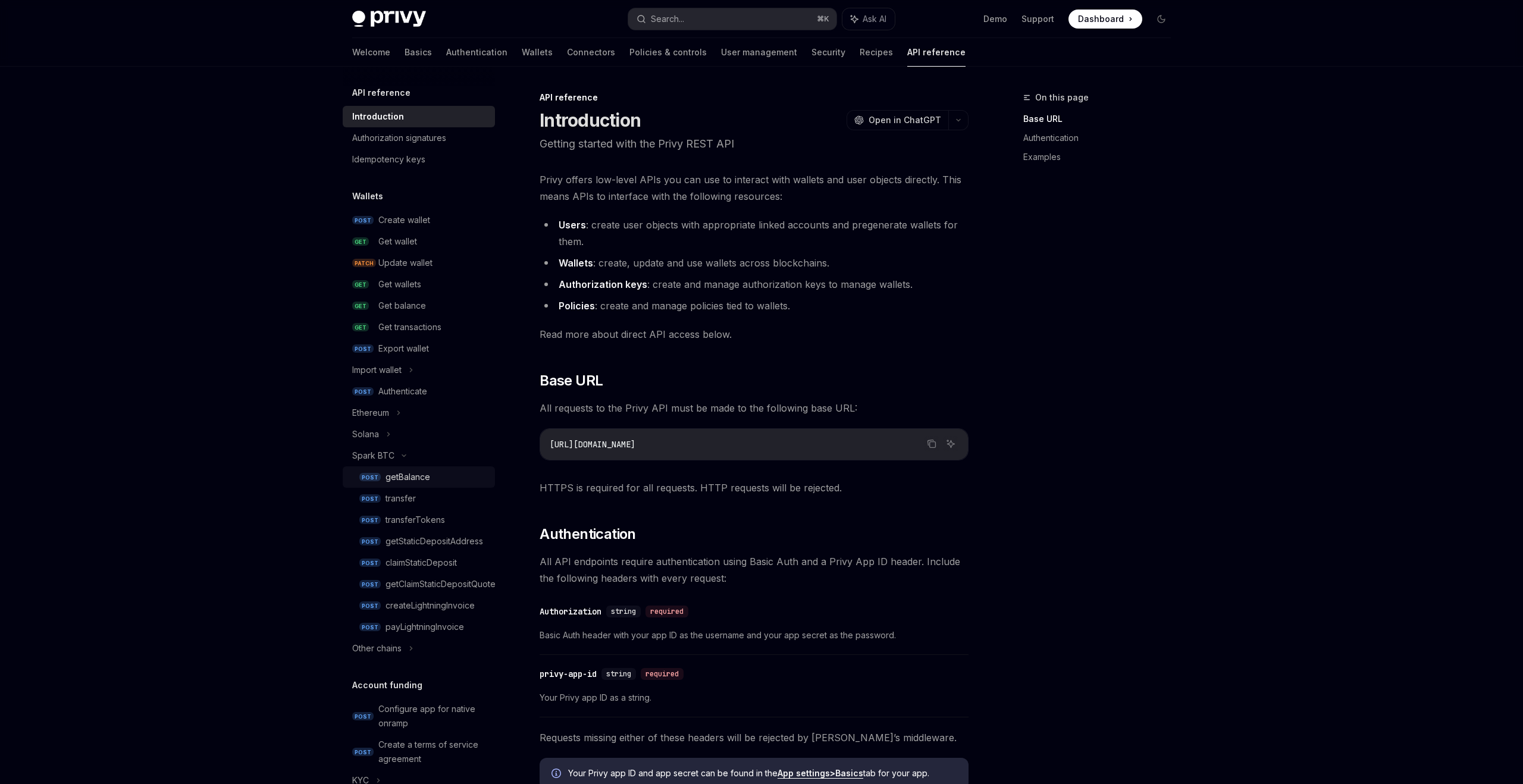
click at [394, 471] on div "getBalance" at bounding box center [408, 477] width 44 height 14
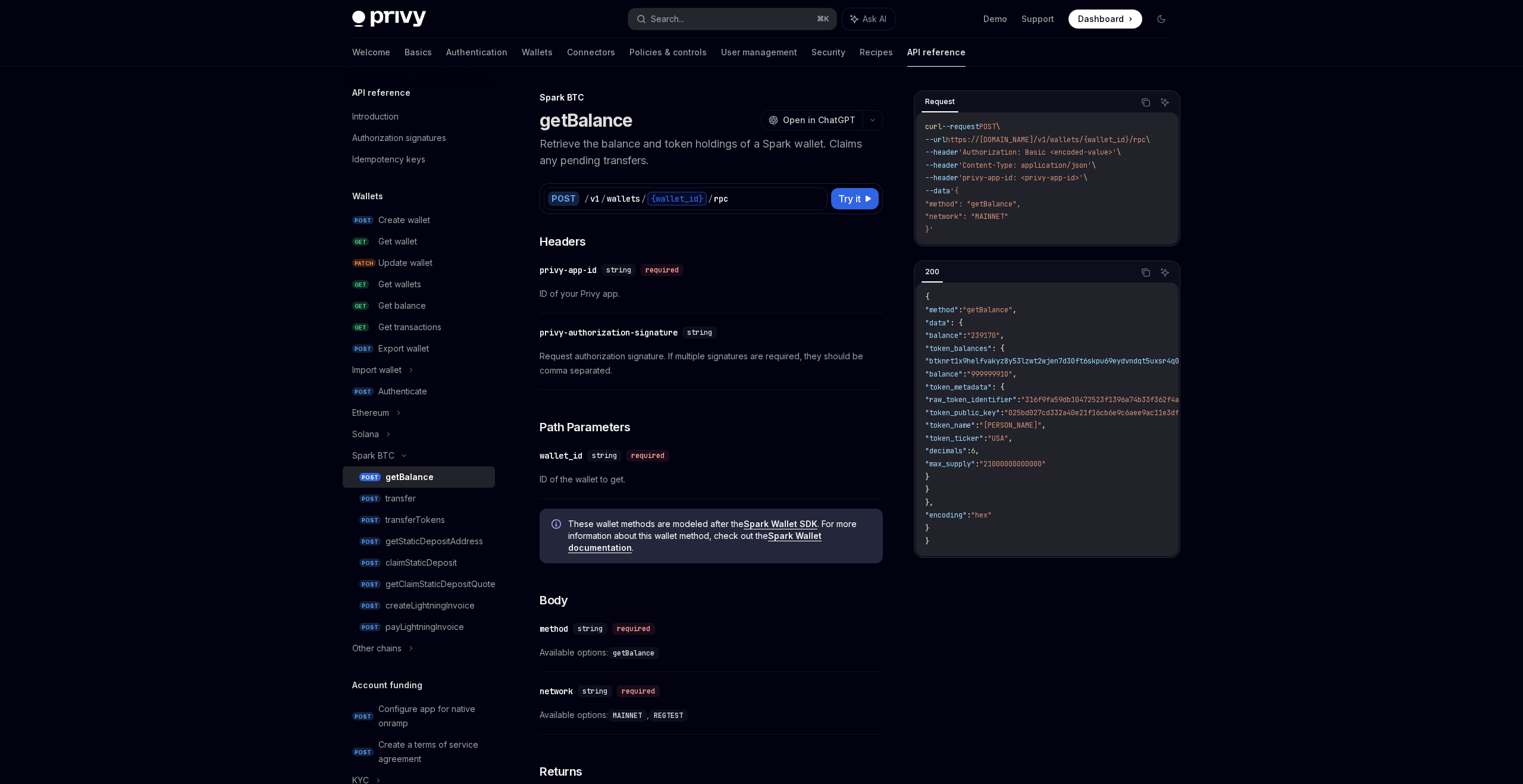
type textarea "*"
click at [544, 333] on div "privy-authorization-signature" at bounding box center [609, 332] width 138 height 12
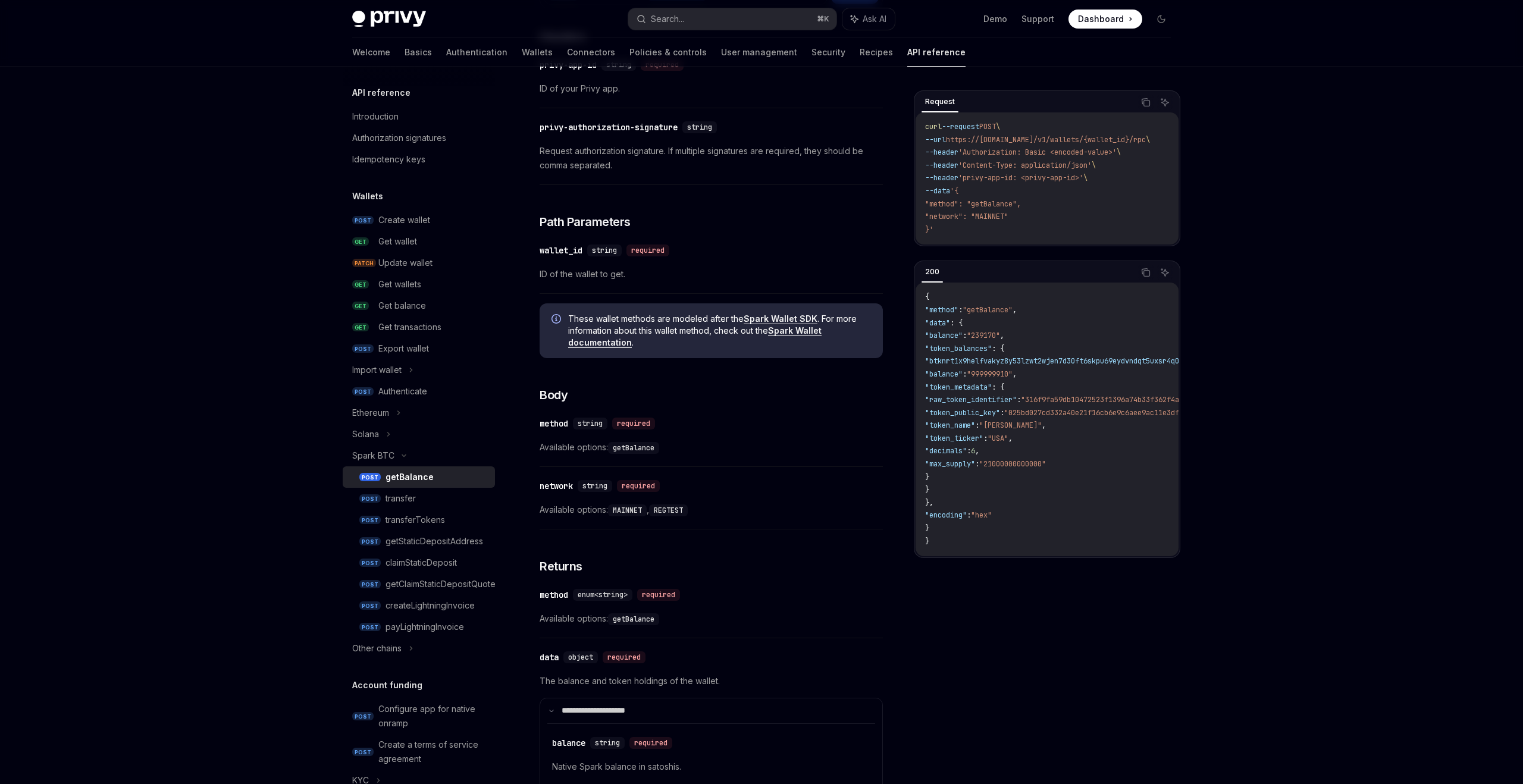
scroll to position [196, 0]
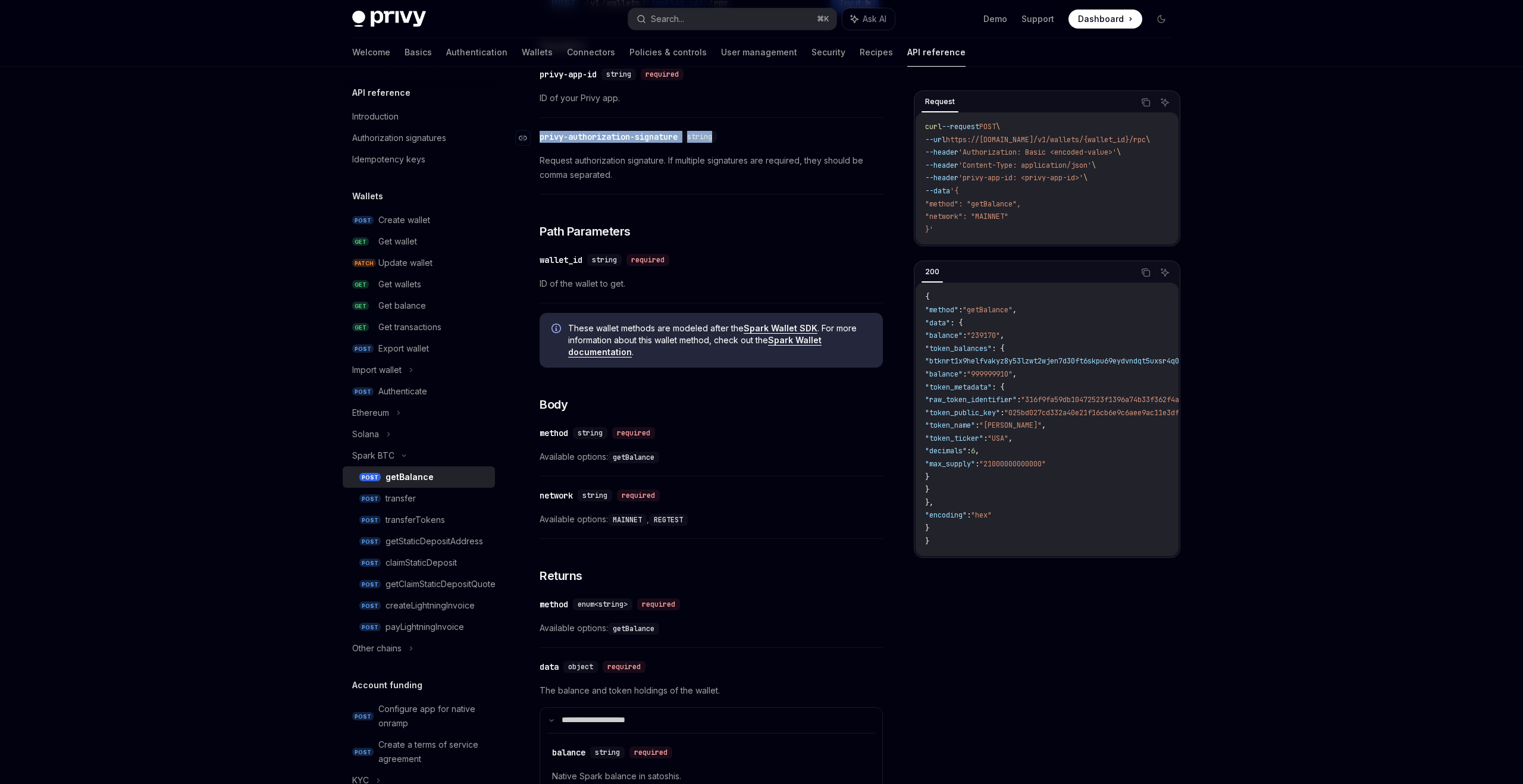
drag, startPoint x: 689, startPoint y: 143, endPoint x: 540, endPoint y: 137, distance: 149.1
click at [540, 137] on div "​ privy-authorization-signature string" at bounding box center [705, 137] width 331 height 14
copy div "privy-authorization-signature string"
click at [1070, 493] on code "{ "method" : "getBalance" , "data" : { "balance" : "239170" , "token_balances" …" at bounding box center [1127, 419] width 404 height 257
